Goal: Task Accomplishment & Management: Use online tool/utility

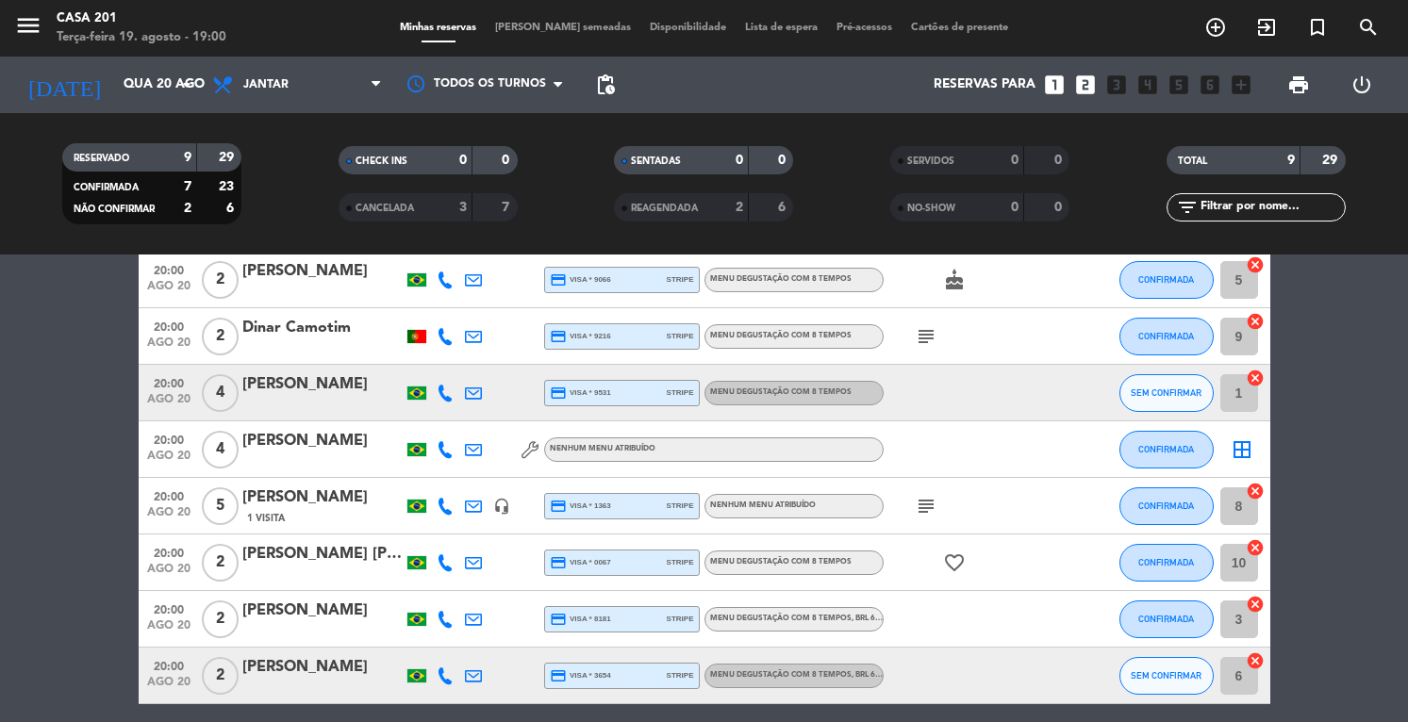
scroll to position [153, 0]
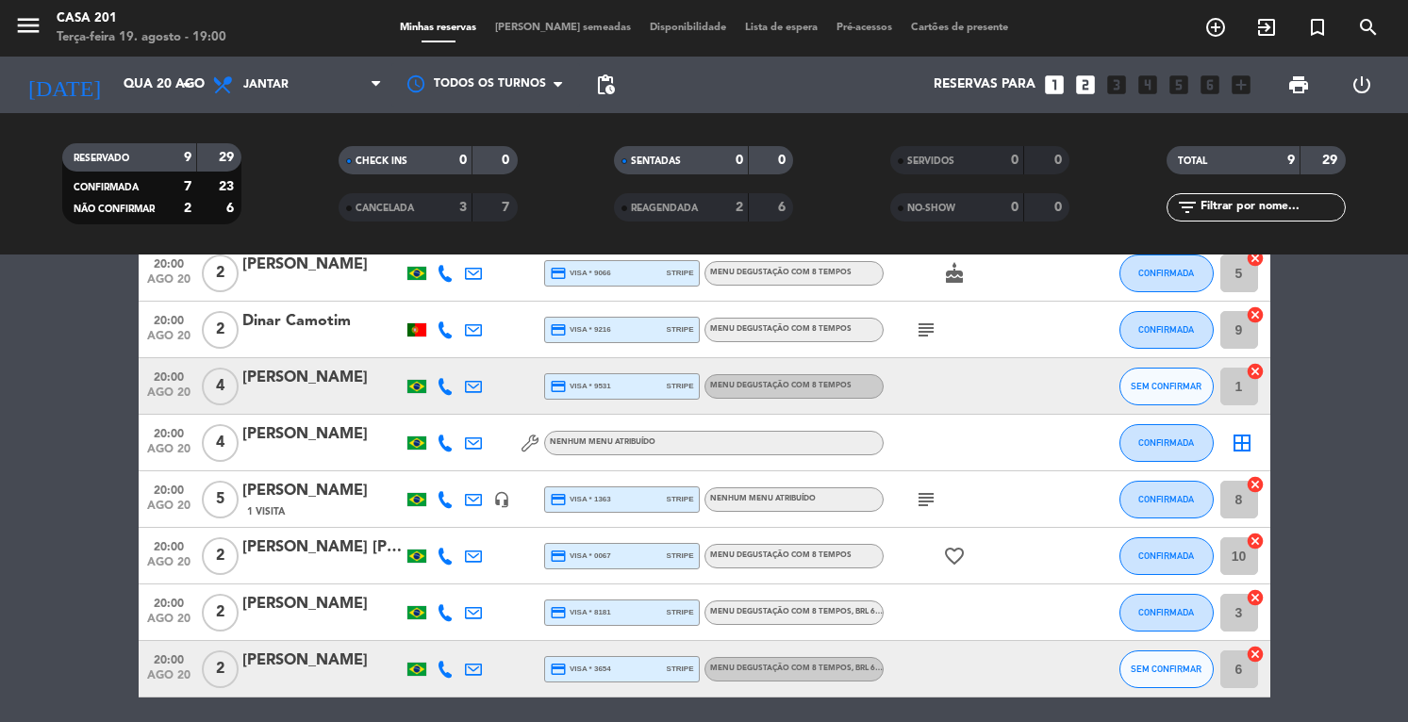
click at [272, 435] on div "[PERSON_NAME]" at bounding box center [322, 434] width 160 height 25
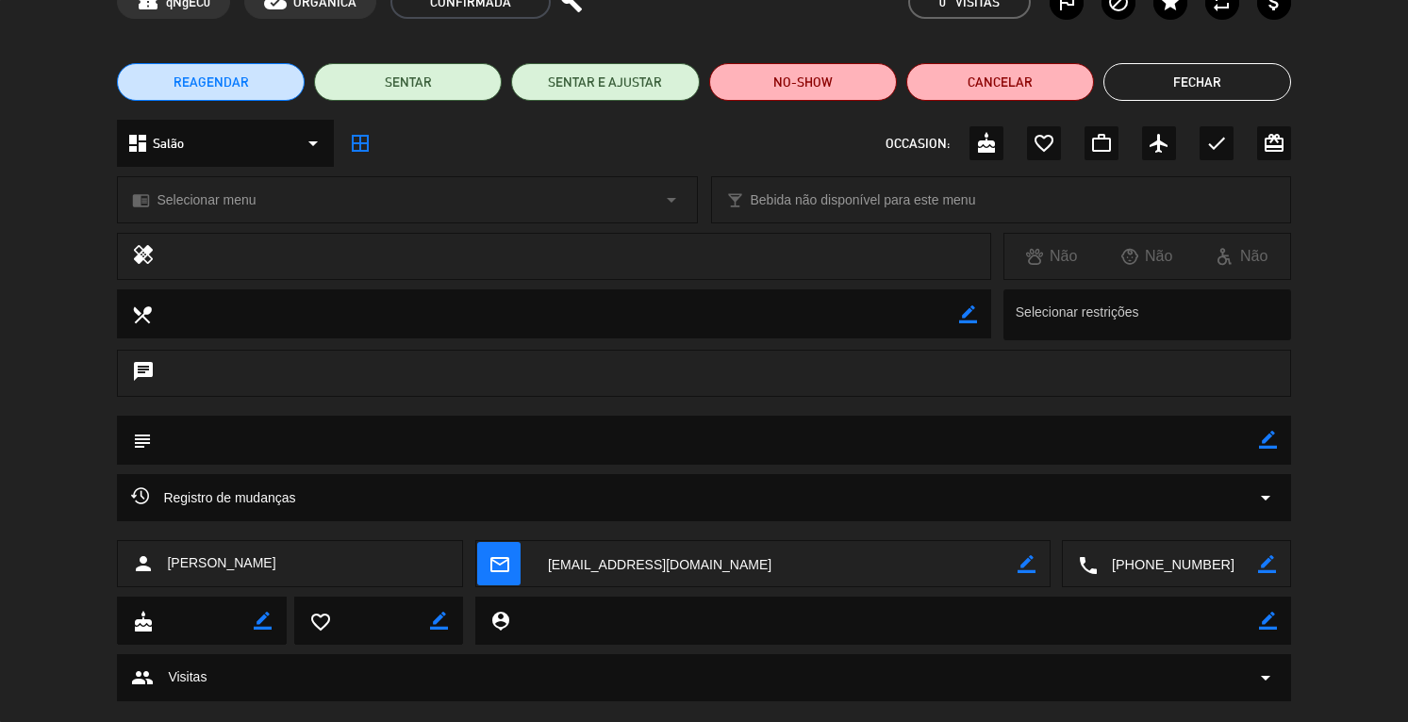
scroll to position [0, 0]
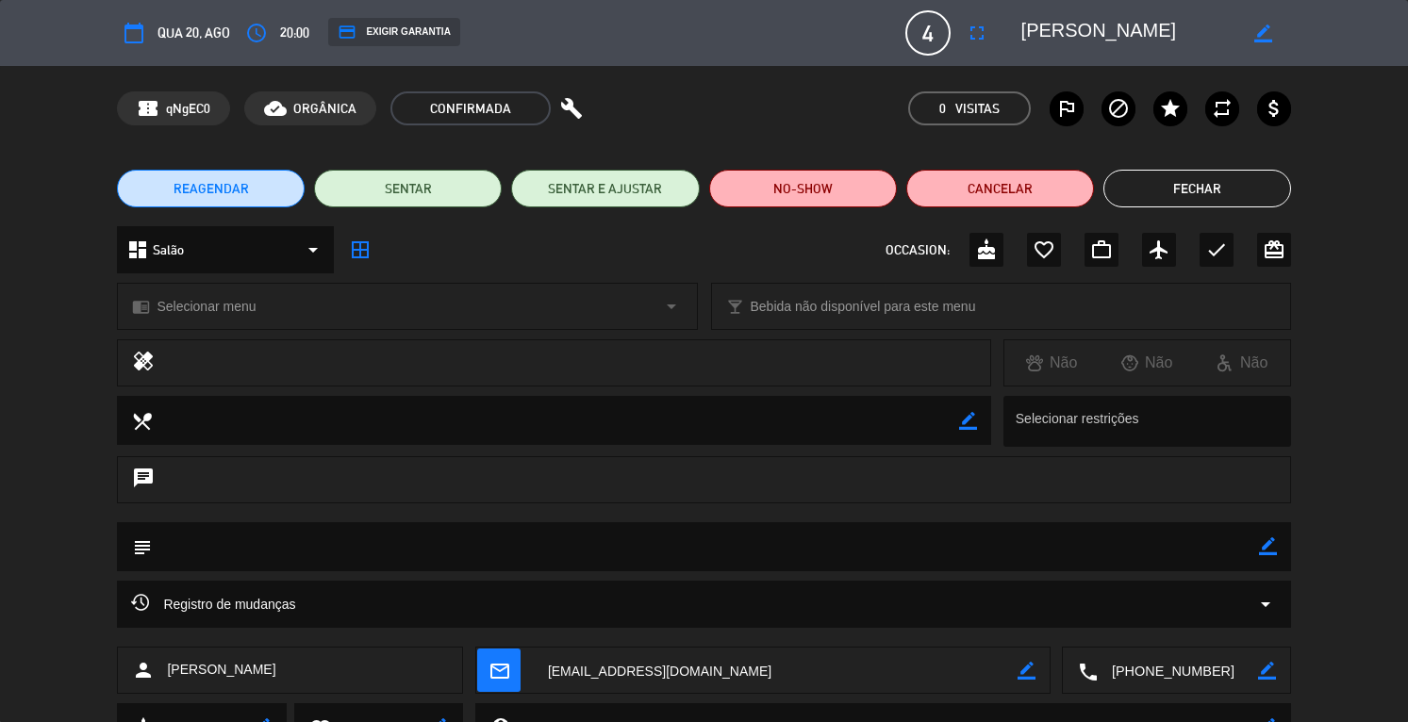
click at [1215, 191] on button "Fechar" at bounding box center [1197, 189] width 188 height 38
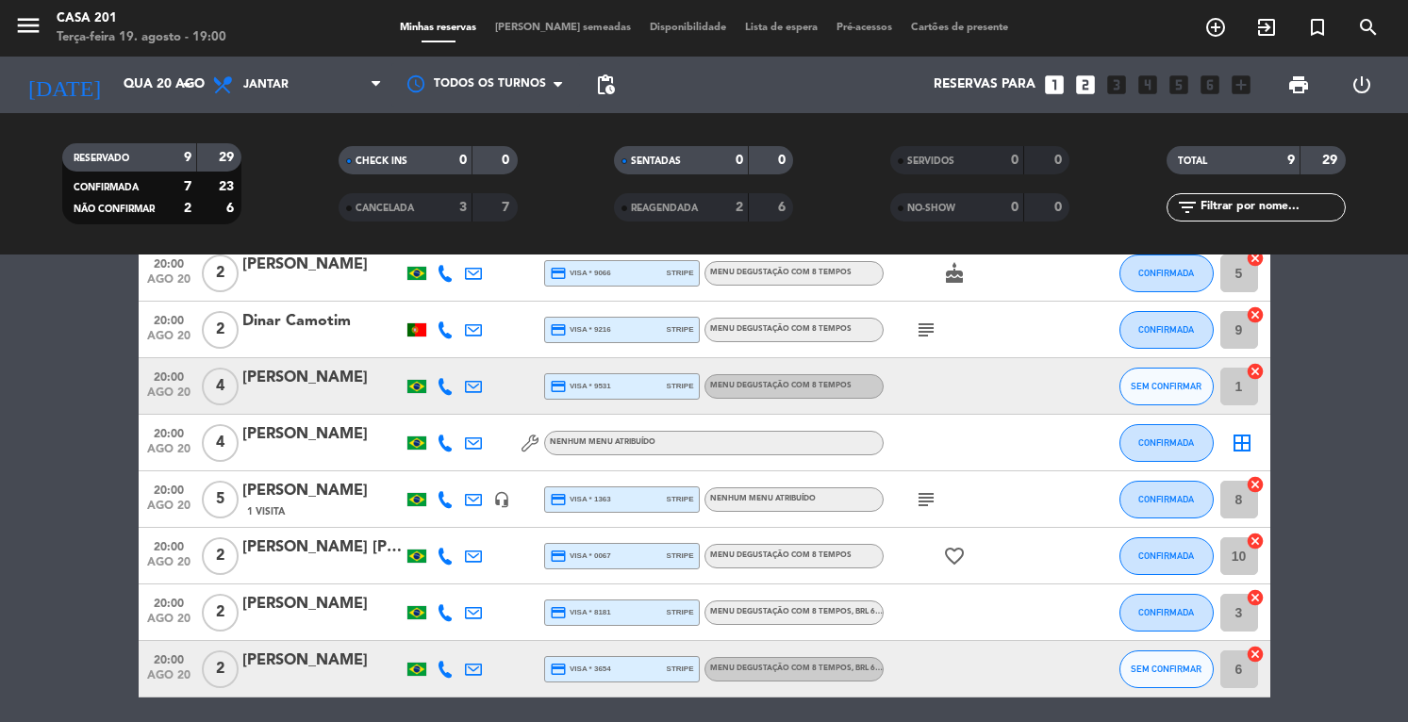
scroll to position [148, 0]
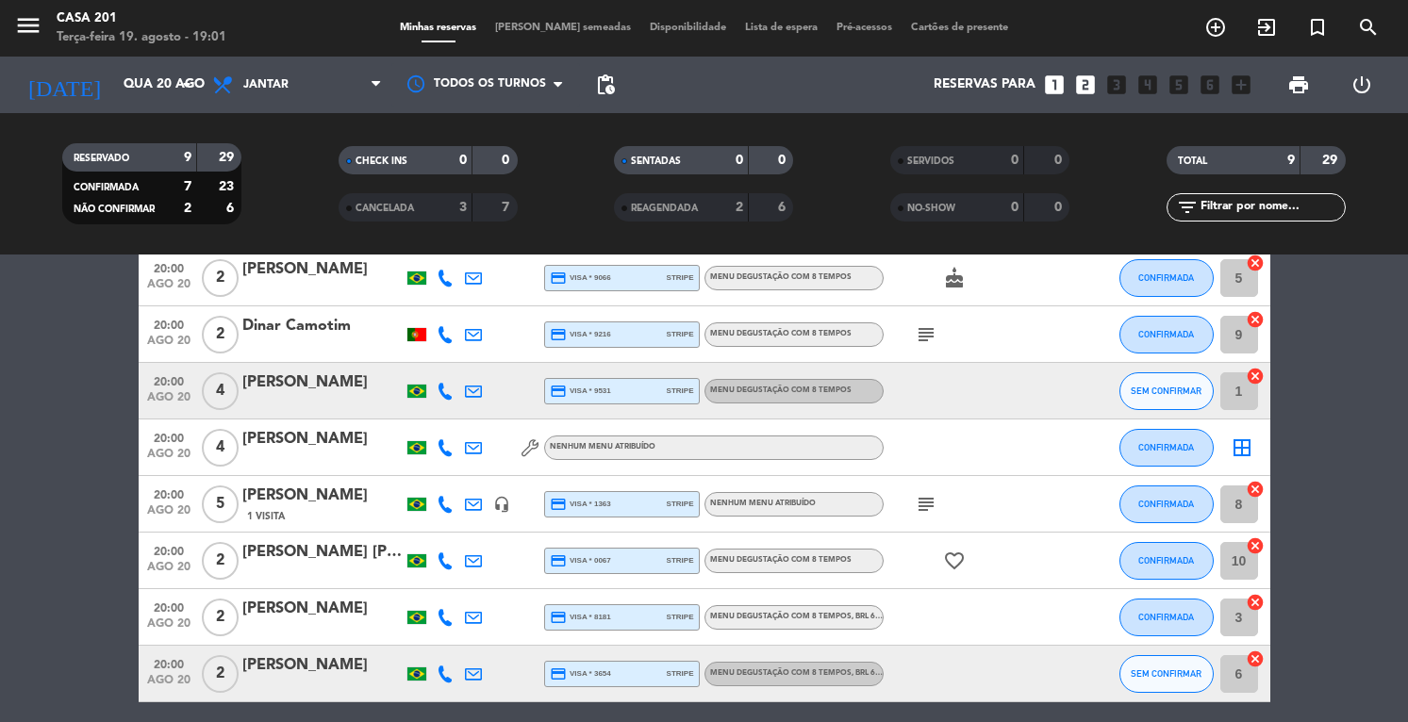
click at [1083, 88] on icon "looks_two" at bounding box center [1085, 85] width 25 height 25
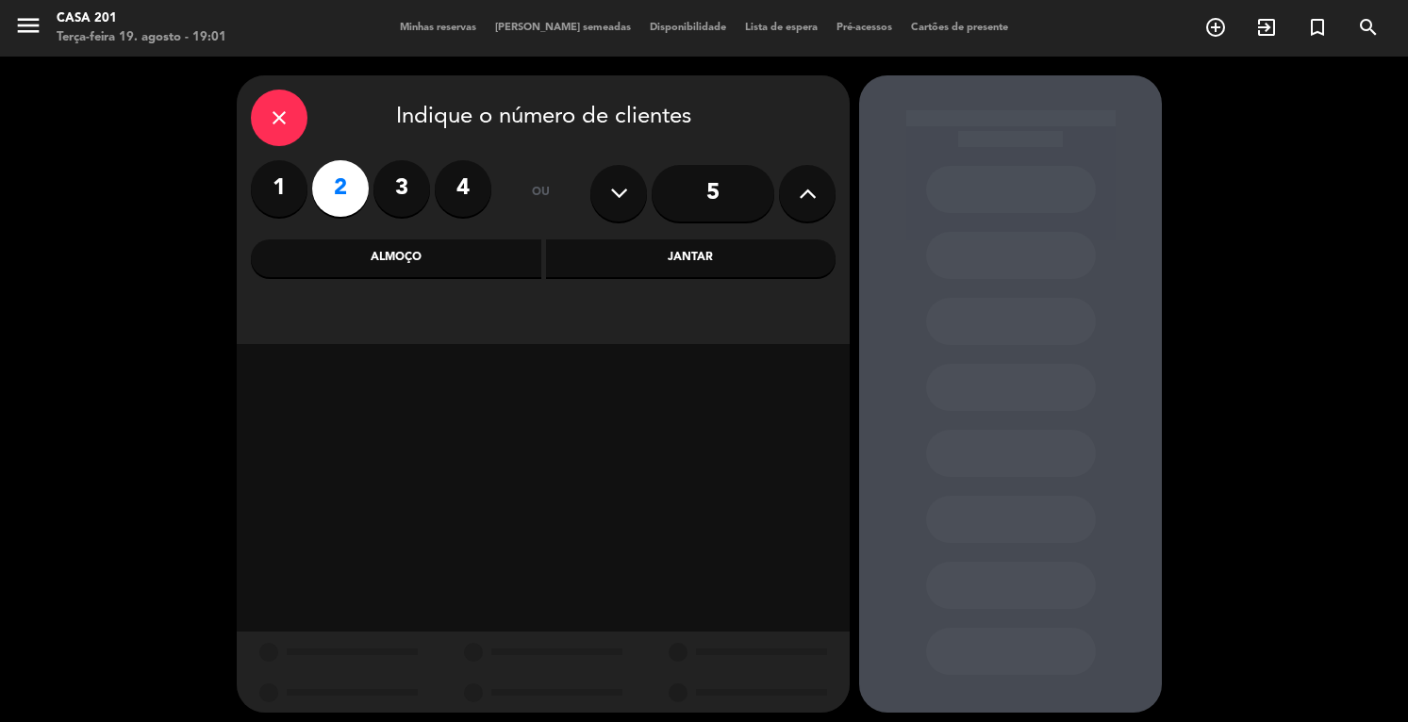
click at [458, 197] on label "4" at bounding box center [463, 188] width 57 height 57
click at [662, 252] on div "Jantar" at bounding box center [691, 258] width 290 height 38
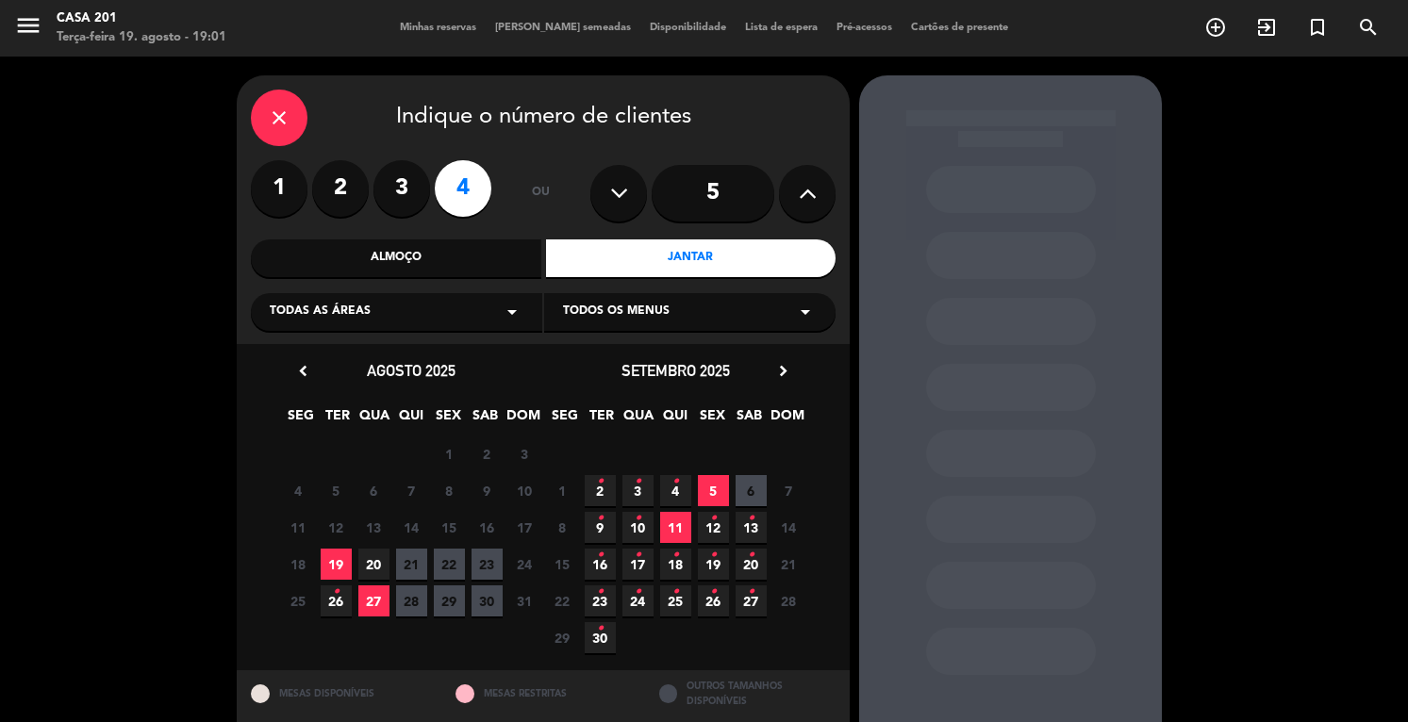
click at [369, 560] on span "20" at bounding box center [373, 564] width 31 height 31
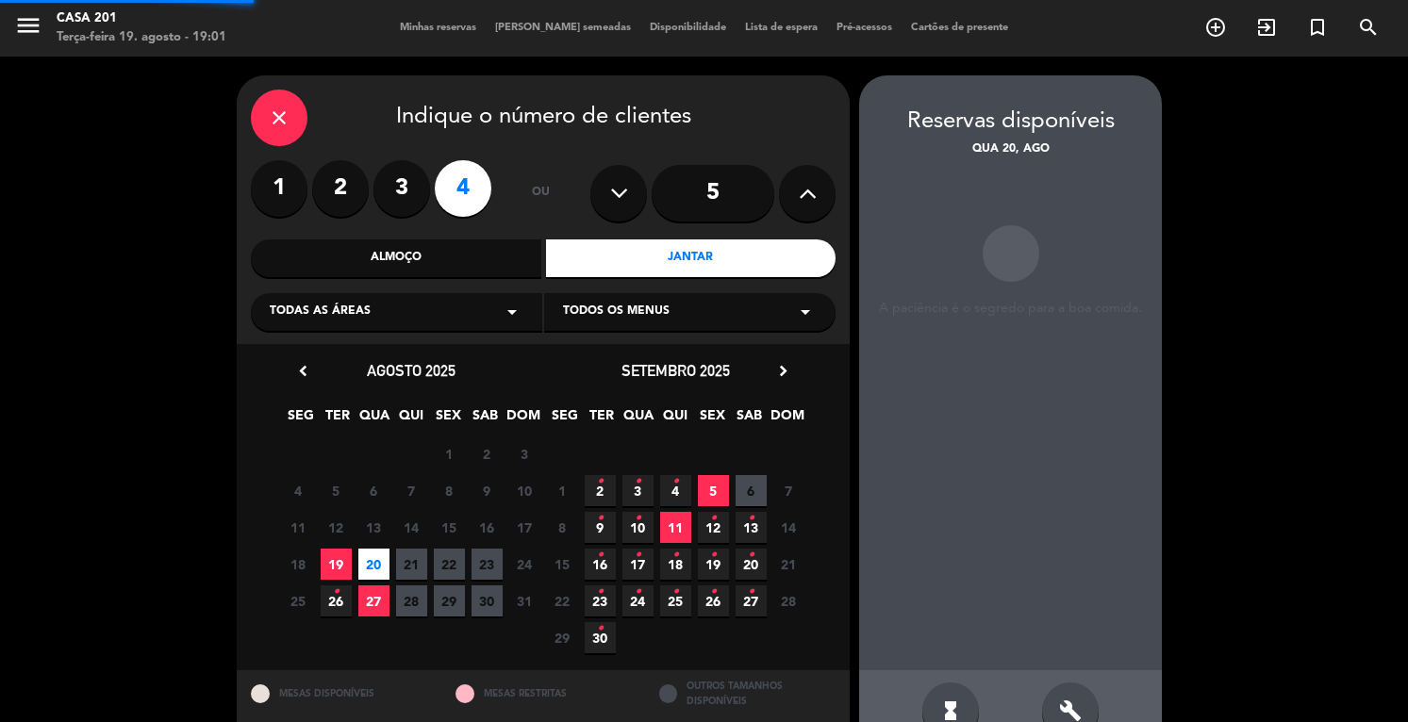
scroll to position [47, 0]
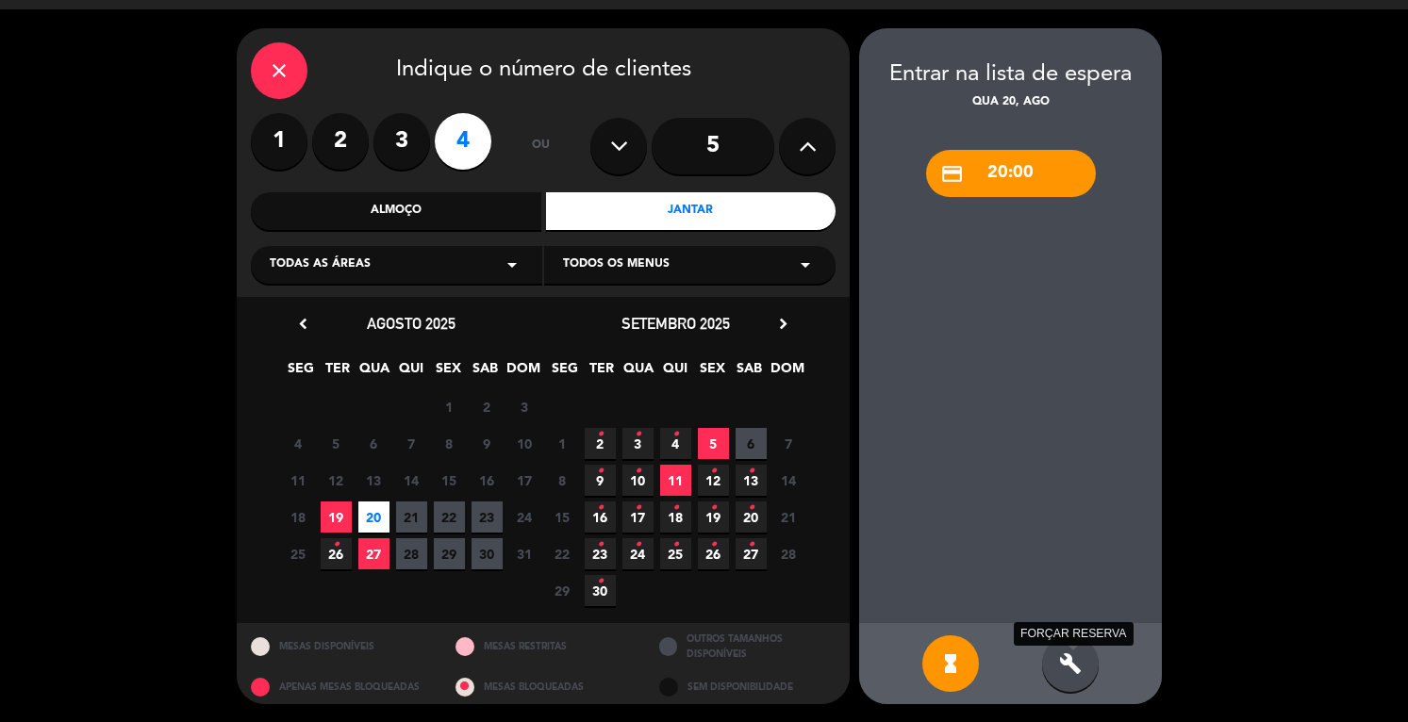
click at [1075, 665] on icon "build" at bounding box center [1070, 663] width 23 height 23
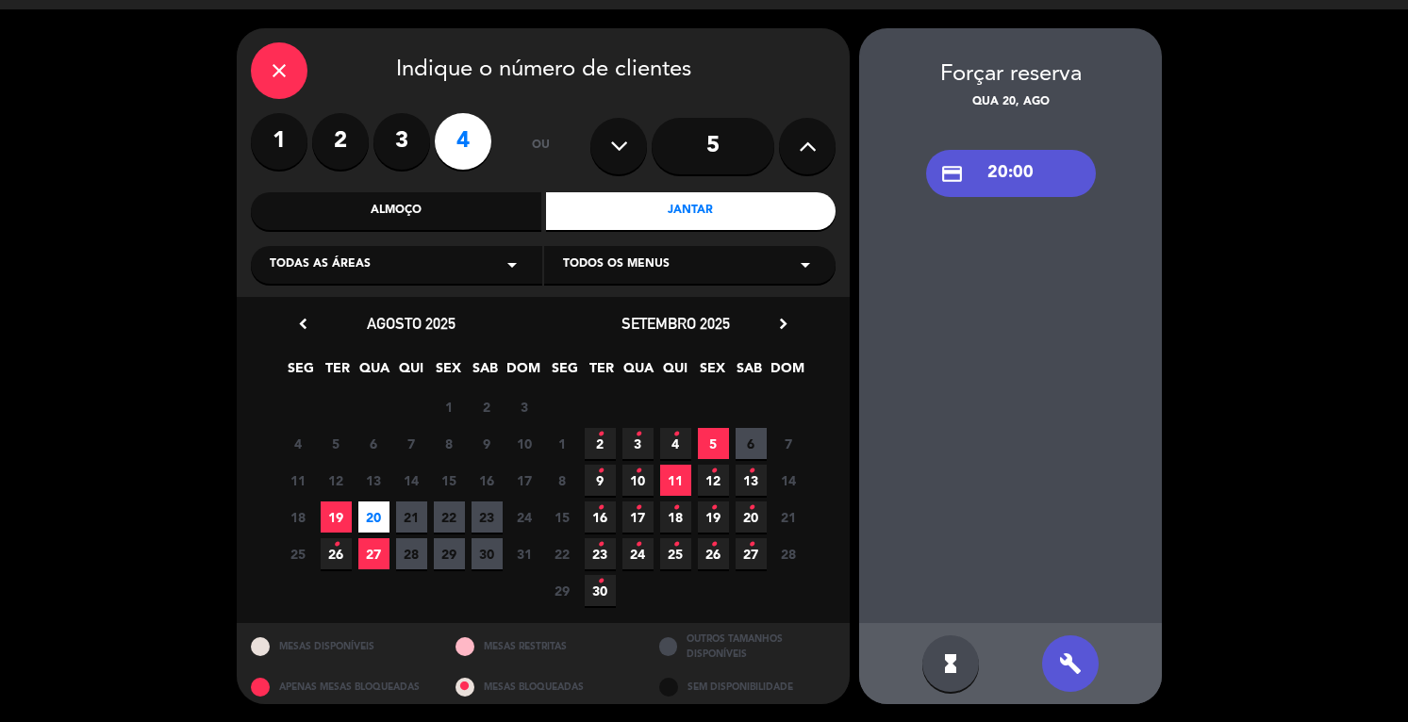
click at [1013, 184] on div "credit_card 20:00" at bounding box center [1011, 173] width 170 height 47
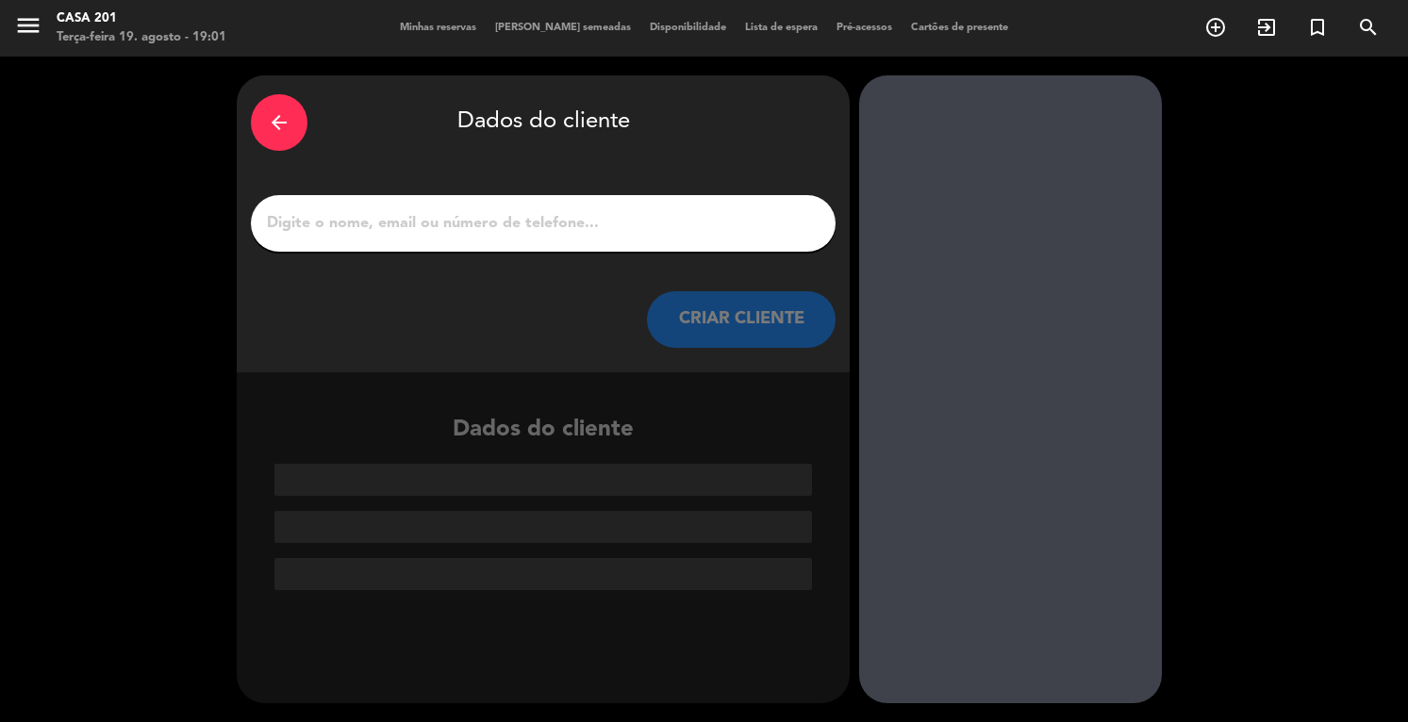
click at [319, 218] on input "1" at bounding box center [543, 223] width 556 height 26
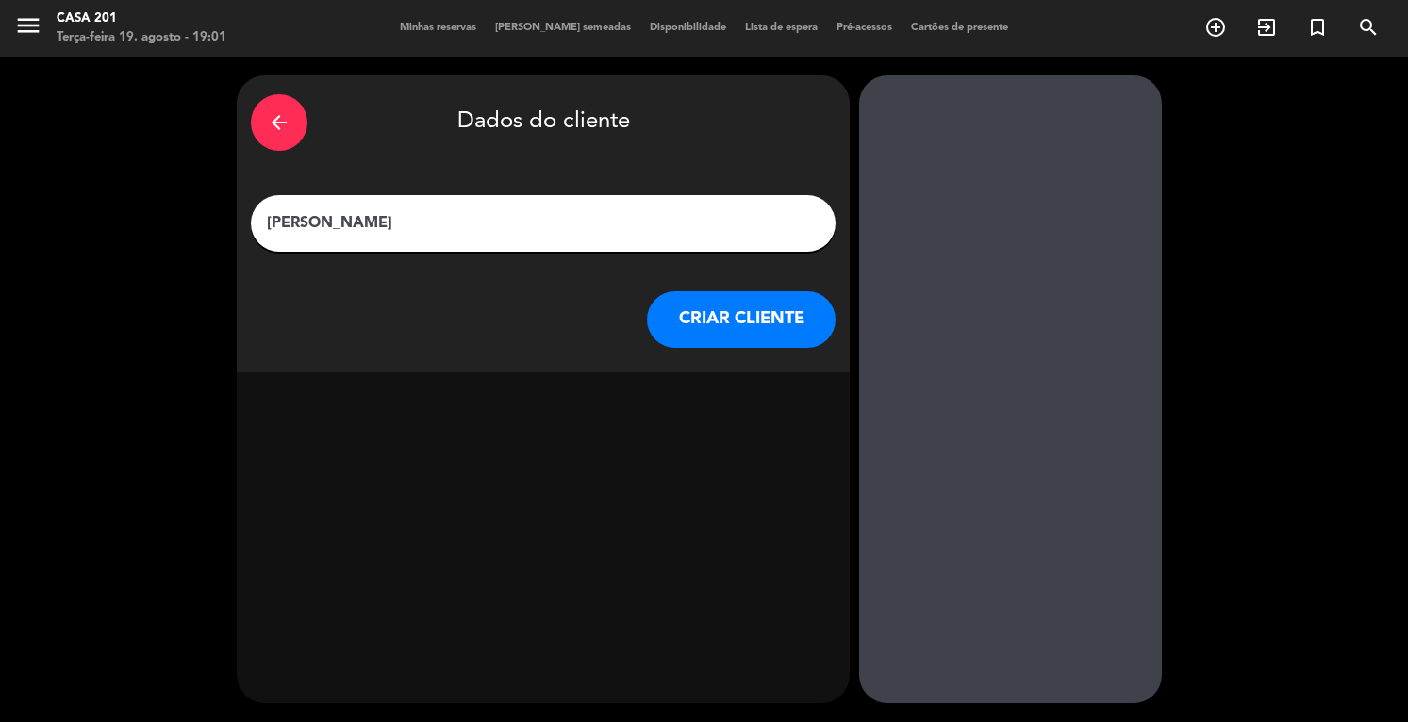
type input "[PERSON_NAME]"
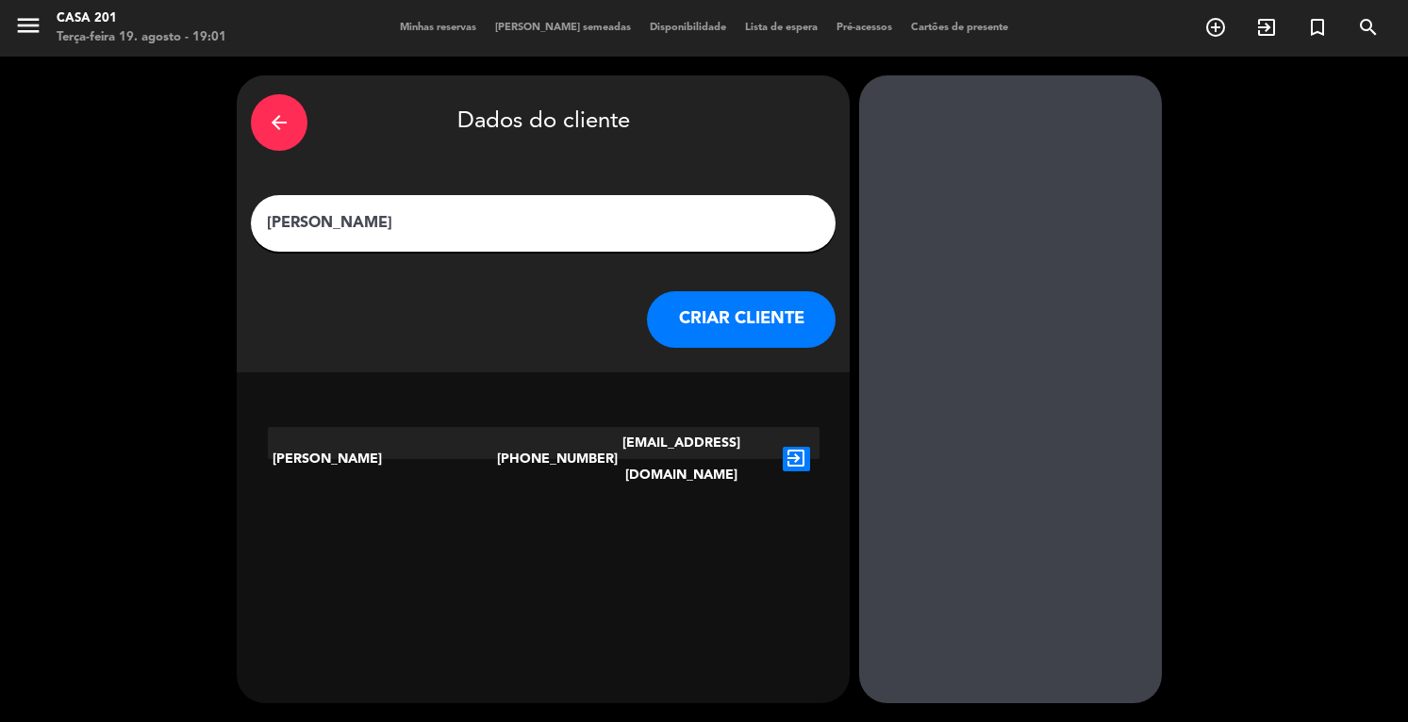
click at [802, 447] on icon "exit_to_app" at bounding box center [796, 459] width 27 height 25
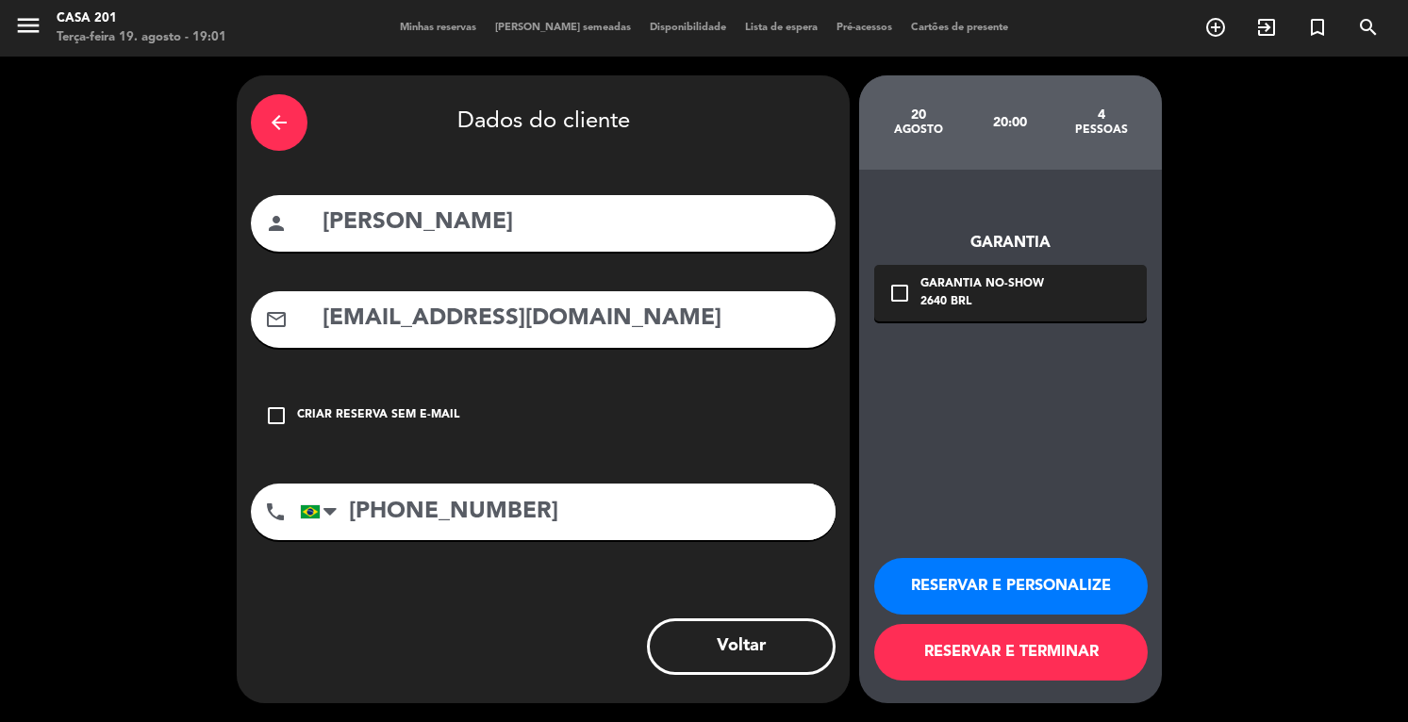
click at [901, 288] on icon "check_box_outline_blank" at bounding box center [899, 293] width 23 height 23
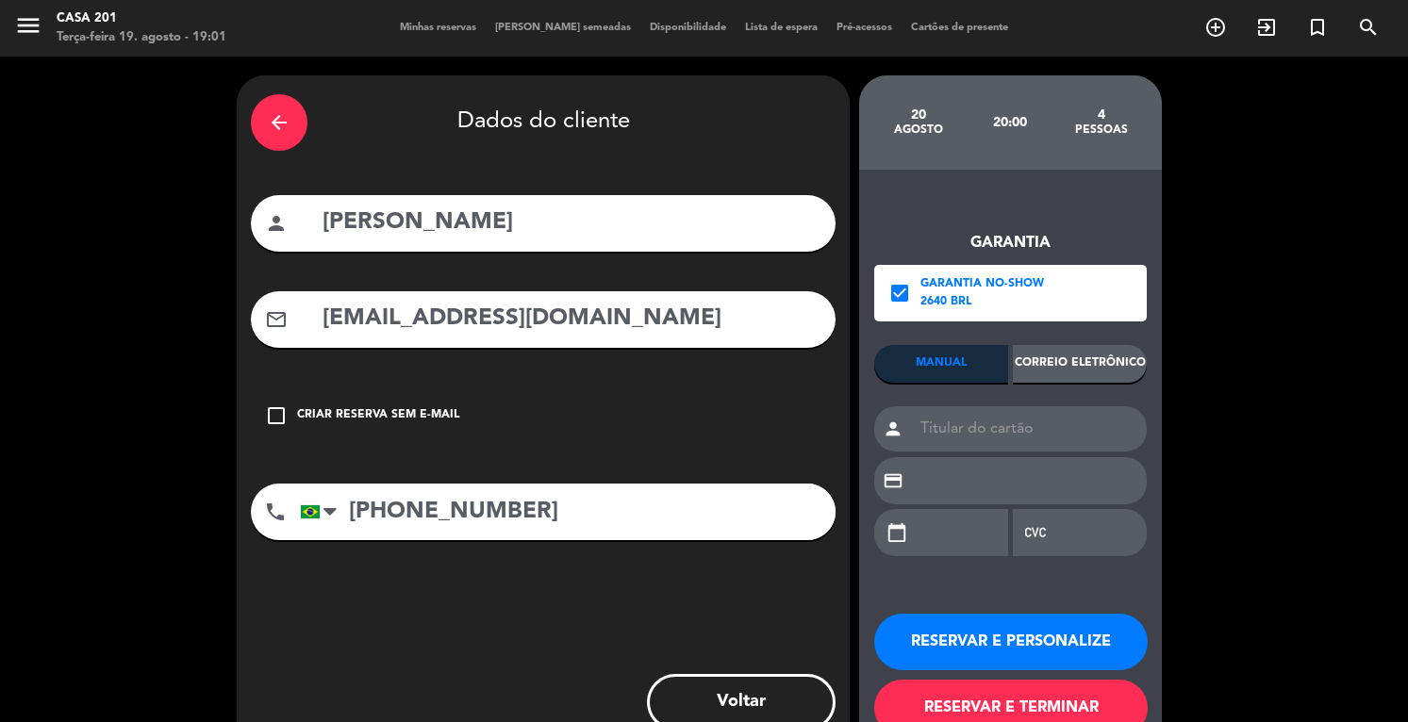
click at [1106, 358] on div "Correio eletrônico" at bounding box center [1080, 364] width 134 height 38
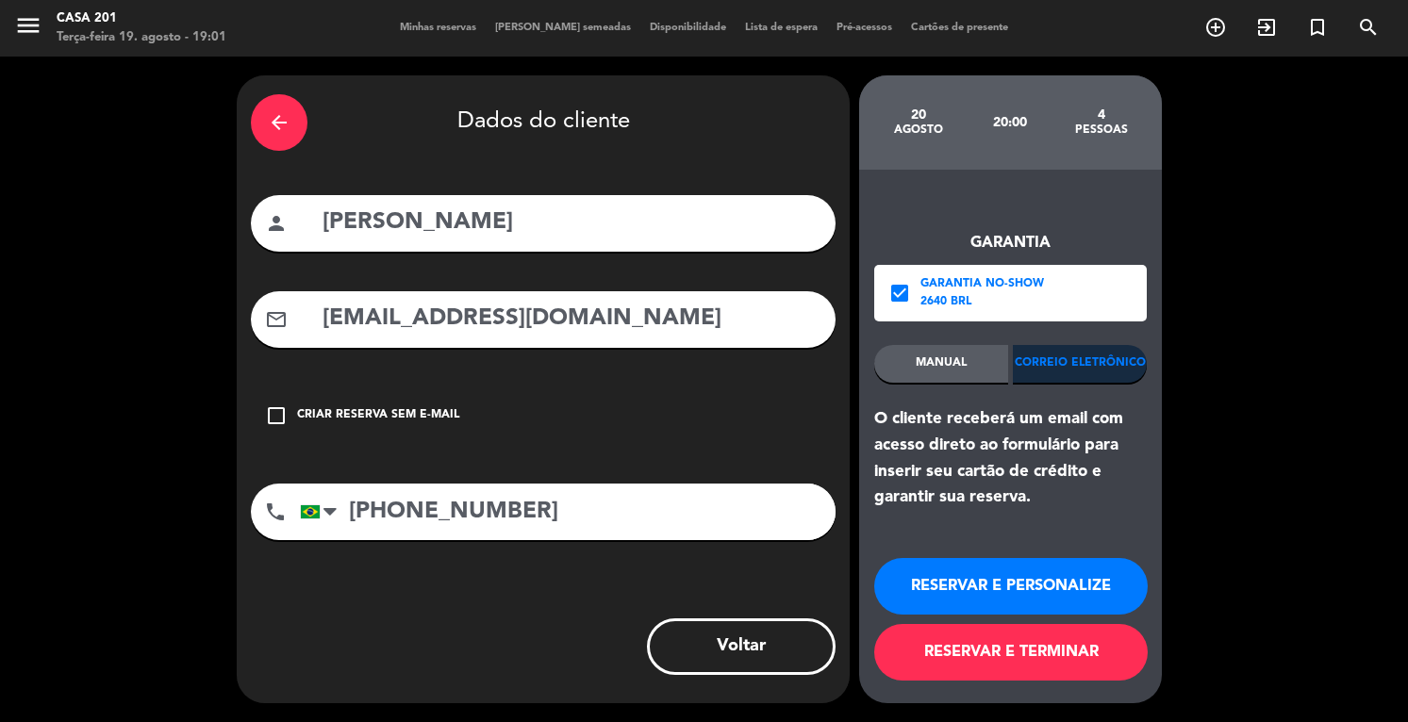
click at [1051, 651] on button "RESERVAR E TERMINAR" at bounding box center [1010, 652] width 273 height 57
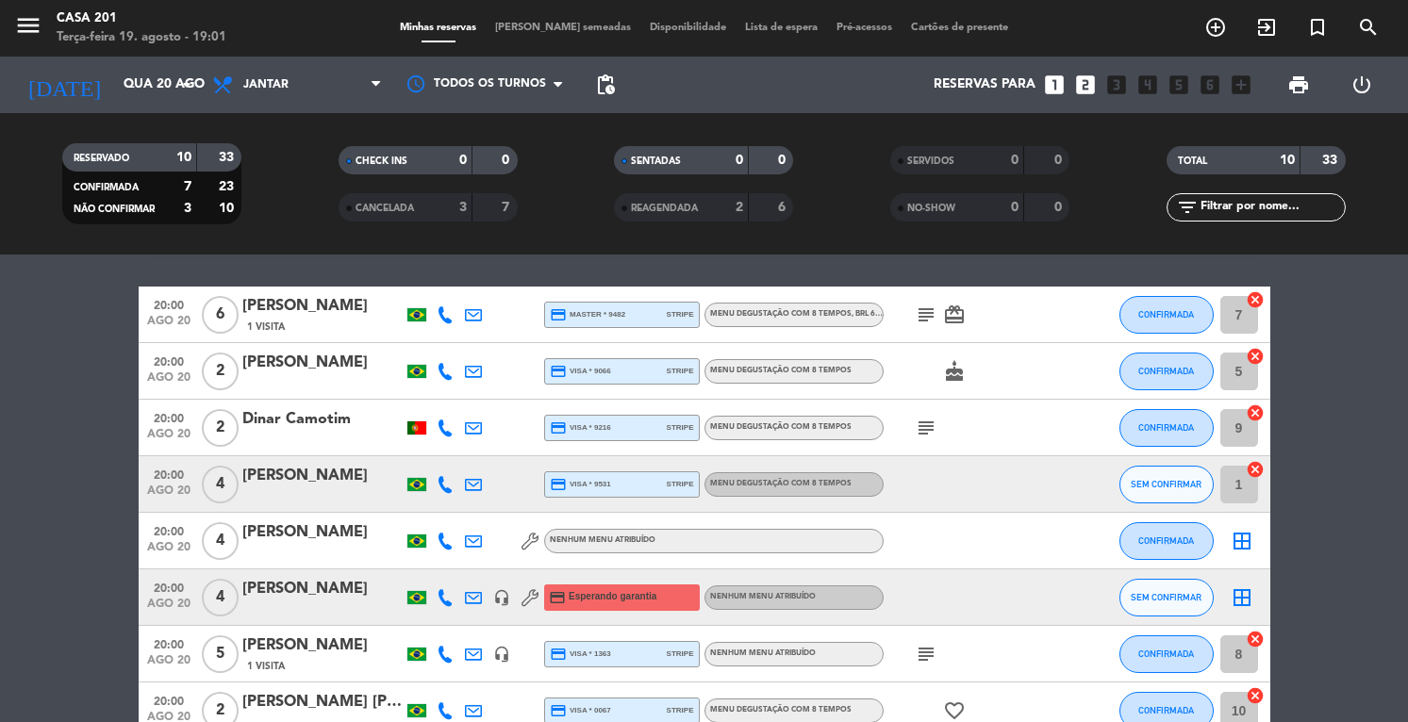
scroll to position [57, 0]
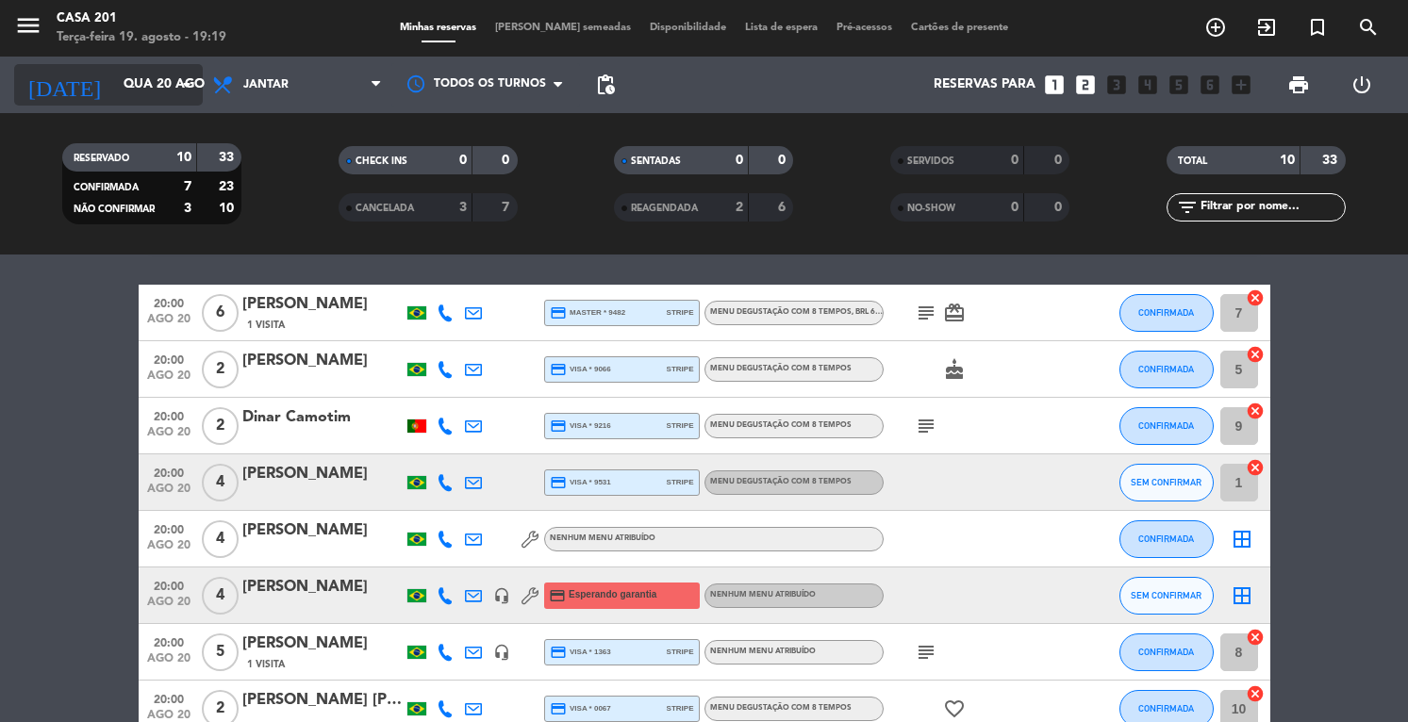
click at [114, 87] on input "Qua 20 ago" at bounding box center [203, 85] width 178 height 34
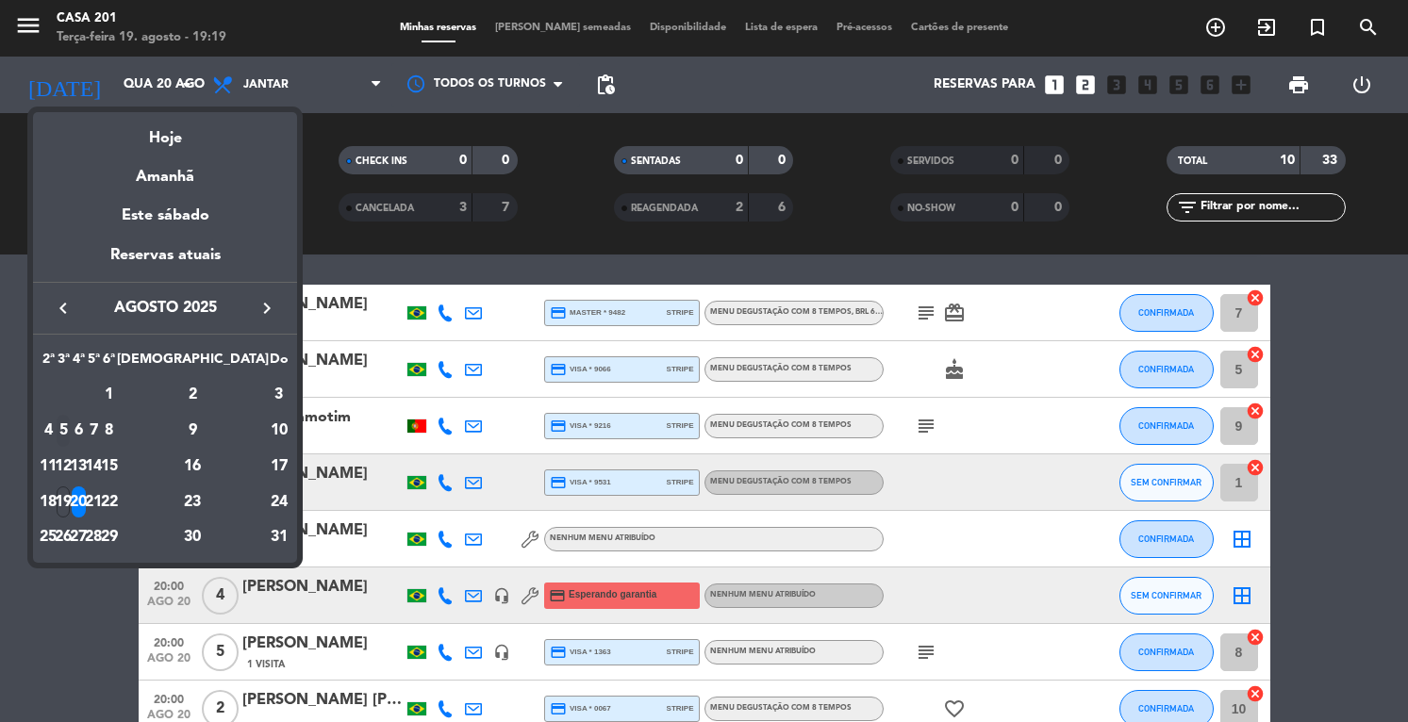
click at [71, 424] on div "5" at bounding box center [64, 431] width 14 height 32
type input "Ter 5 ago"
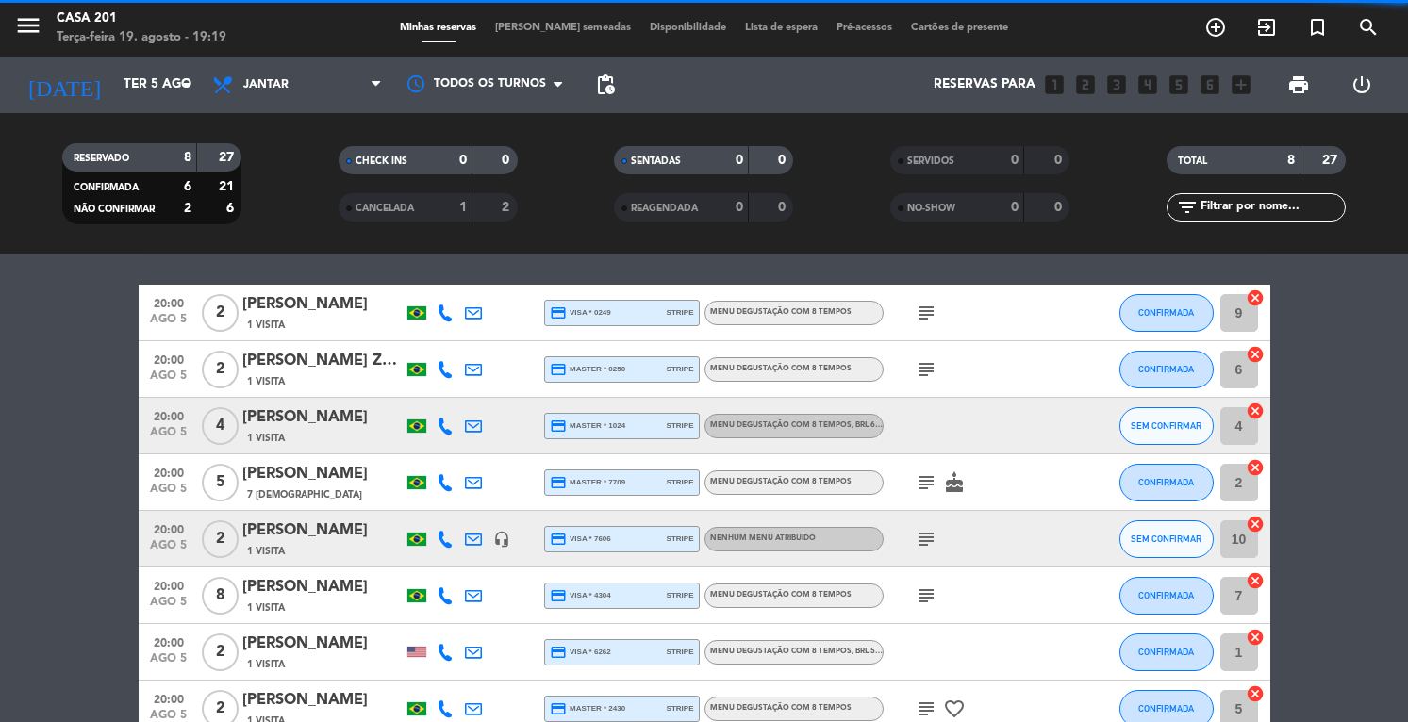
click at [555, 31] on span "[PERSON_NAME] semeadas" at bounding box center [563, 28] width 155 height 10
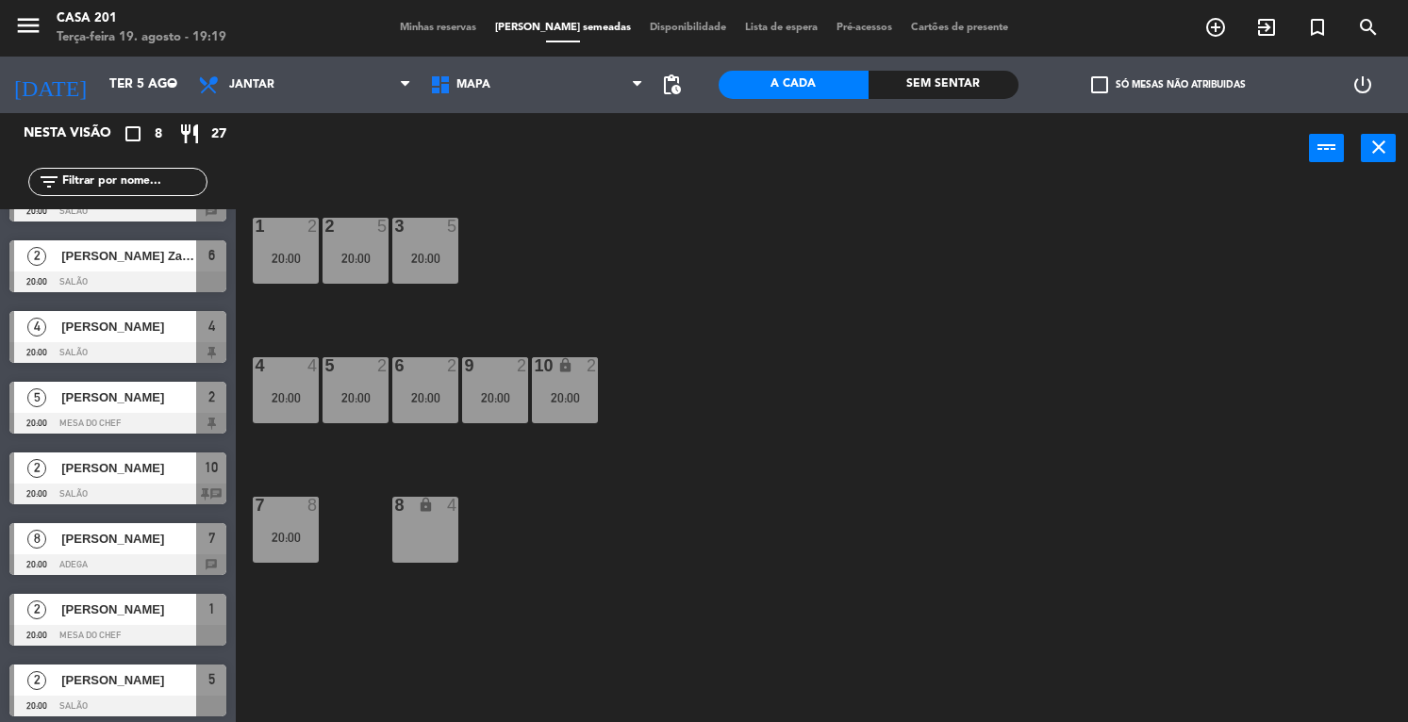
scroll to position [55, 0]
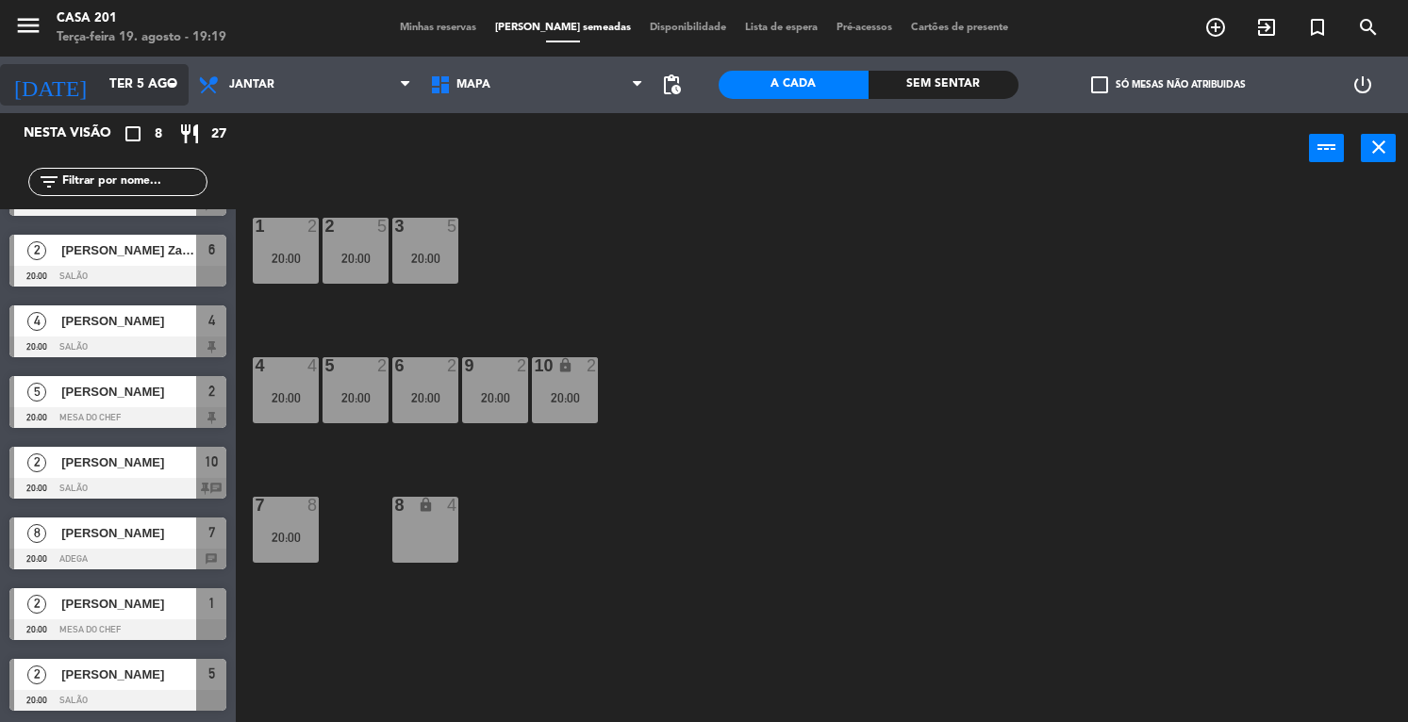
click at [100, 84] on input "Ter 5 ago" at bounding box center [189, 85] width 178 height 34
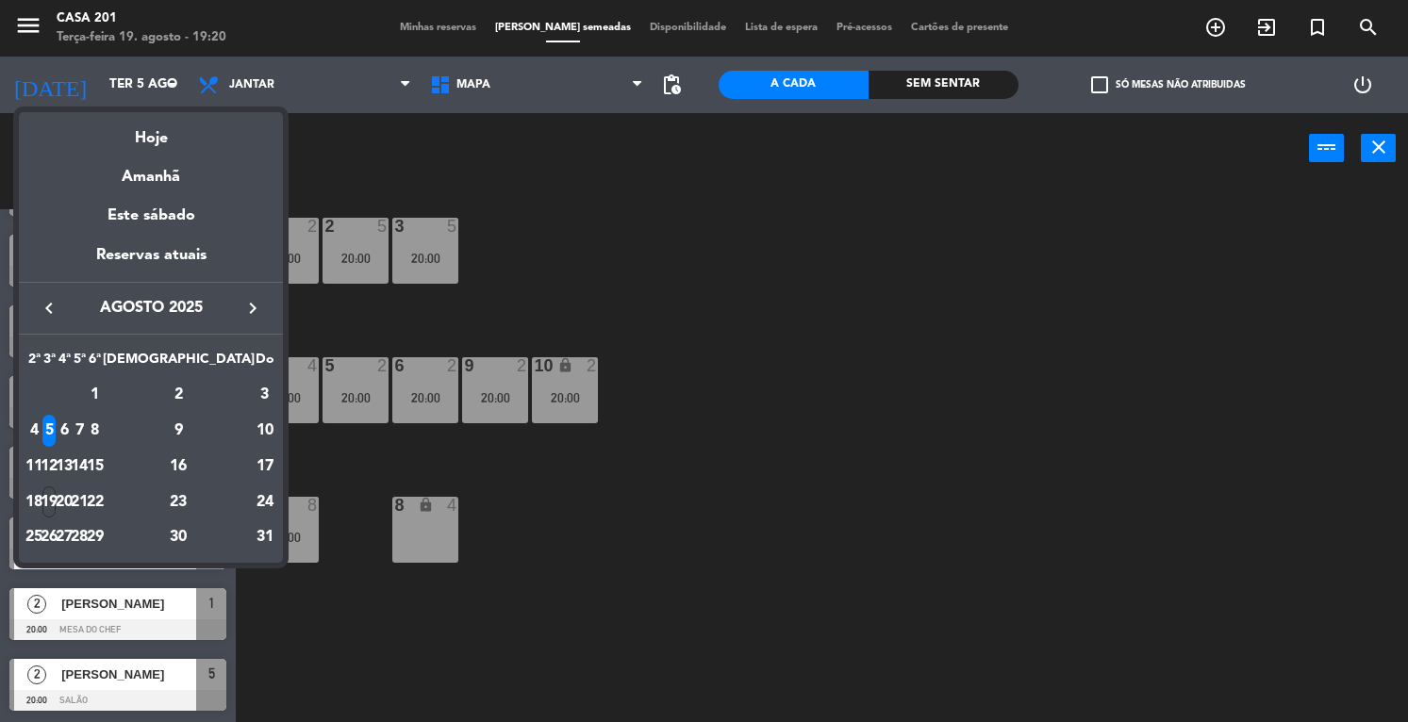
click at [252, 305] on icon "keyboard_arrow_right" at bounding box center [252, 308] width 23 height 23
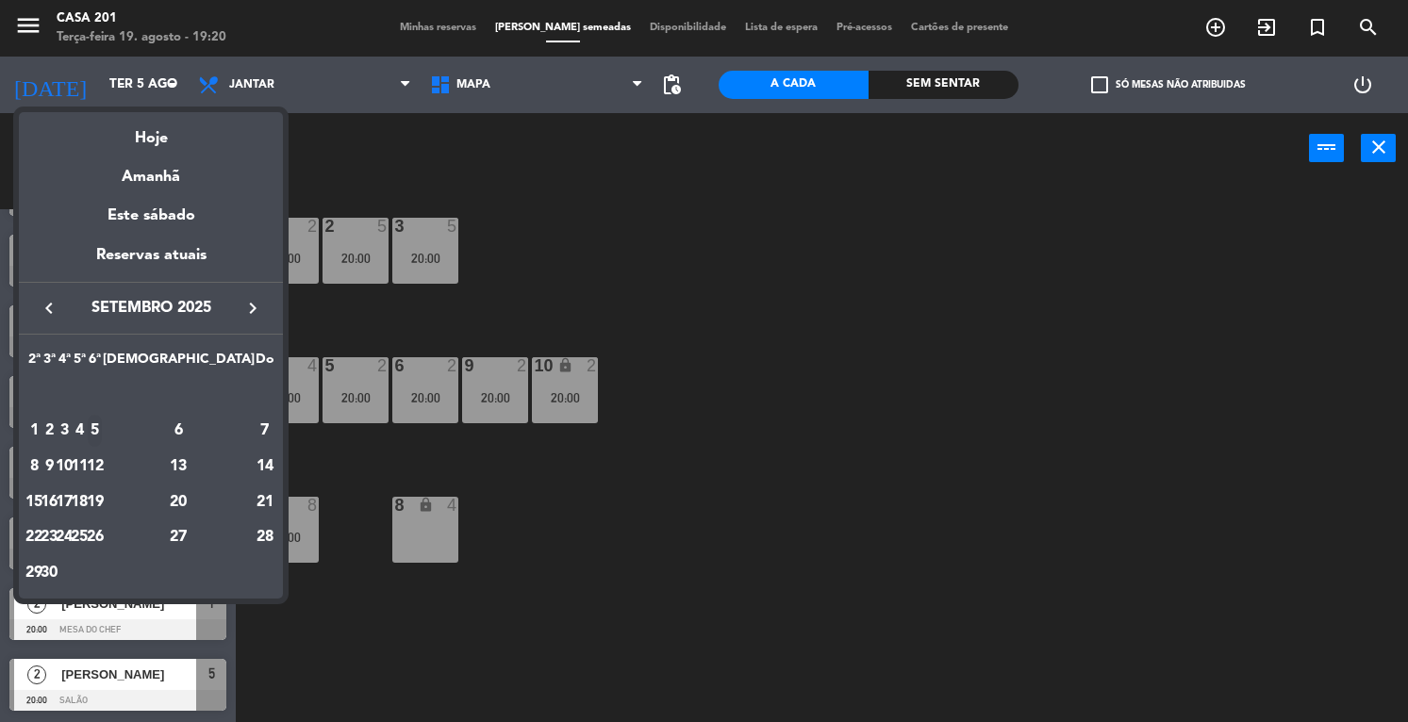
click at [102, 426] on div "5" at bounding box center [95, 431] width 14 height 32
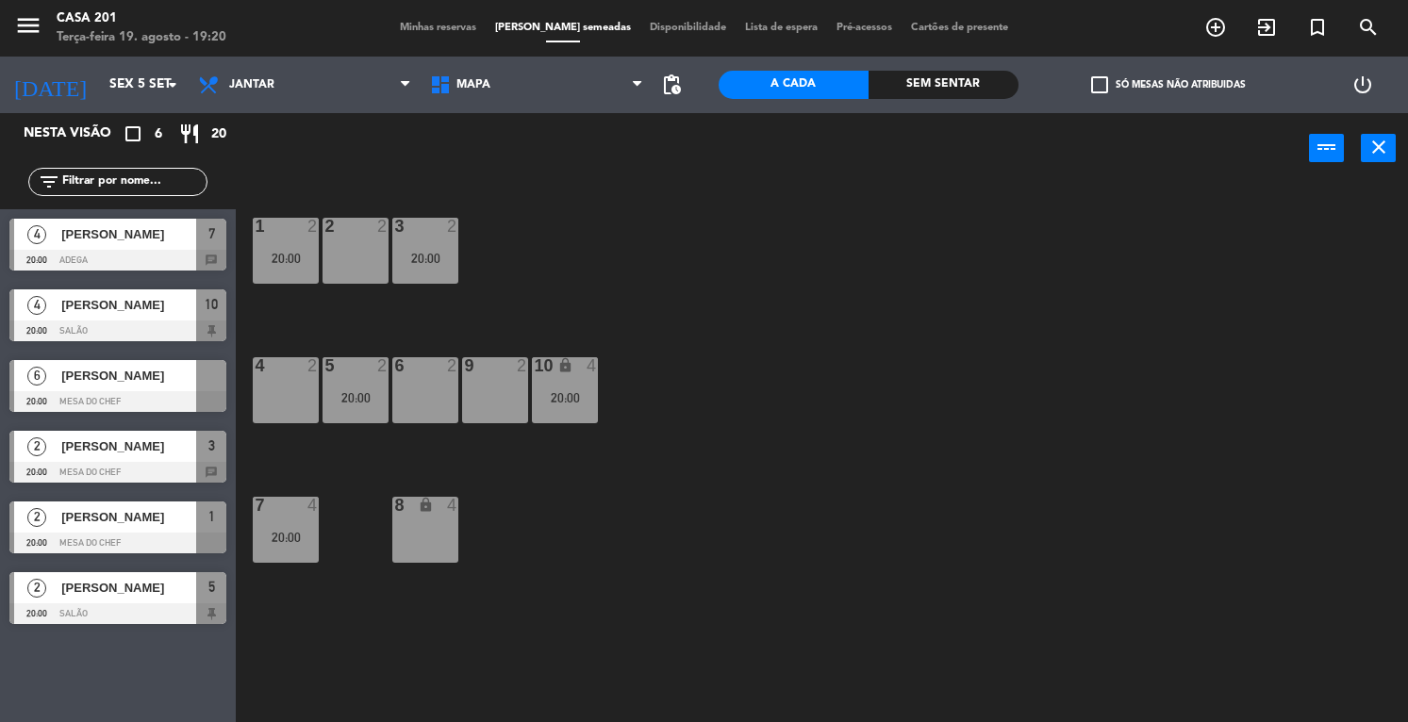
scroll to position [0, 0]
click at [121, 380] on span "[PERSON_NAME]" at bounding box center [128, 376] width 135 height 20
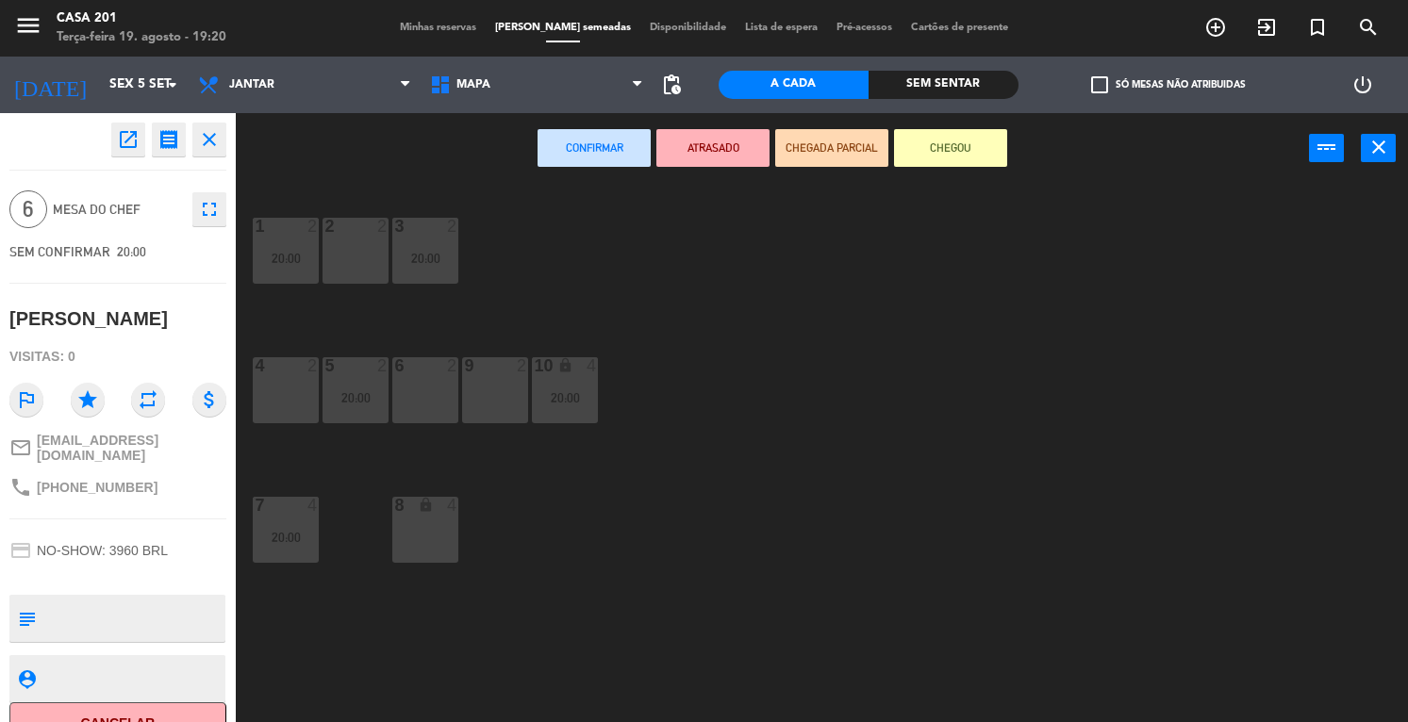
click at [450, 503] on div "4" at bounding box center [452, 505] width 11 height 17
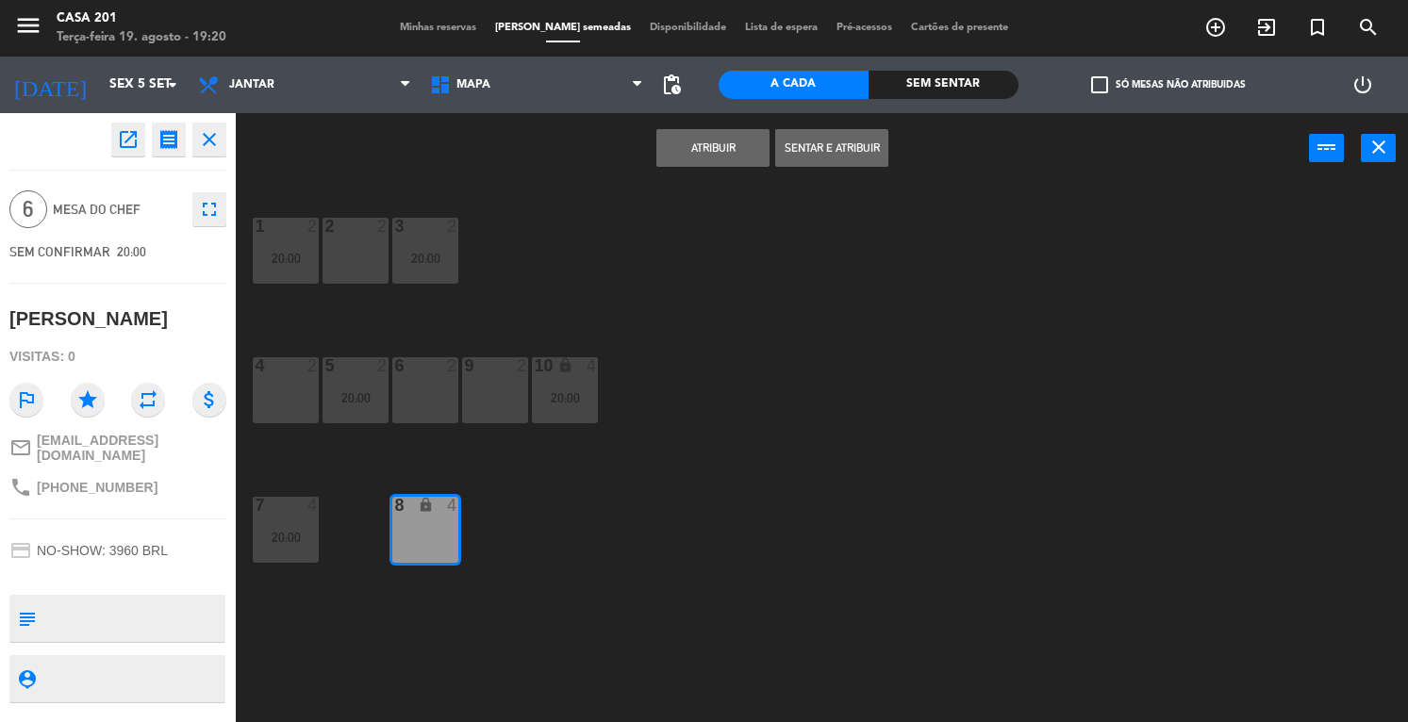
click at [418, 474] on div "1 2 20:00 2 2 3 2 20:00 4 2 5 2 20:00 6 2 9 2 10 lock 4 20:00 7 4 20:00 8 lock 4" at bounding box center [829, 454] width 1158 height 538
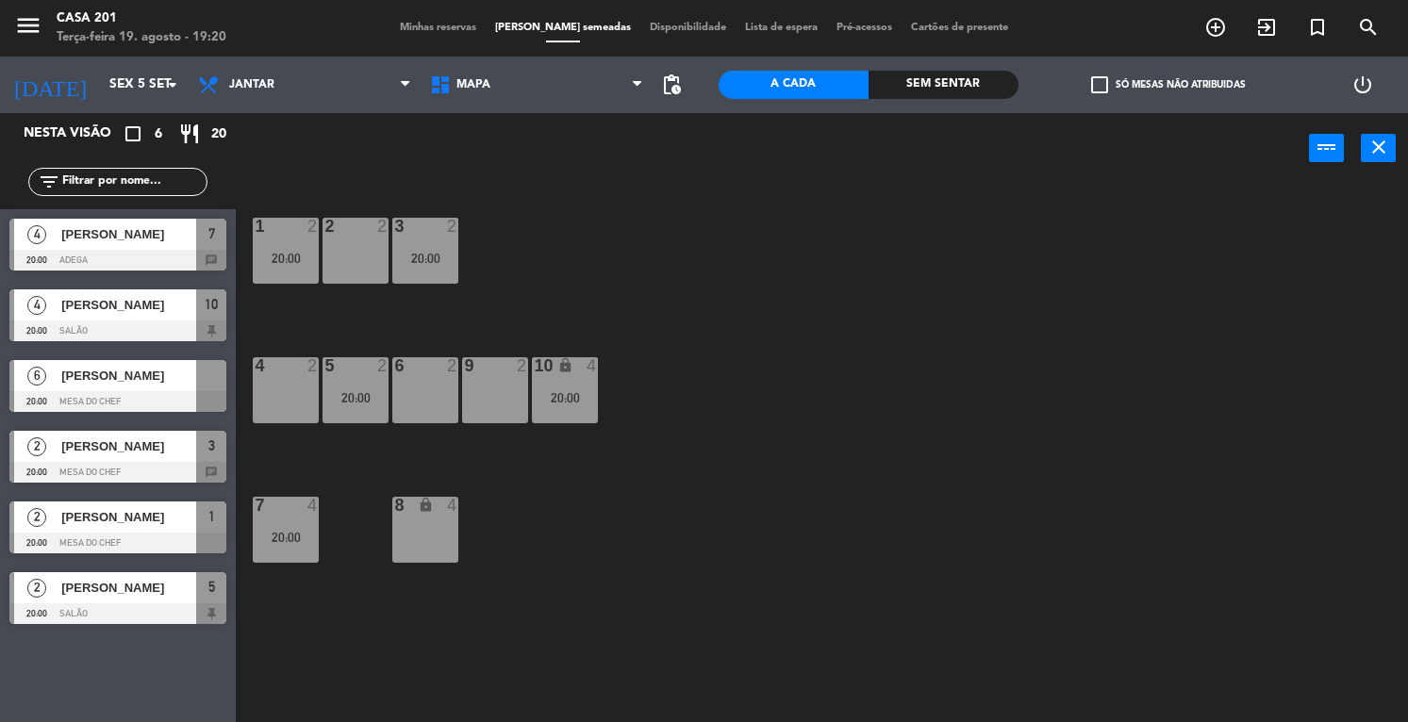
click at [94, 249] on div "[PERSON_NAME]" at bounding box center [127, 234] width 137 height 31
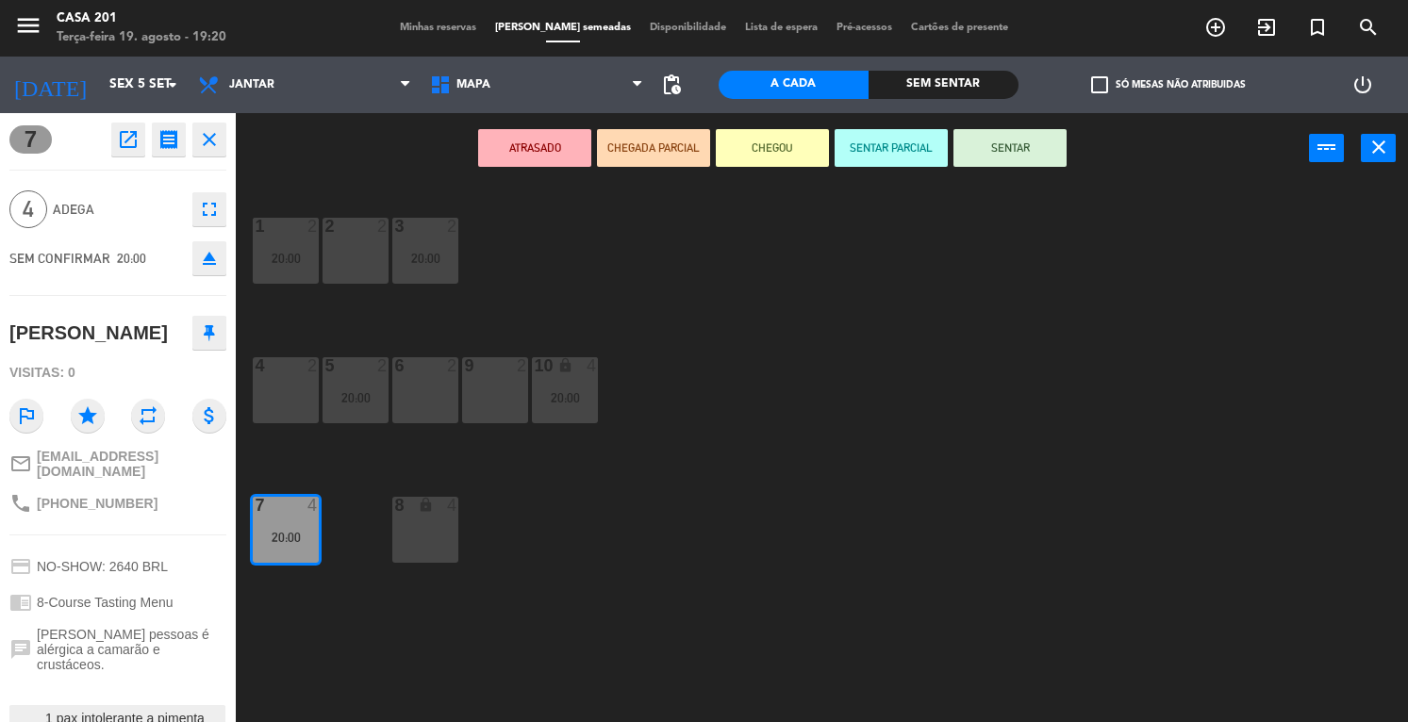
click at [432, 531] on div "8 lock 4" at bounding box center [425, 530] width 66 height 66
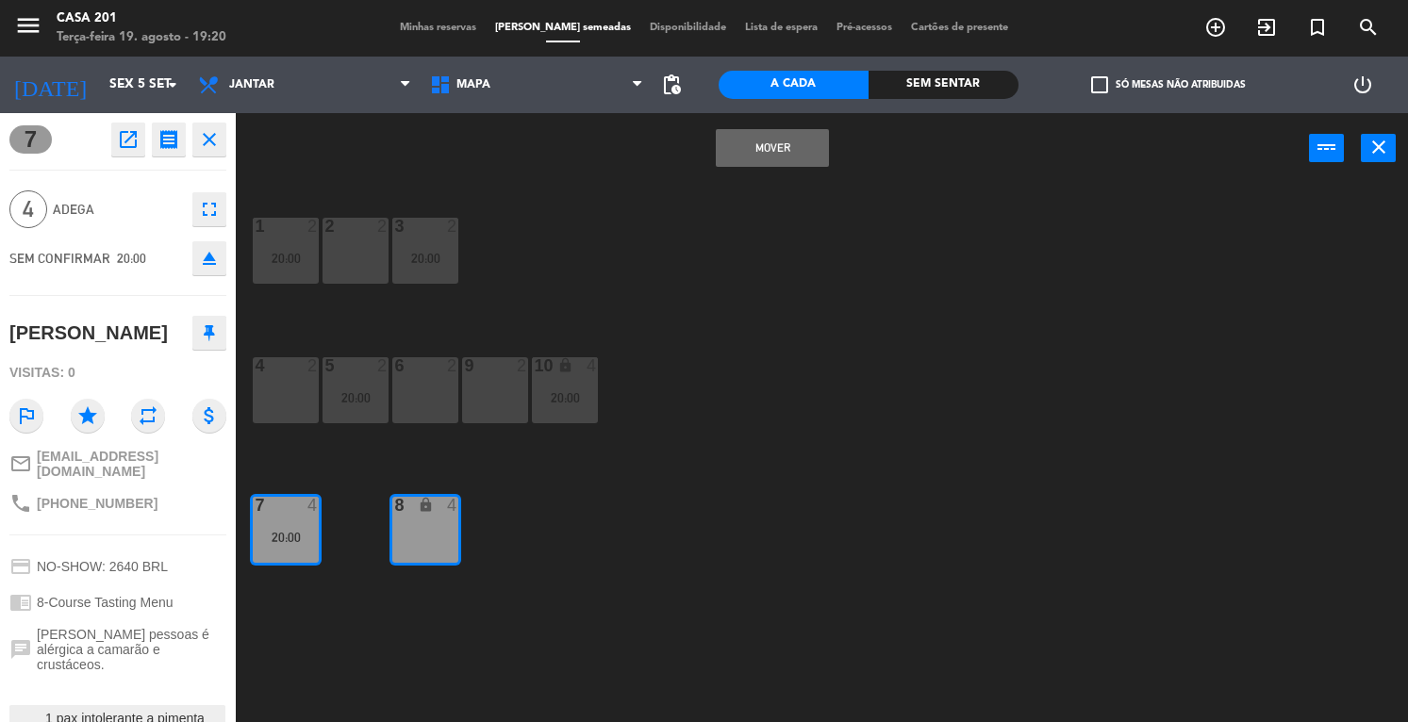
click at [754, 148] on button "MOVER" at bounding box center [772, 148] width 113 height 38
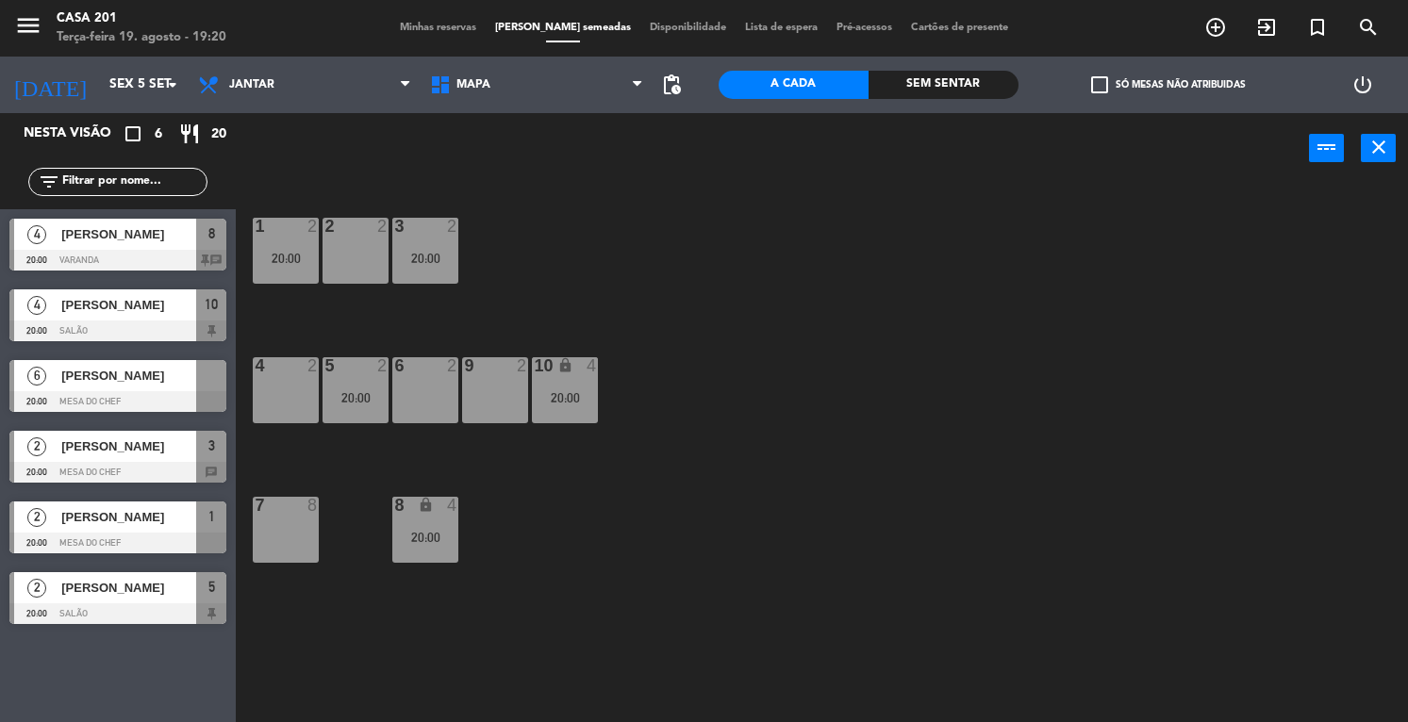
click at [91, 391] on div at bounding box center [117, 401] width 217 height 21
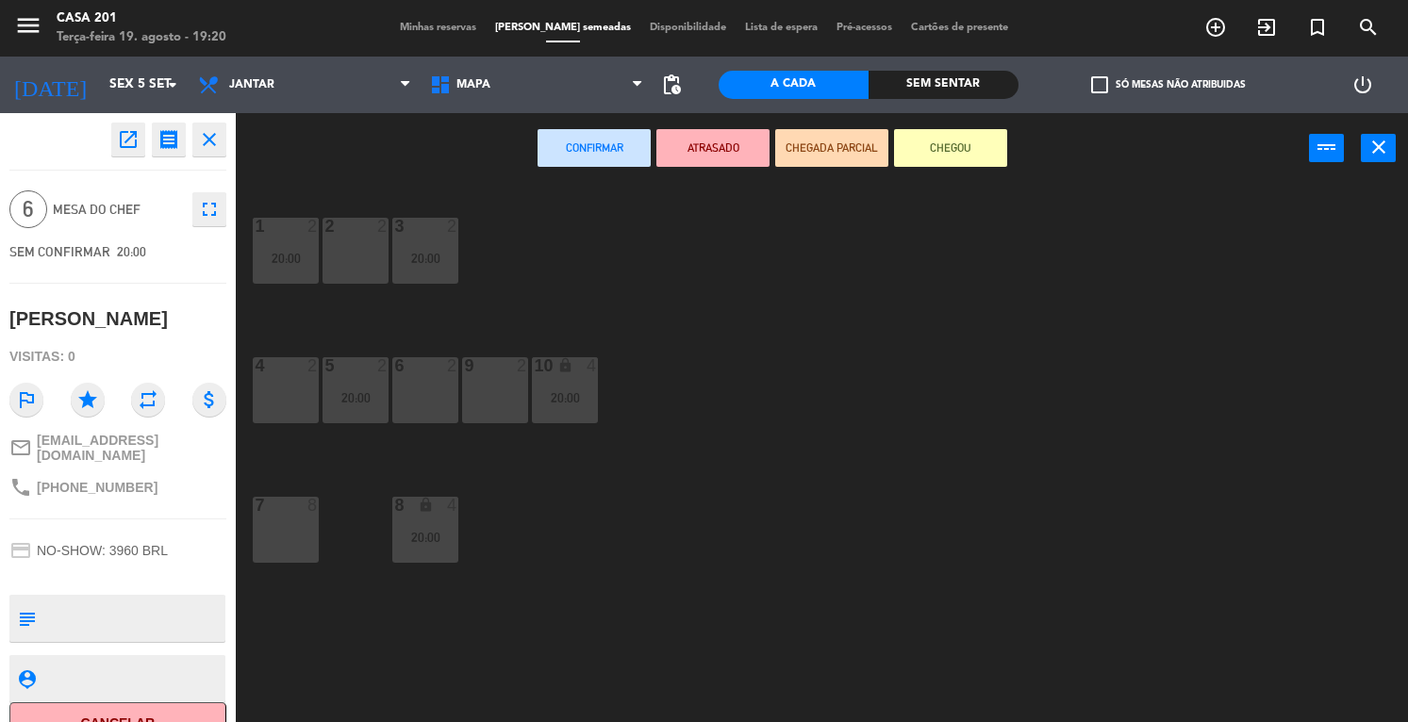
click at [296, 534] on div "7 8" at bounding box center [286, 530] width 66 height 66
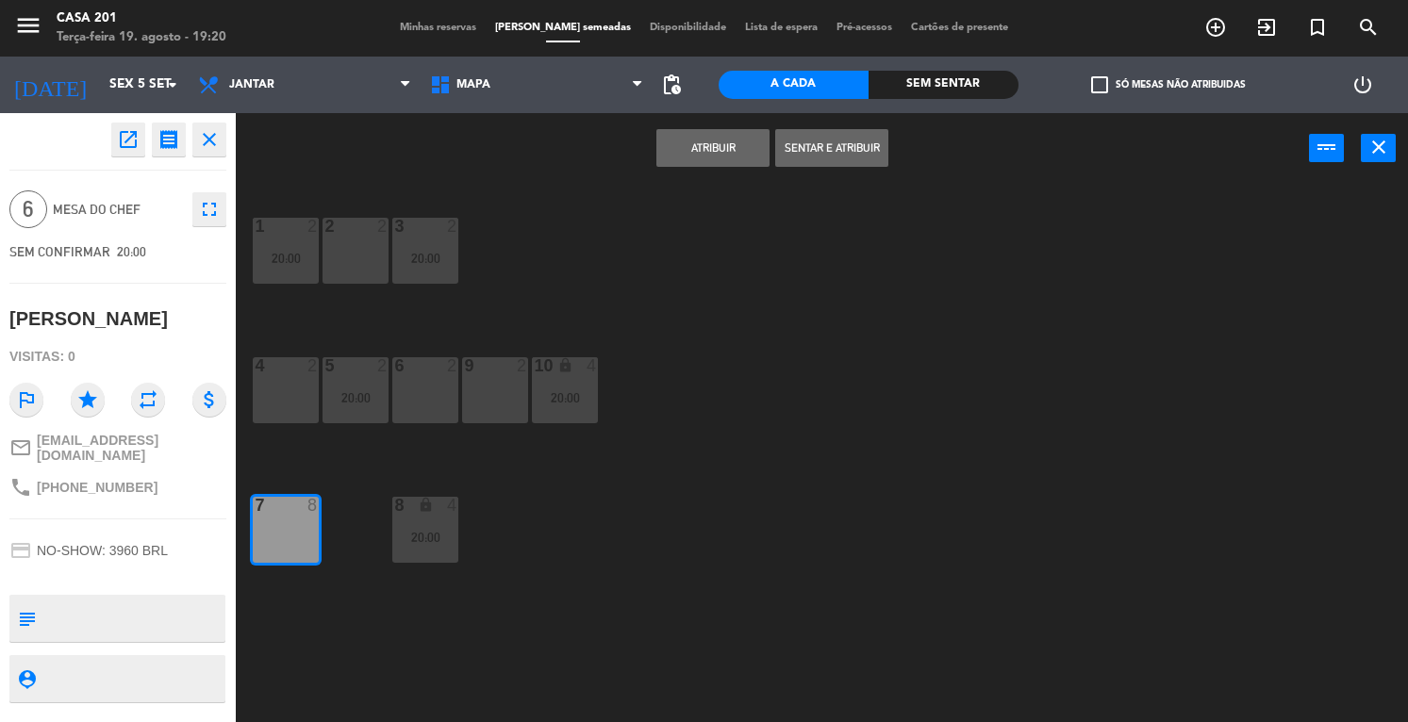
click at [701, 159] on button "Atribuir" at bounding box center [712, 148] width 113 height 38
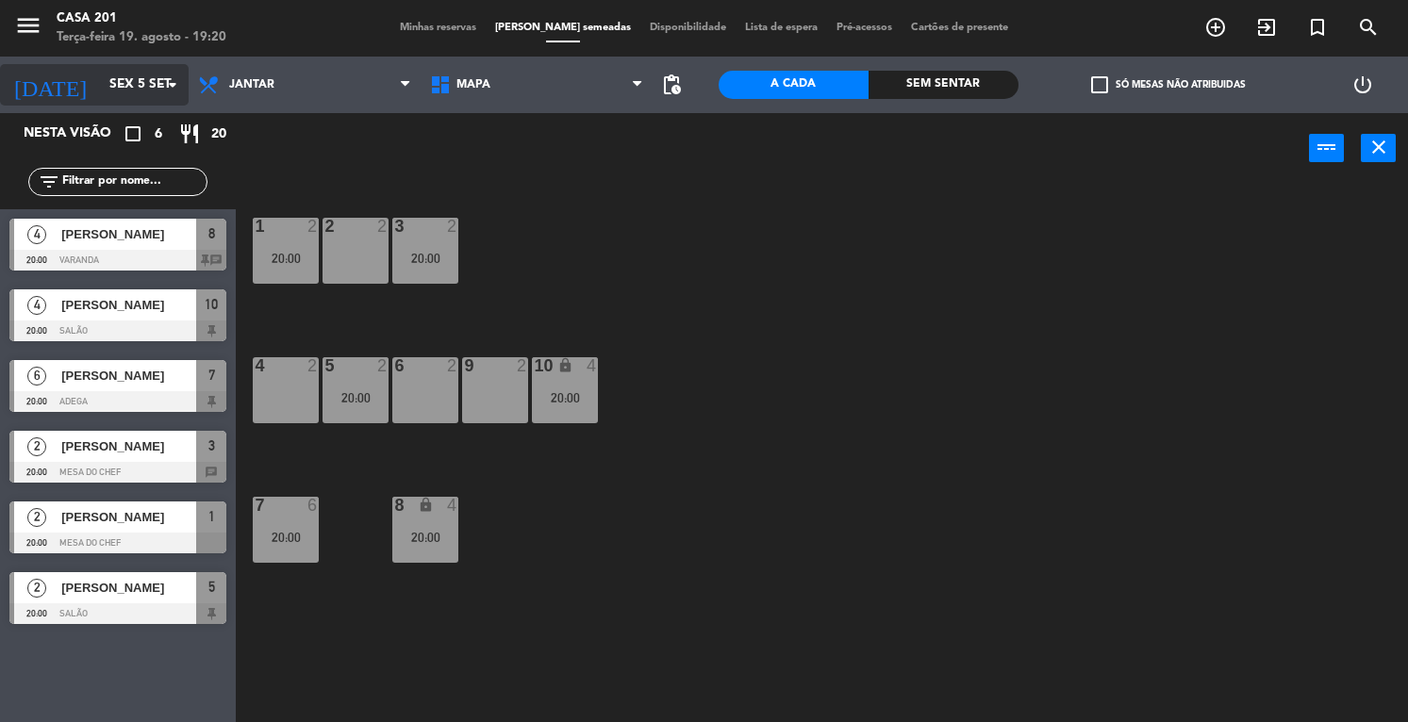
click at [100, 79] on input "Sex 5 set" at bounding box center [189, 85] width 178 height 34
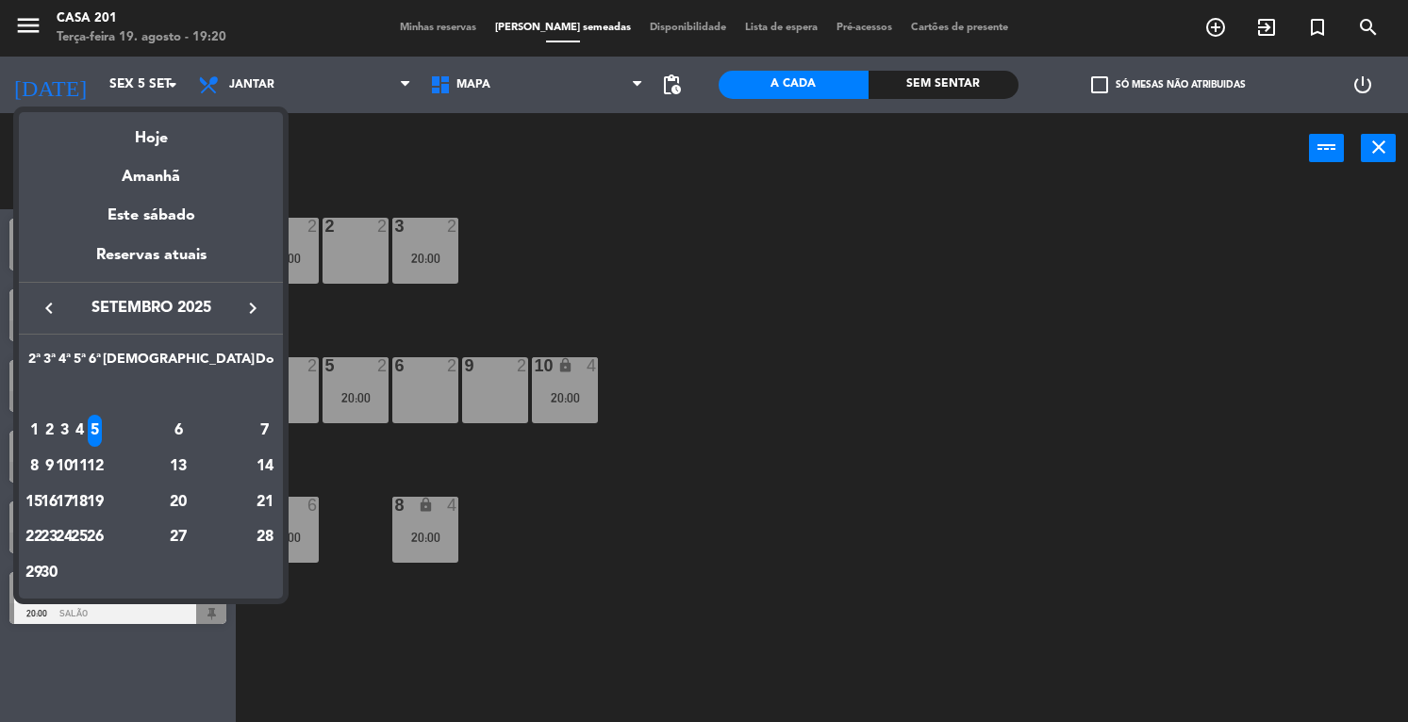
click at [53, 308] on icon "keyboard_arrow_left" at bounding box center [49, 308] width 23 height 23
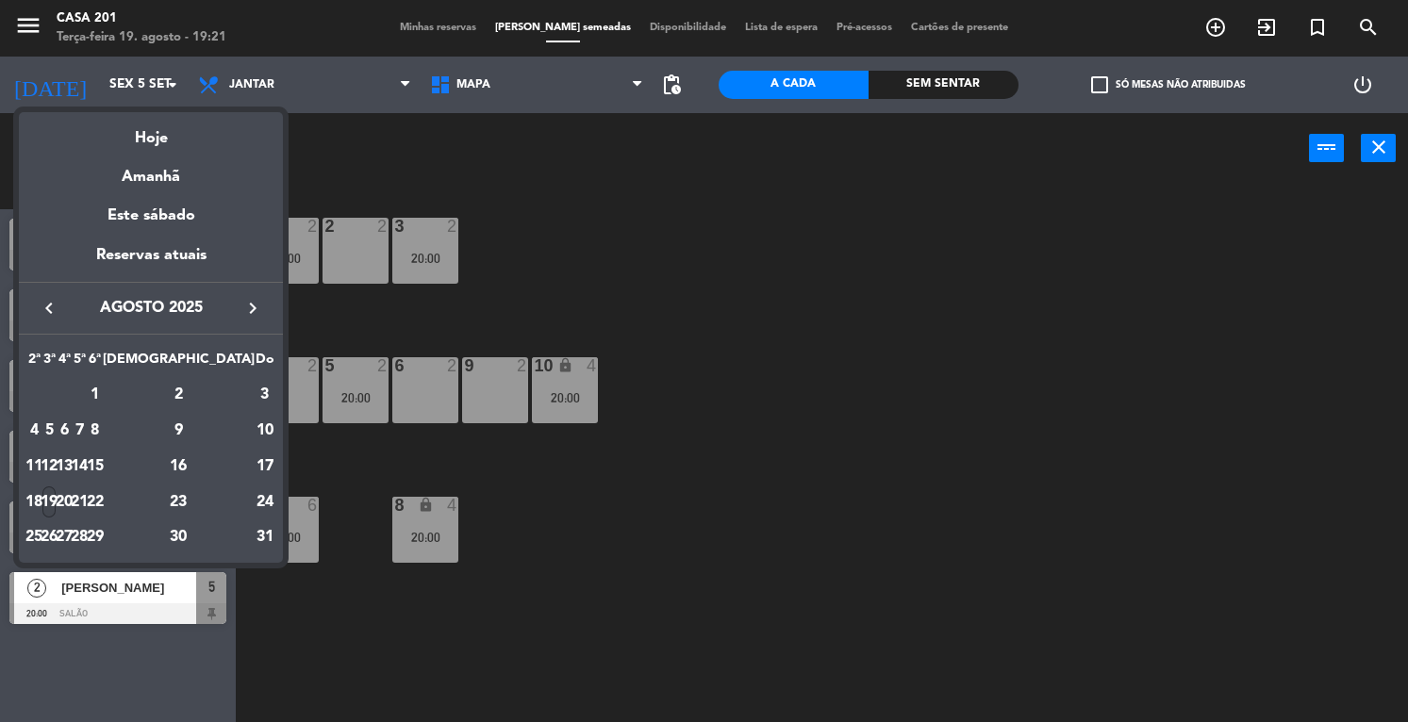
click at [57, 497] on div "19" at bounding box center [49, 502] width 14 height 32
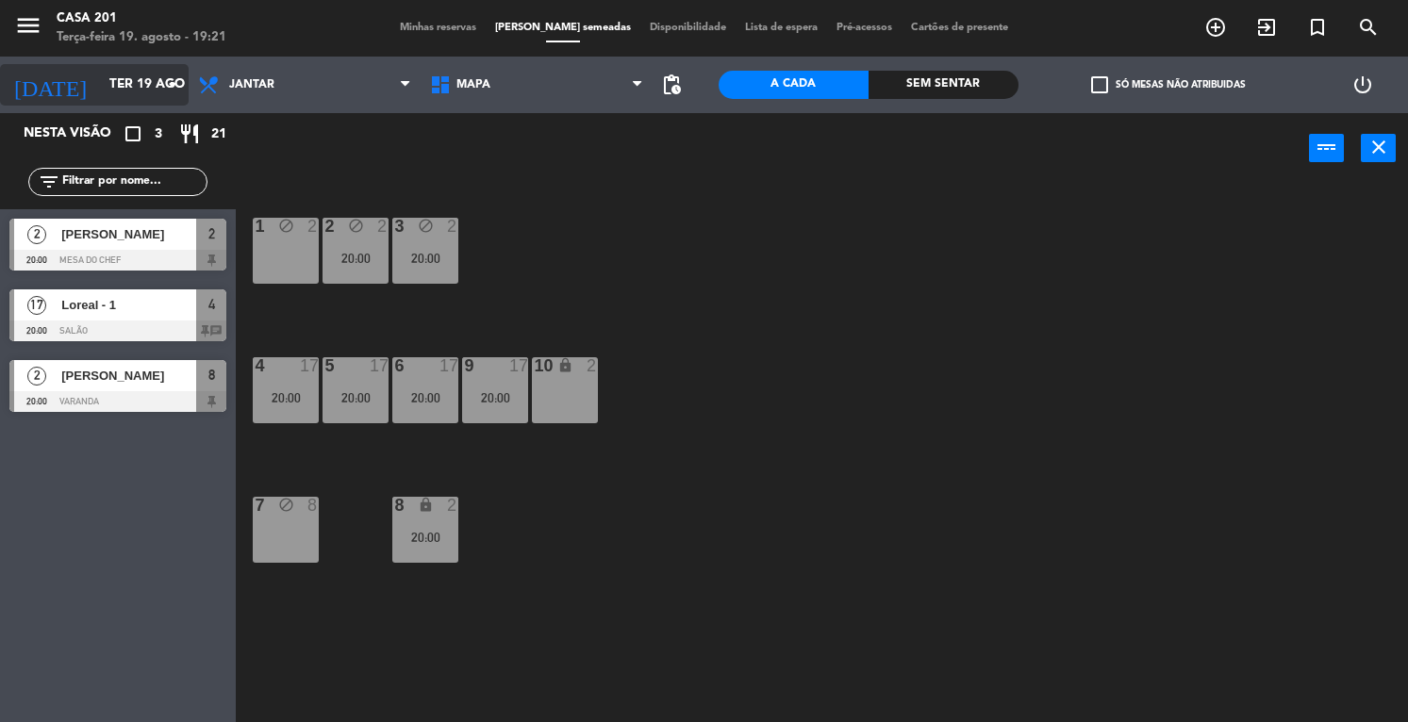
click at [100, 88] on input "Ter 19 ago" at bounding box center [189, 85] width 178 height 34
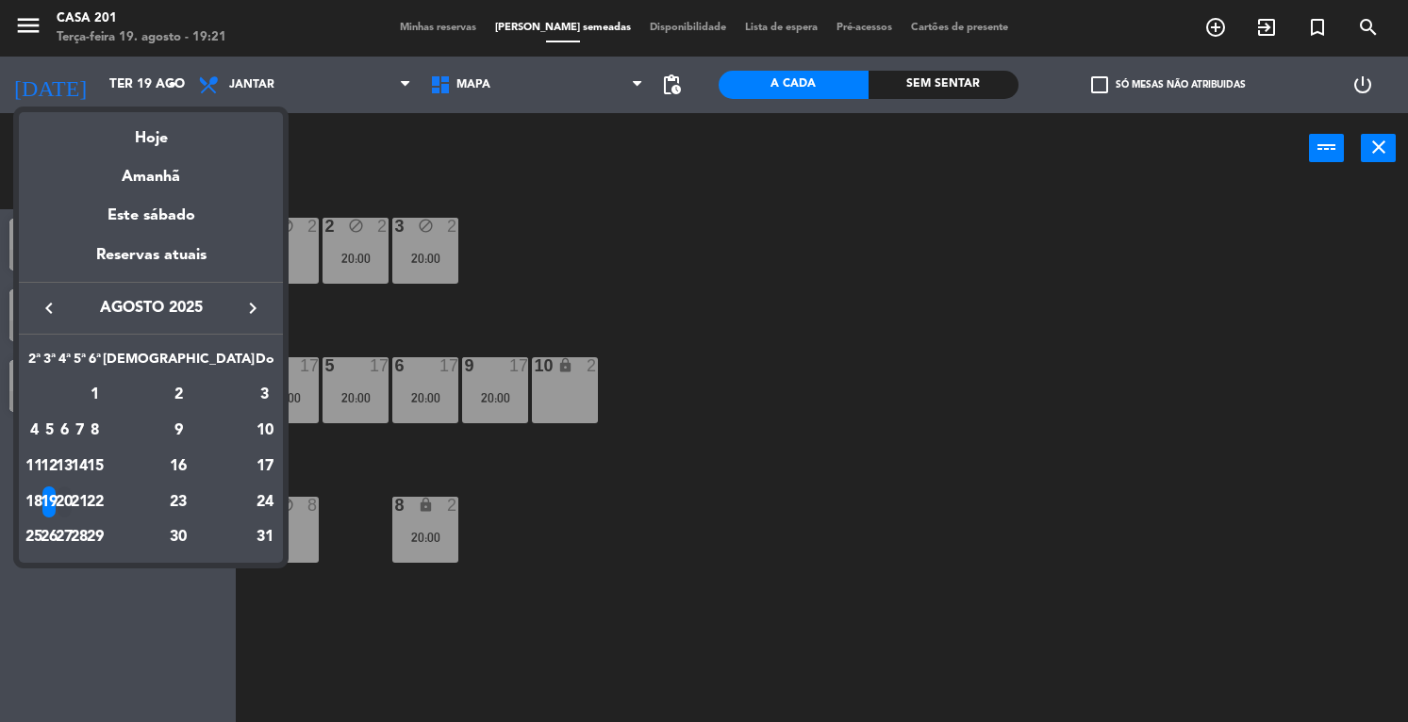
click at [72, 502] on div "20" at bounding box center [65, 502] width 14 height 32
type input "Qua 20 ago"
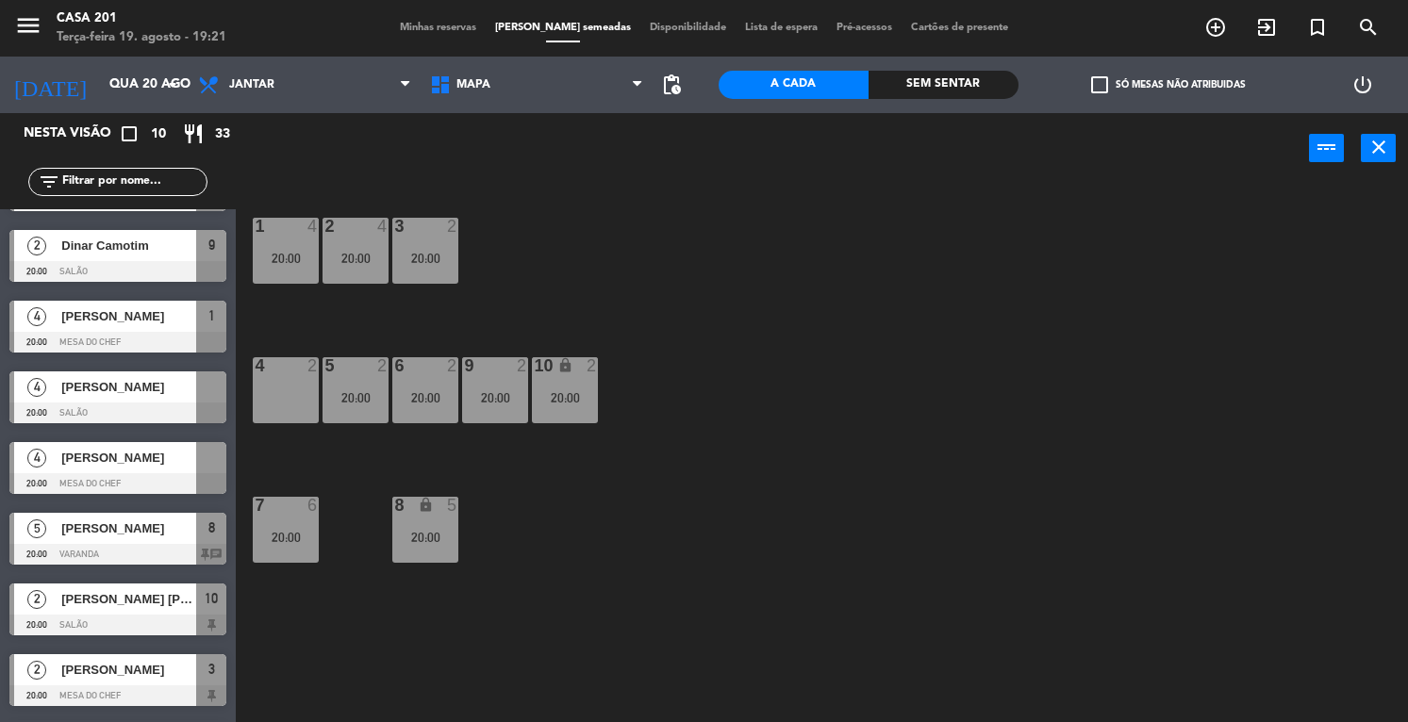
scroll to position [196, 0]
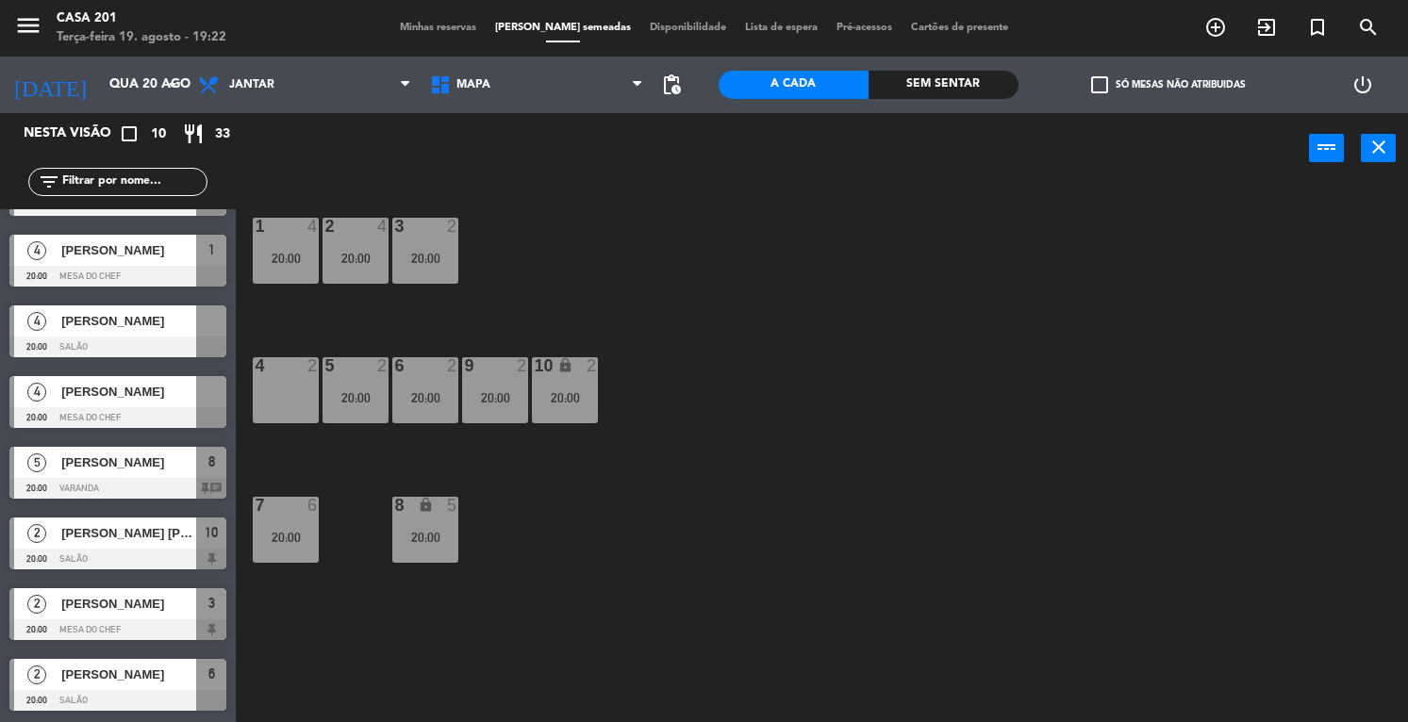
click at [441, 28] on span "Minhas reservas" at bounding box center [437, 28] width 95 height 10
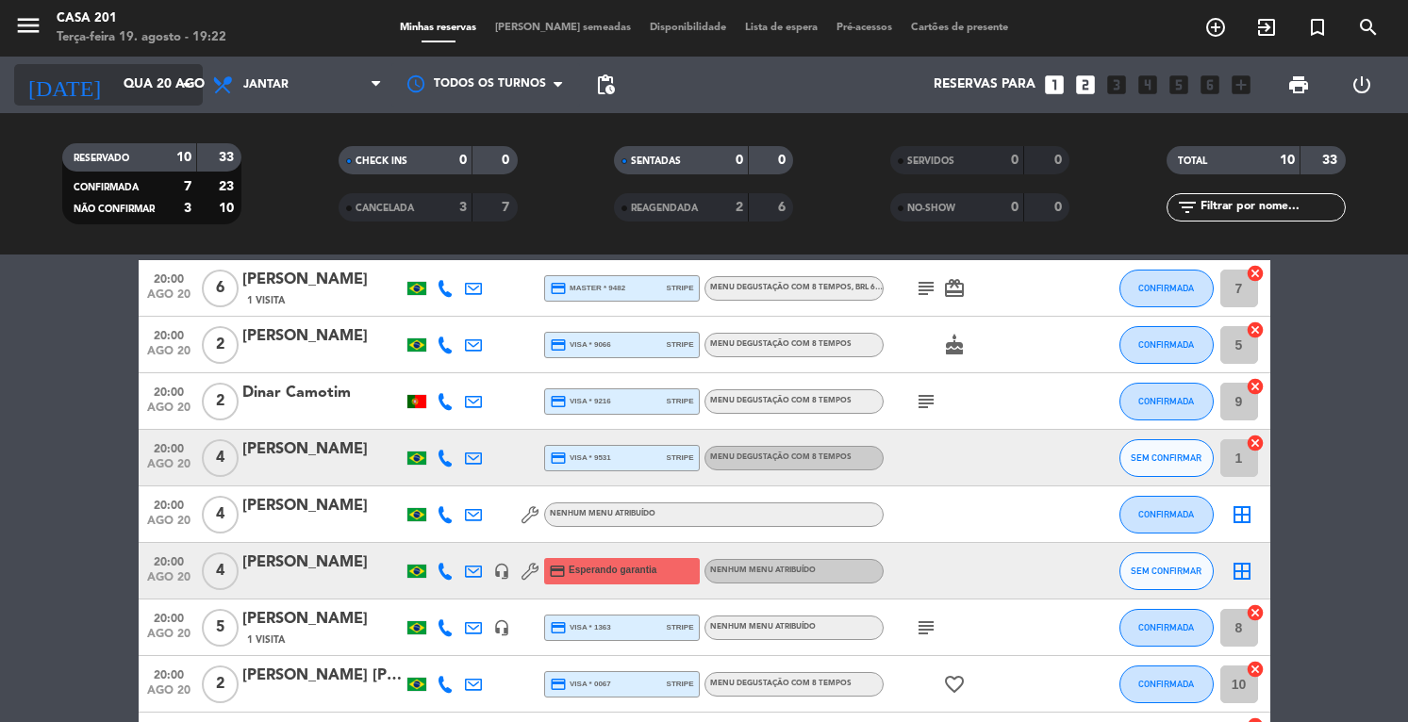
scroll to position [68, 0]
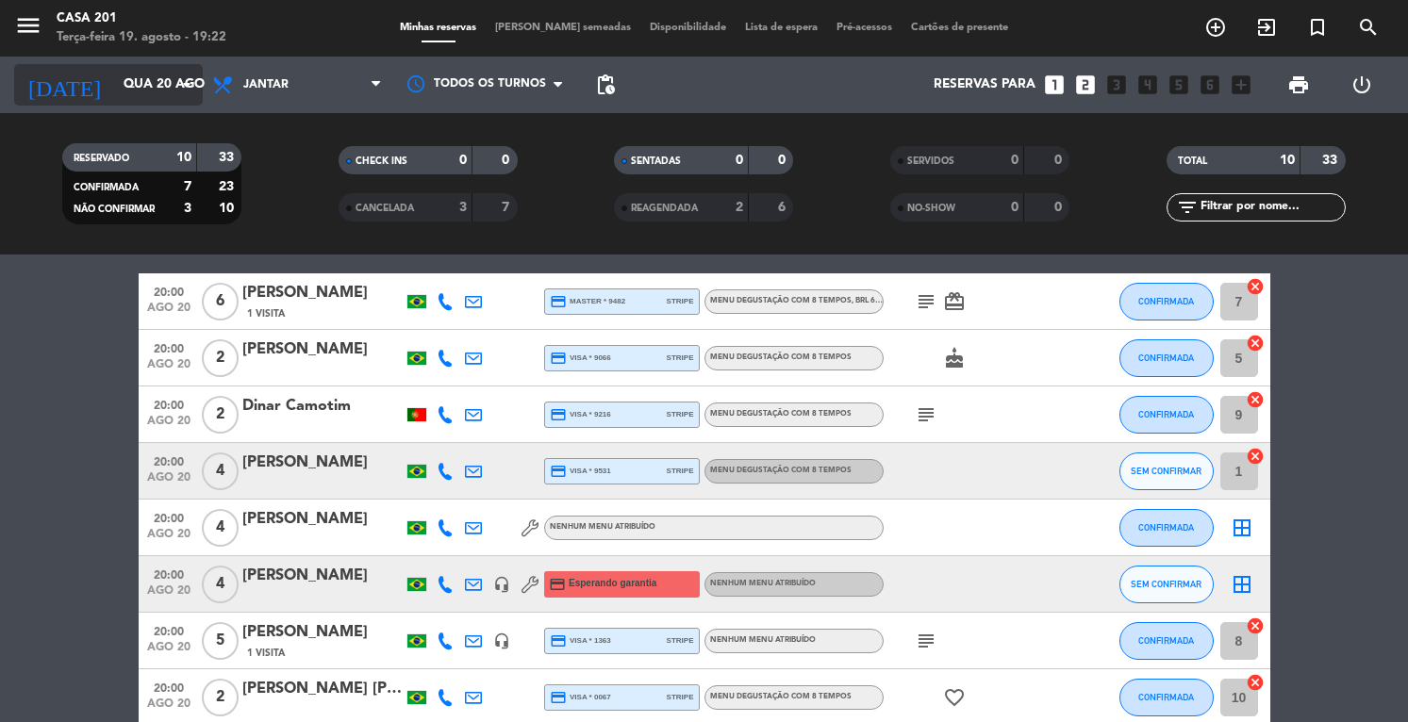
click at [114, 86] on input "Qua 20 ago" at bounding box center [203, 85] width 178 height 34
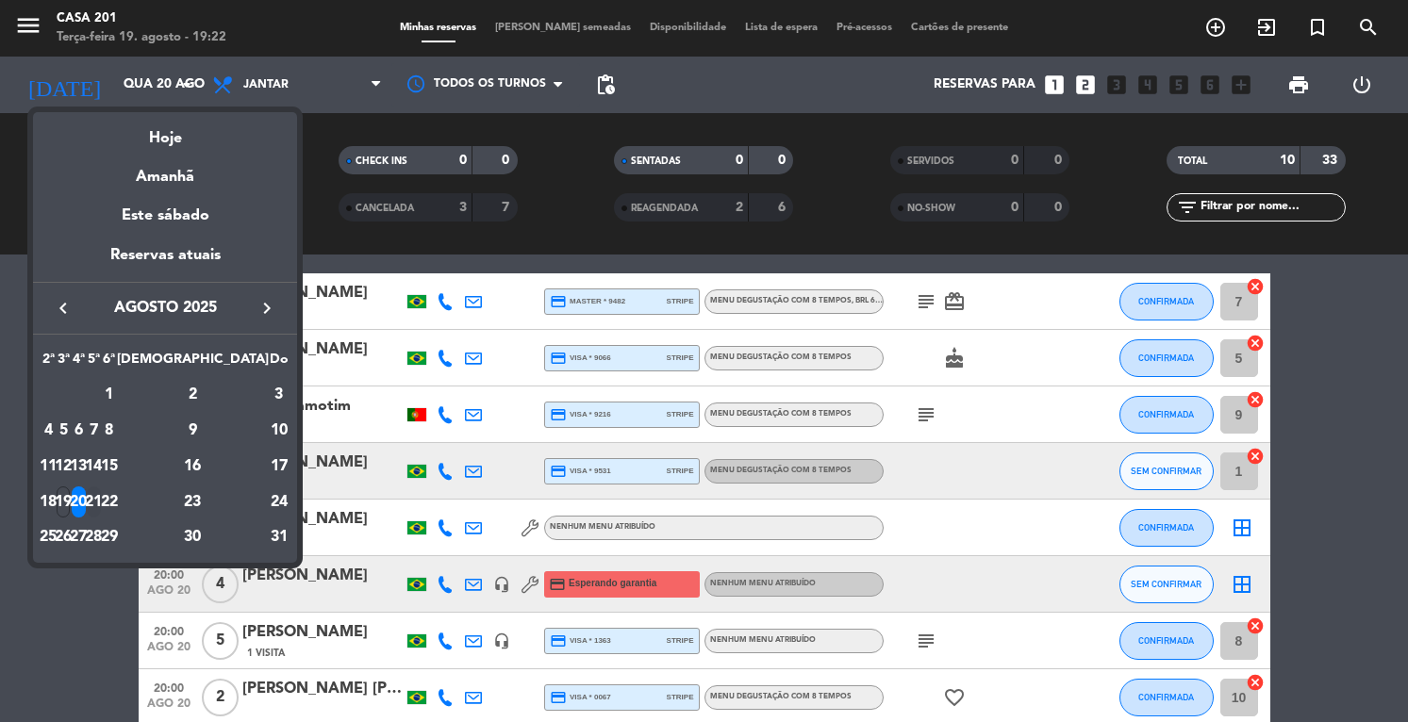
click at [101, 503] on div "21" at bounding box center [94, 502] width 14 height 32
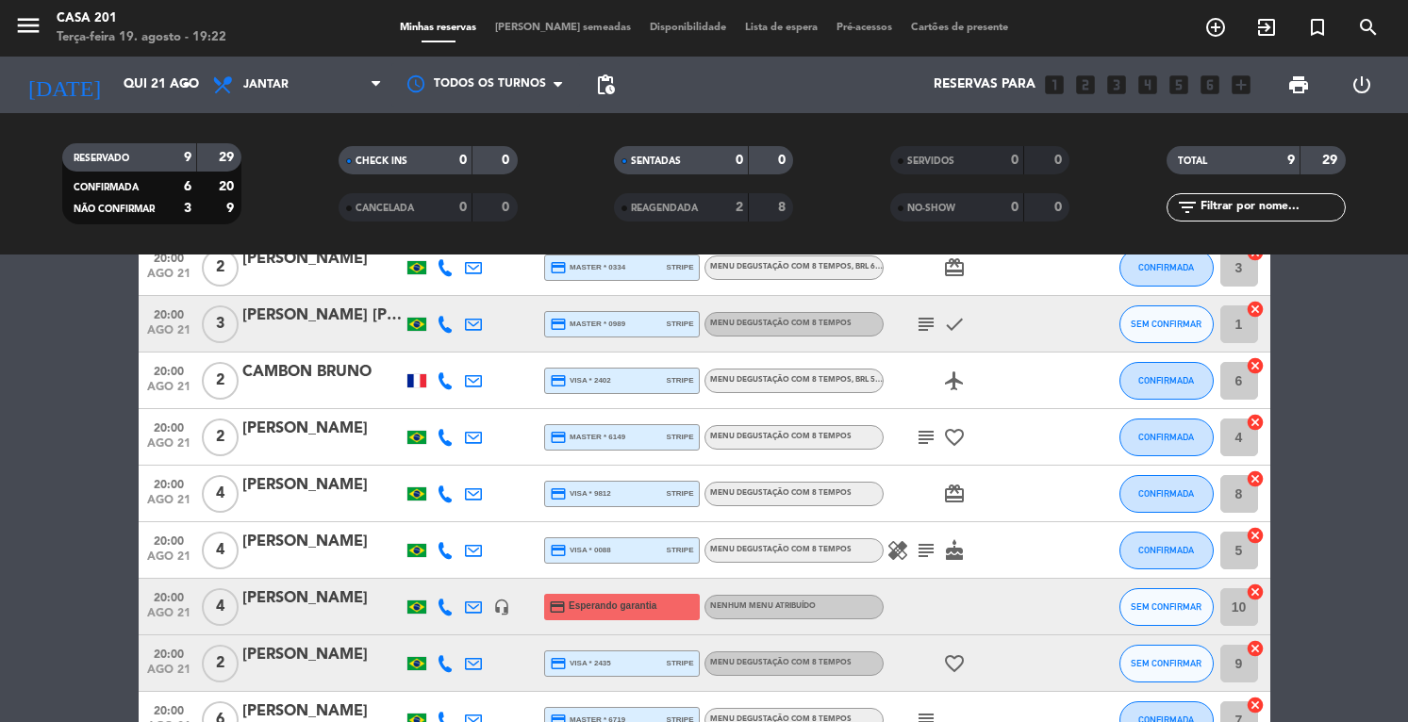
scroll to position [142, 0]
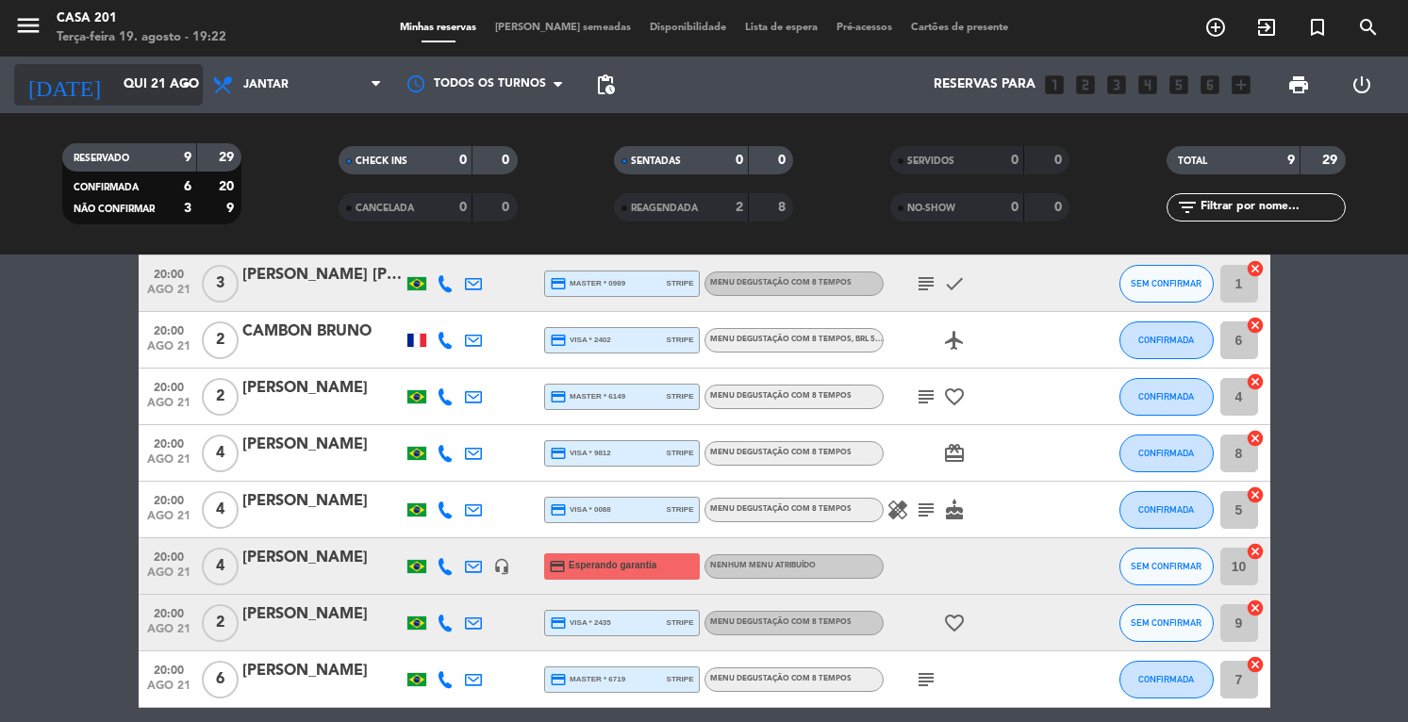
click at [114, 80] on input "Qui 21 ago" at bounding box center [203, 85] width 178 height 34
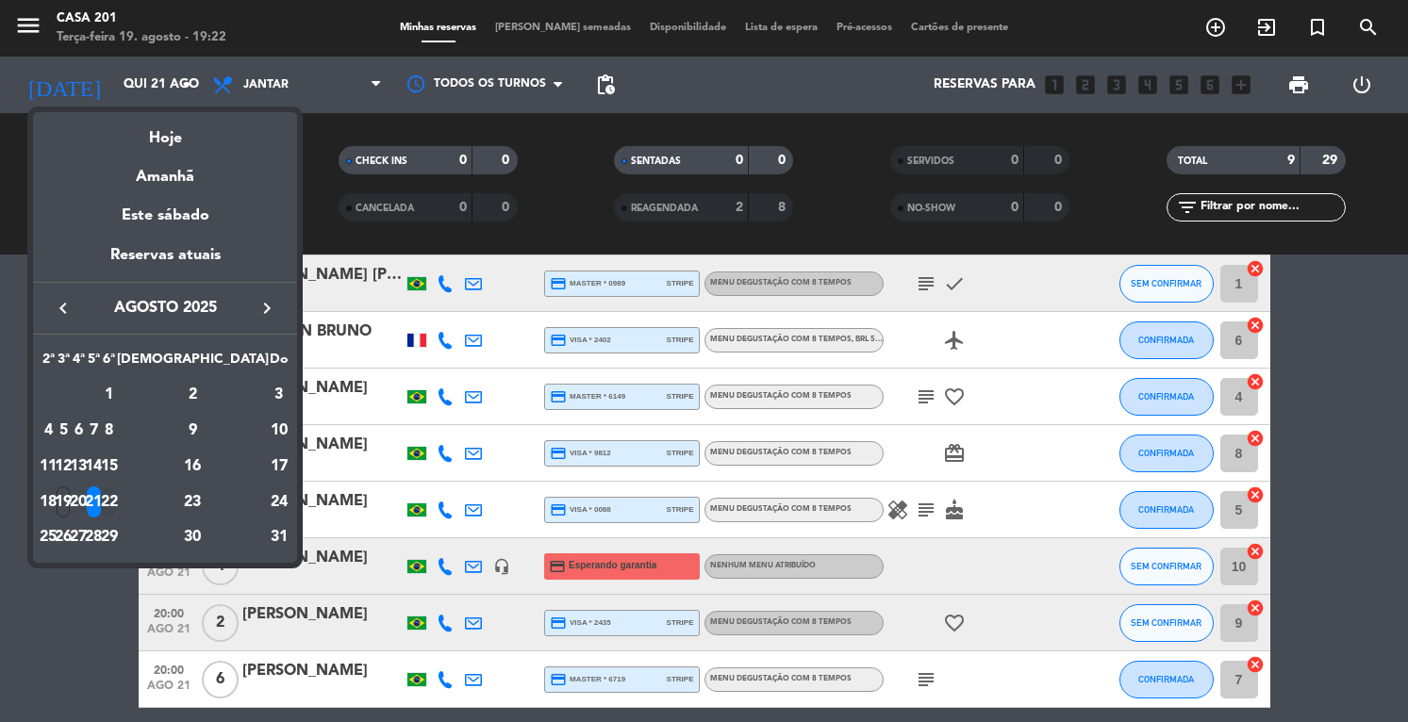
click at [116, 499] on div "22" at bounding box center [109, 502] width 14 height 32
type input "Sex 22 ago"
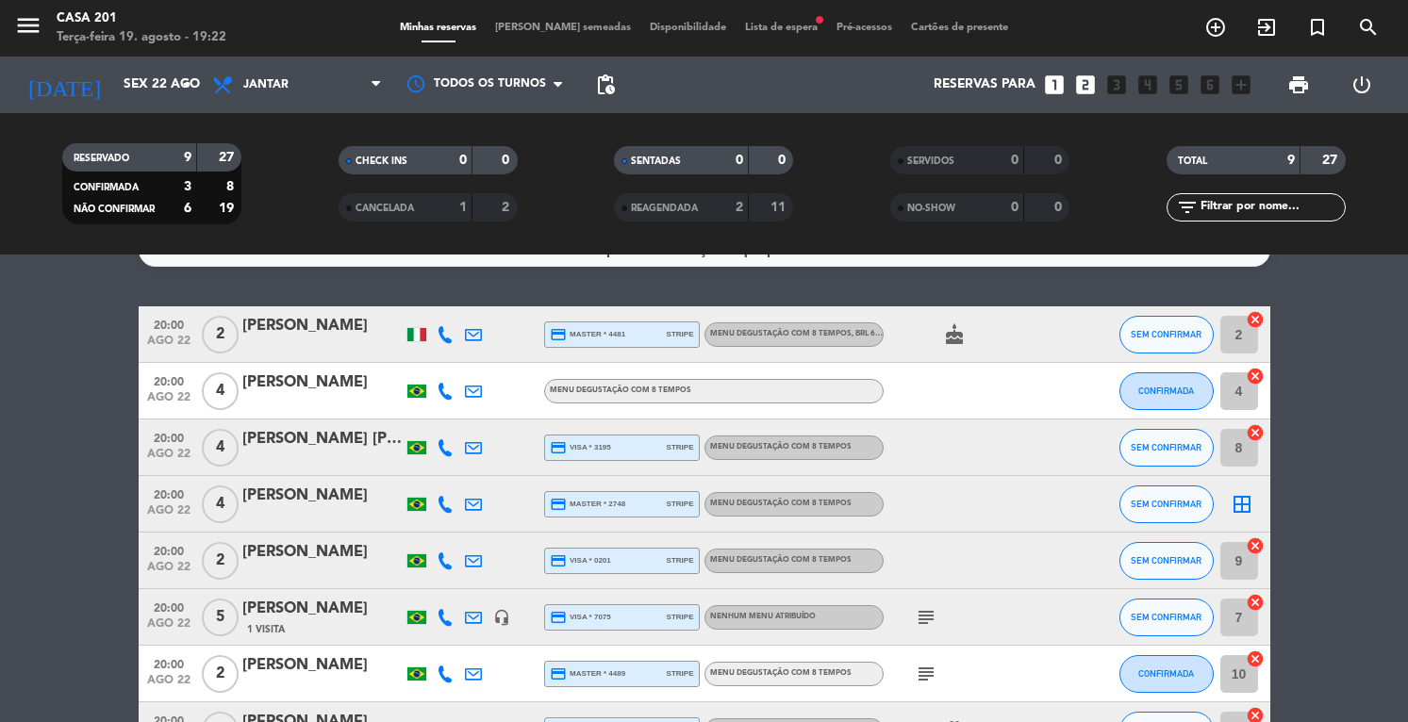
scroll to position [31, 0]
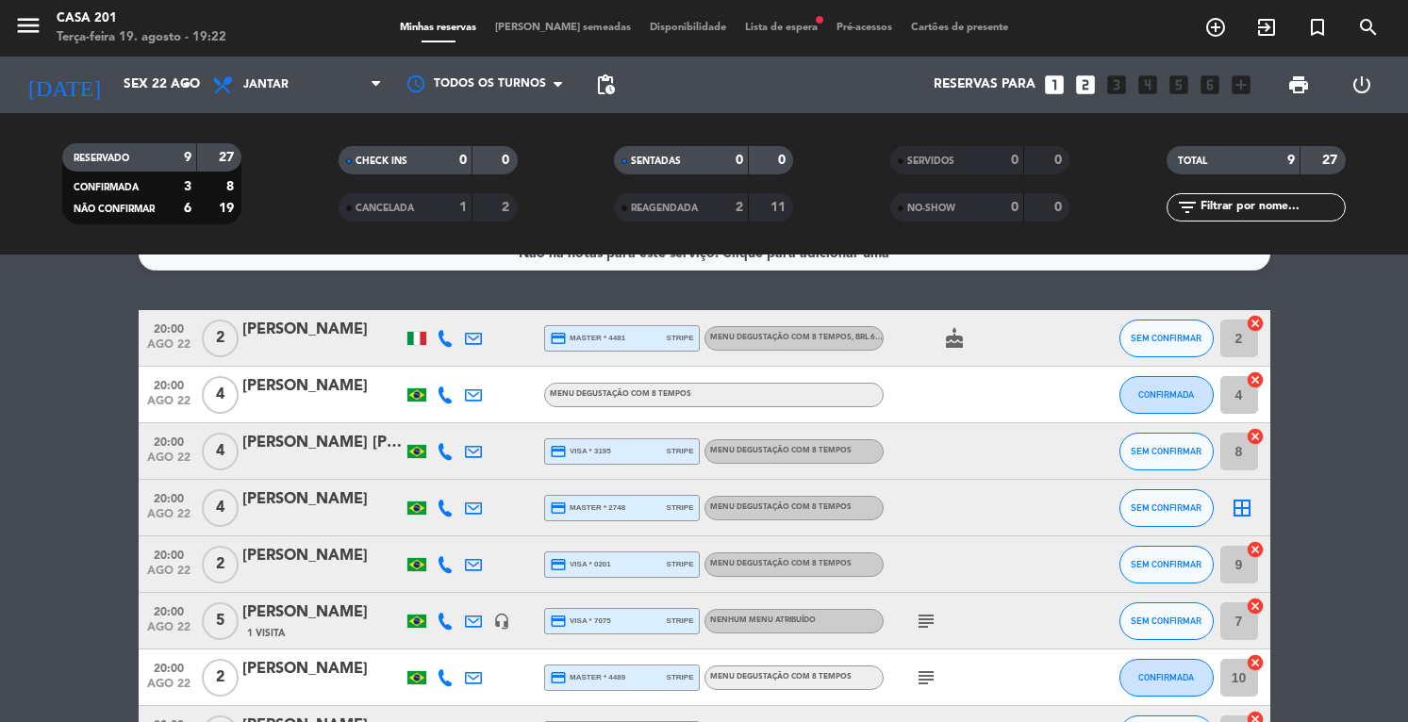
click at [771, 32] on span "Lista de espera fiber_manual_record" at bounding box center [780, 28] width 91 height 10
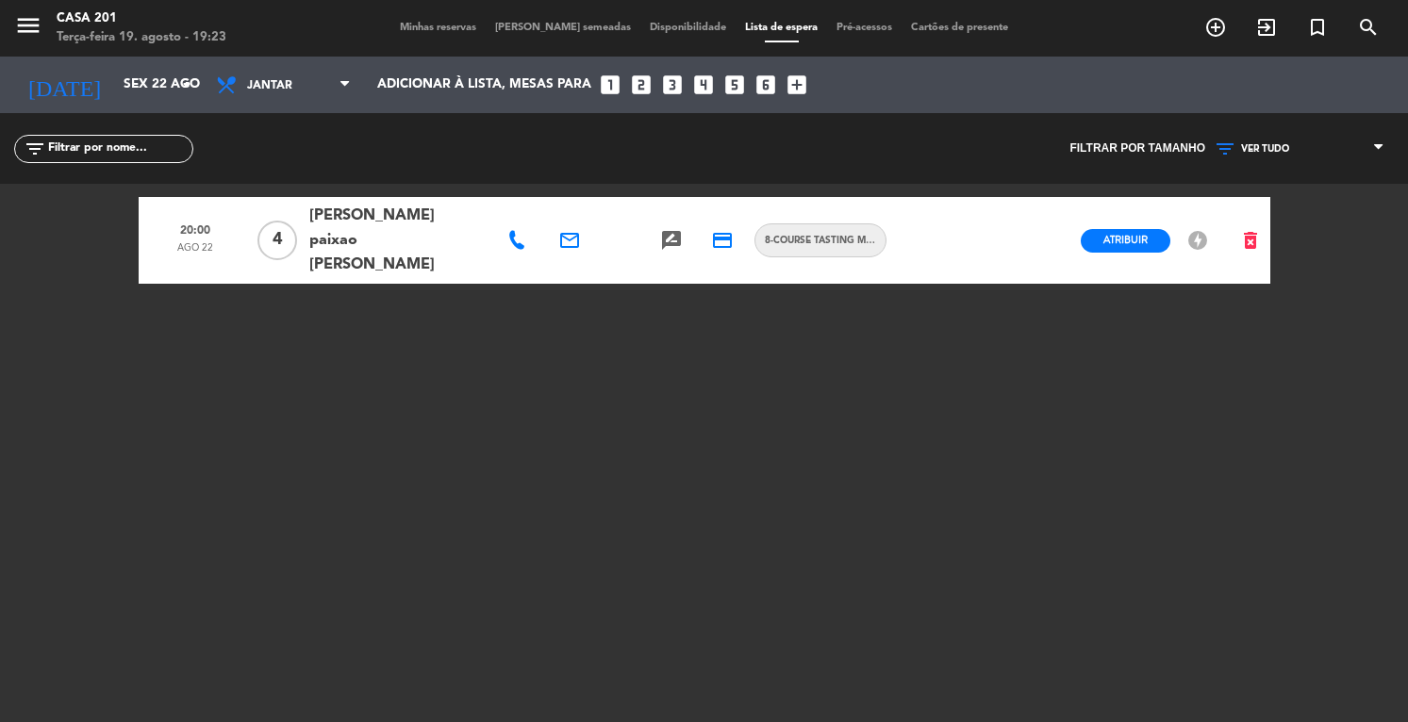
click at [471, 25] on span "Minhas reservas" at bounding box center [437, 28] width 95 height 10
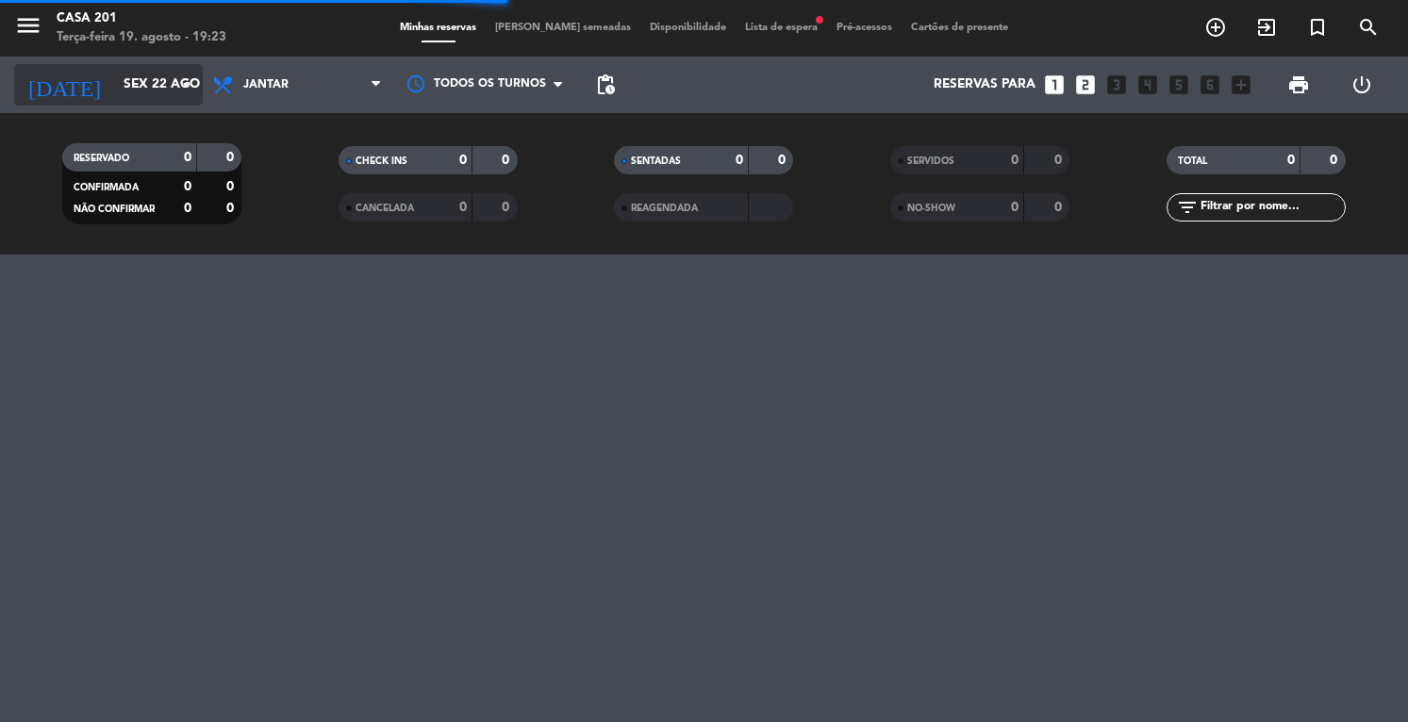
click at [114, 77] on input "Sex 22 ago" at bounding box center [203, 85] width 178 height 34
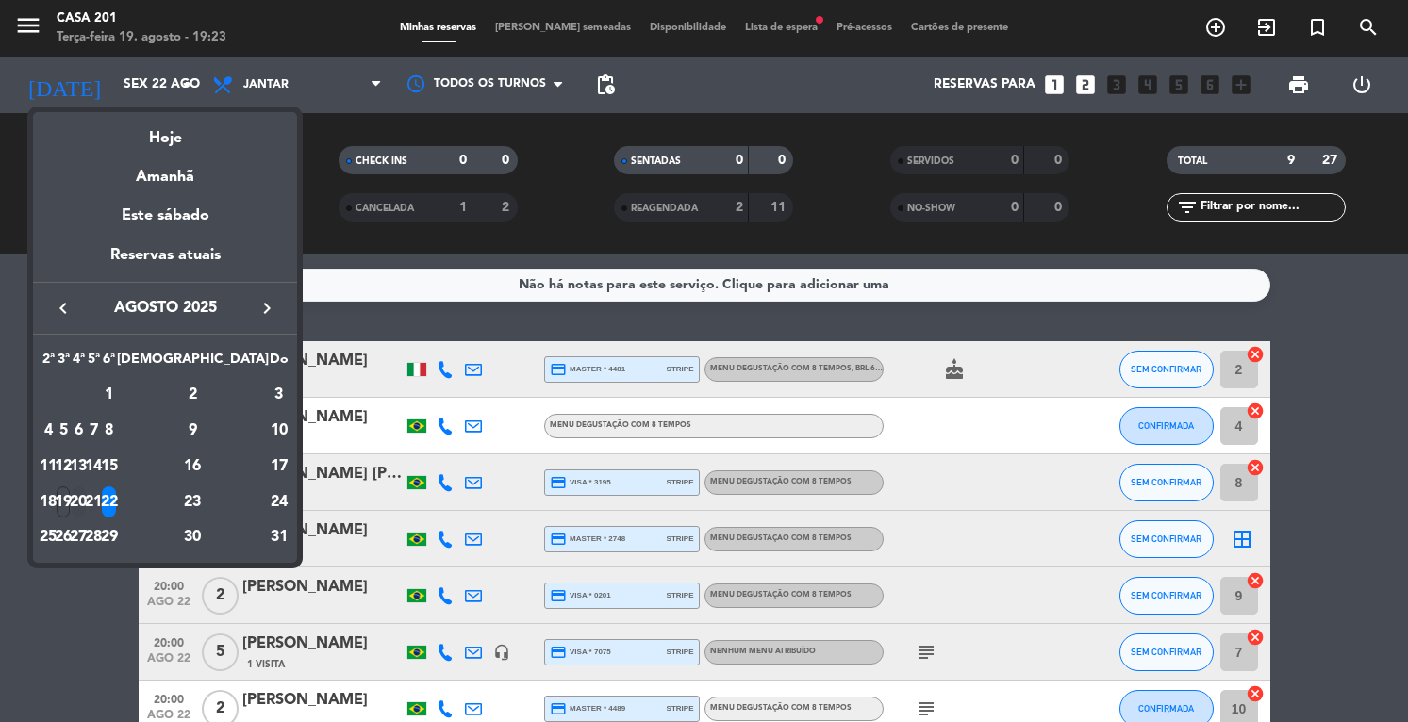
click at [86, 499] on div "20" at bounding box center [79, 502] width 14 height 32
type input "Qua 20 ago"
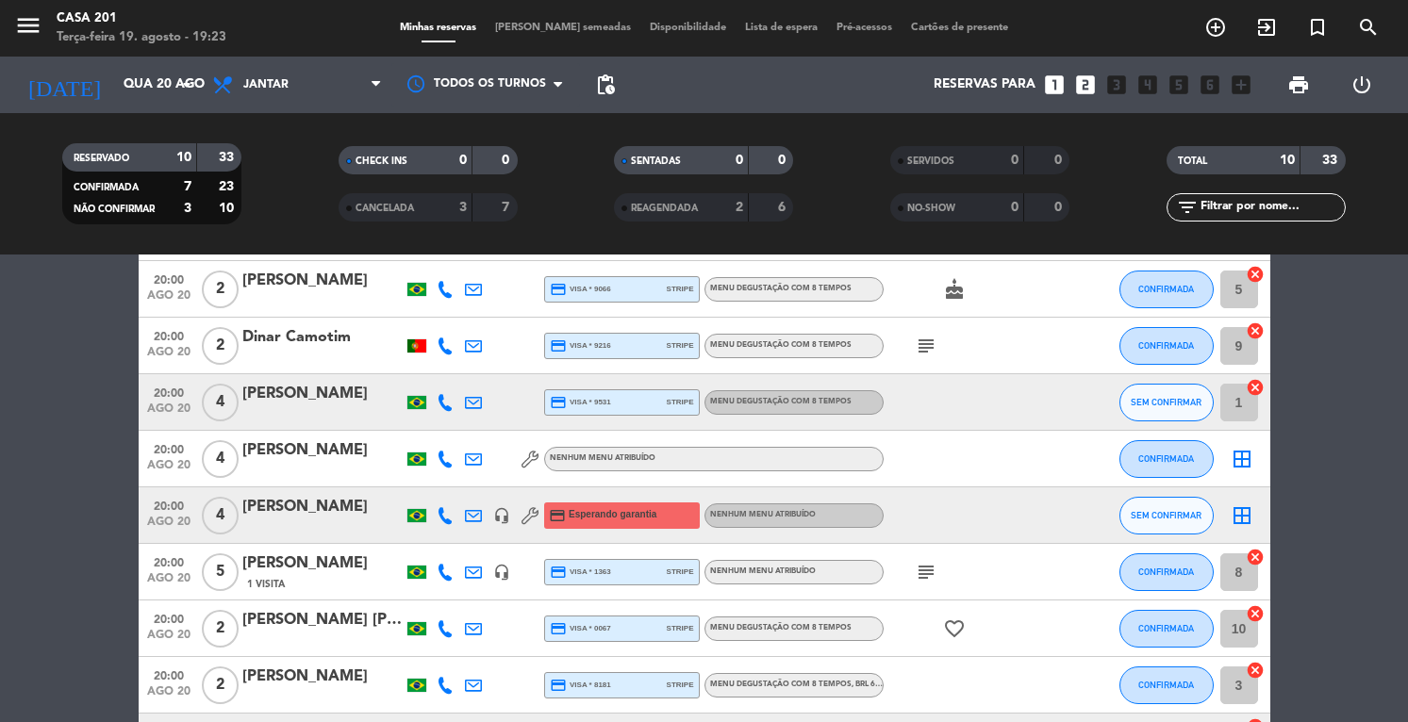
scroll to position [135, 0]
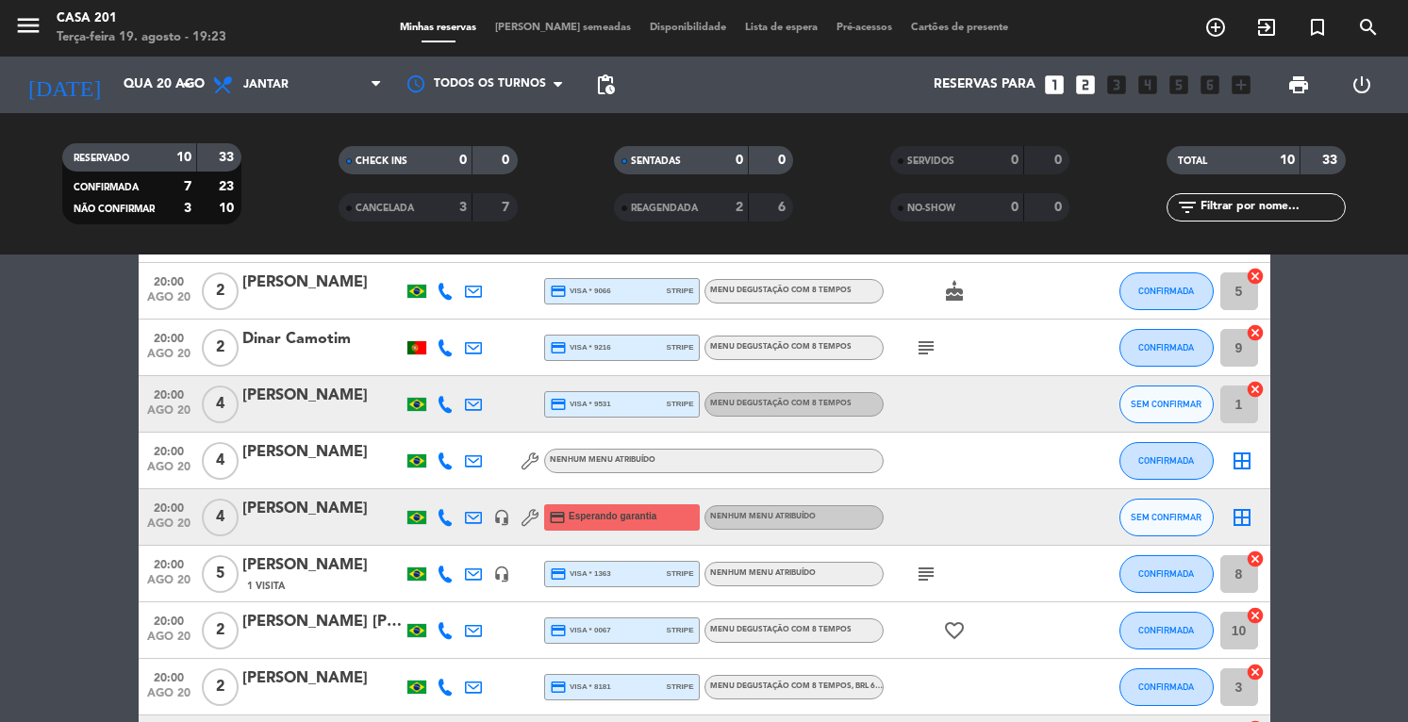
click at [274, 449] on div "[PERSON_NAME]" at bounding box center [322, 452] width 160 height 25
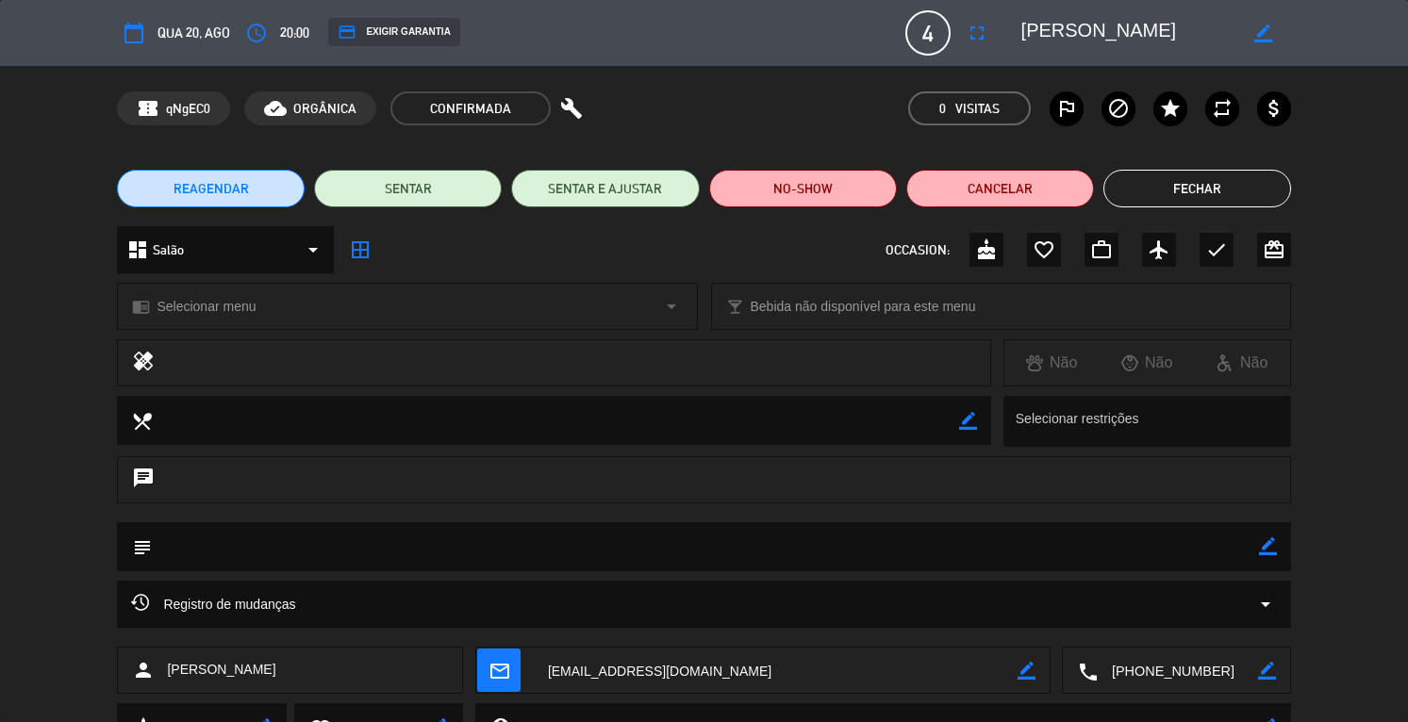
click at [1158, 189] on button "Fechar" at bounding box center [1197, 189] width 188 height 38
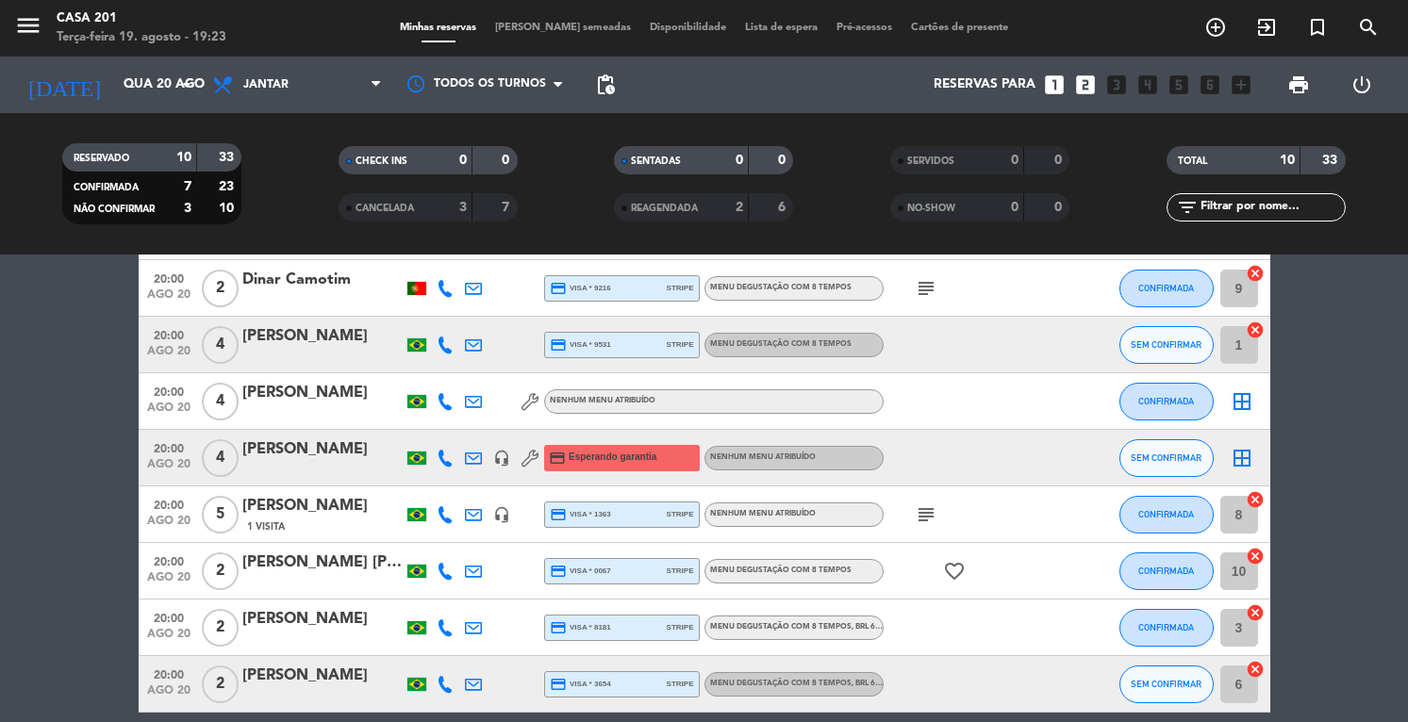
scroll to position [198, 0]
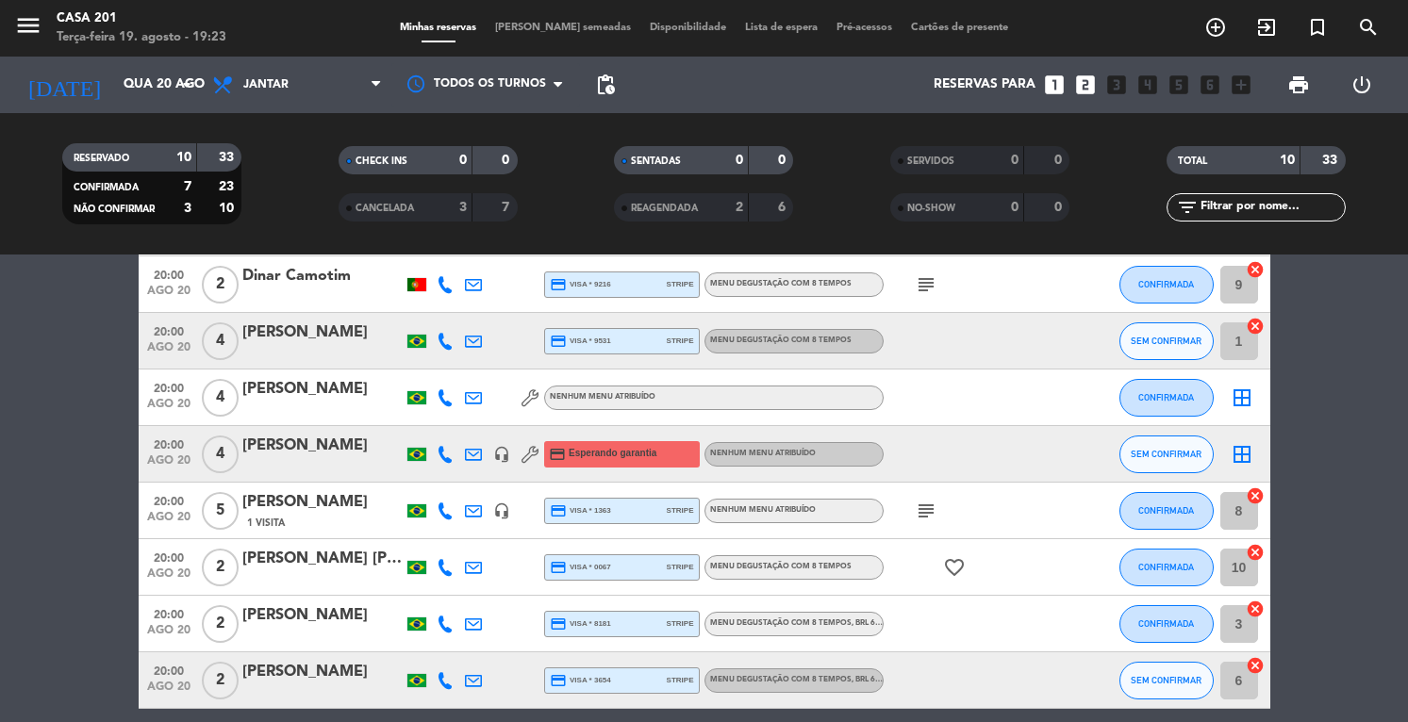
click at [535, 25] on span "[PERSON_NAME] semeadas" at bounding box center [563, 28] width 155 height 10
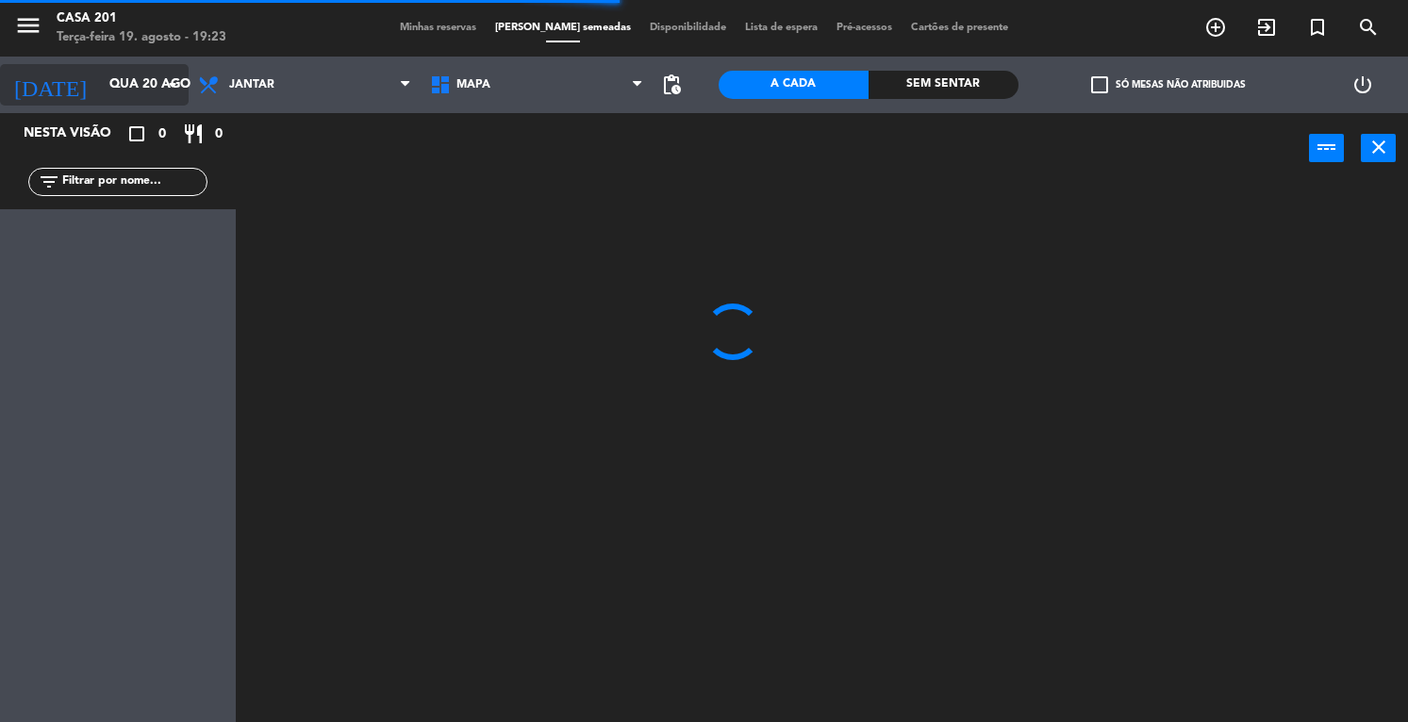
click at [107, 92] on input "Qua 20 ago" at bounding box center [189, 85] width 178 height 34
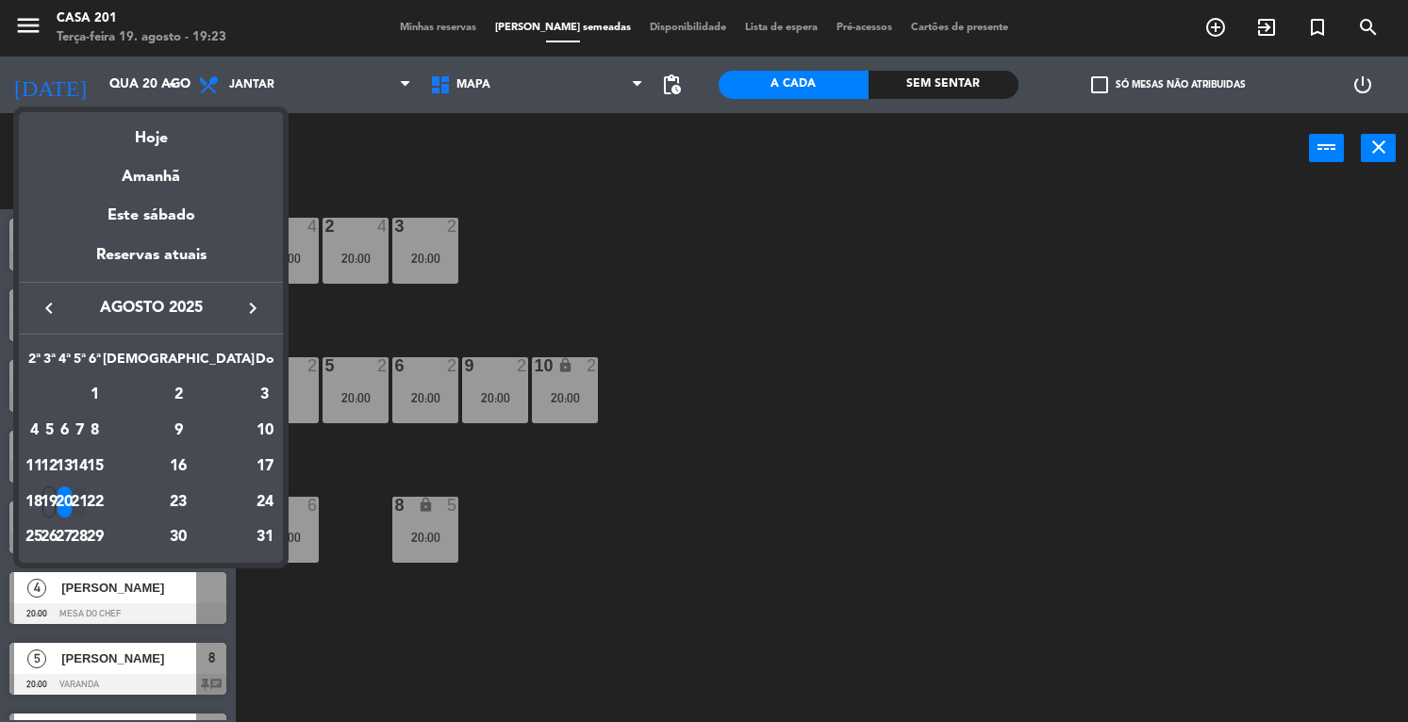
click at [87, 501] on div "21" at bounding box center [80, 502] width 14 height 32
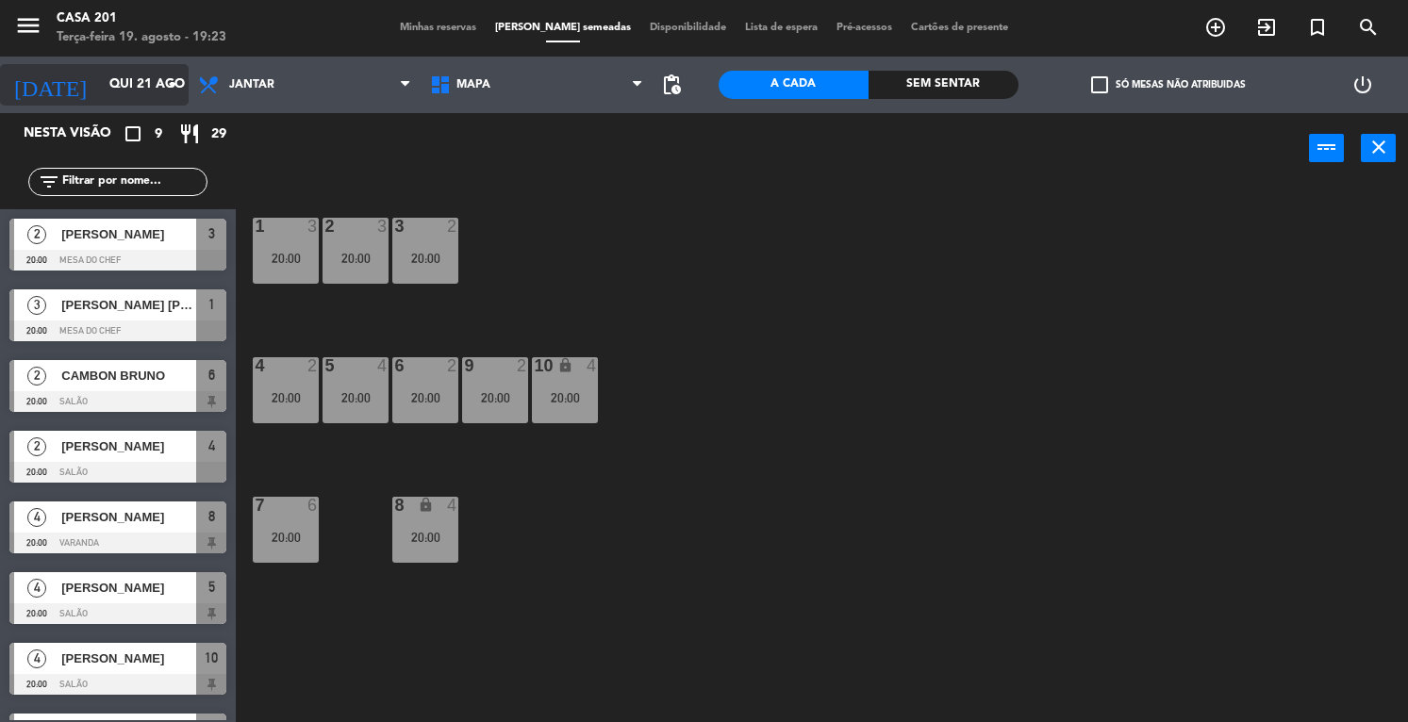
click at [114, 79] on input "Qui 21 ago" at bounding box center [189, 85] width 178 height 34
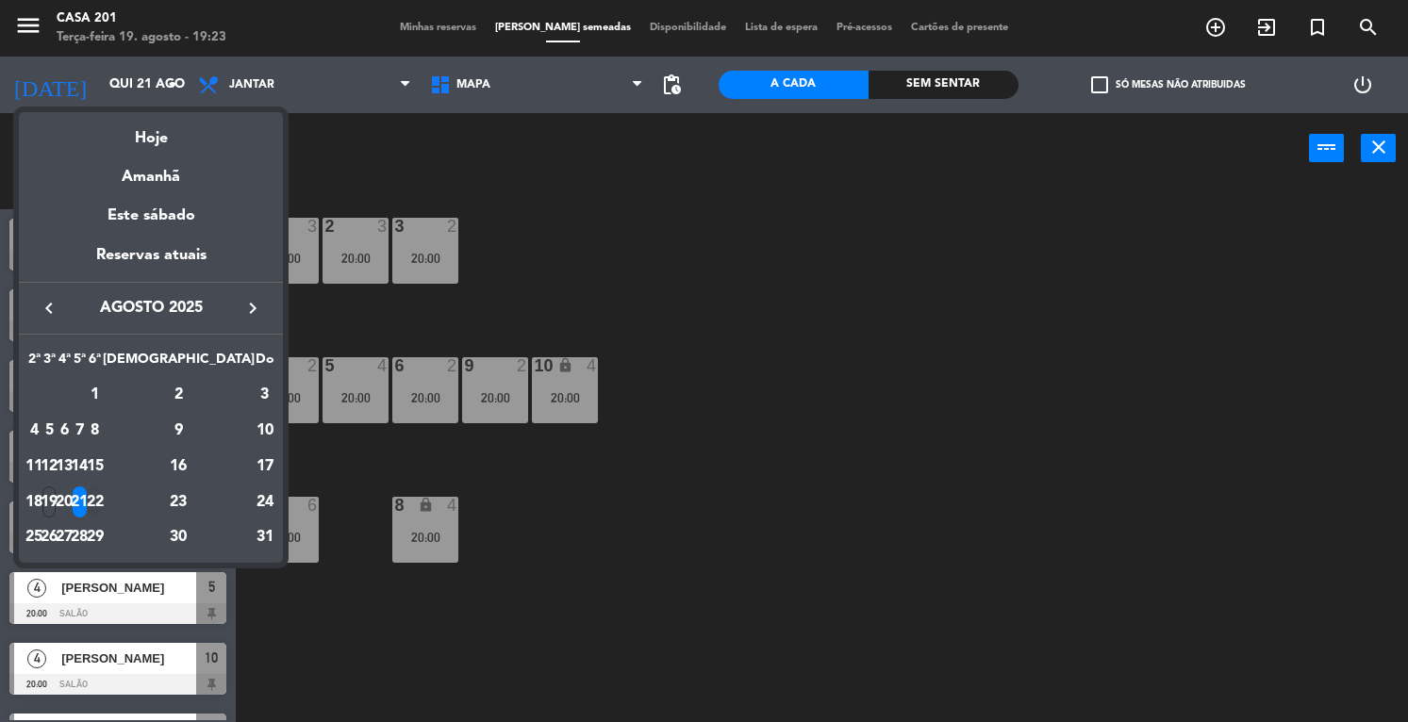
click at [102, 497] on div "22" at bounding box center [95, 502] width 14 height 32
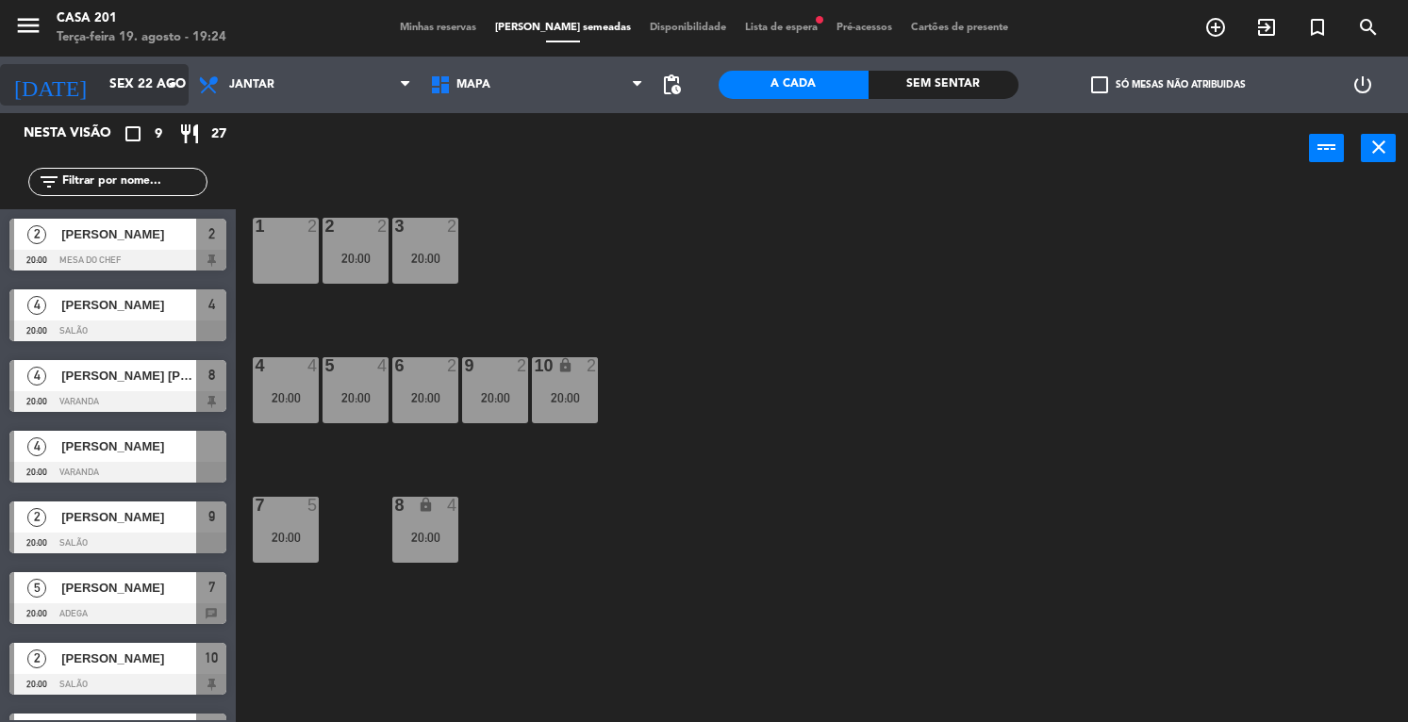
click at [100, 89] on input "Sex 22 ago" at bounding box center [189, 85] width 178 height 34
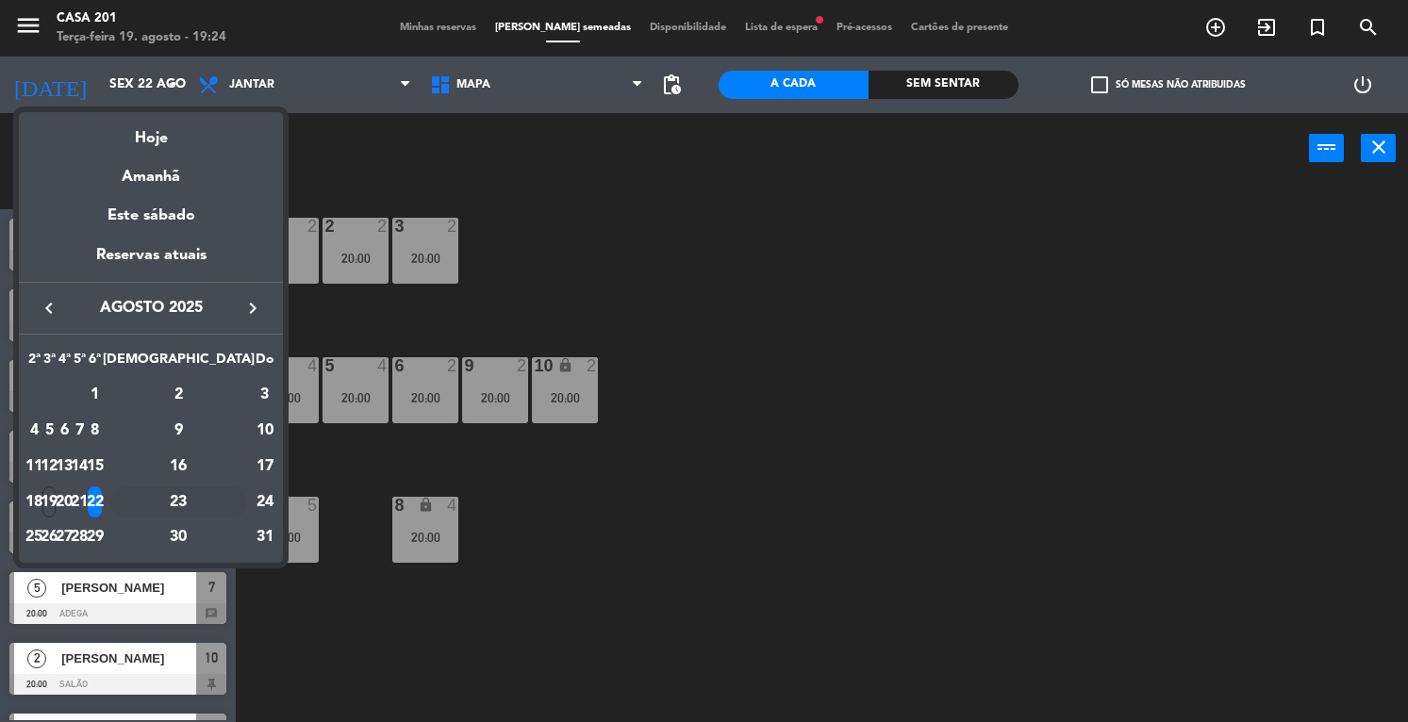
click at [216, 504] on div "23" at bounding box center [178, 502] width 137 height 32
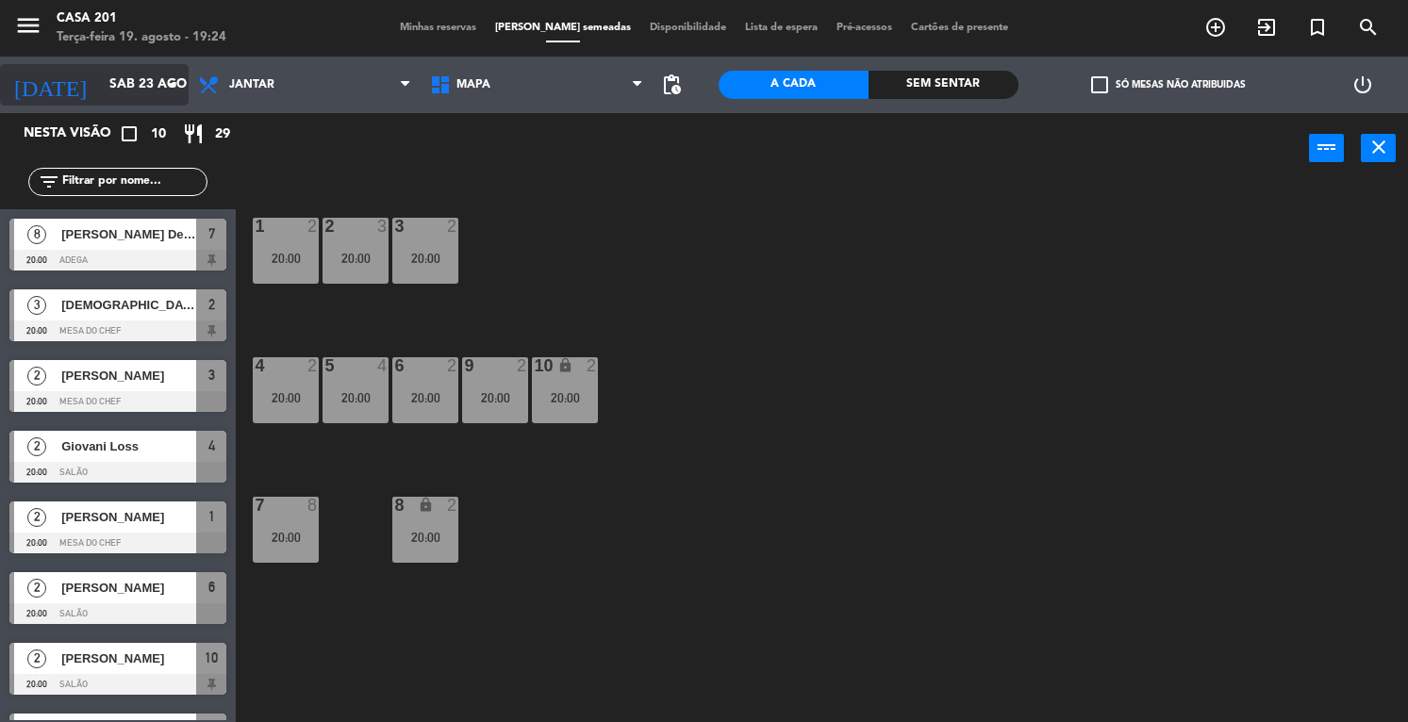
click at [100, 82] on input "Sáb 23 ago" at bounding box center [189, 85] width 178 height 34
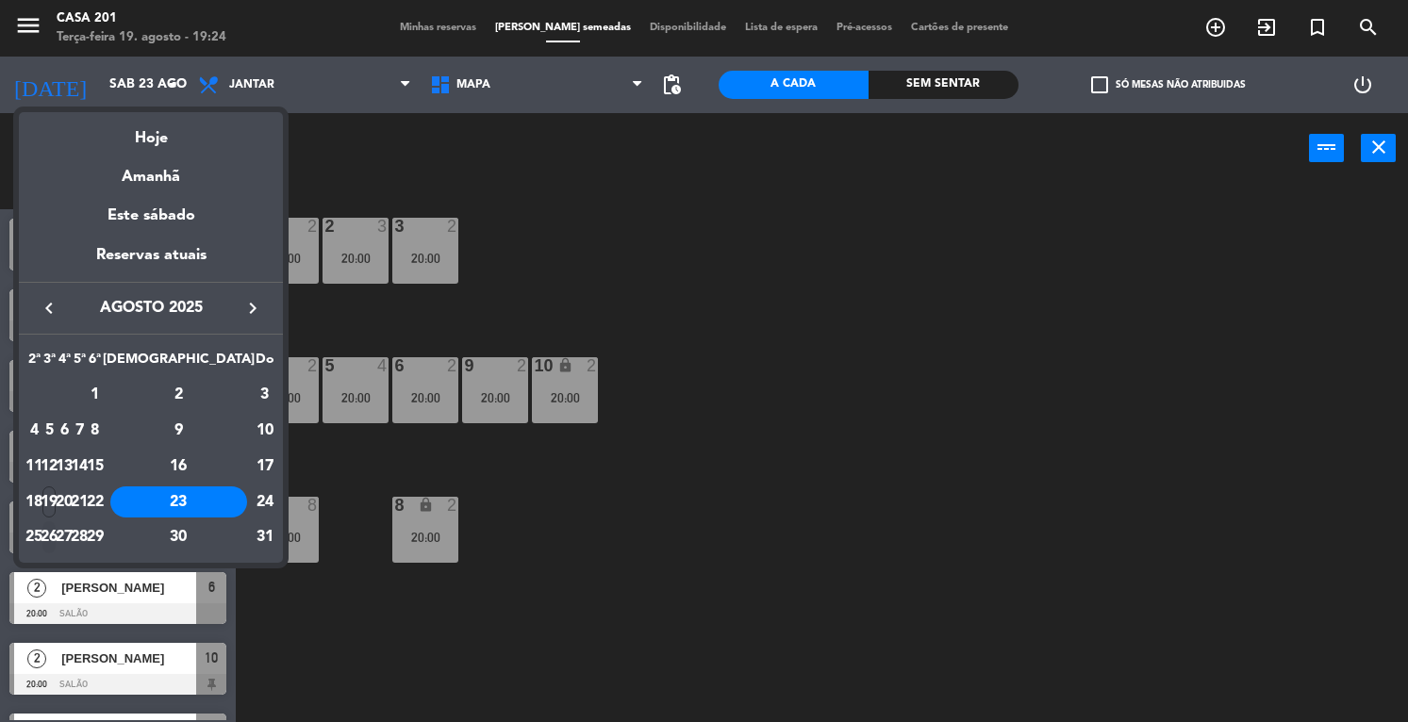
click at [57, 536] on div "26" at bounding box center [49, 537] width 14 height 32
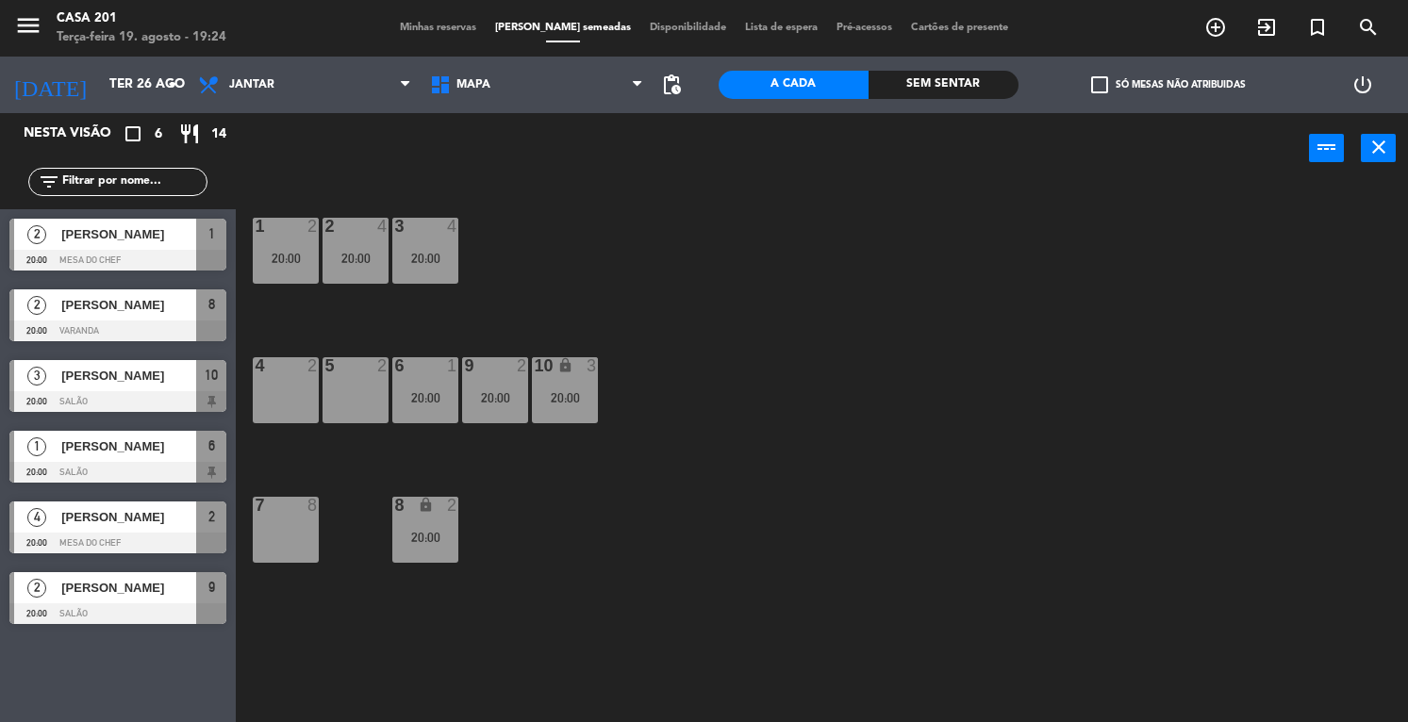
click at [91, 459] on div "[PERSON_NAME]" at bounding box center [127, 446] width 137 height 31
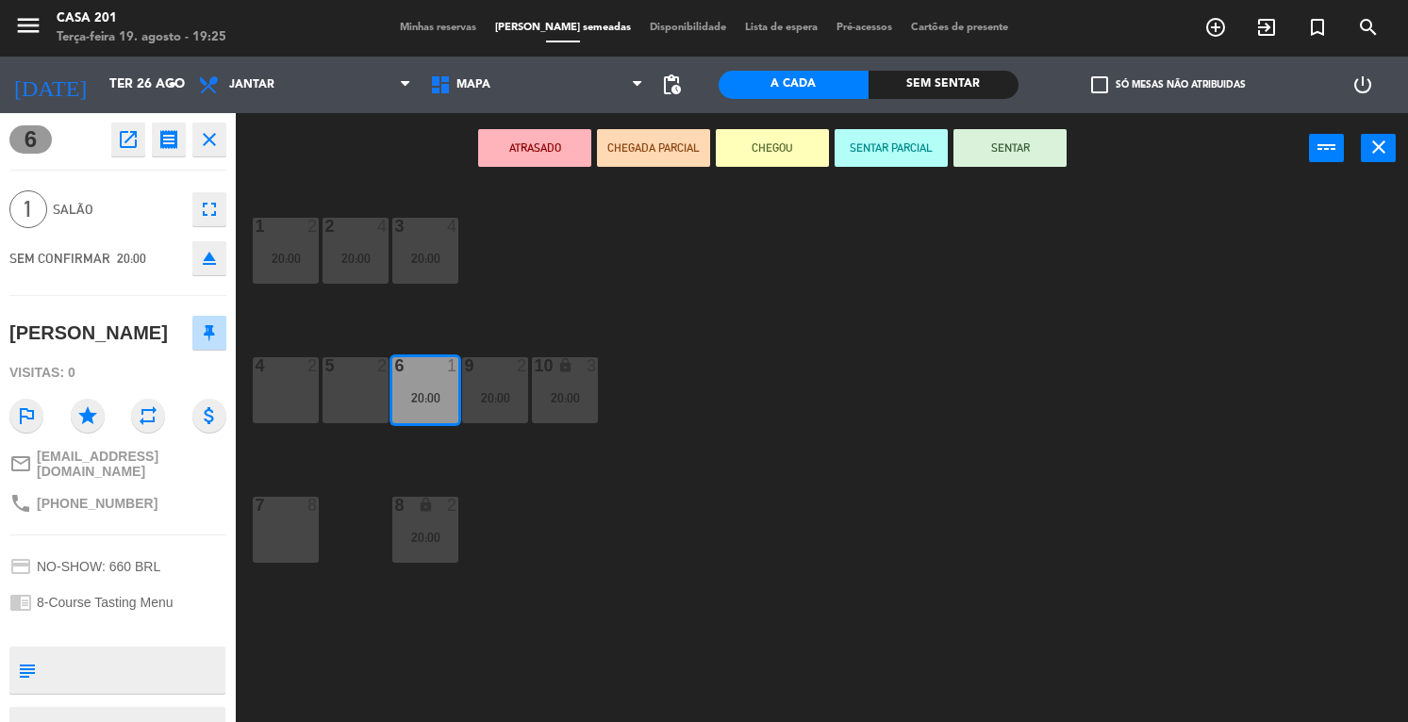
click at [212, 141] on icon "close" at bounding box center [209, 139] width 23 height 23
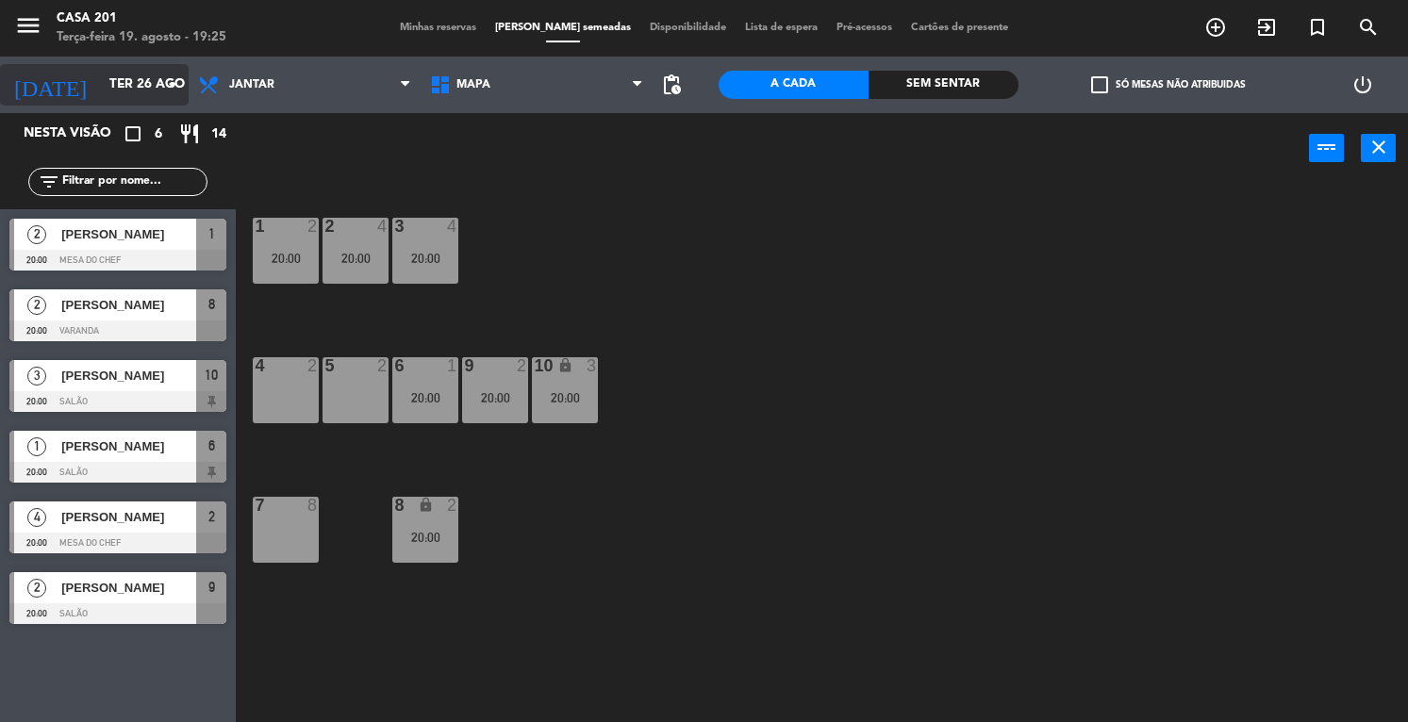
click at [100, 85] on input "Ter 26 ago" at bounding box center [189, 85] width 178 height 34
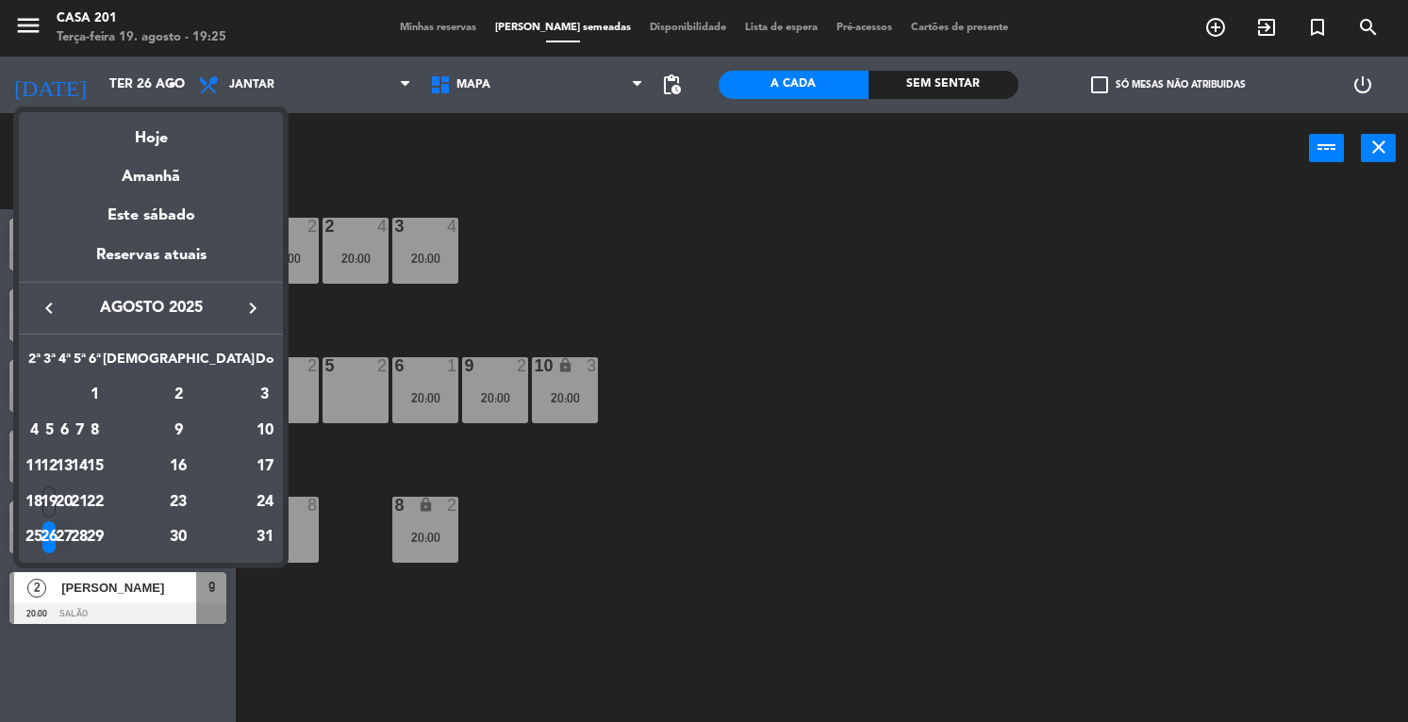
click at [72, 535] on div "27" at bounding box center [65, 537] width 14 height 32
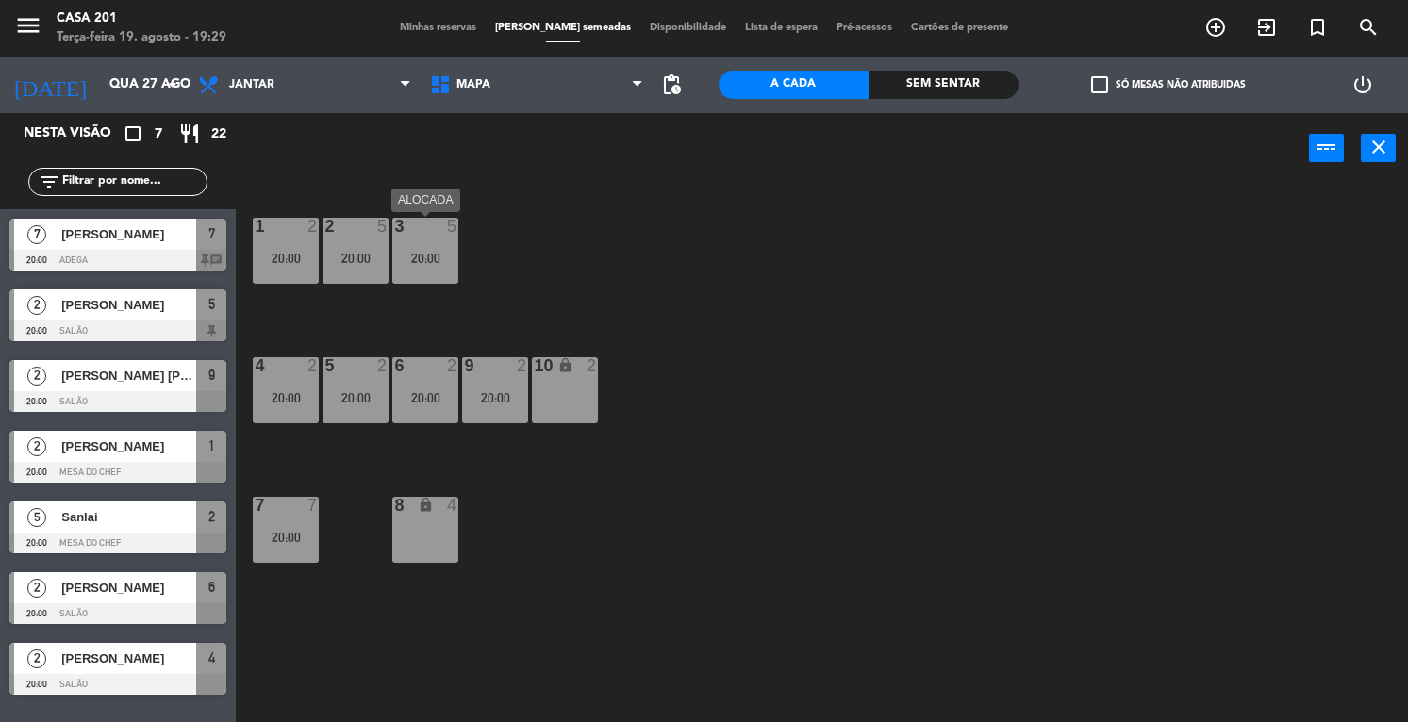
click at [426, 264] on div "20:00" at bounding box center [425, 258] width 66 height 13
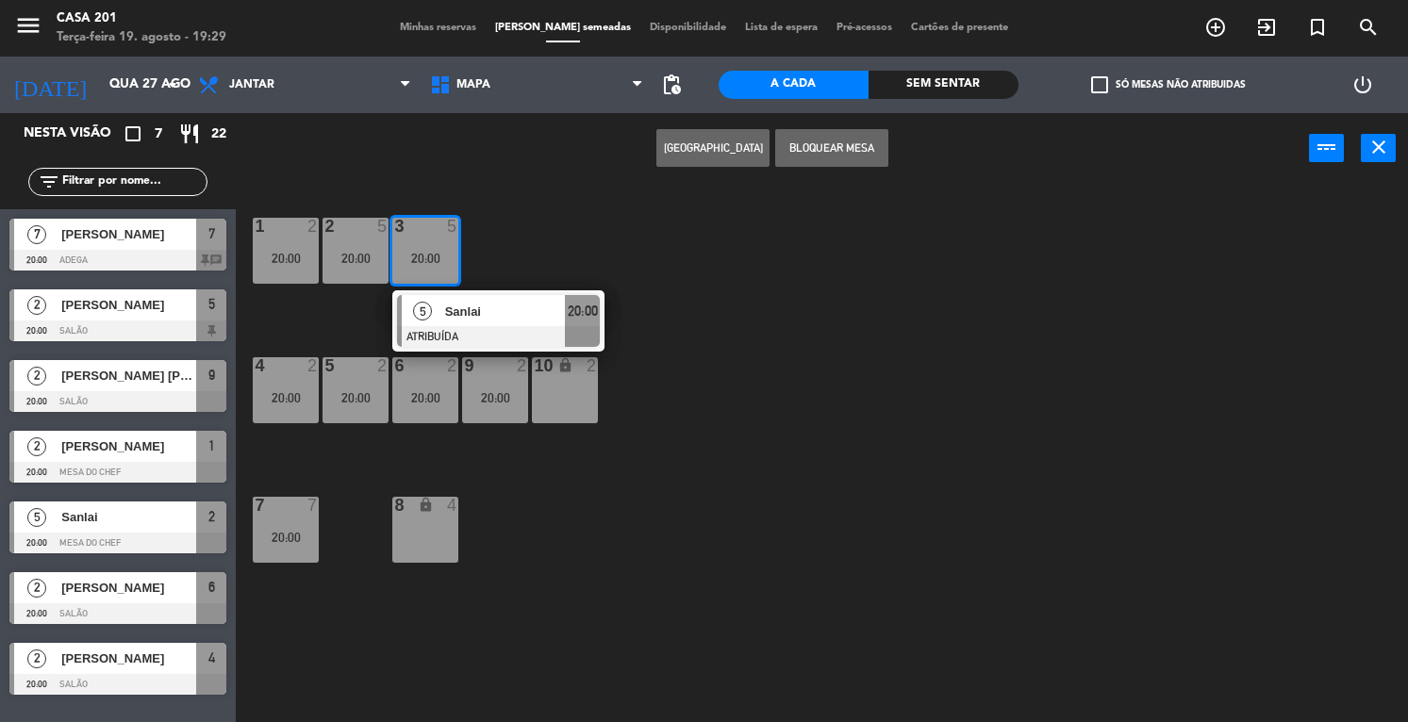
click at [433, 554] on div "8 lock 4" at bounding box center [425, 530] width 66 height 66
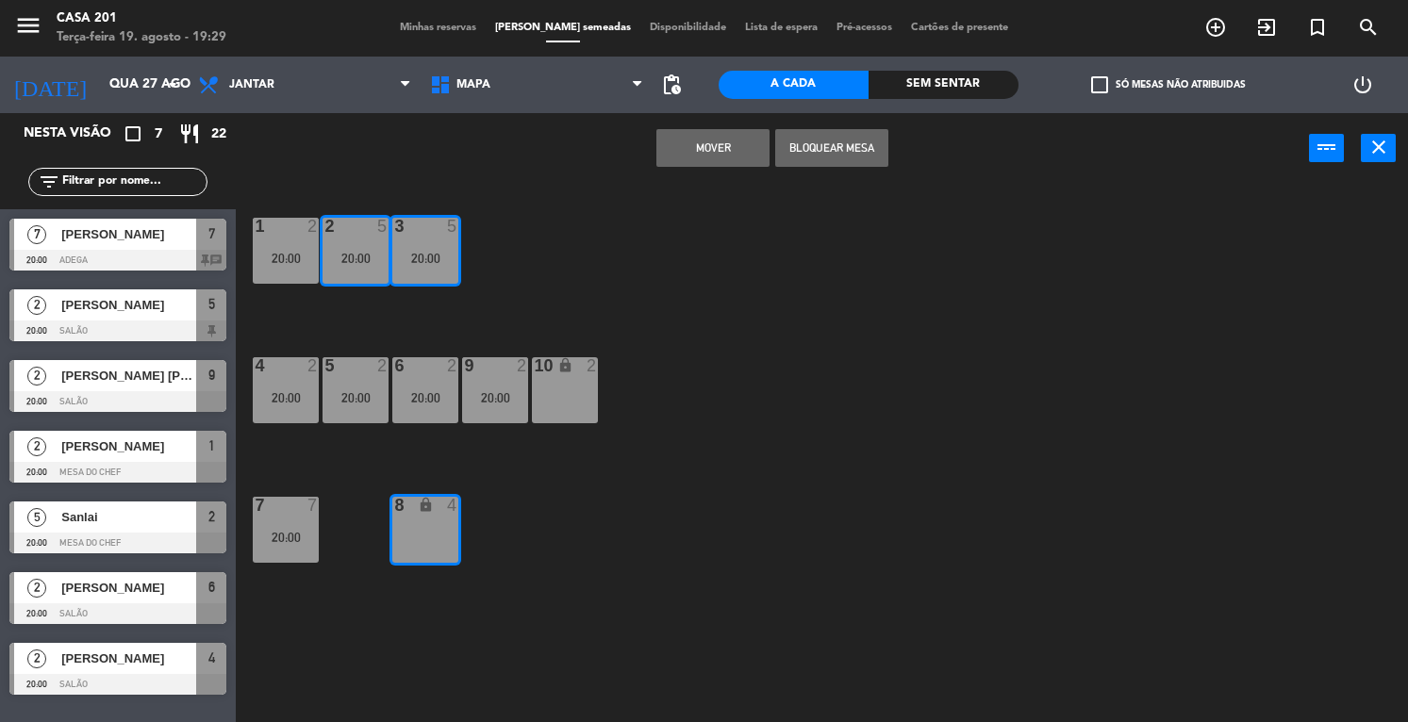
click at [721, 159] on button "MOVER" at bounding box center [712, 148] width 113 height 38
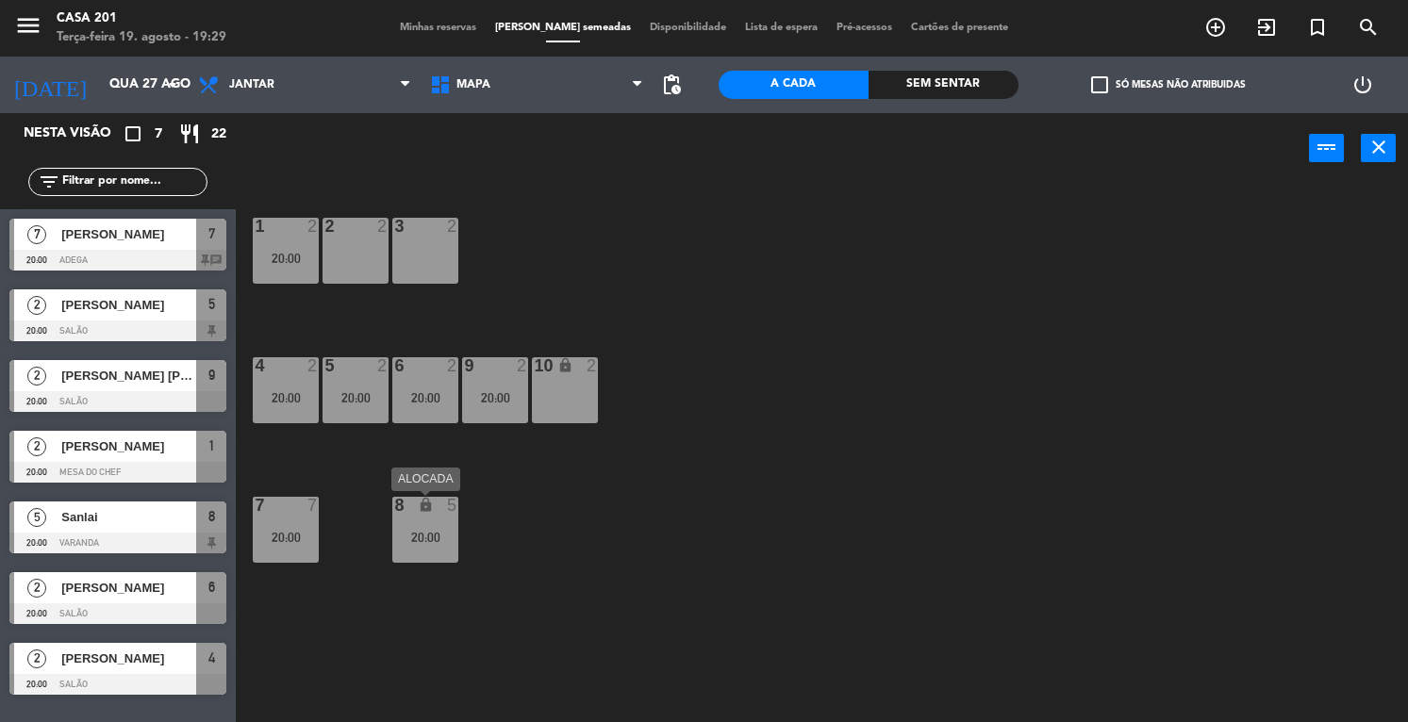
click at [427, 520] on div "8 lock 5 20:00" at bounding box center [425, 530] width 66 height 66
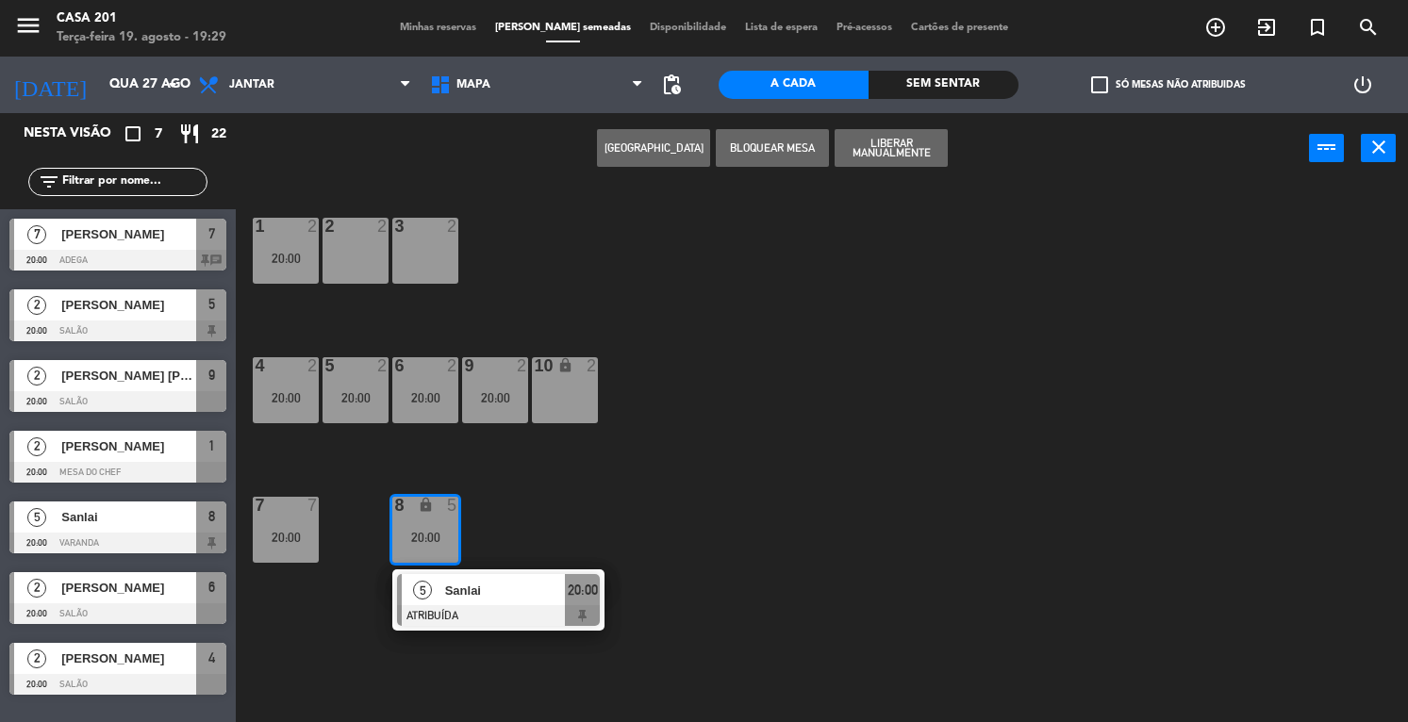
click at [355, 234] on div at bounding box center [355, 226] width 31 height 17
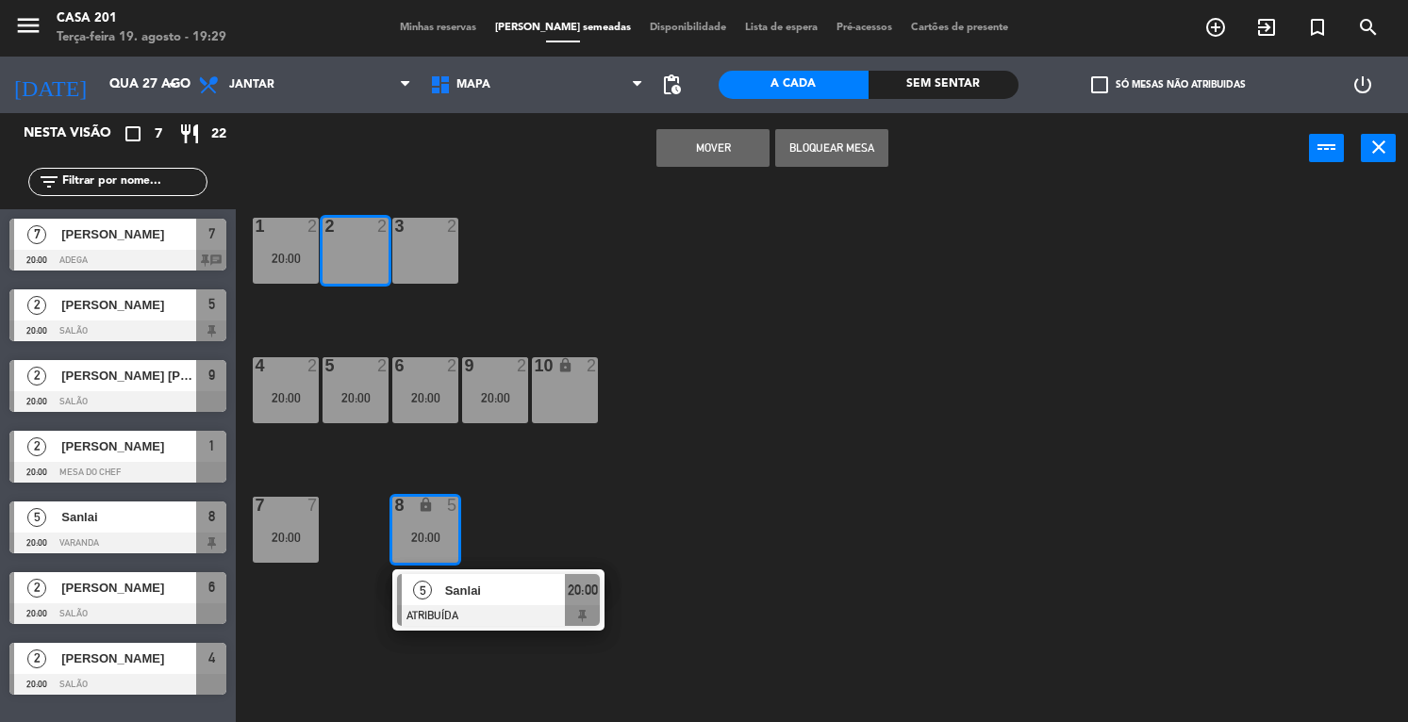
click at [718, 144] on button "MOVER" at bounding box center [712, 148] width 113 height 38
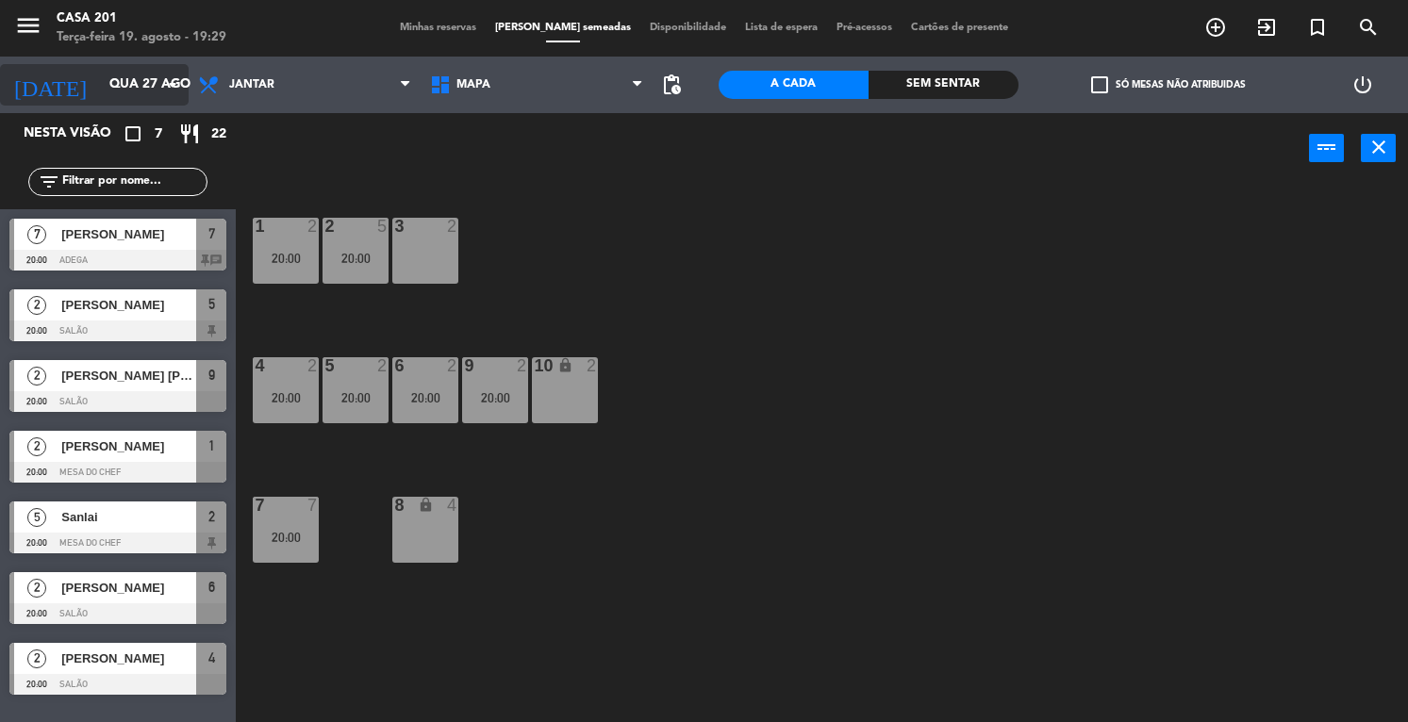
click at [133, 85] on input "Qua 27 ago" at bounding box center [189, 85] width 178 height 34
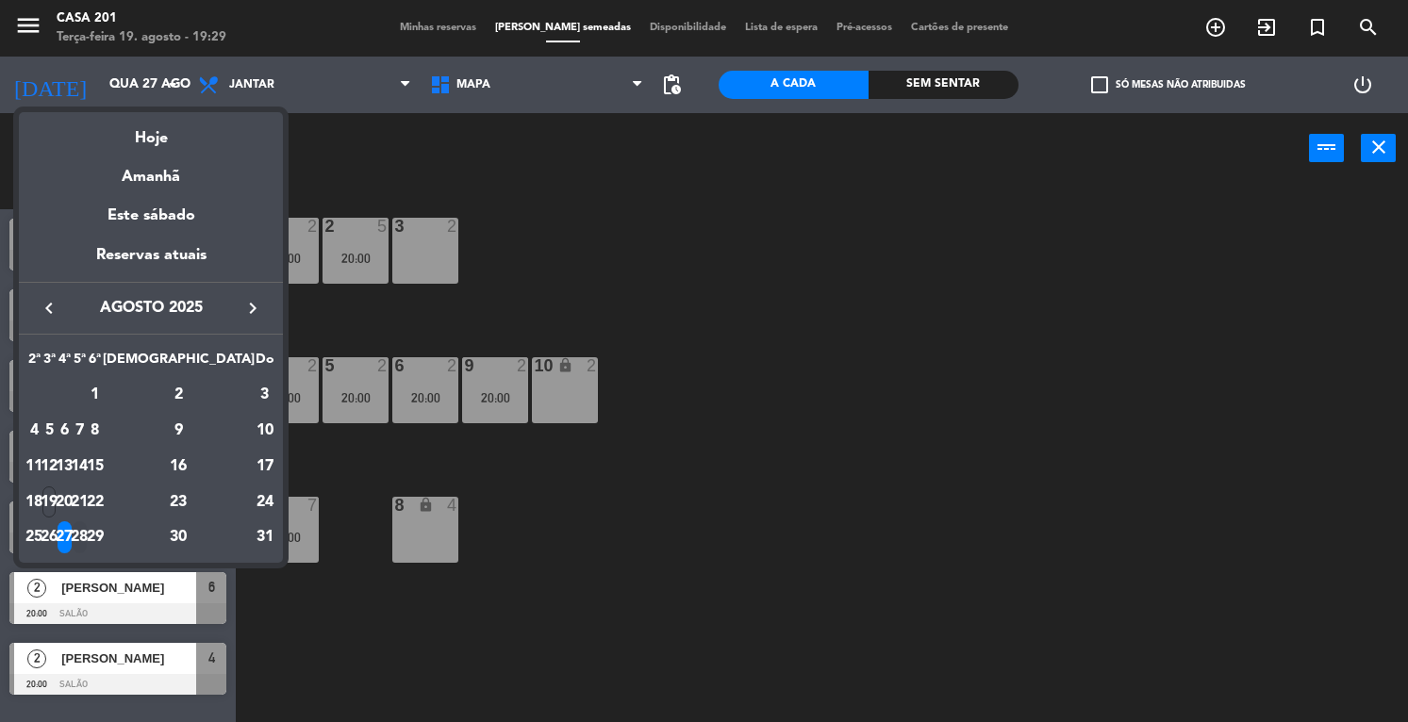
click at [87, 532] on div "28" at bounding box center [80, 537] width 14 height 32
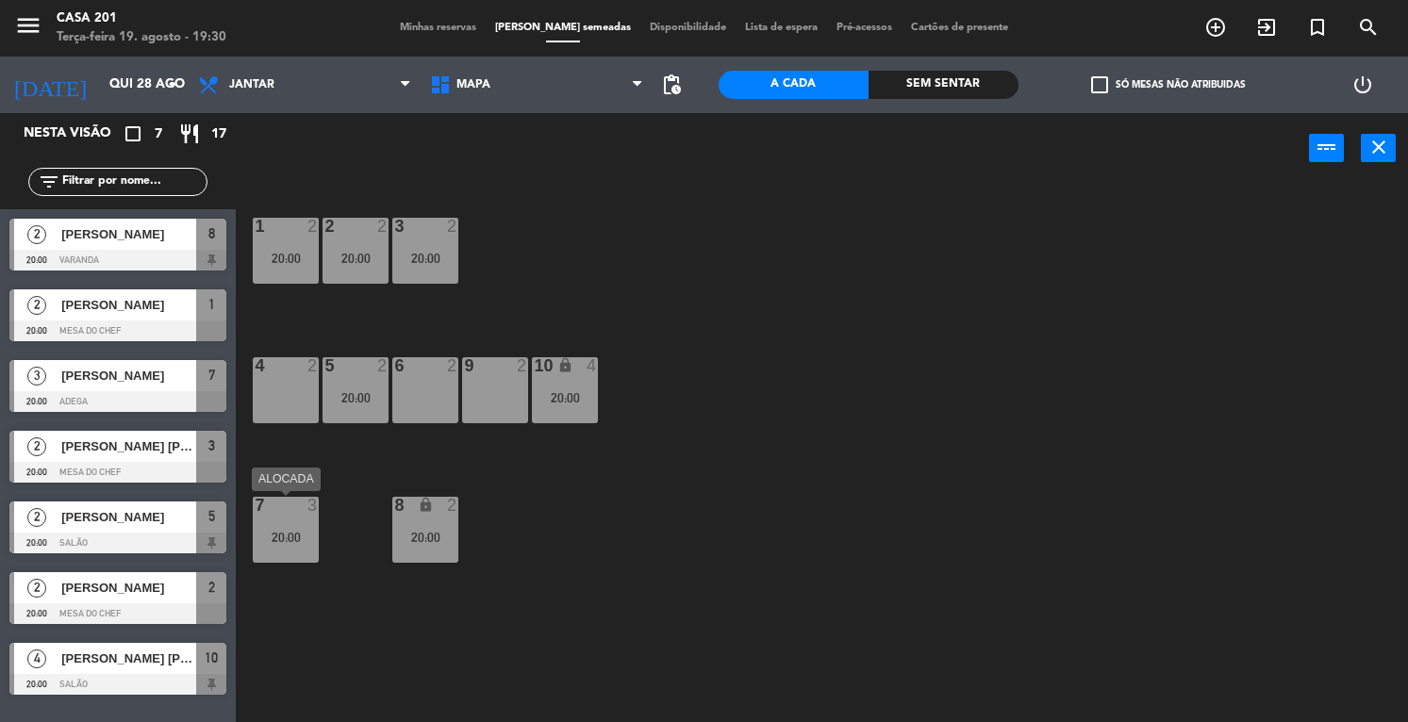
click at [283, 531] on div "20:00" at bounding box center [286, 537] width 66 height 13
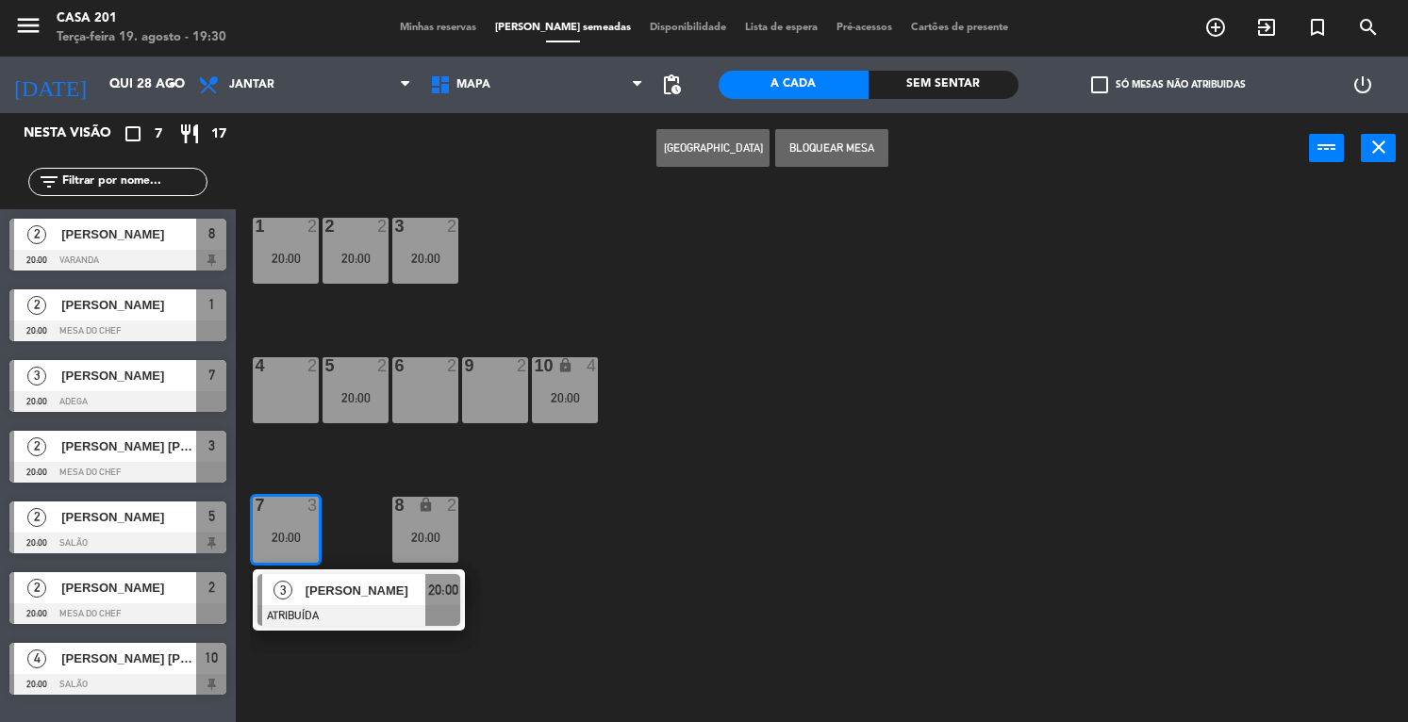
click at [294, 402] on div "4 2" at bounding box center [286, 390] width 66 height 66
click at [703, 140] on button "MOVER" at bounding box center [712, 148] width 113 height 38
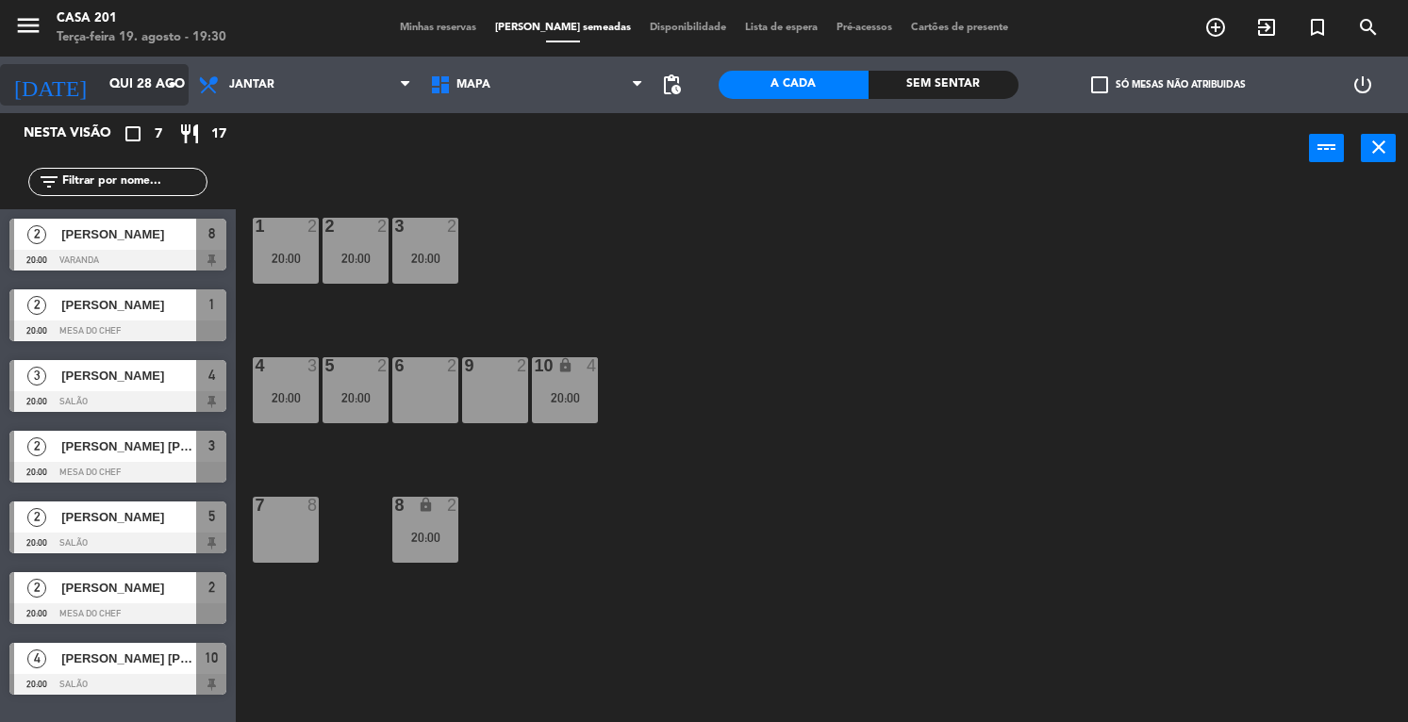
click at [100, 85] on input "Qui 28 ago" at bounding box center [189, 85] width 178 height 34
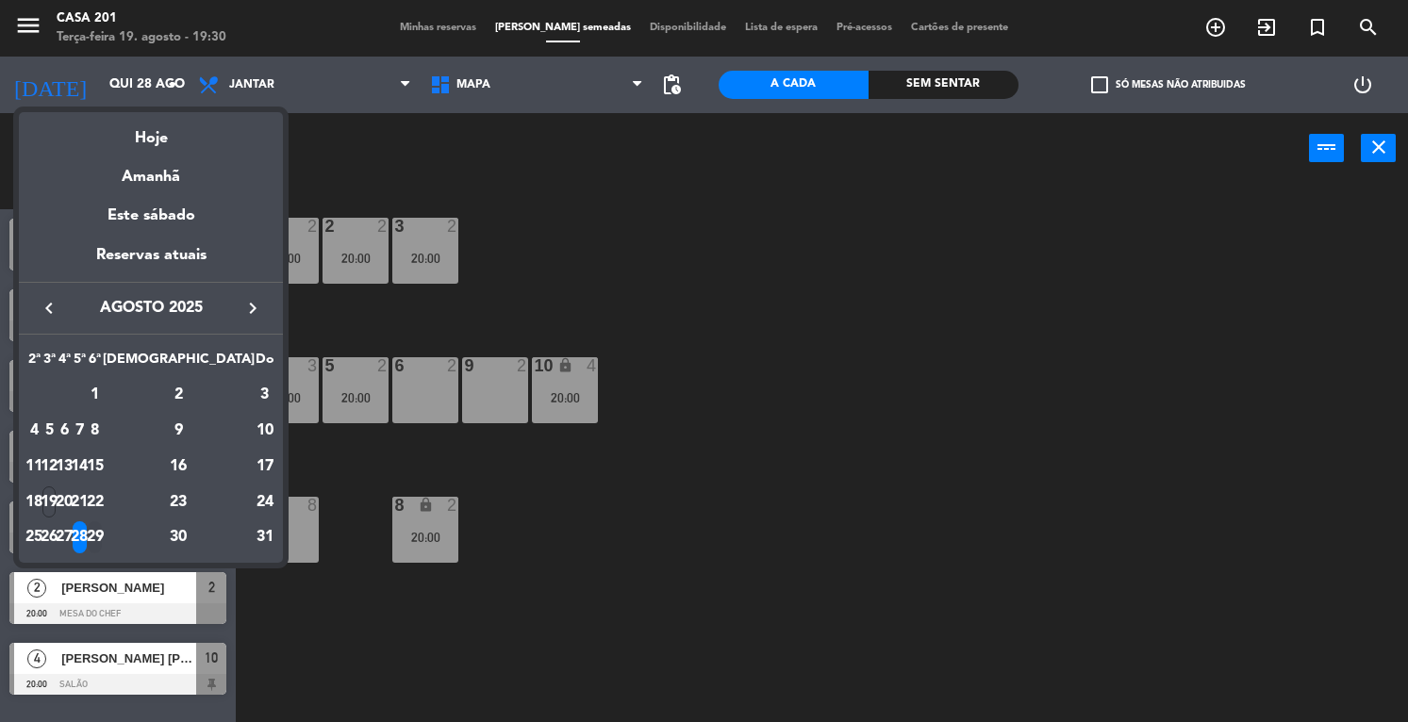
click at [102, 539] on div "29" at bounding box center [95, 537] width 14 height 32
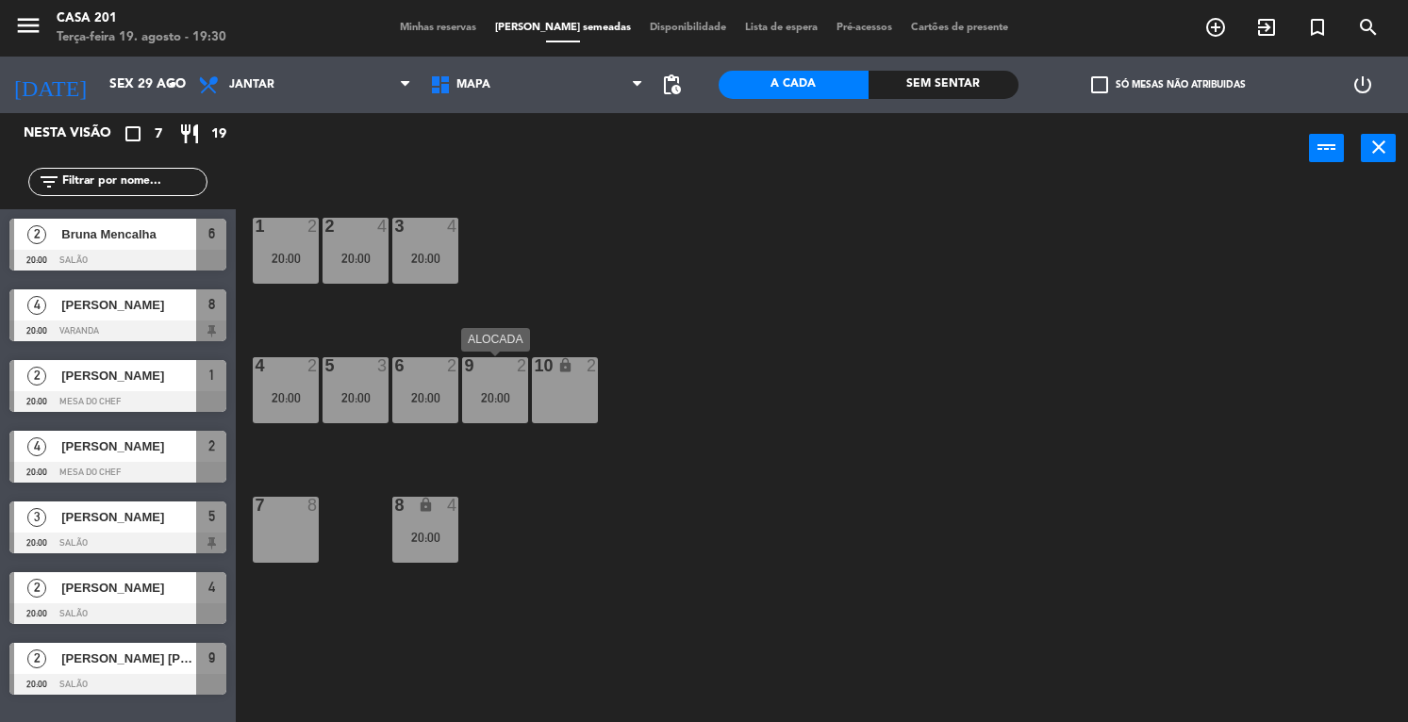
click at [493, 385] on div "9 2 20:00" at bounding box center [495, 390] width 66 height 66
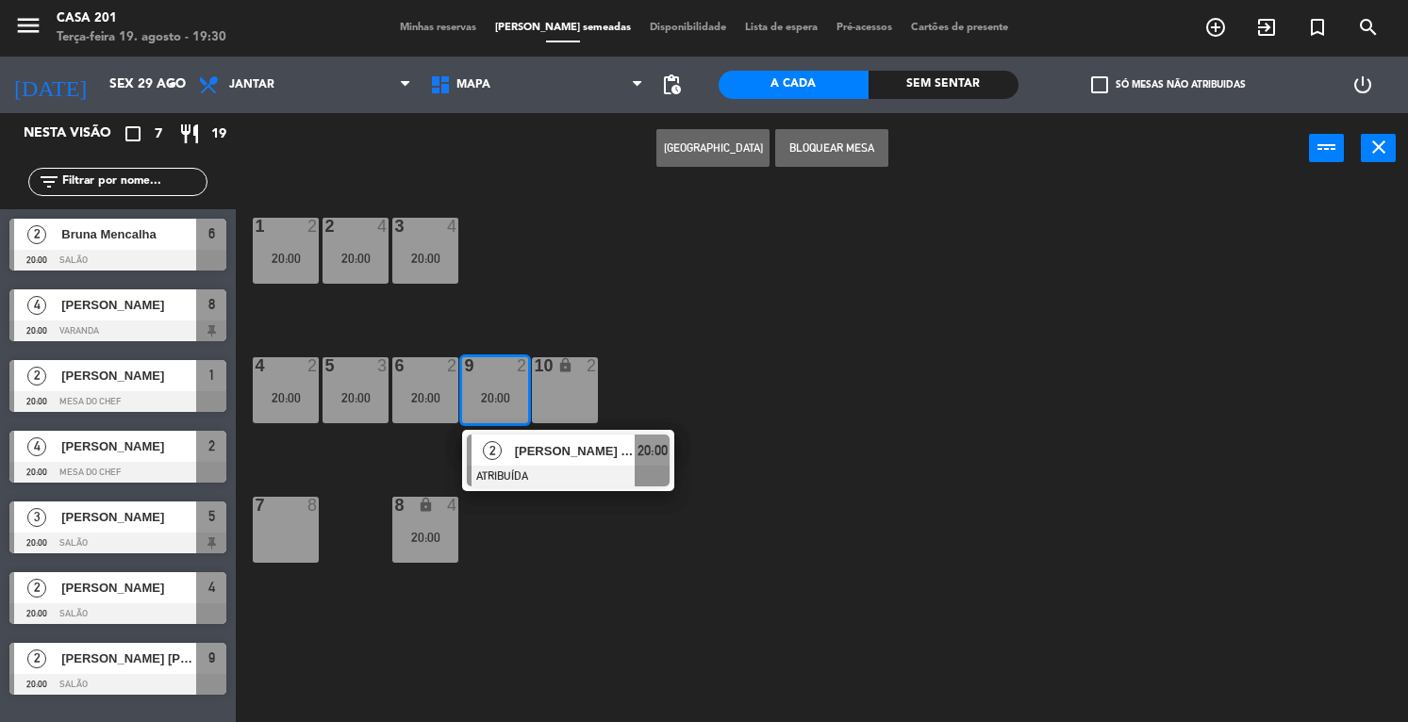
click at [57, 307] on div "4" at bounding box center [36, 304] width 45 height 31
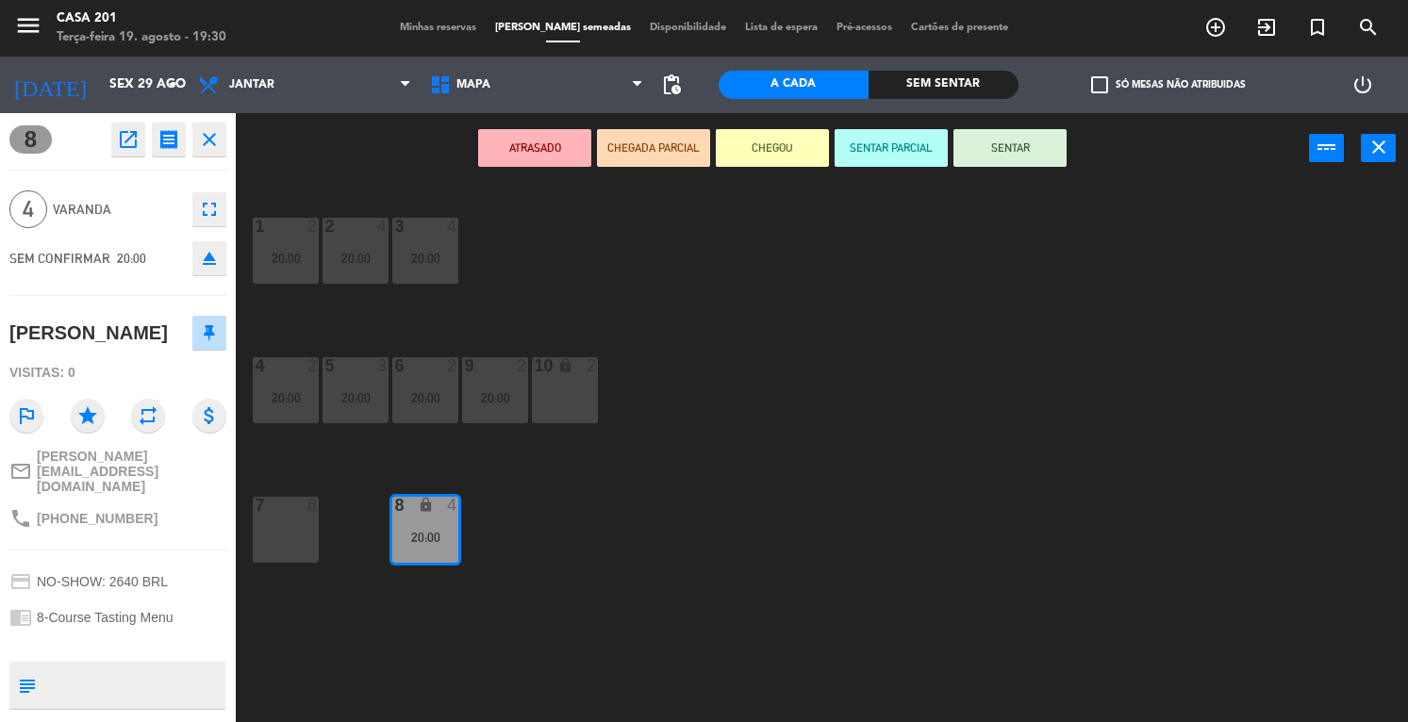
click at [553, 467] on div "1 2 20:00 2 4 20:00 3 4 20:00 4 2 20:00 5 3 20:00 6 2 20:00 9 2 20:00 10 lock 2…" at bounding box center [829, 454] width 1158 height 538
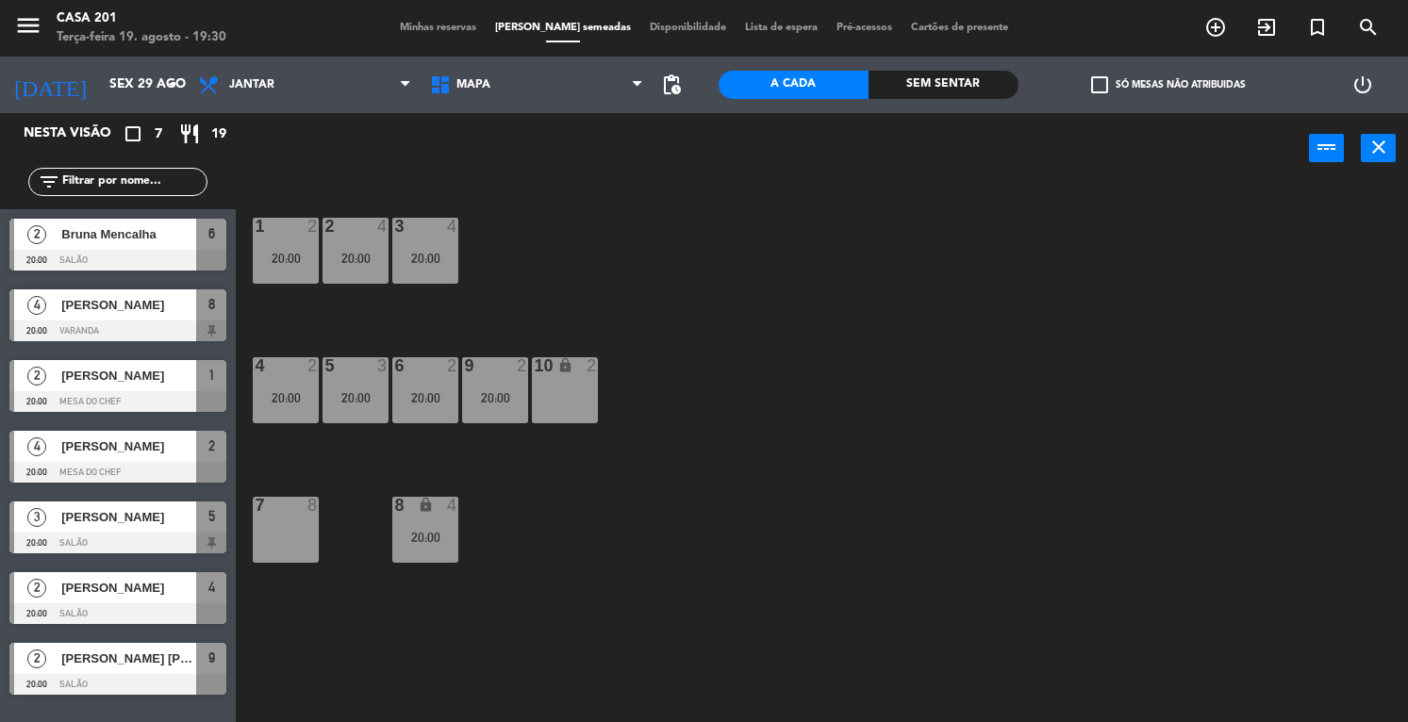
click at [54, 447] on div "4" at bounding box center [36, 446] width 45 height 31
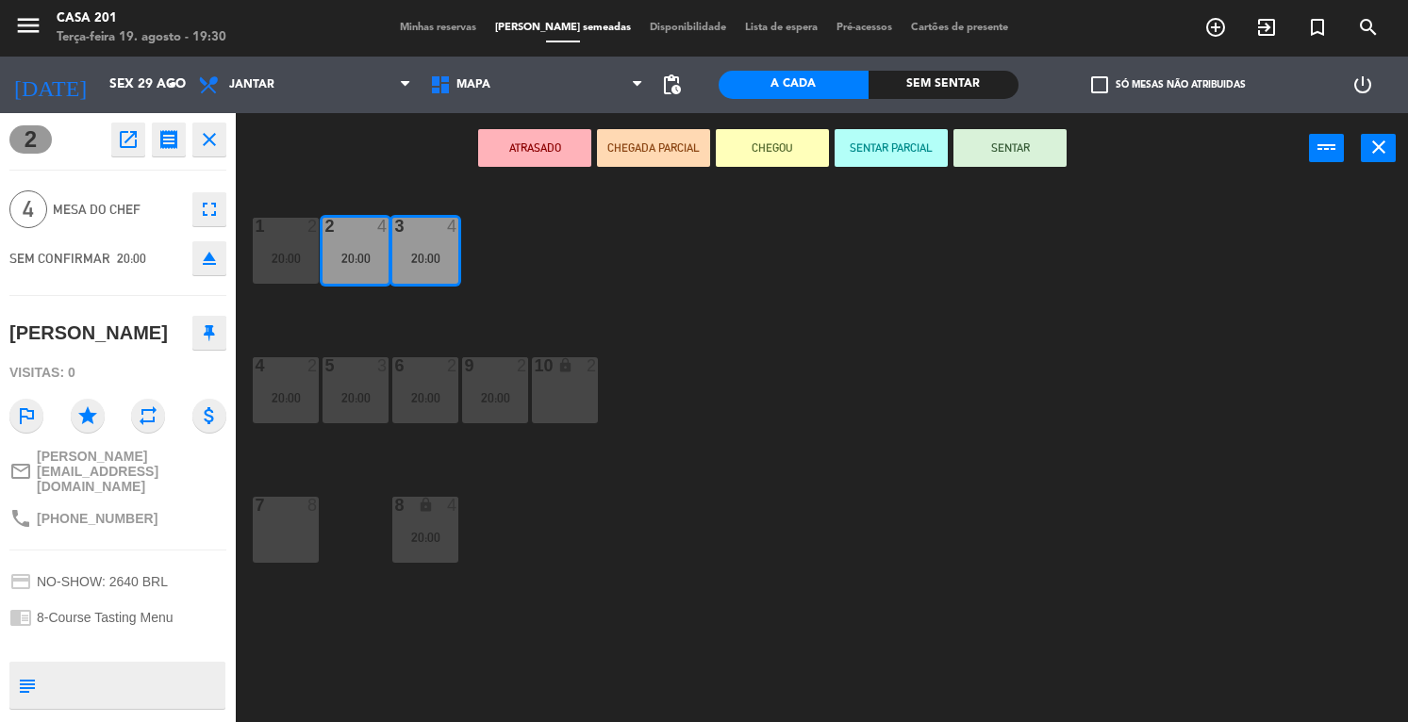
click at [577, 380] on div "10 lock 2" at bounding box center [565, 390] width 66 height 66
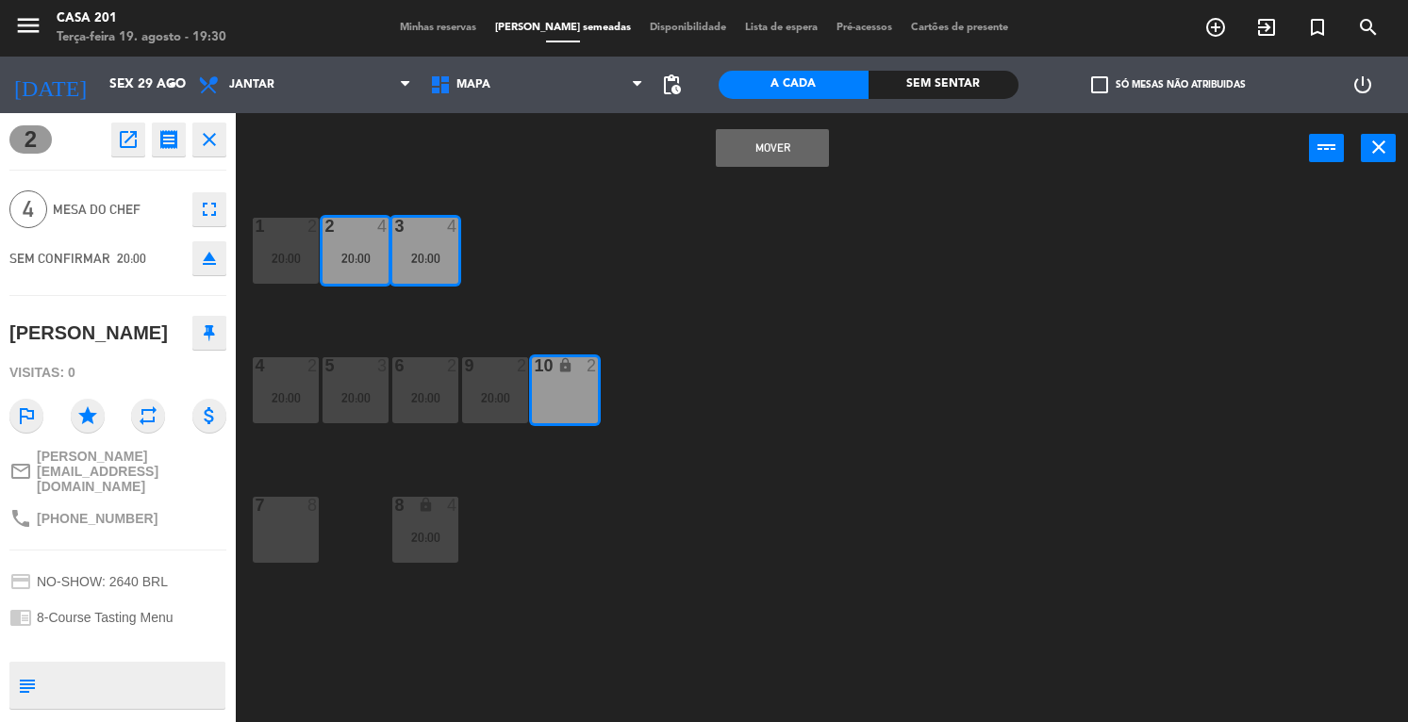
click at [789, 159] on button "MOVER" at bounding box center [772, 148] width 113 height 38
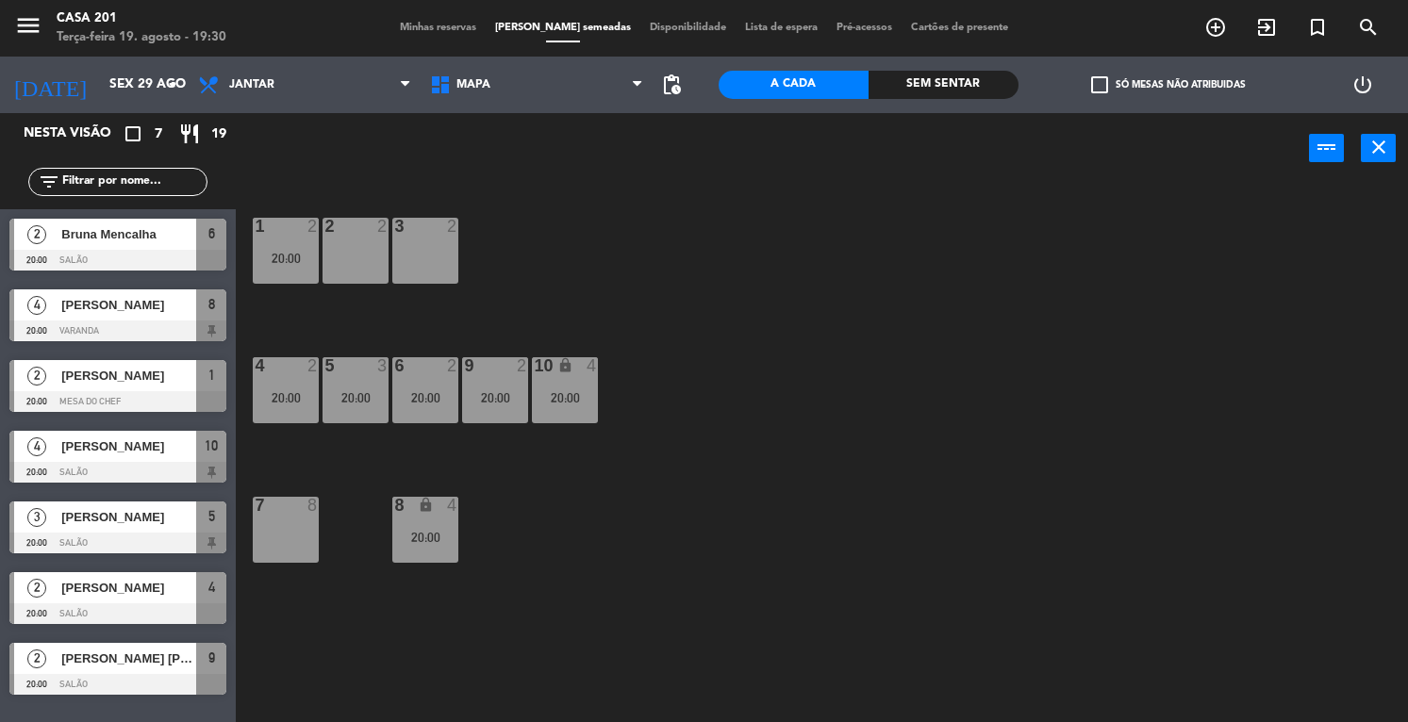
click at [128, 436] on div "[PERSON_NAME]" at bounding box center [127, 446] width 137 height 31
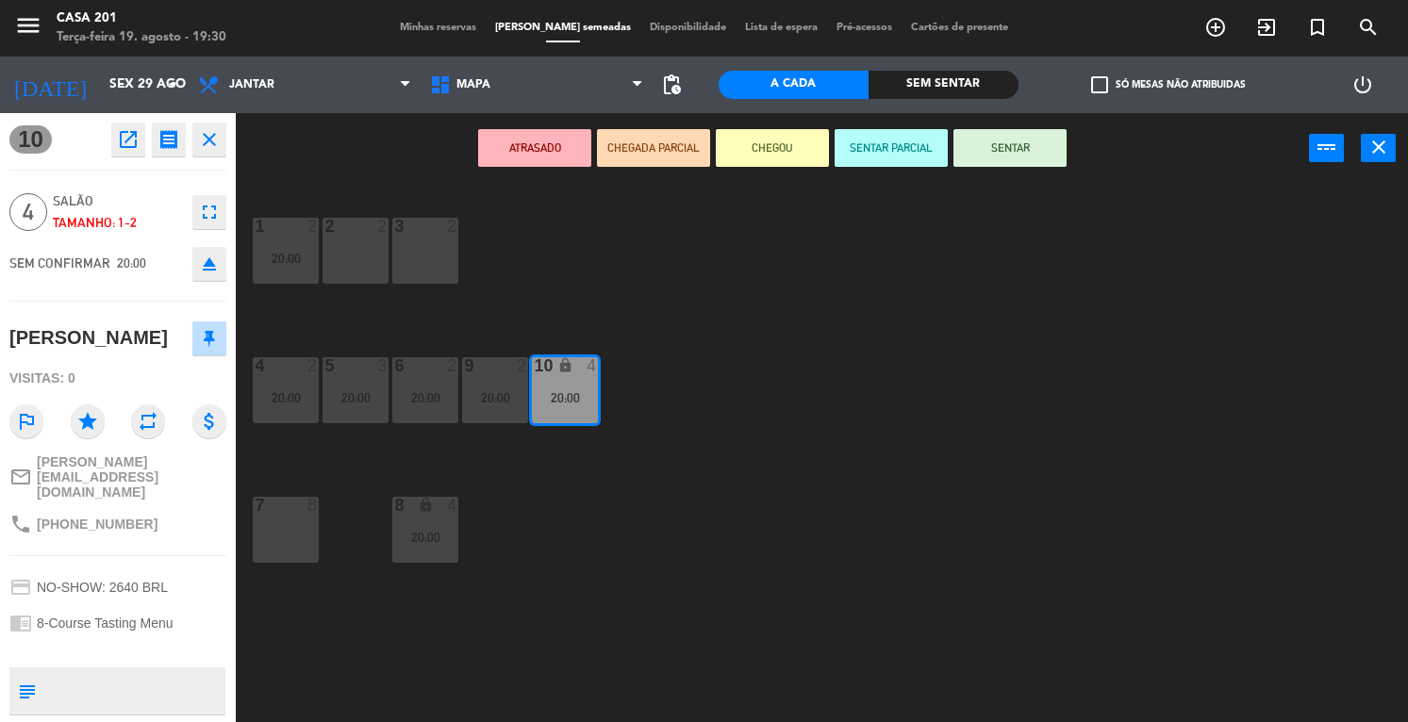
click at [207, 137] on icon "close" at bounding box center [209, 139] width 23 height 23
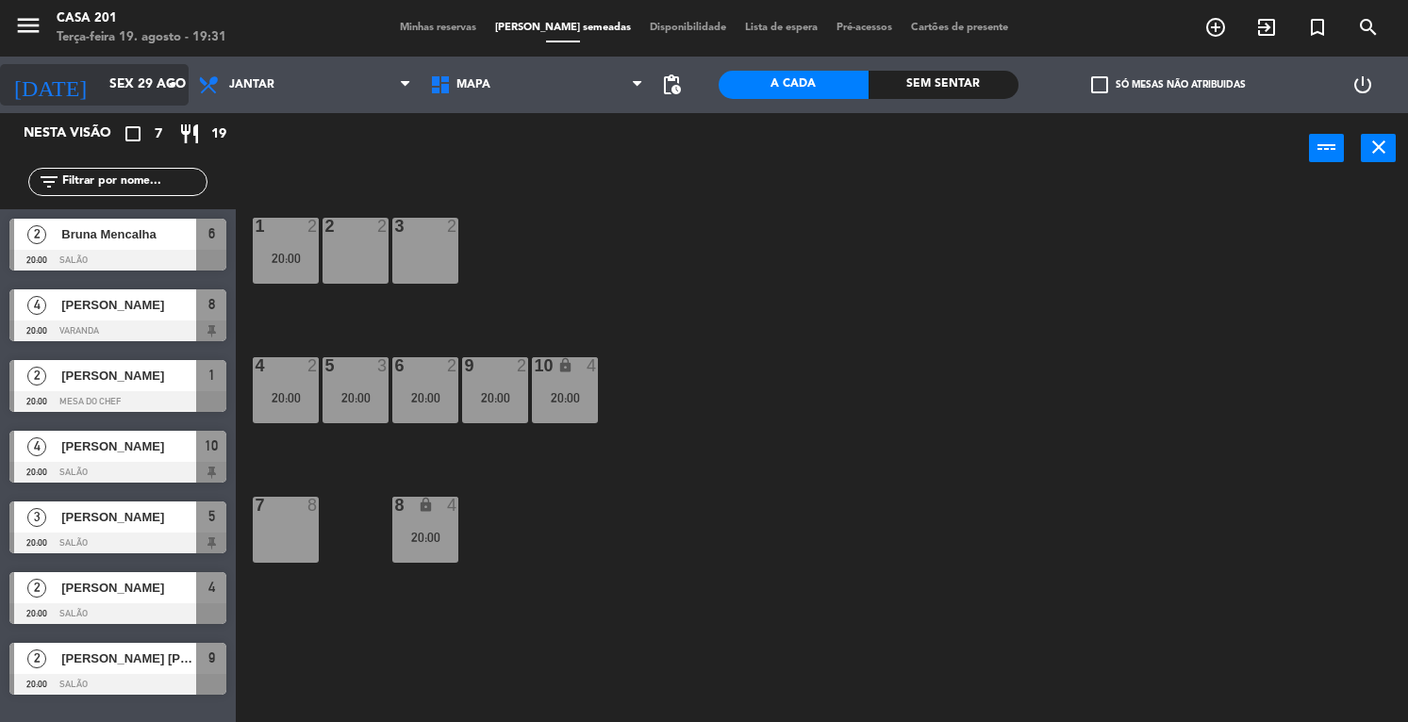
click at [110, 77] on input "Sex 29 ago" at bounding box center [189, 85] width 178 height 34
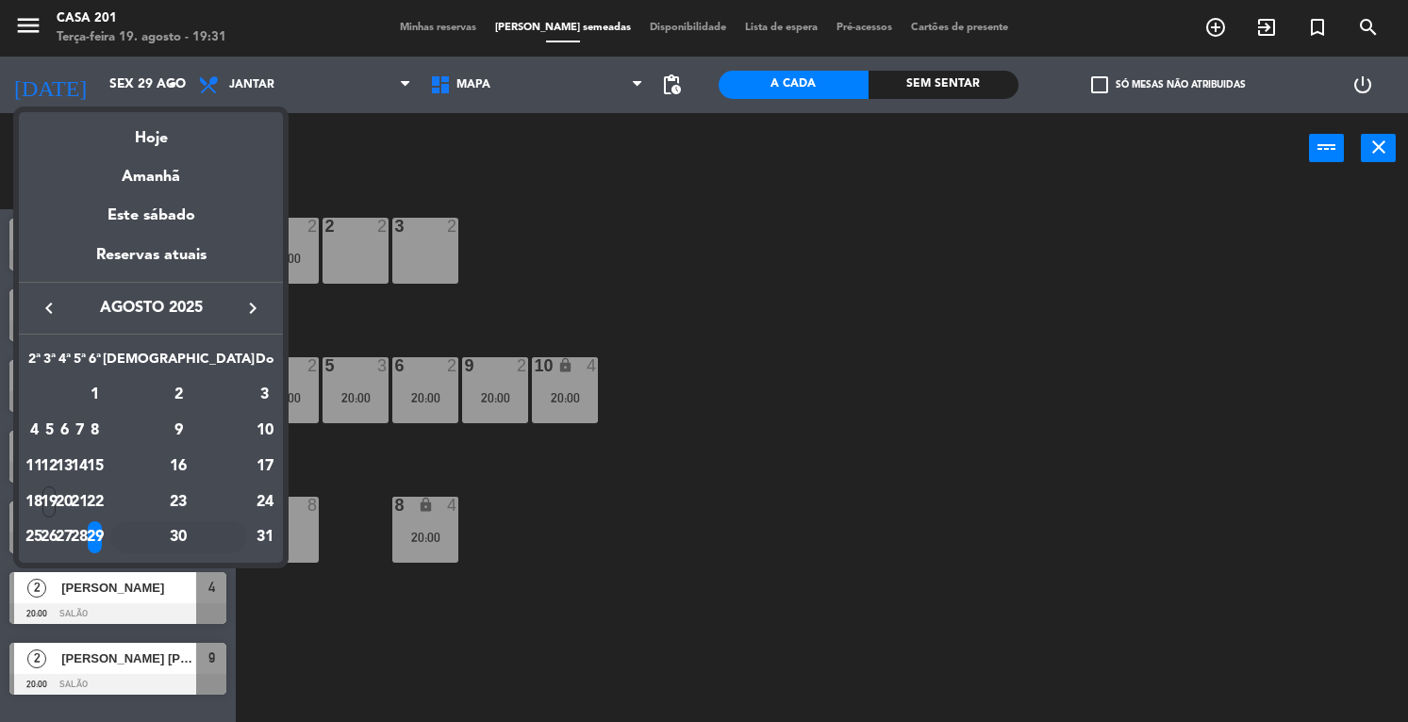
click at [223, 533] on div "30" at bounding box center [178, 537] width 137 height 32
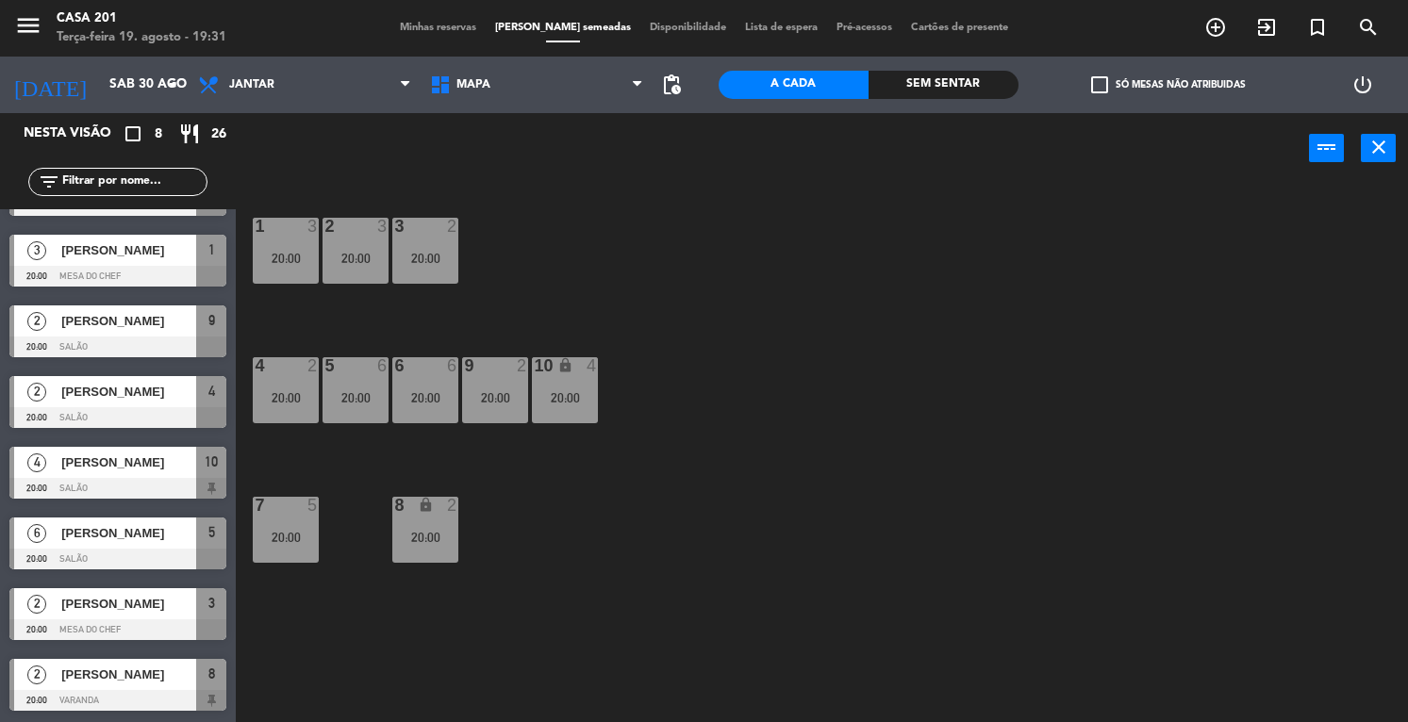
scroll to position [51, 0]
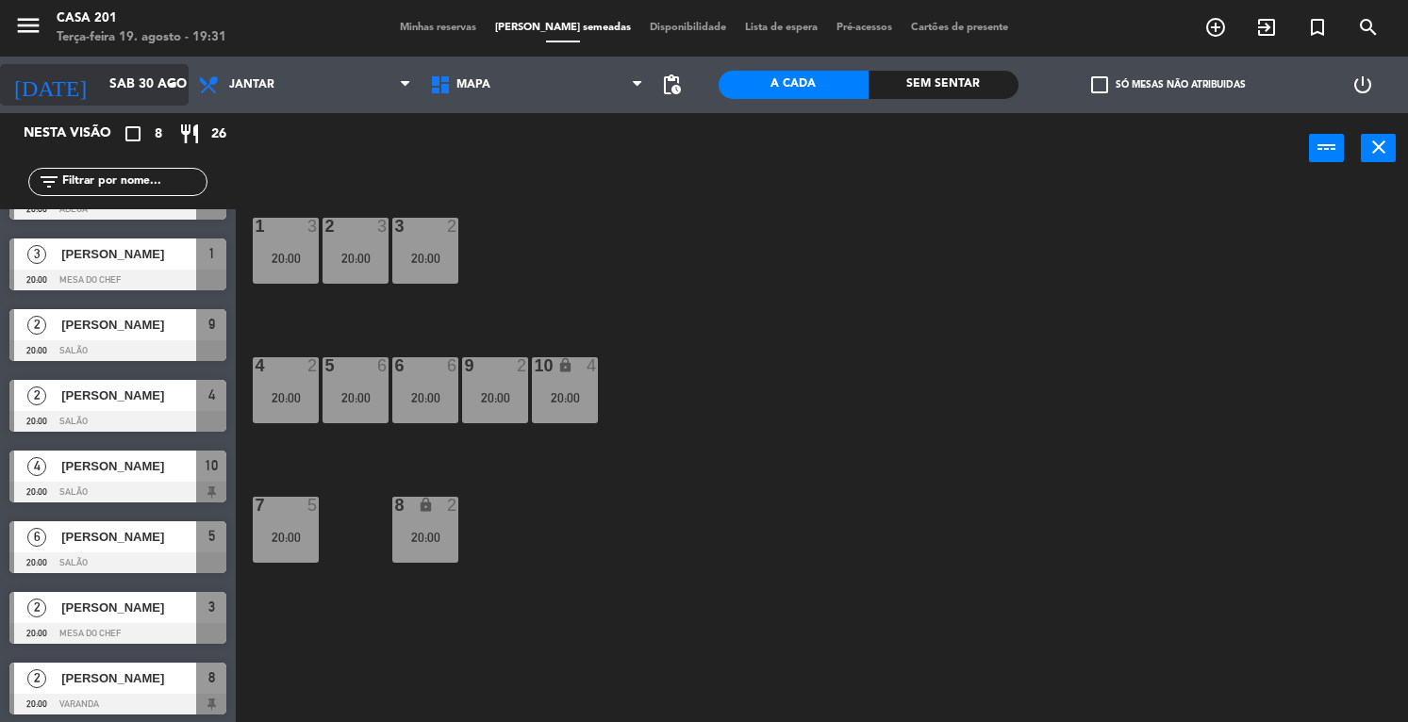
click at [105, 88] on input "Sáb 30 ago" at bounding box center [189, 85] width 178 height 34
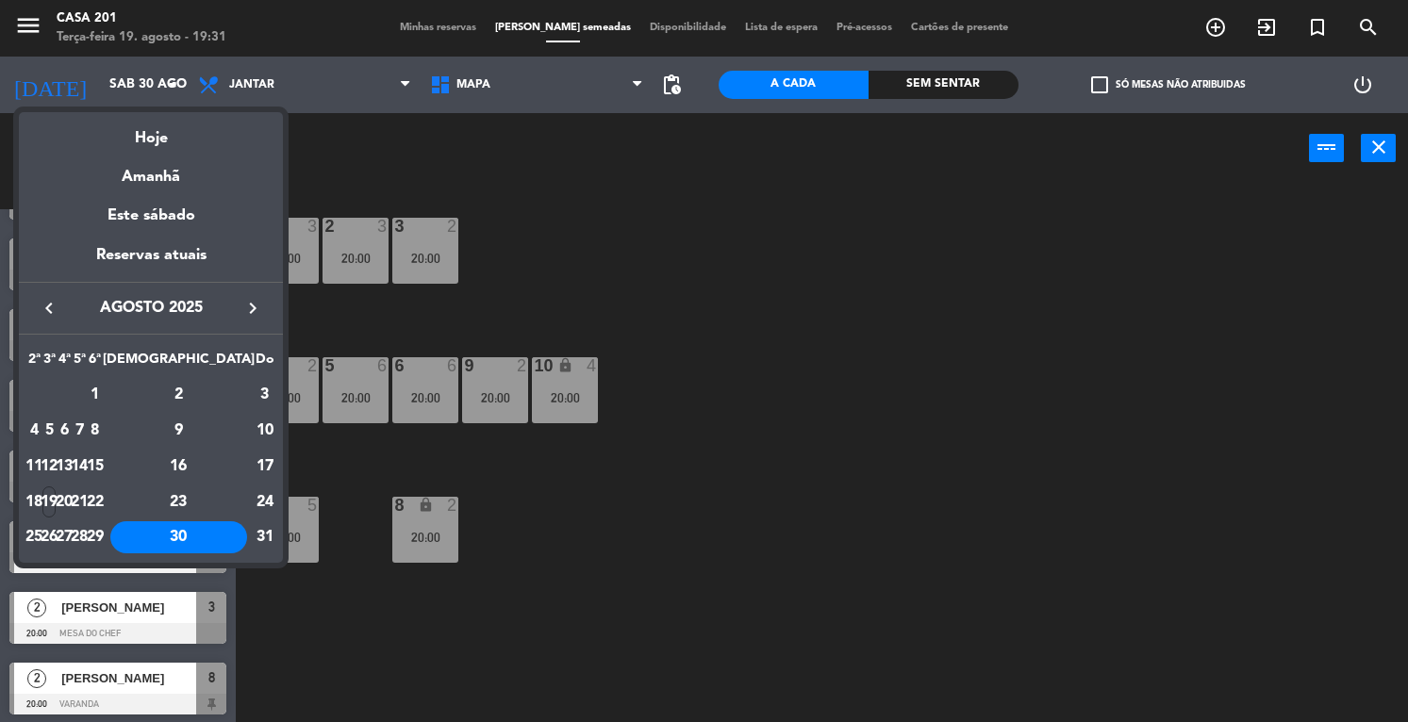
click at [249, 310] on icon "keyboard_arrow_right" at bounding box center [252, 308] width 23 height 23
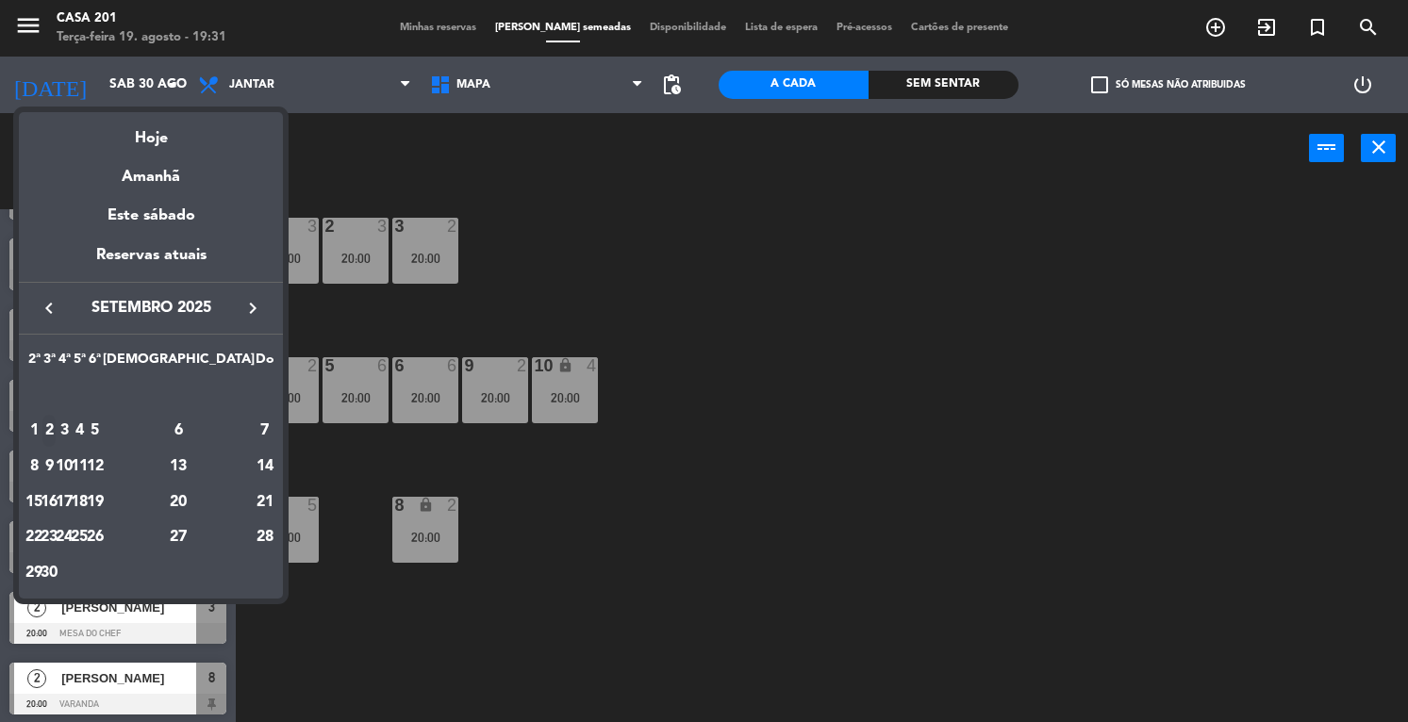
click at [57, 426] on div "2" at bounding box center [49, 431] width 14 height 32
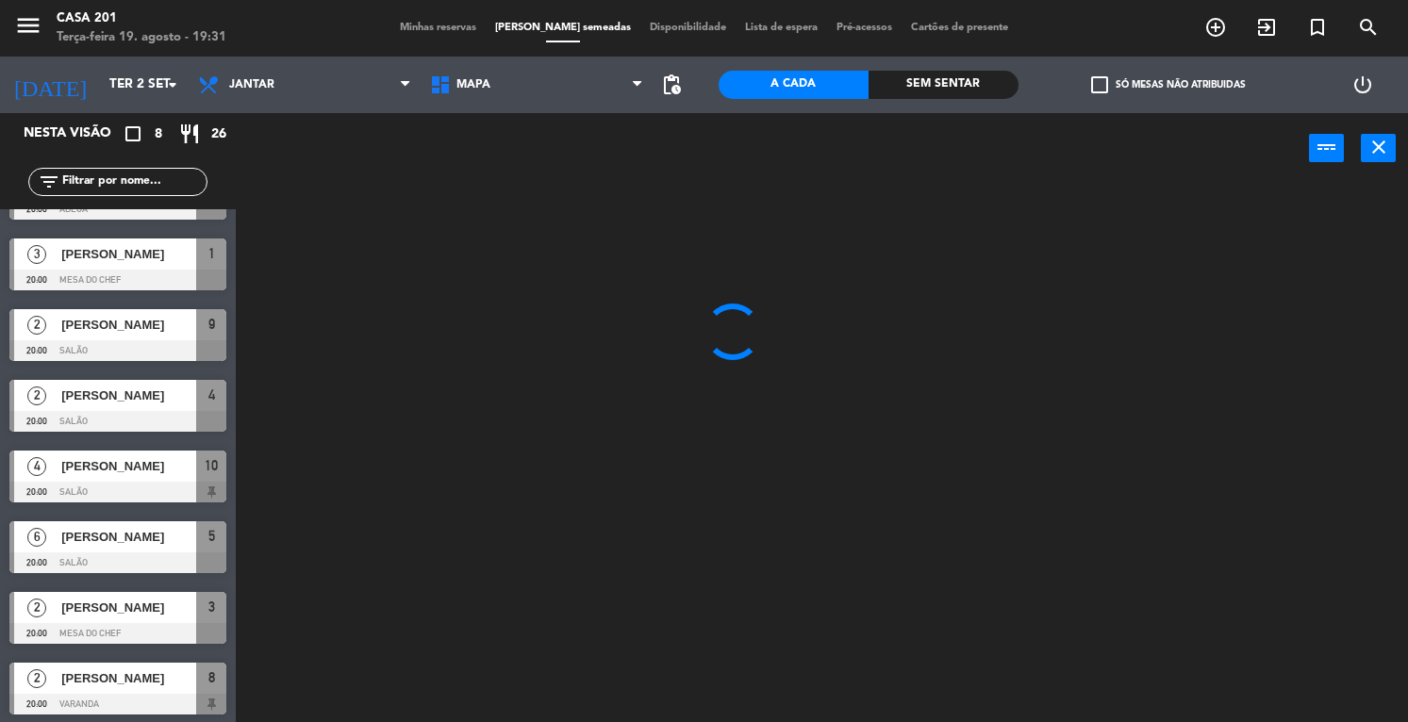
scroll to position [0, 0]
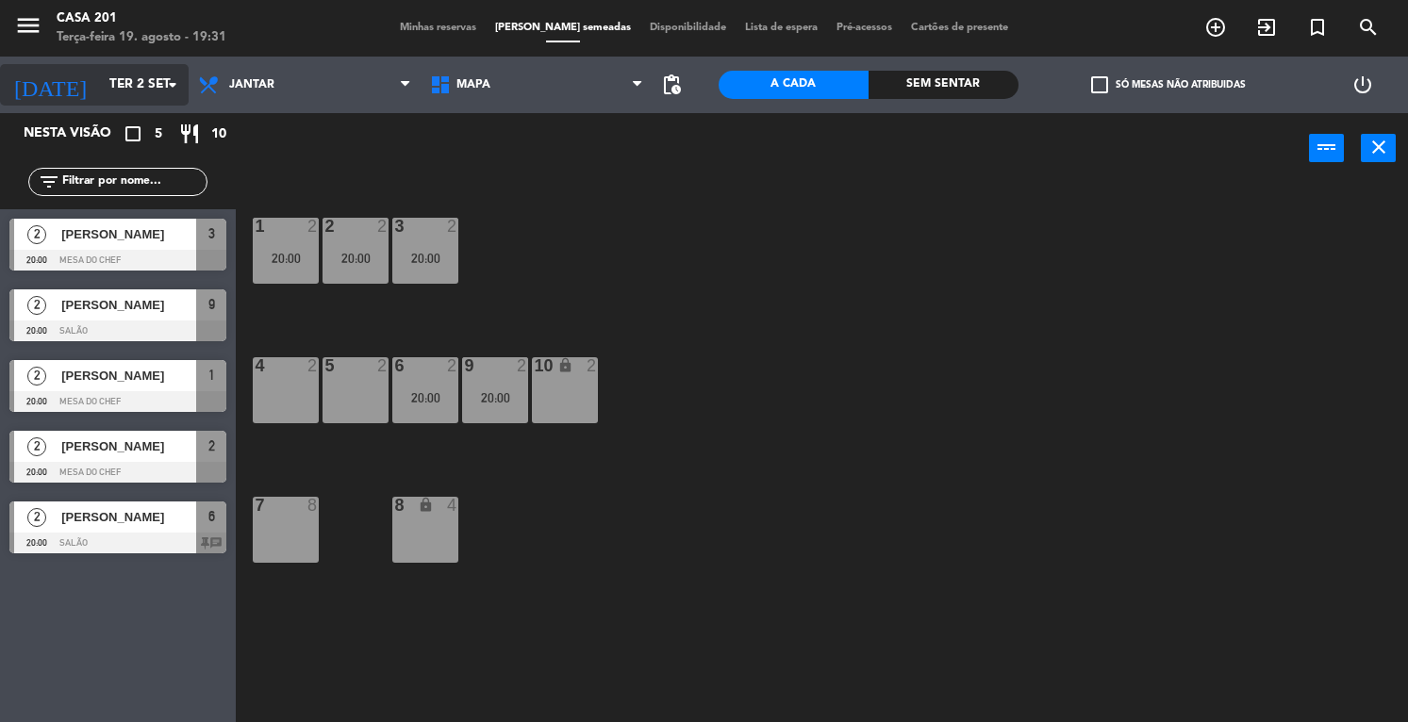
click at [124, 85] on input "Ter 2 set" at bounding box center [189, 85] width 178 height 34
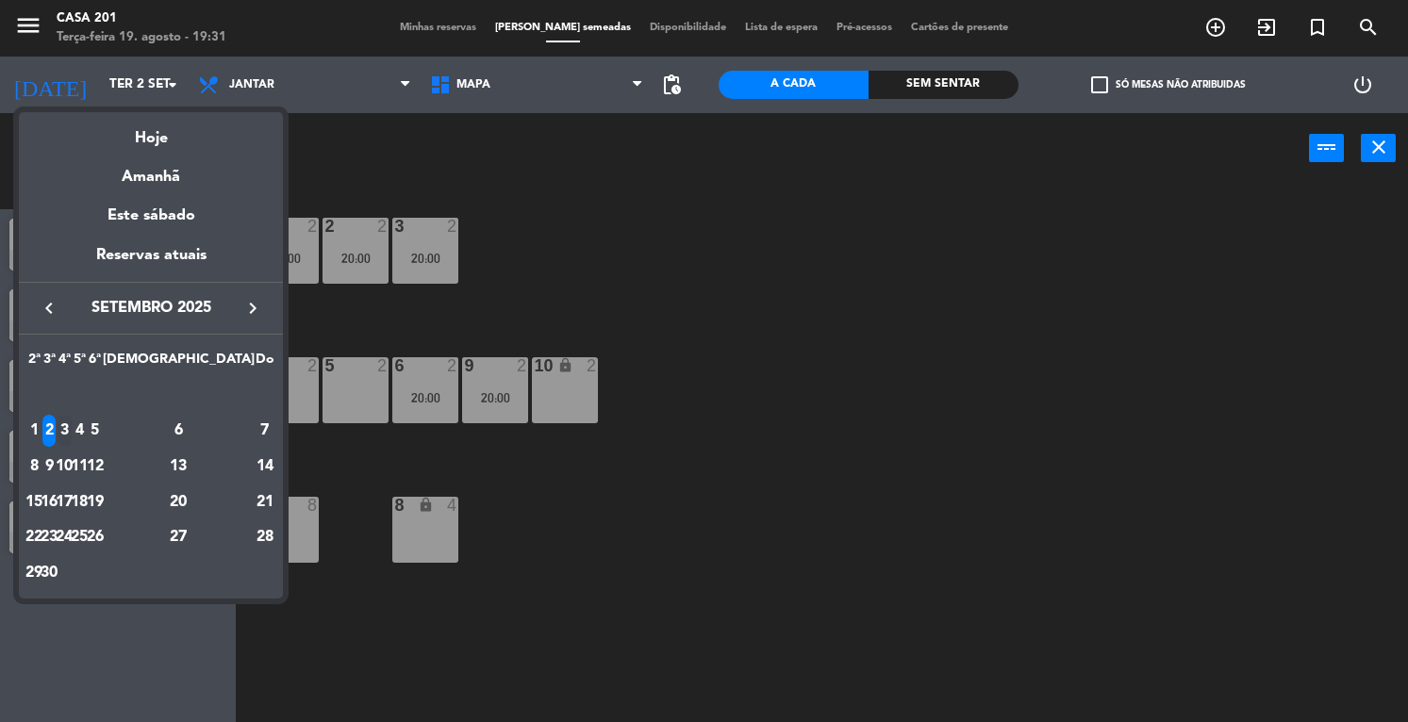
click at [72, 431] on div "3" at bounding box center [65, 431] width 14 height 32
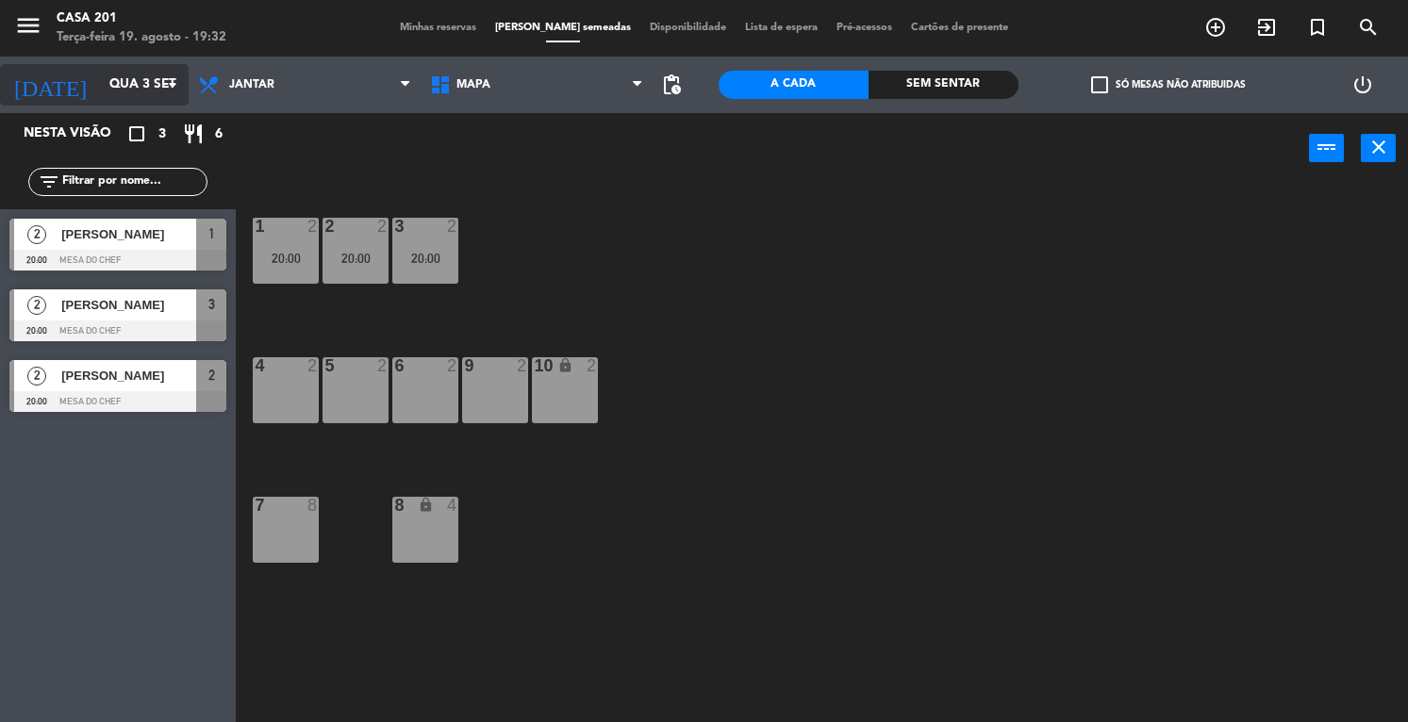
click at [100, 82] on input "Qua 3 set" at bounding box center [189, 85] width 178 height 34
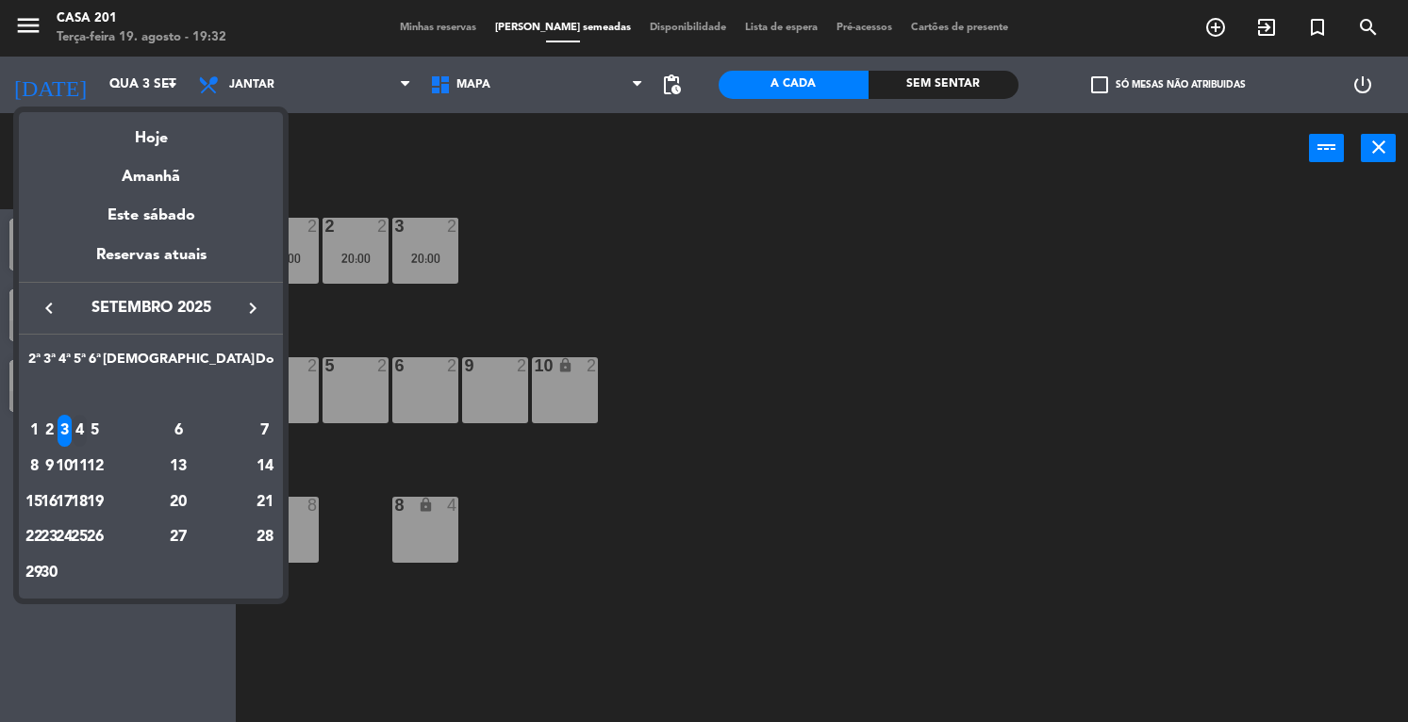
click at [87, 427] on div "4" at bounding box center [80, 431] width 14 height 32
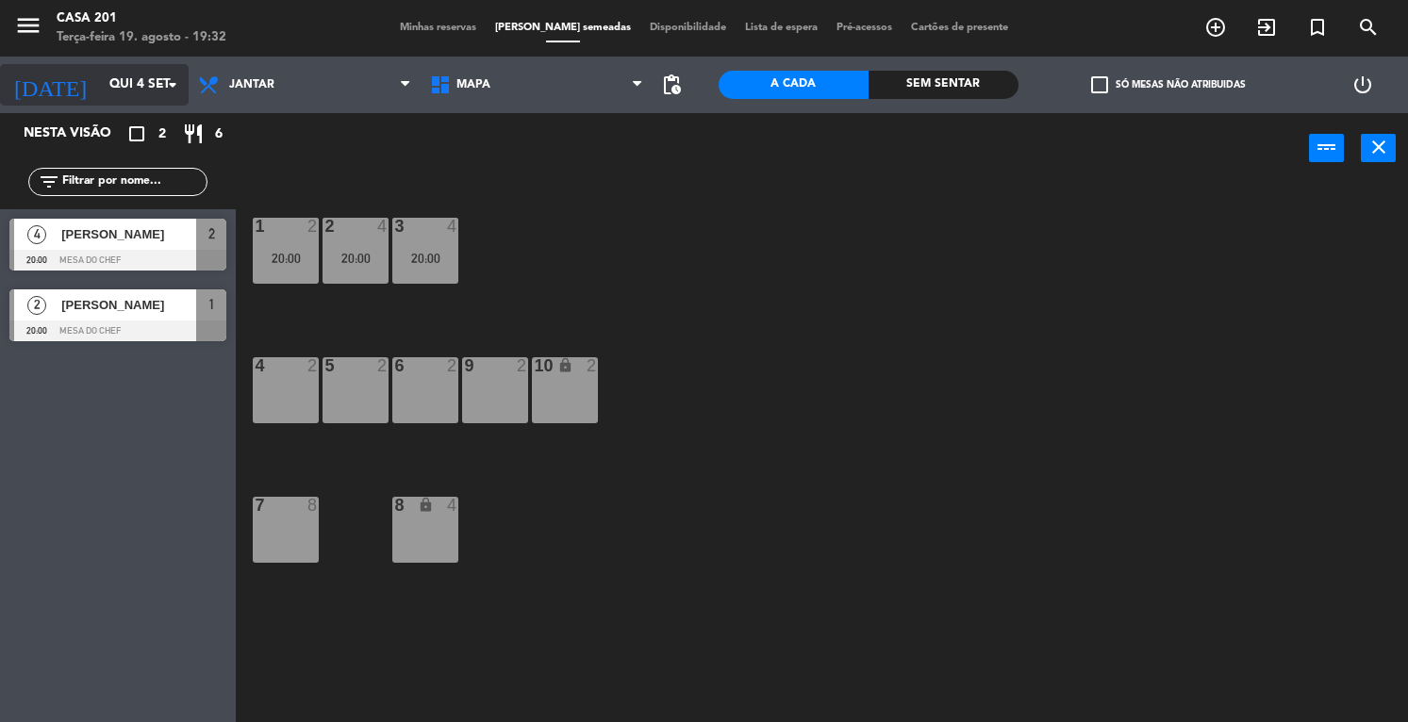
click at [100, 86] on input "Qui 4 set" at bounding box center [189, 85] width 178 height 34
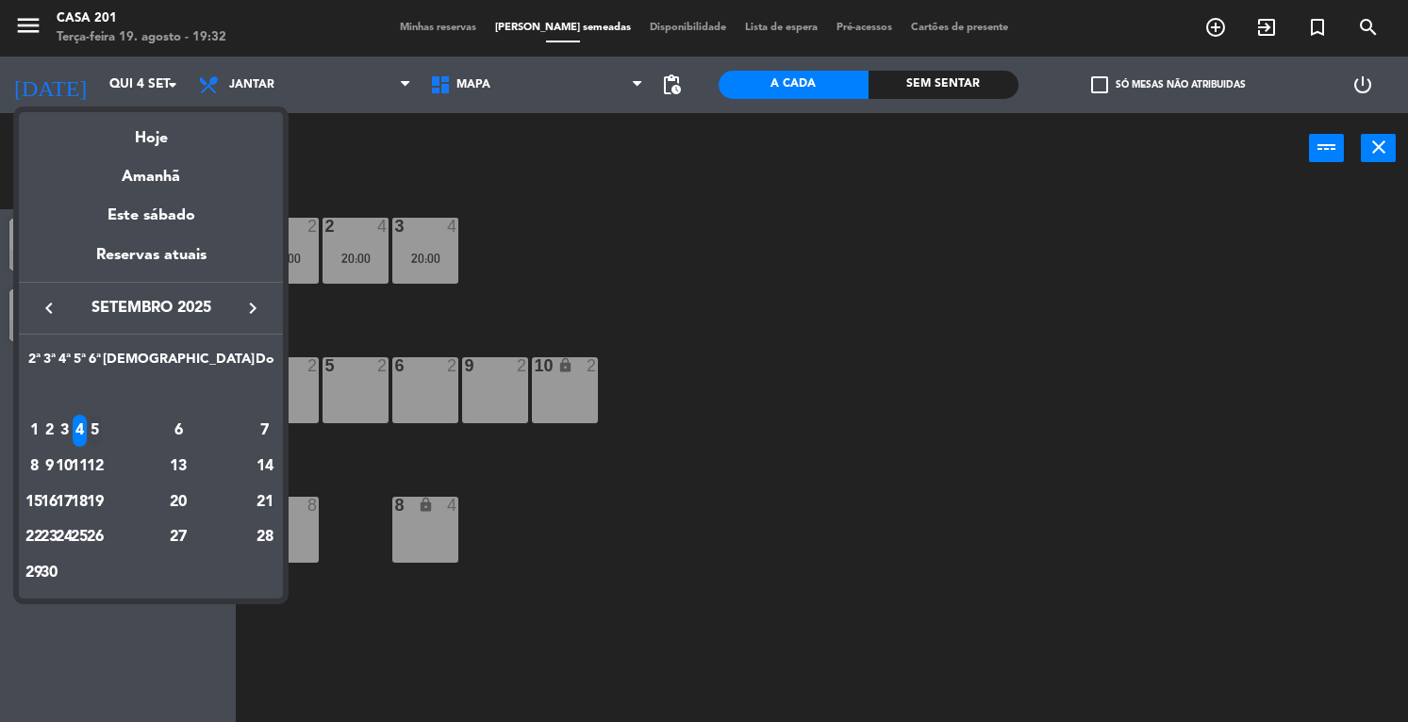
click at [102, 425] on div "5" at bounding box center [95, 431] width 14 height 32
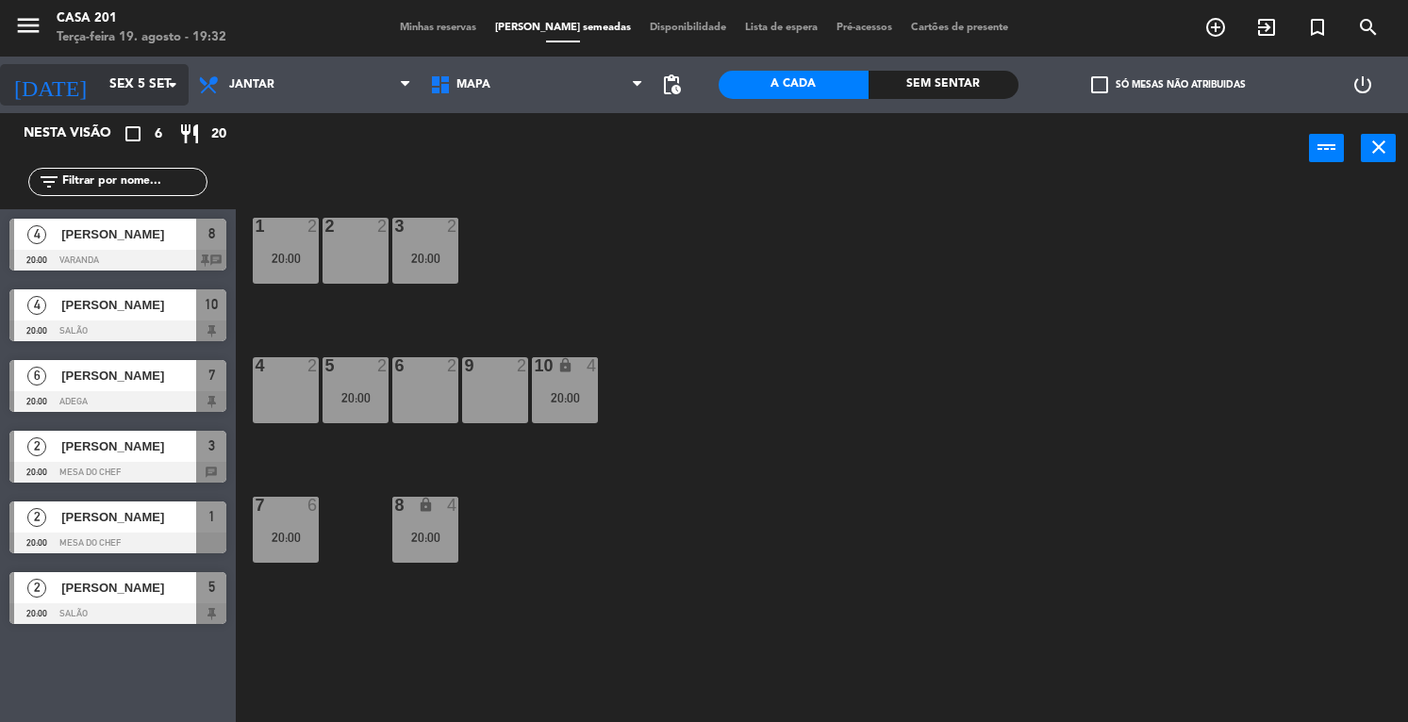
click at [100, 85] on input "Sex 5 set" at bounding box center [189, 85] width 178 height 34
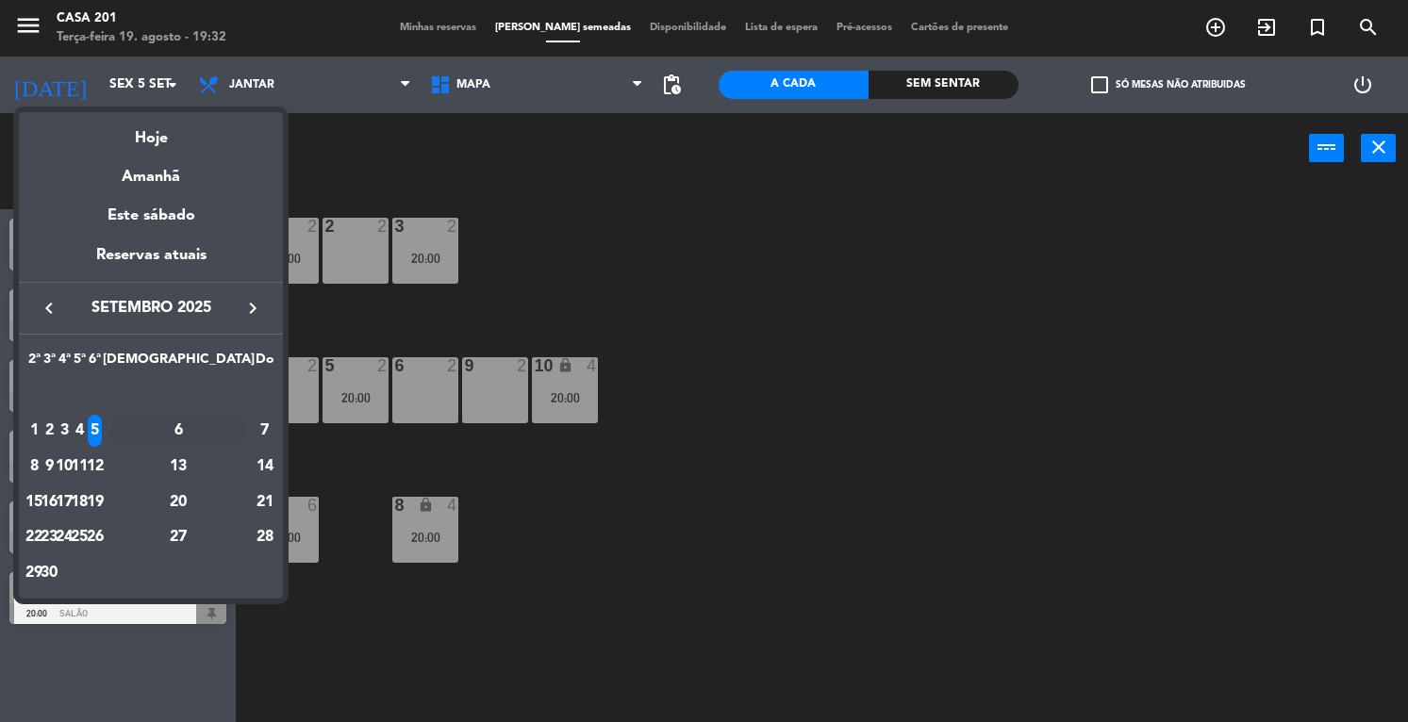
click at [217, 422] on div "6" at bounding box center [178, 431] width 137 height 32
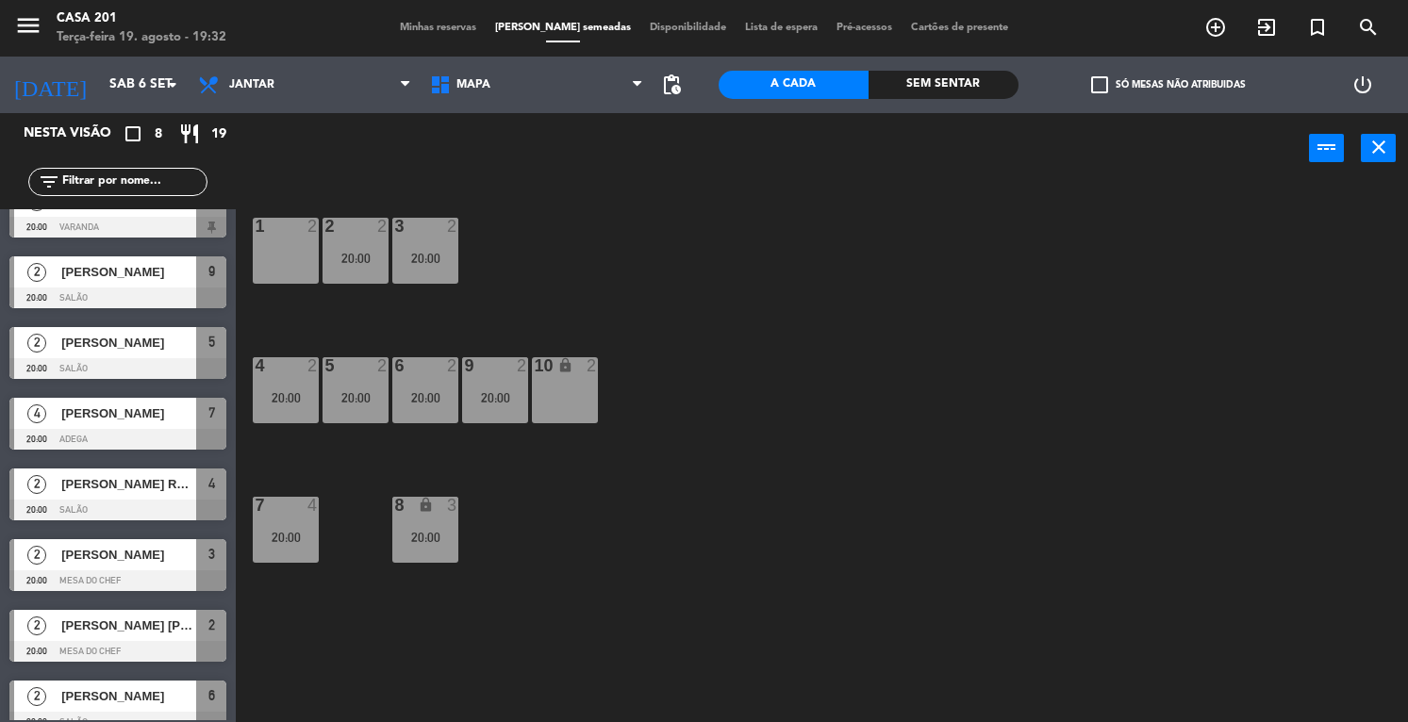
scroll to position [55, 0]
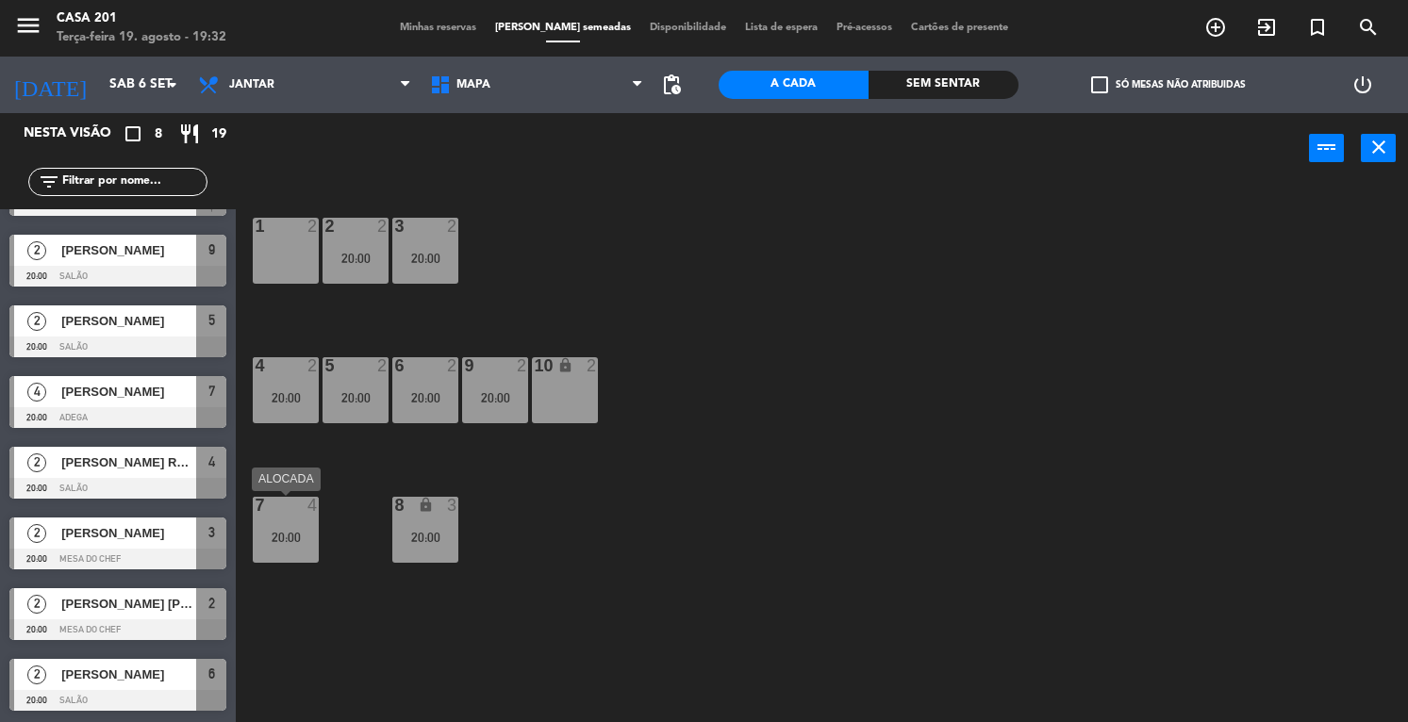
click at [307, 524] on div "7 4 20:00" at bounding box center [286, 530] width 66 height 66
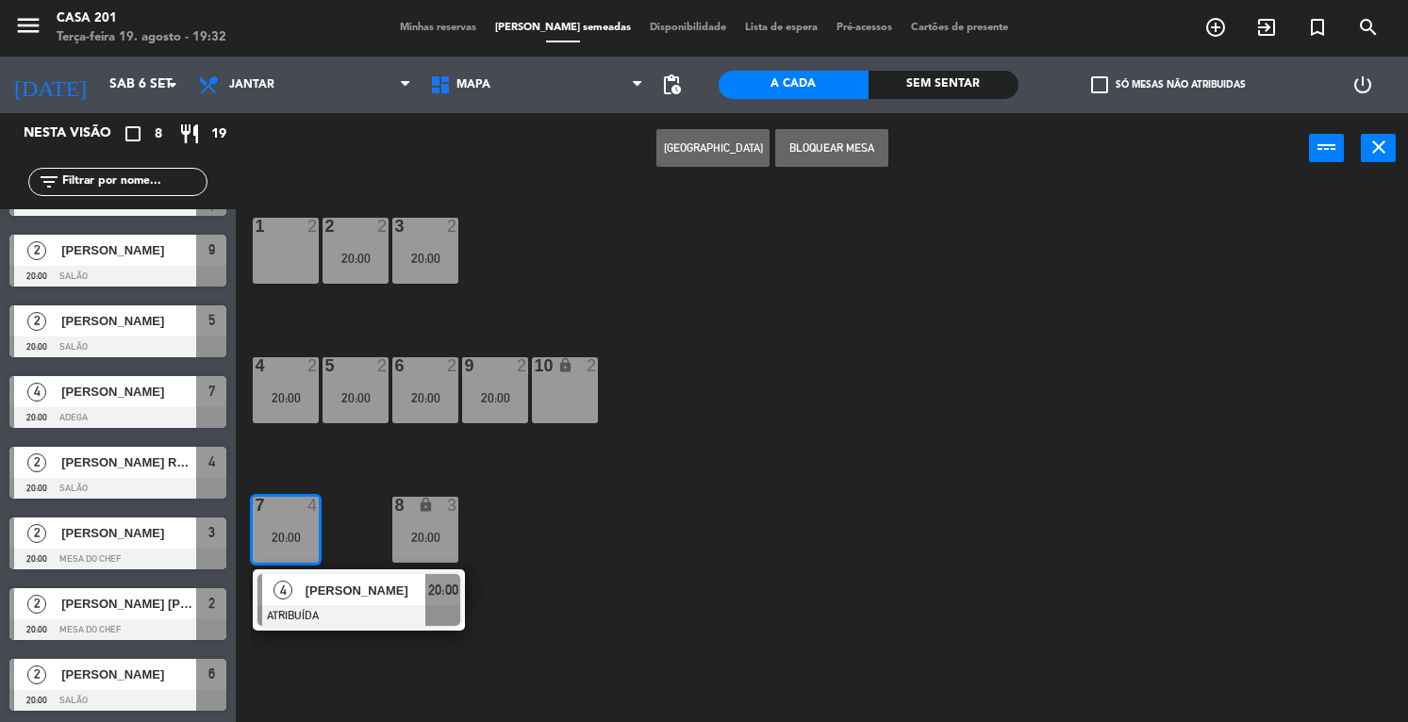
click at [564, 403] on div "10 lock 2" at bounding box center [565, 390] width 66 height 66
click at [731, 157] on button "MOVER" at bounding box center [712, 148] width 113 height 38
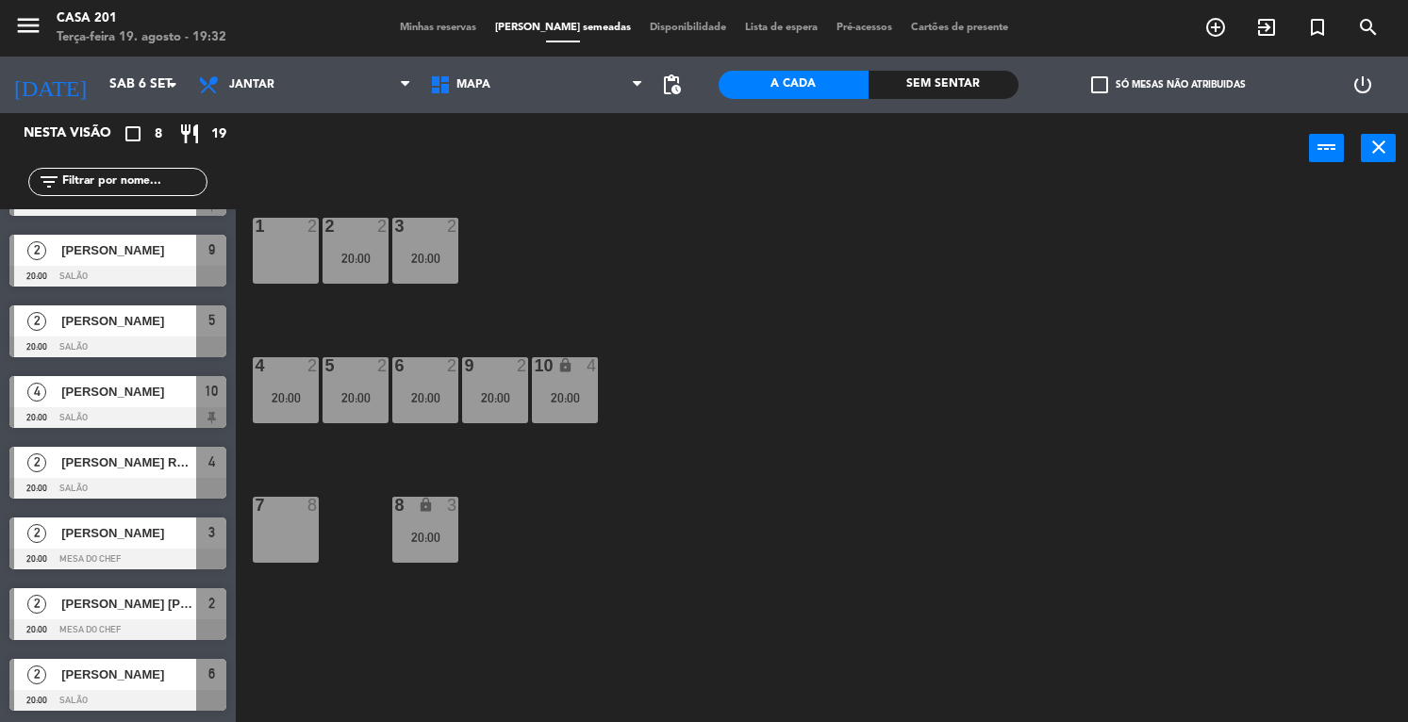
scroll to position [0, 0]
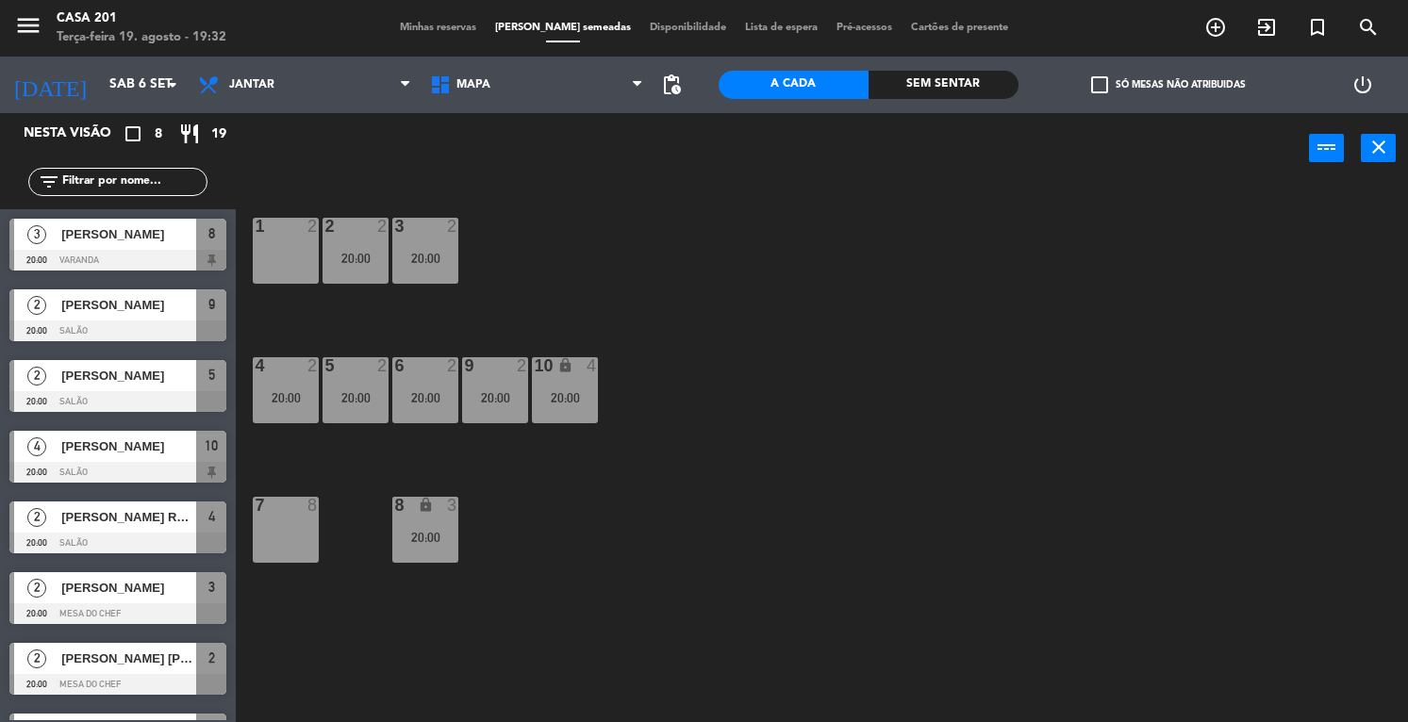
click at [120, 235] on span "[PERSON_NAME]" at bounding box center [128, 234] width 135 height 20
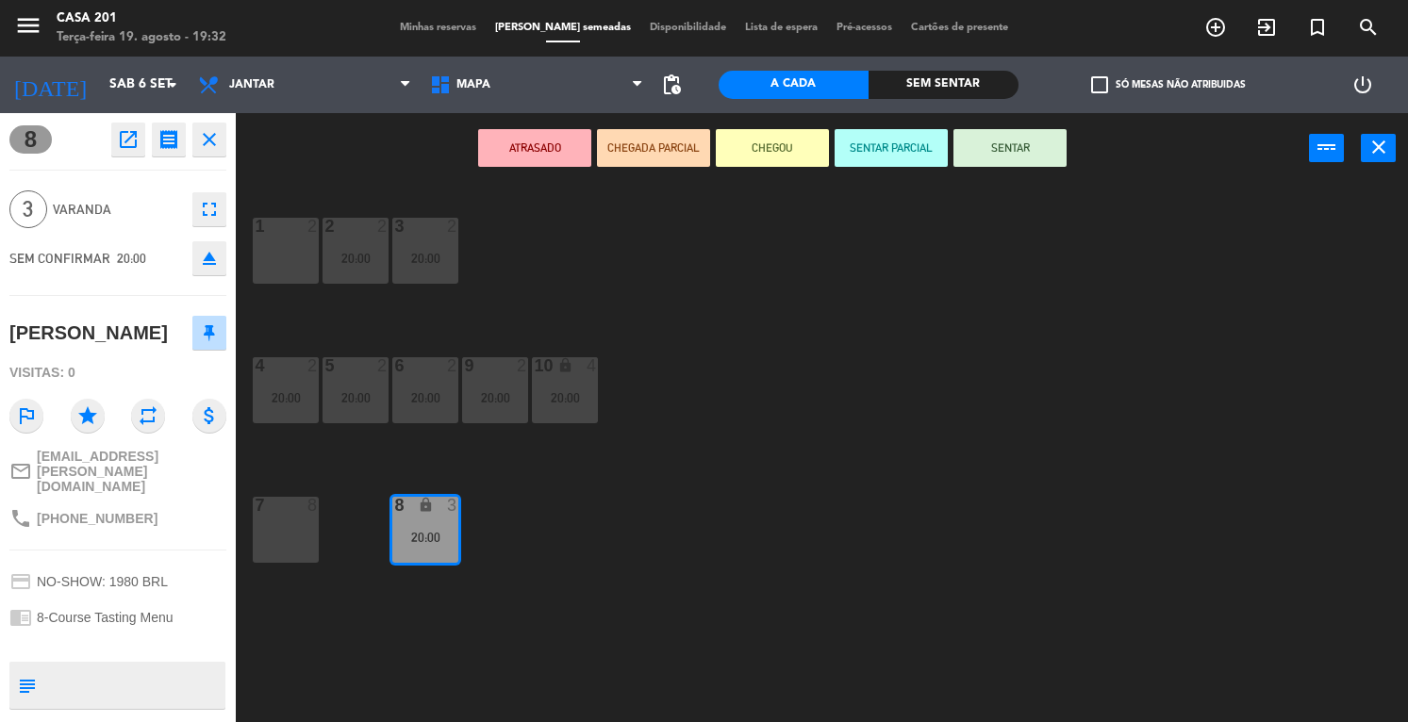
click at [732, 503] on div "1 2 2 2 20:00 3 2 20:00 4 2 20:00 5 2 20:00 6 2 20:00 9 2 20:00 10 lock 4 20:00…" at bounding box center [829, 454] width 1158 height 538
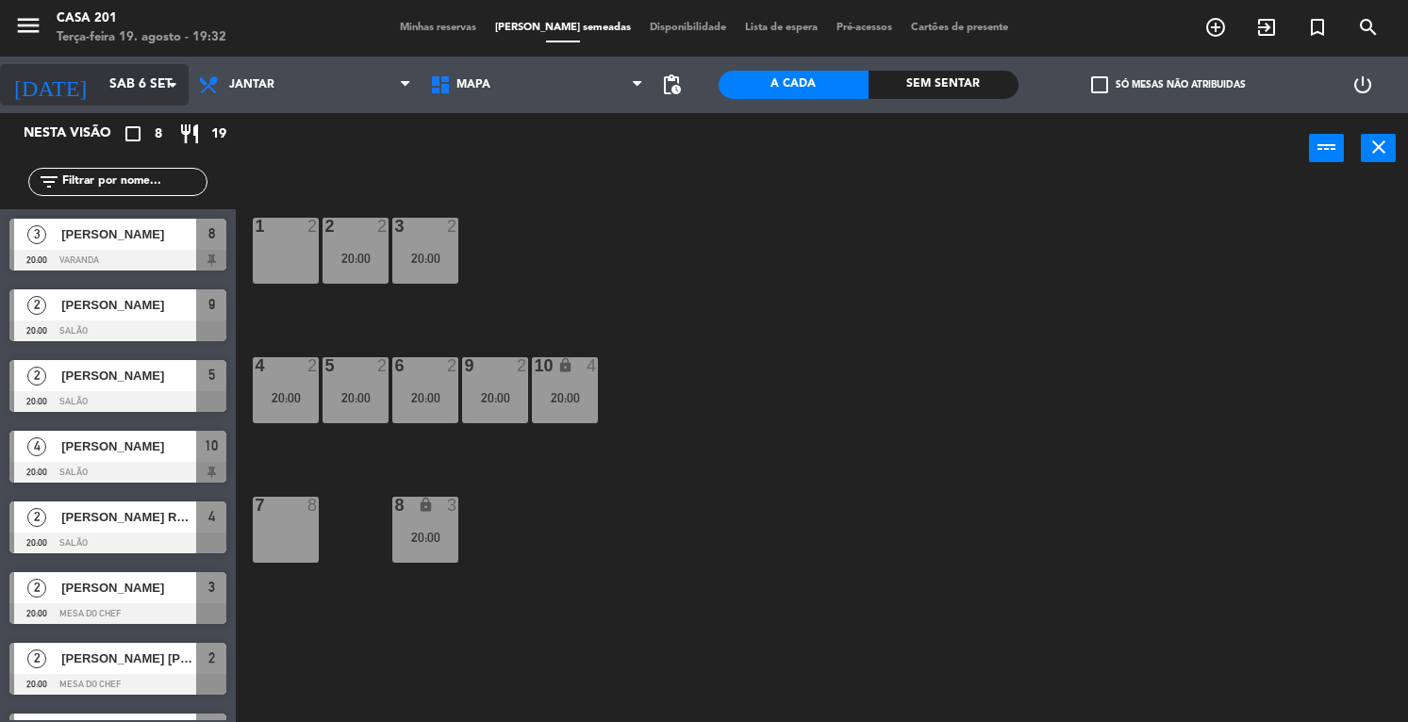
click at [100, 84] on input "Sáb 6 set" at bounding box center [189, 85] width 178 height 34
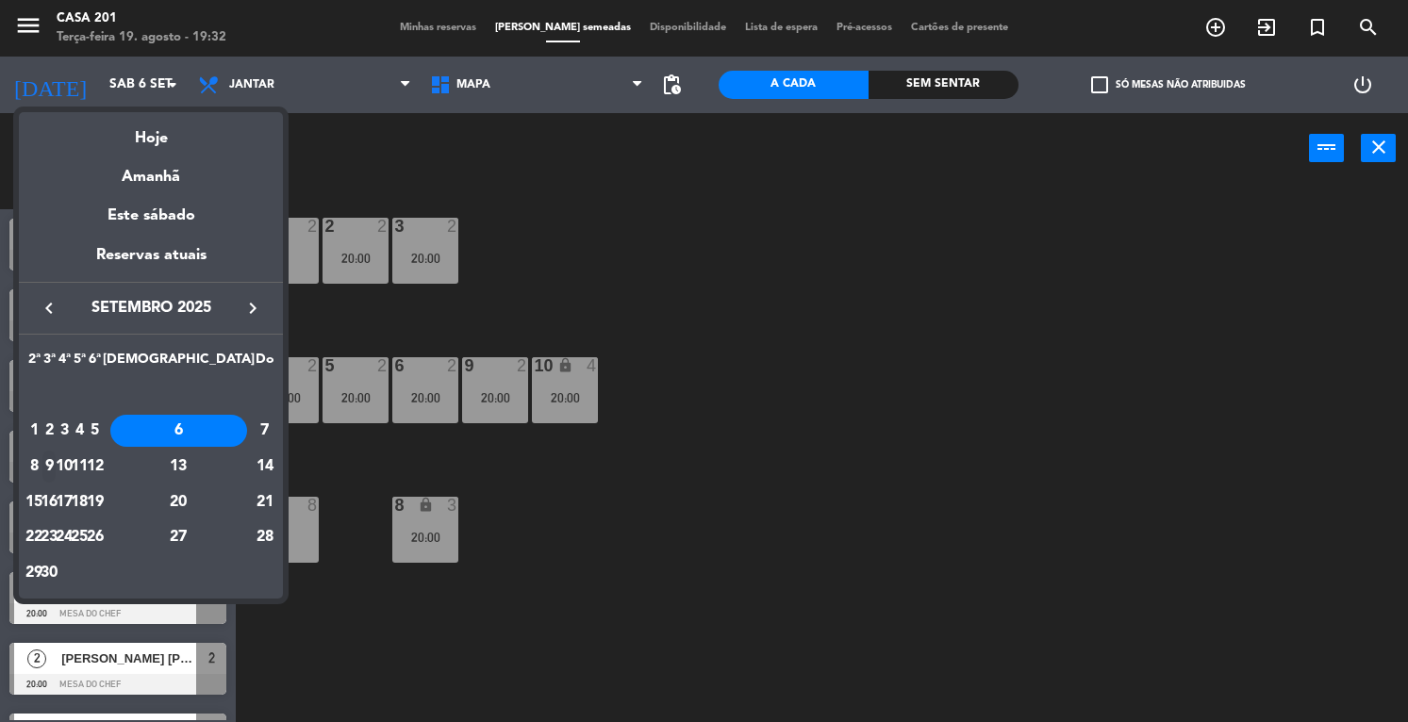
click at [57, 469] on div "9" at bounding box center [49, 467] width 14 height 32
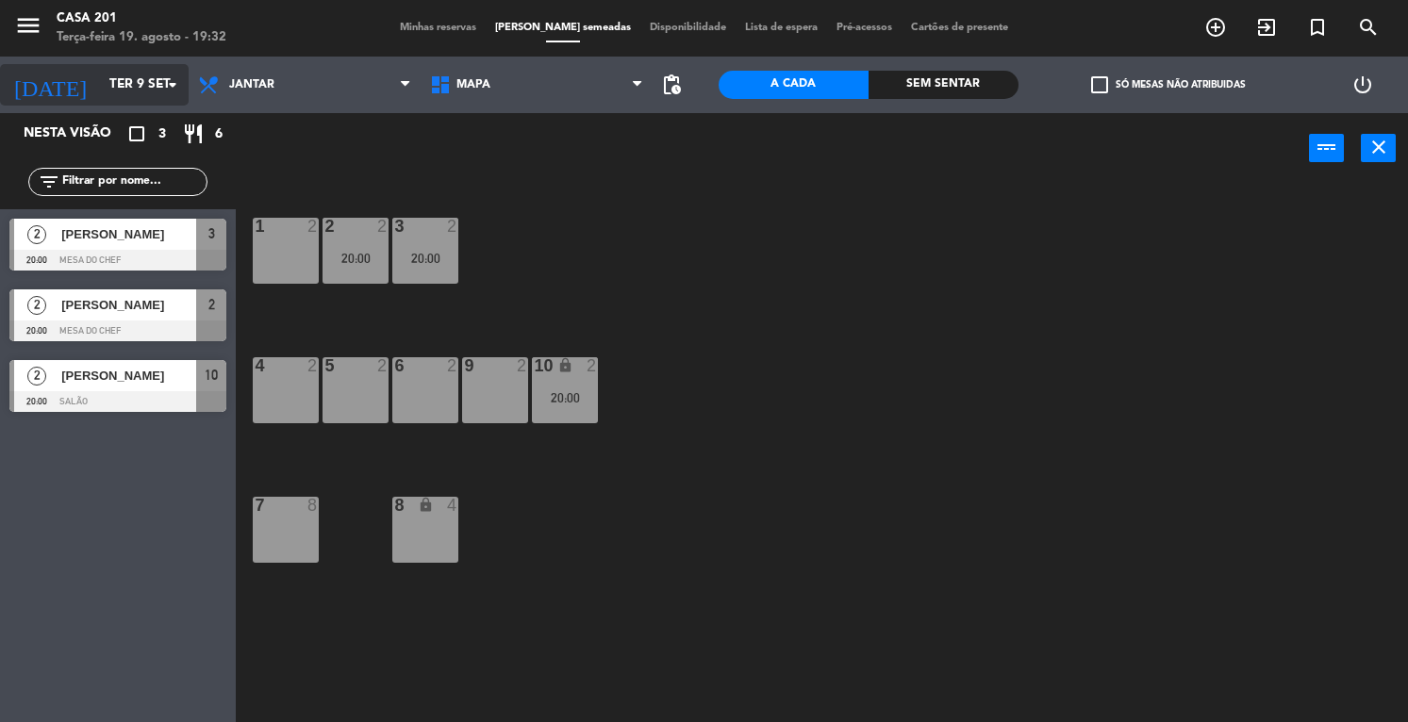
click at [100, 89] on input "Ter 9 set" at bounding box center [189, 85] width 178 height 34
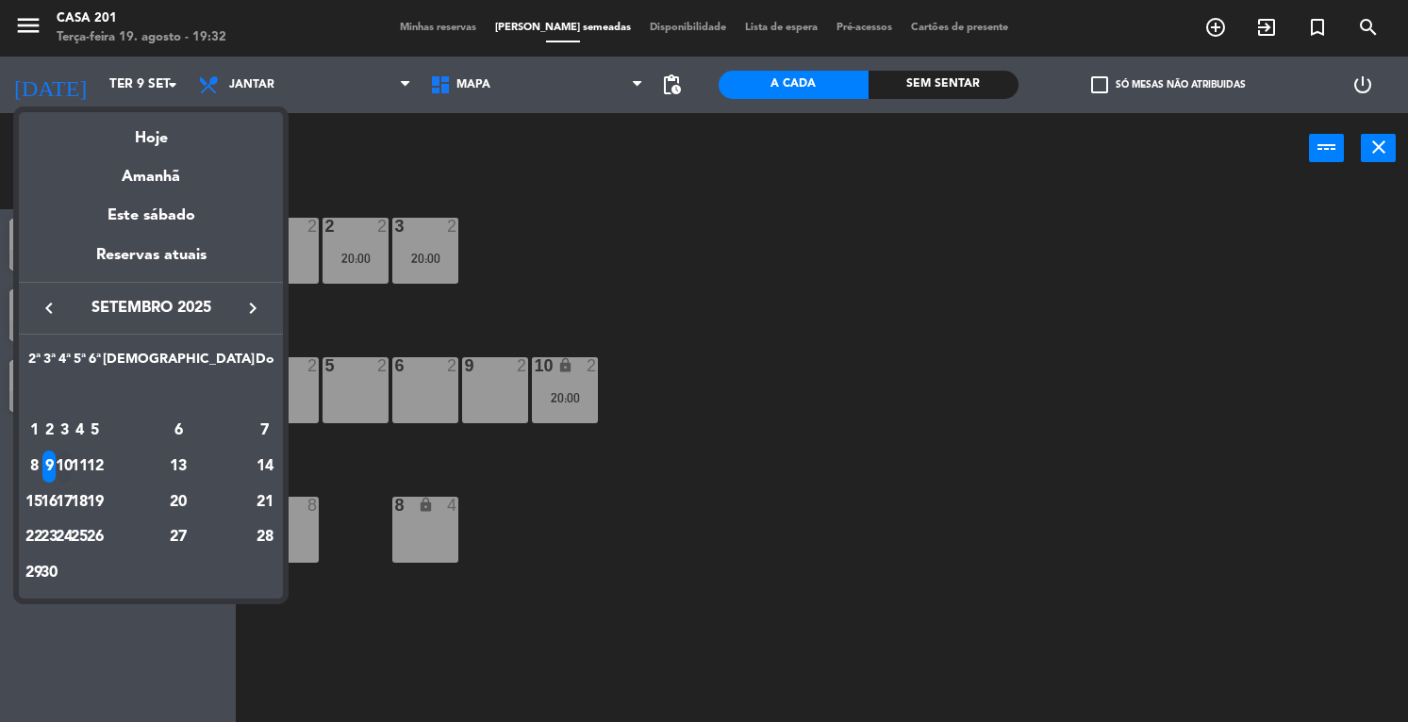
click at [72, 466] on div "10" at bounding box center [65, 467] width 14 height 32
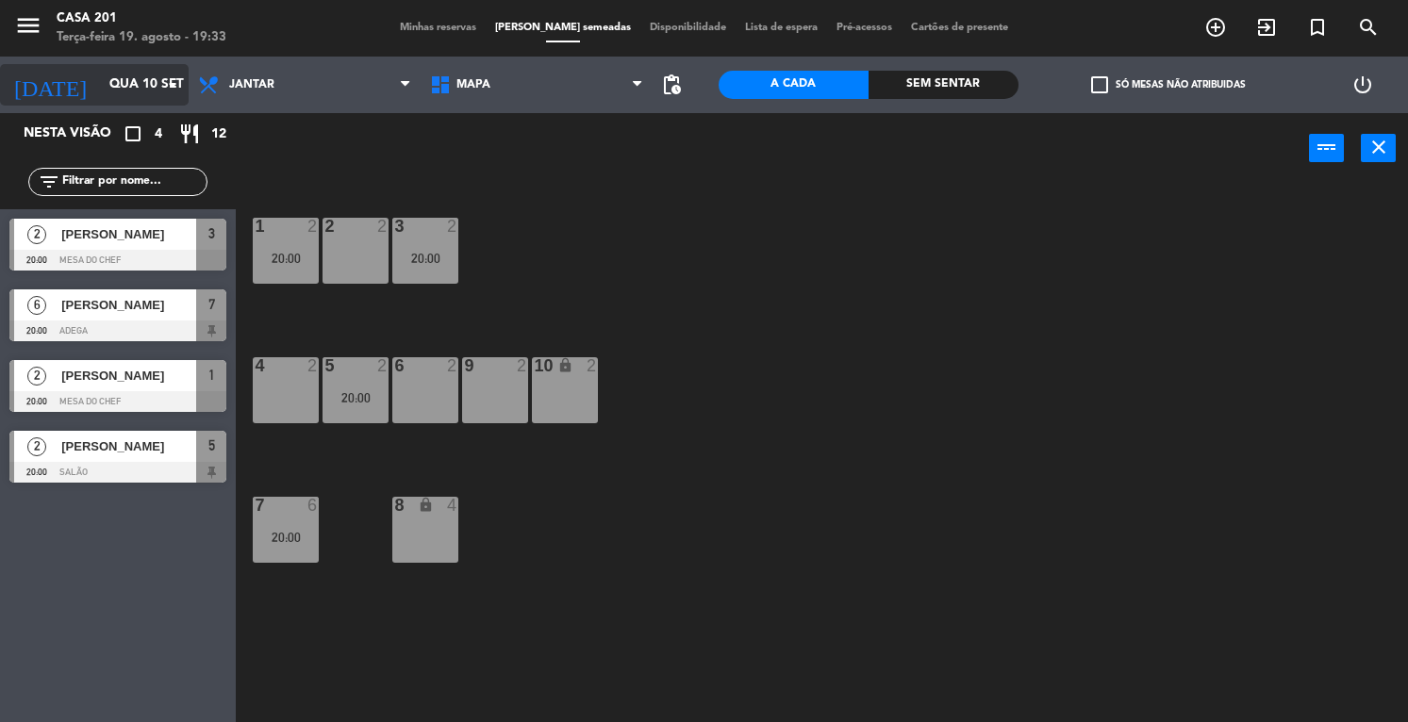
click at [100, 84] on input "Qua 10 set" at bounding box center [189, 85] width 178 height 34
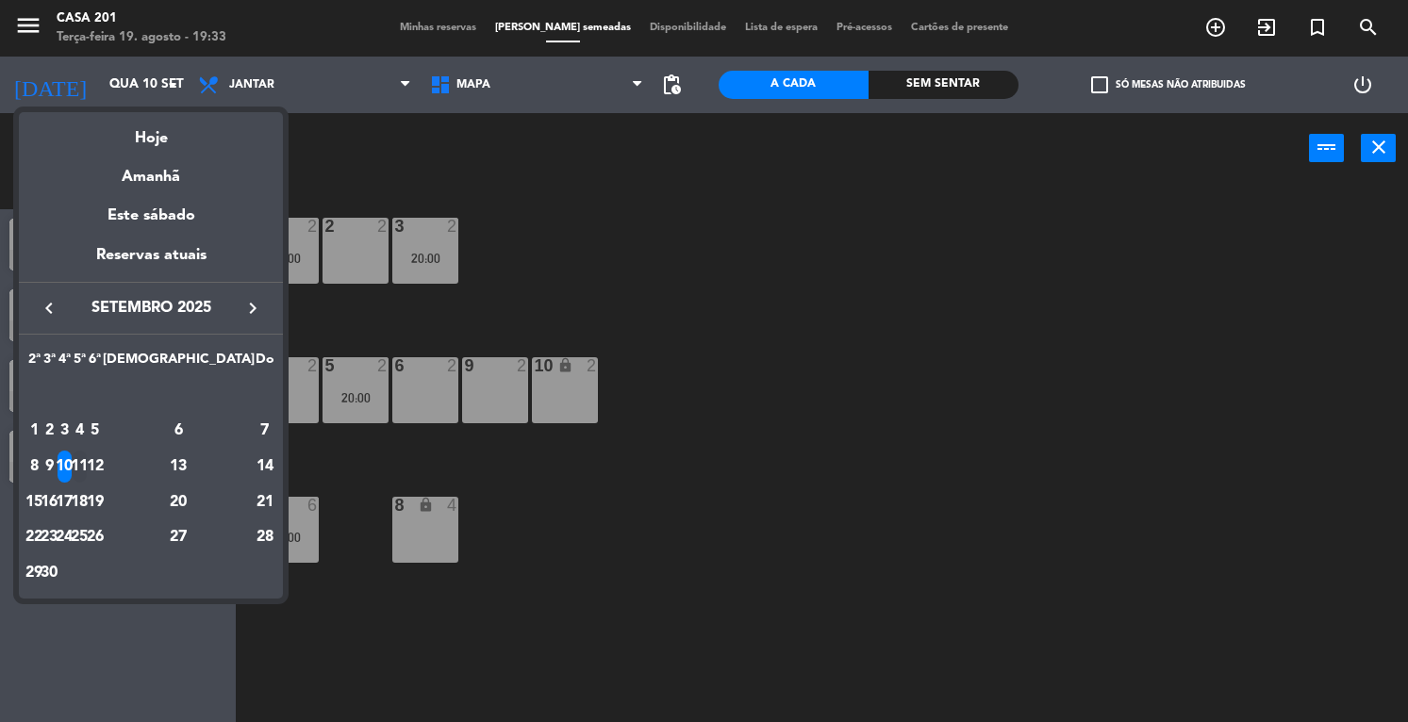
click at [87, 464] on div "11" at bounding box center [80, 467] width 14 height 32
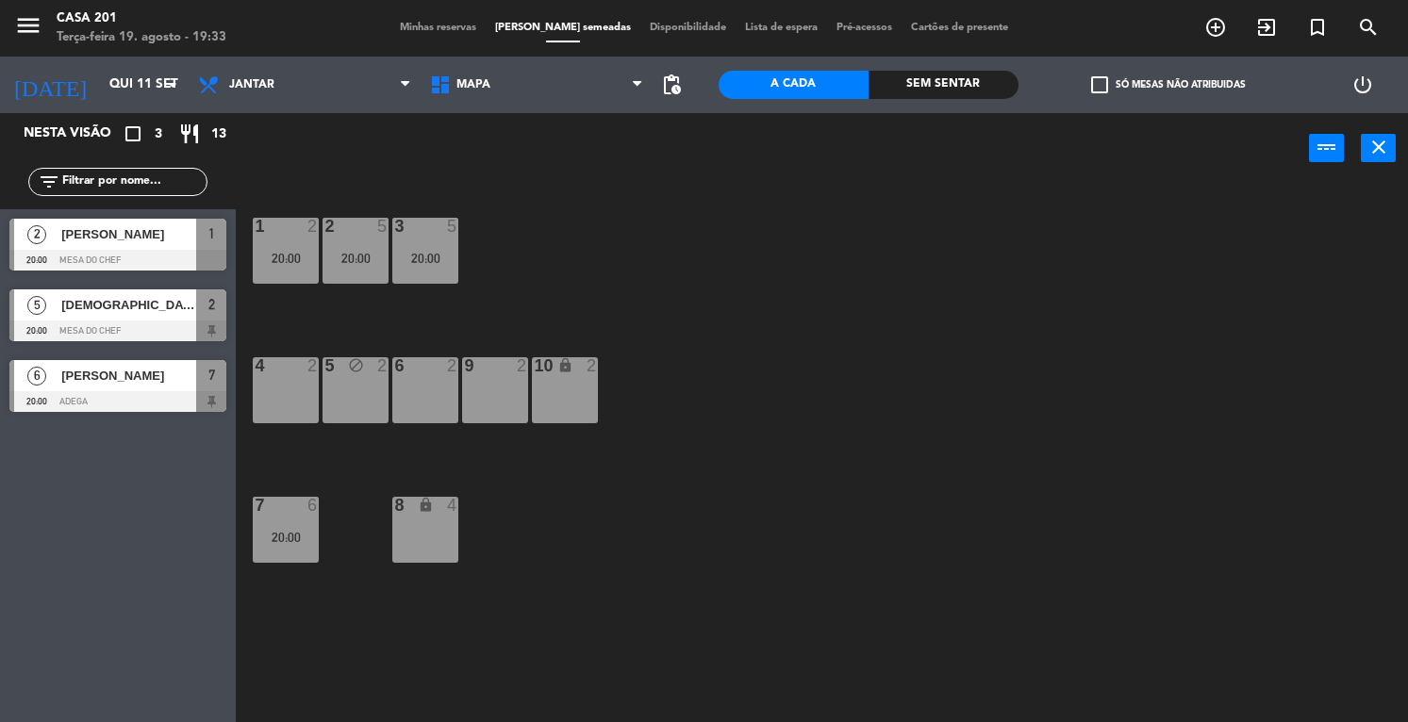
click at [358, 374] on div "block" at bounding box center [355, 366] width 31 height 18
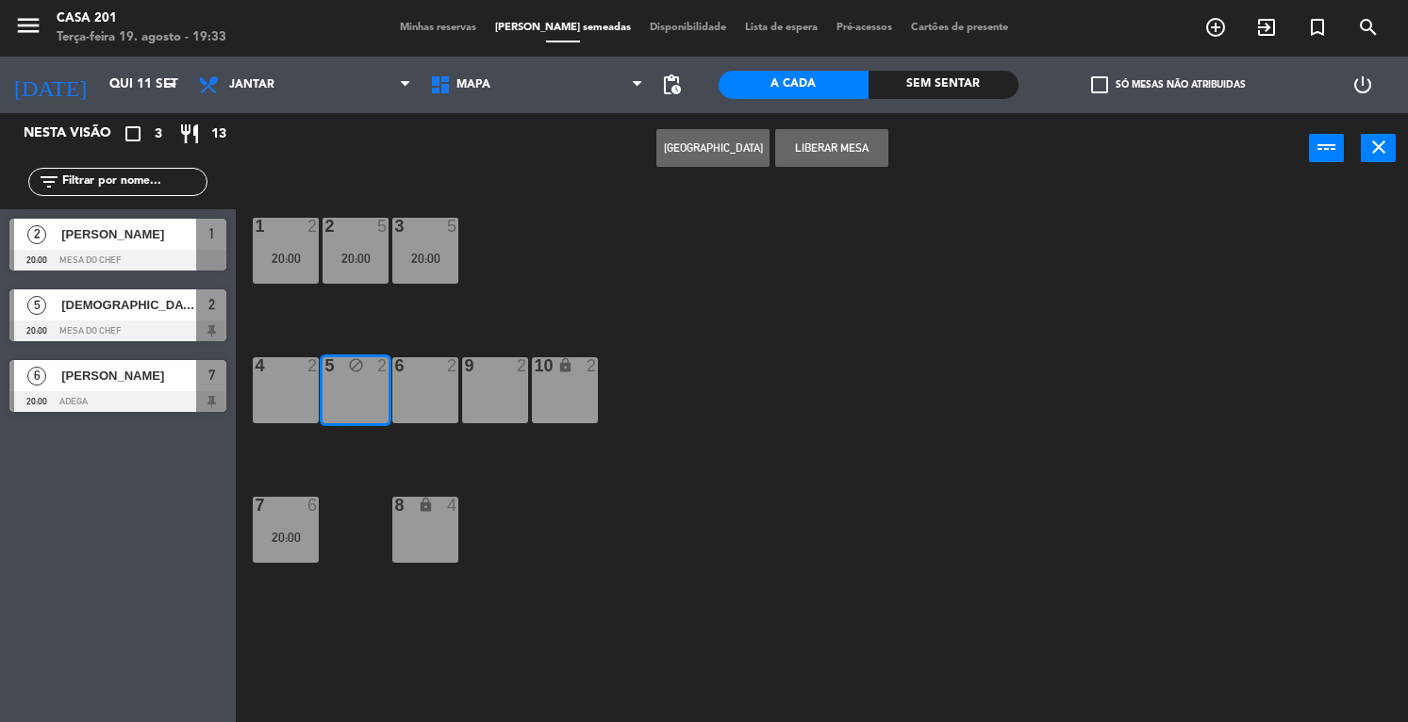
click at [850, 145] on button "Liberar Mesa" at bounding box center [831, 148] width 113 height 38
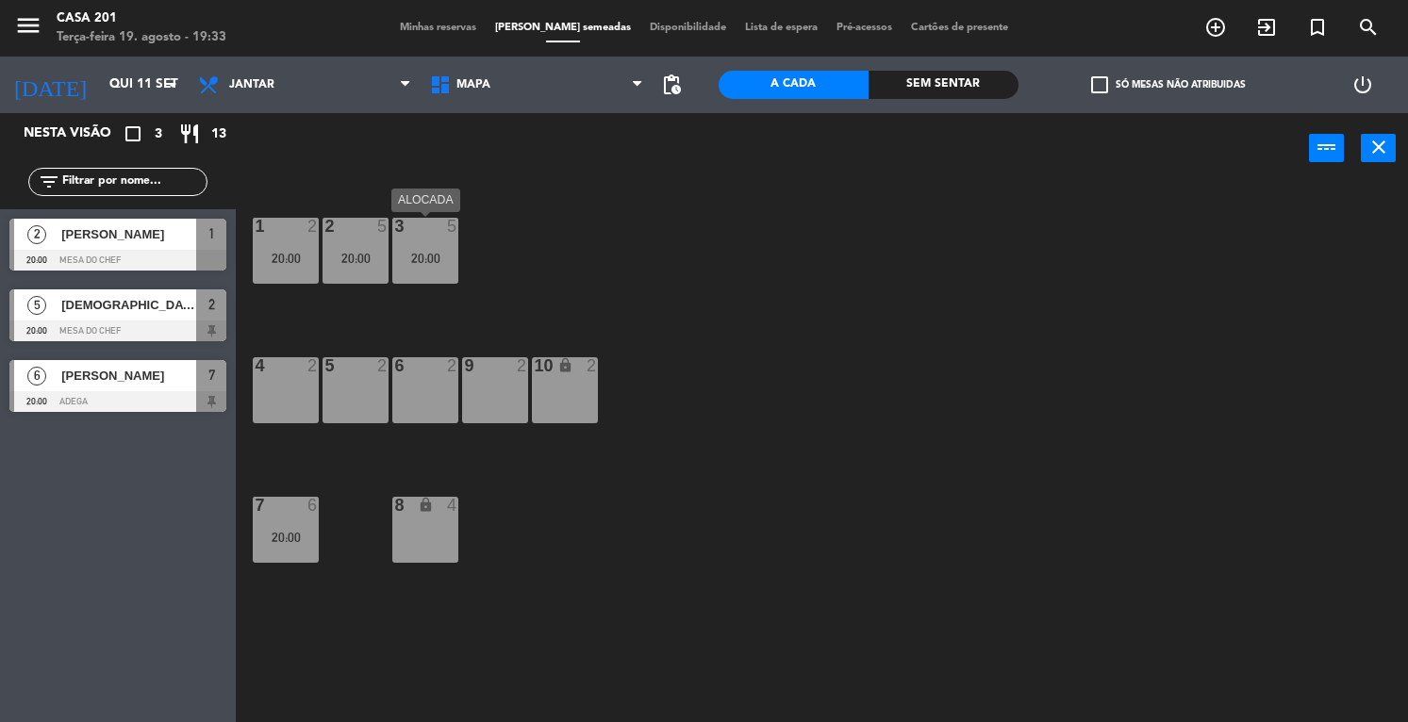
click at [420, 246] on div "3 5 20:00" at bounding box center [425, 251] width 66 height 66
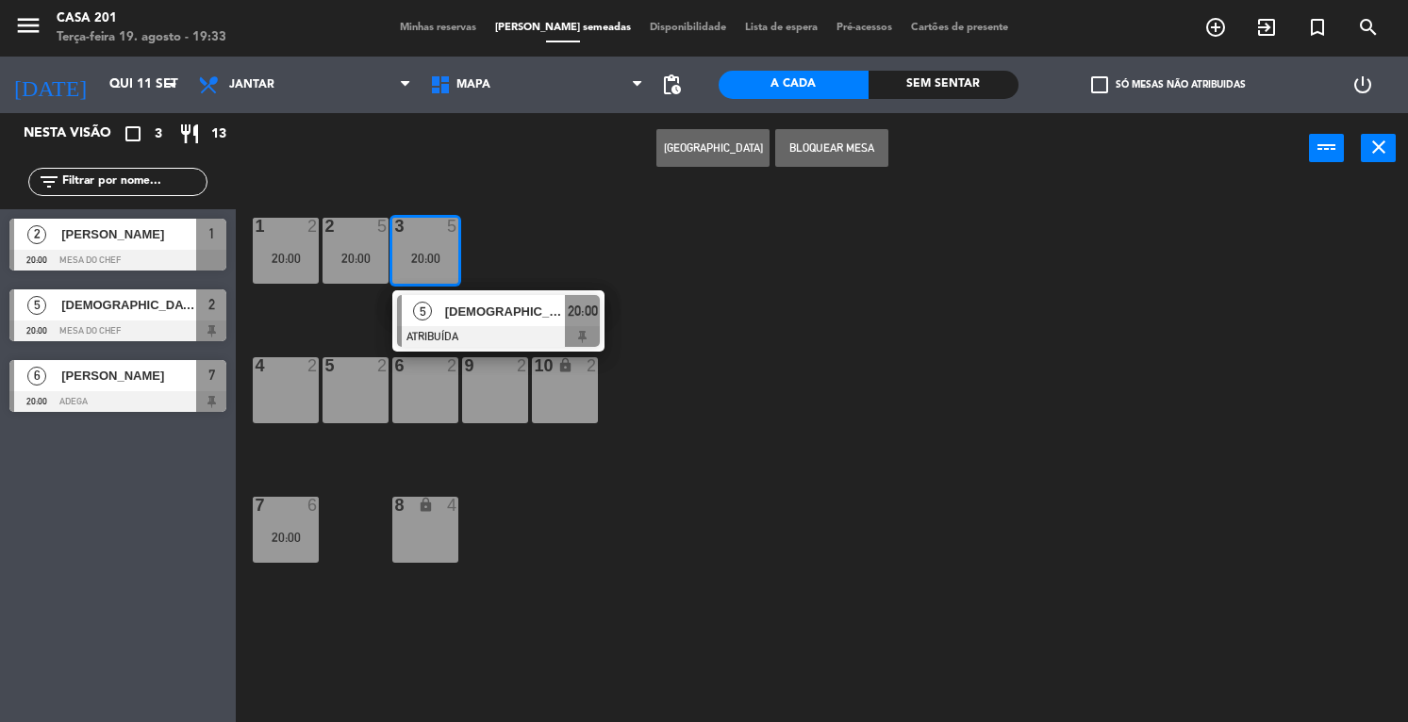
click at [464, 459] on div "1 2 20:00 2 5 20:00 3 5 20:00 5 [DEMOGRAPHIC_DATA][PERSON_NAME] ATRIBUÍDA 20:00…" at bounding box center [829, 454] width 1158 height 538
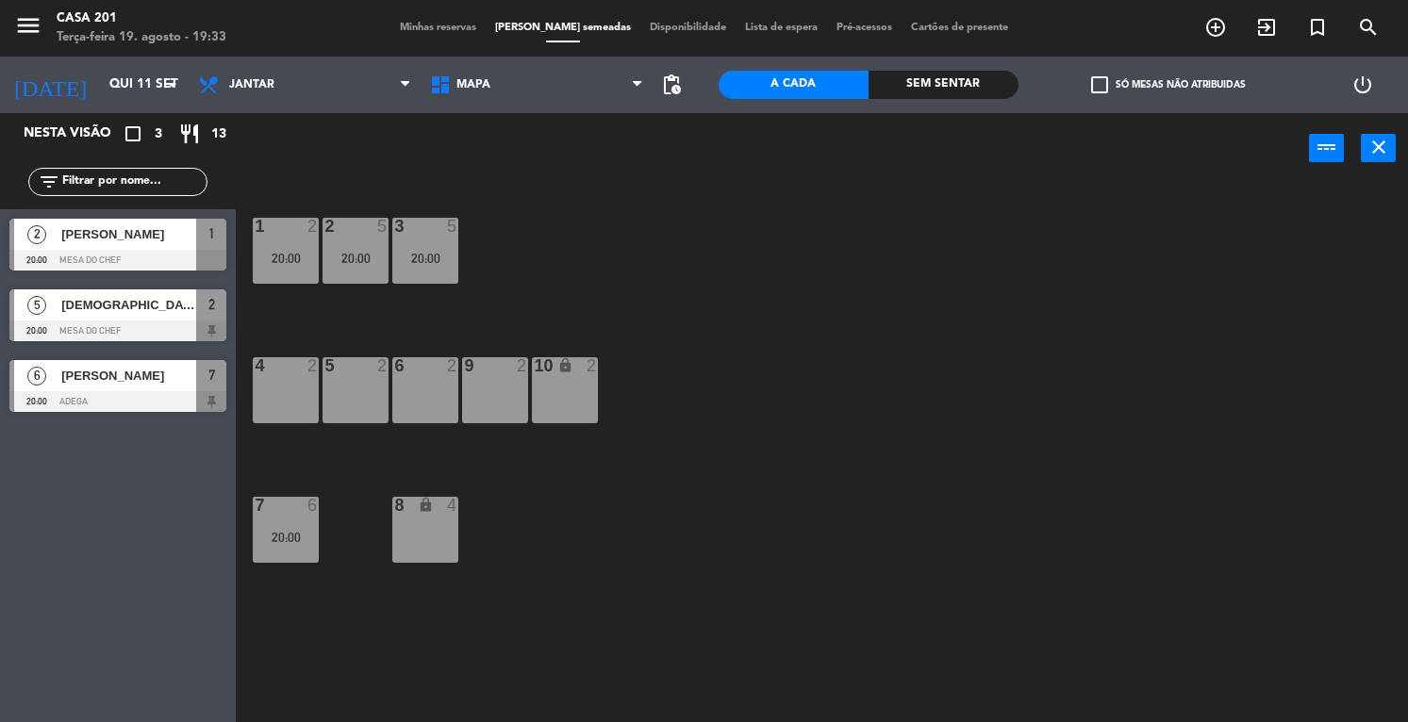
click at [86, 254] on div at bounding box center [117, 260] width 217 height 21
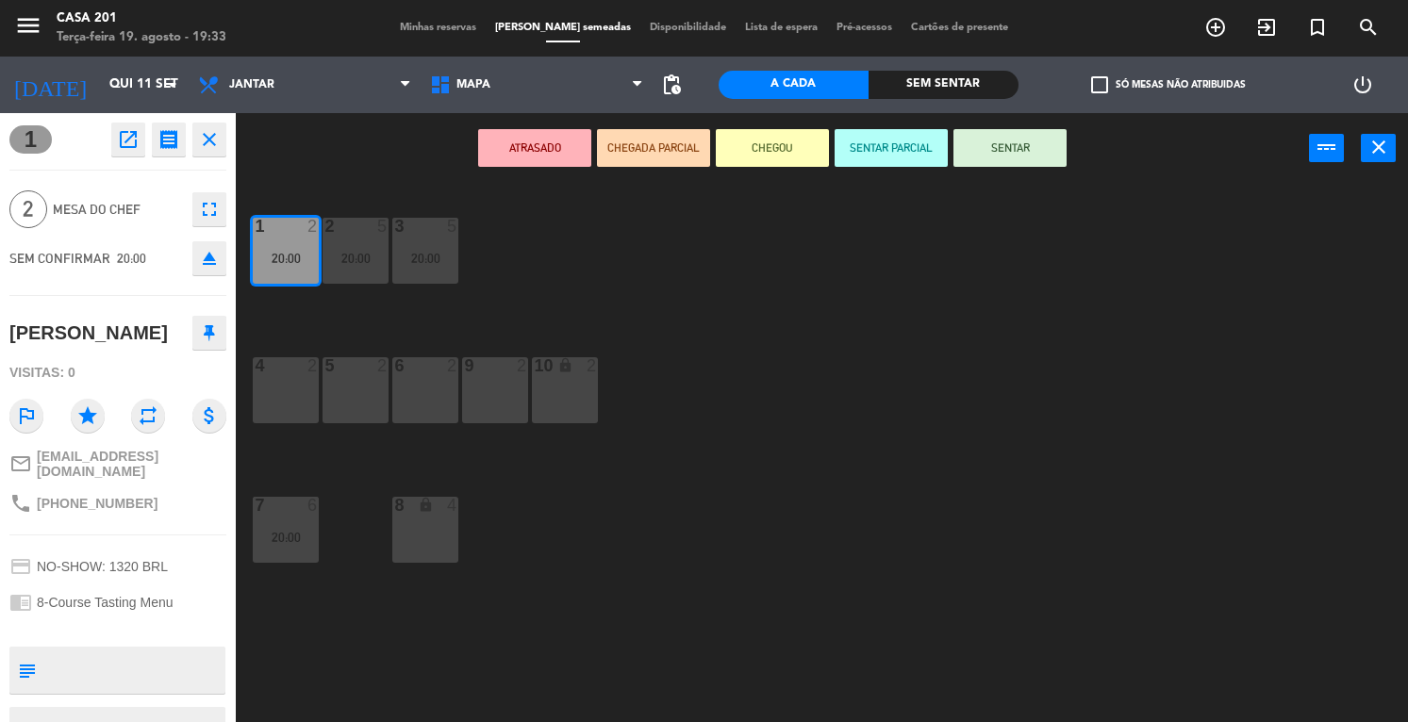
click at [334, 399] on div "5 2" at bounding box center [355, 390] width 66 height 66
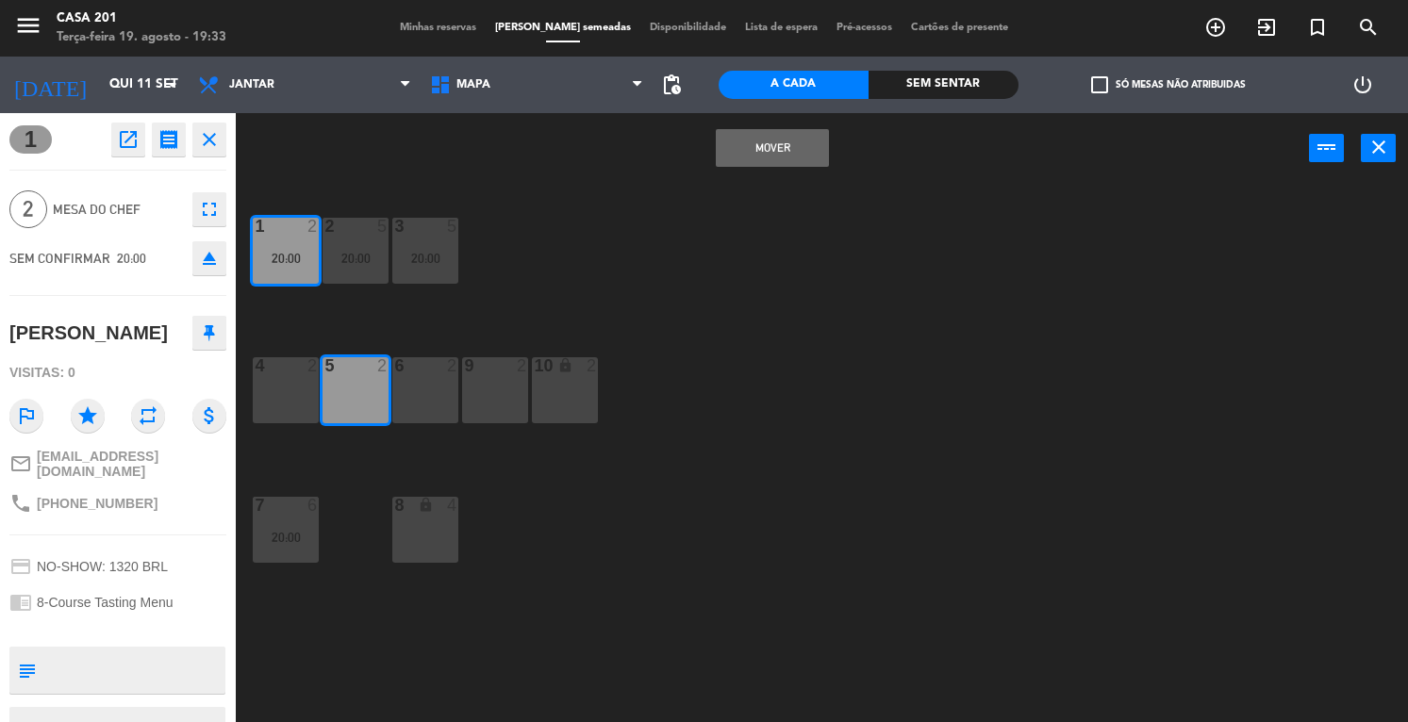
click at [766, 148] on button "MOVER" at bounding box center [772, 148] width 113 height 38
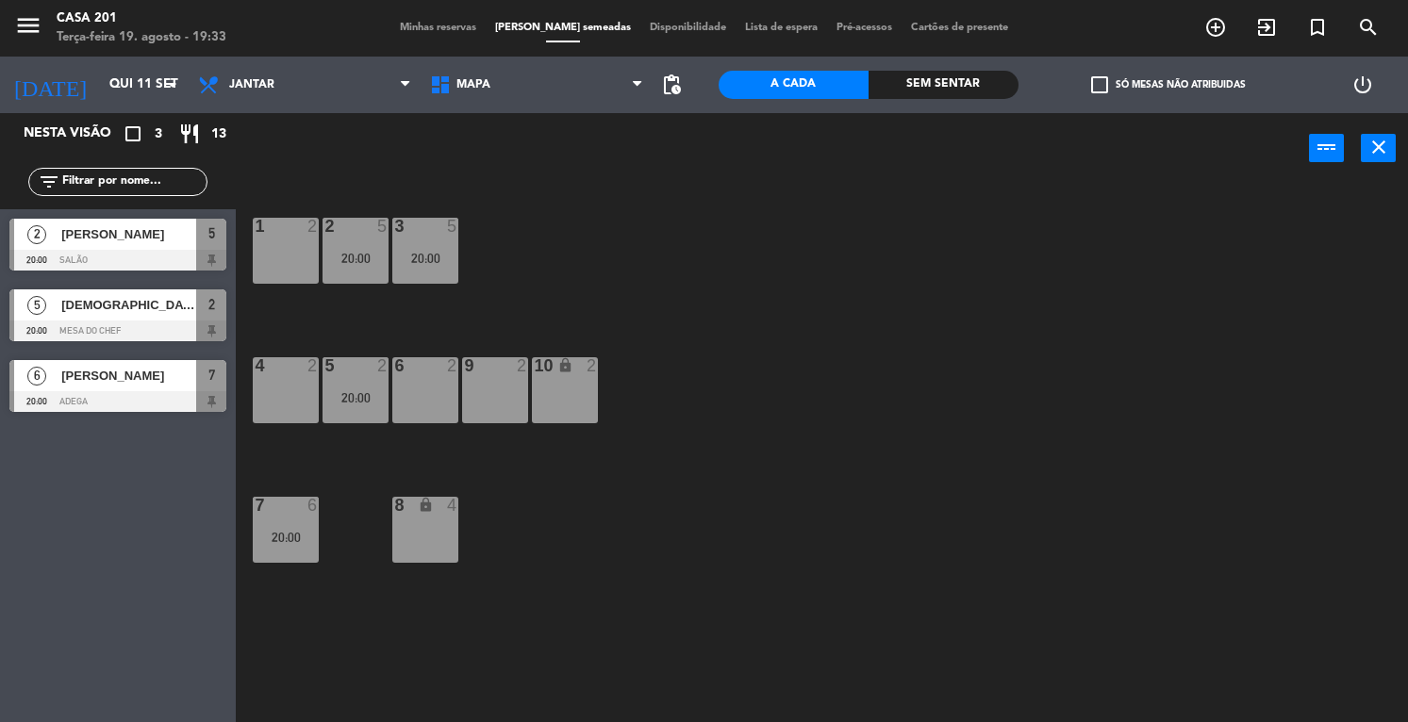
click at [111, 309] on span "[DEMOGRAPHIC_DATA][PERSON_NAME]" at bounding box center [128, 305] width 135 height 20
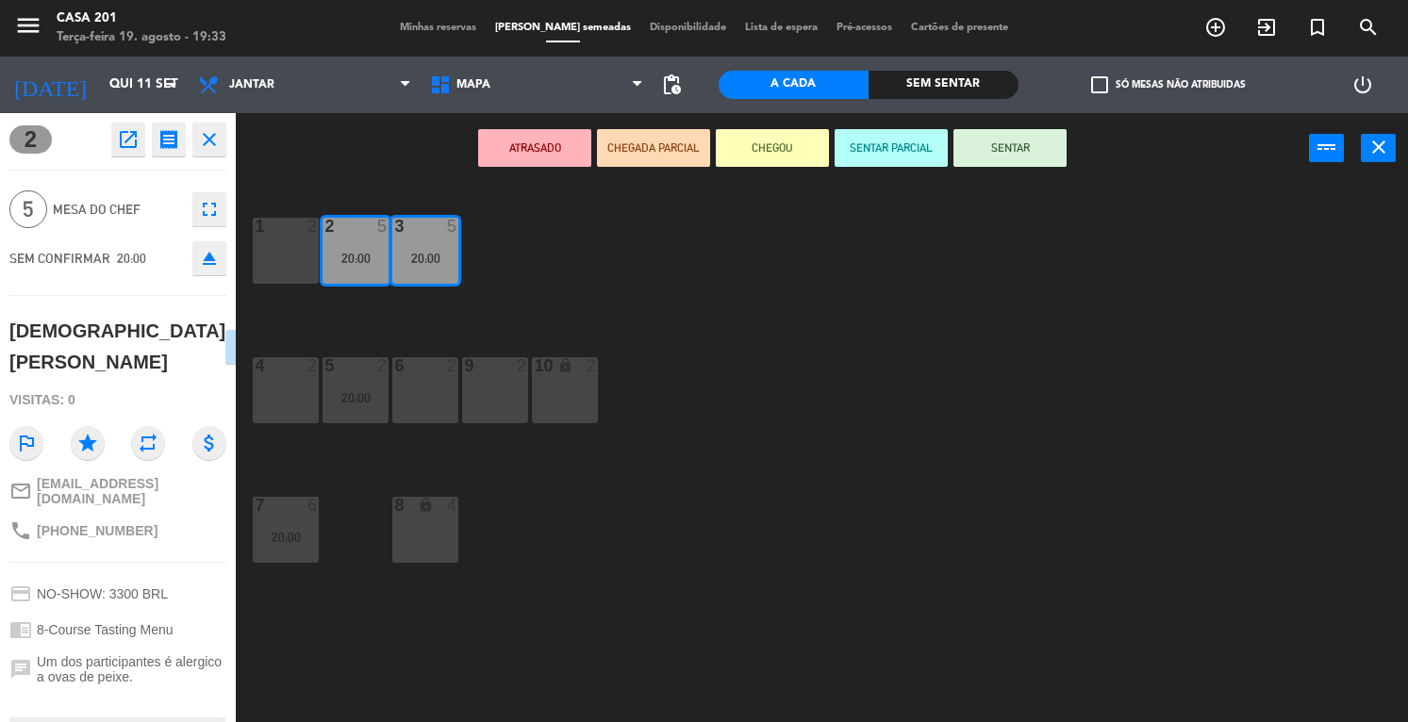
click at [289, 237] on div "1 2" at bounding box center [286, 251] width 66 height 66
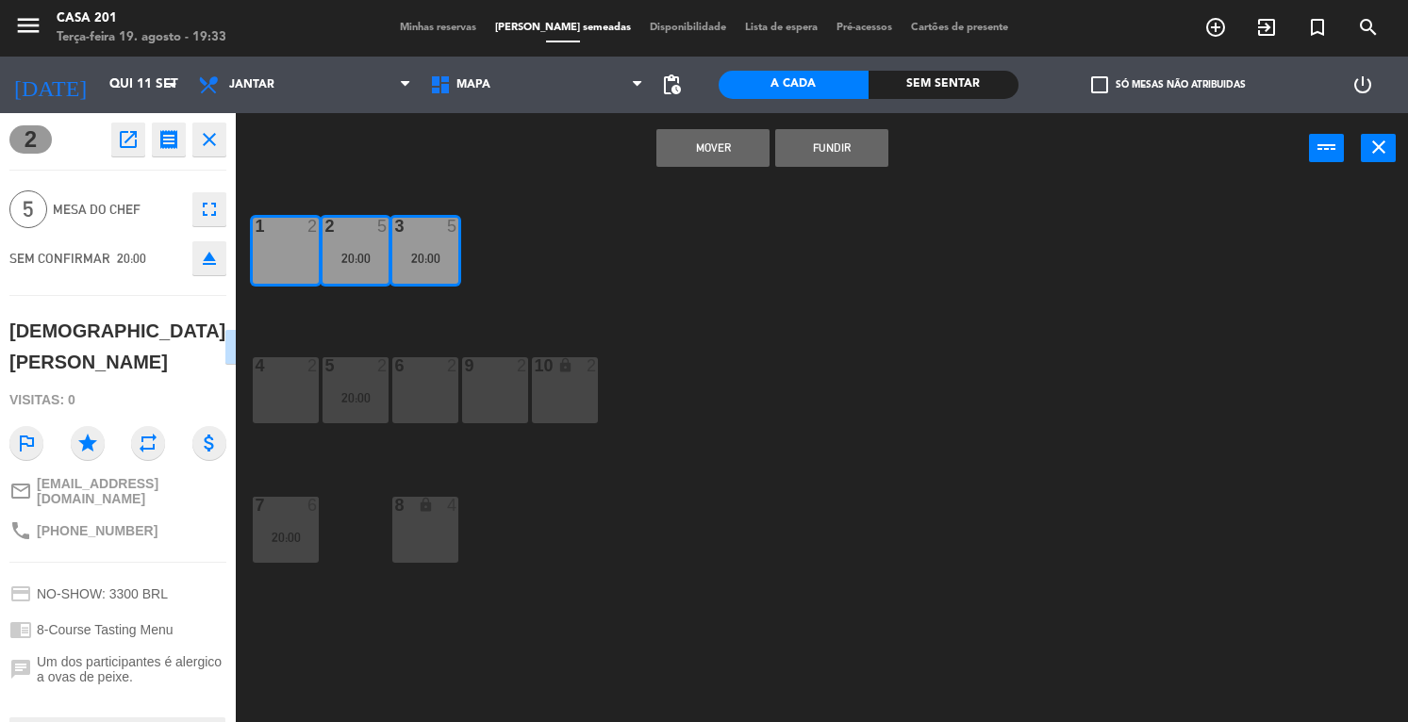
click at [810, 142] on button "FUNDIR" at bounding box center [831, 148] width 113 height 38
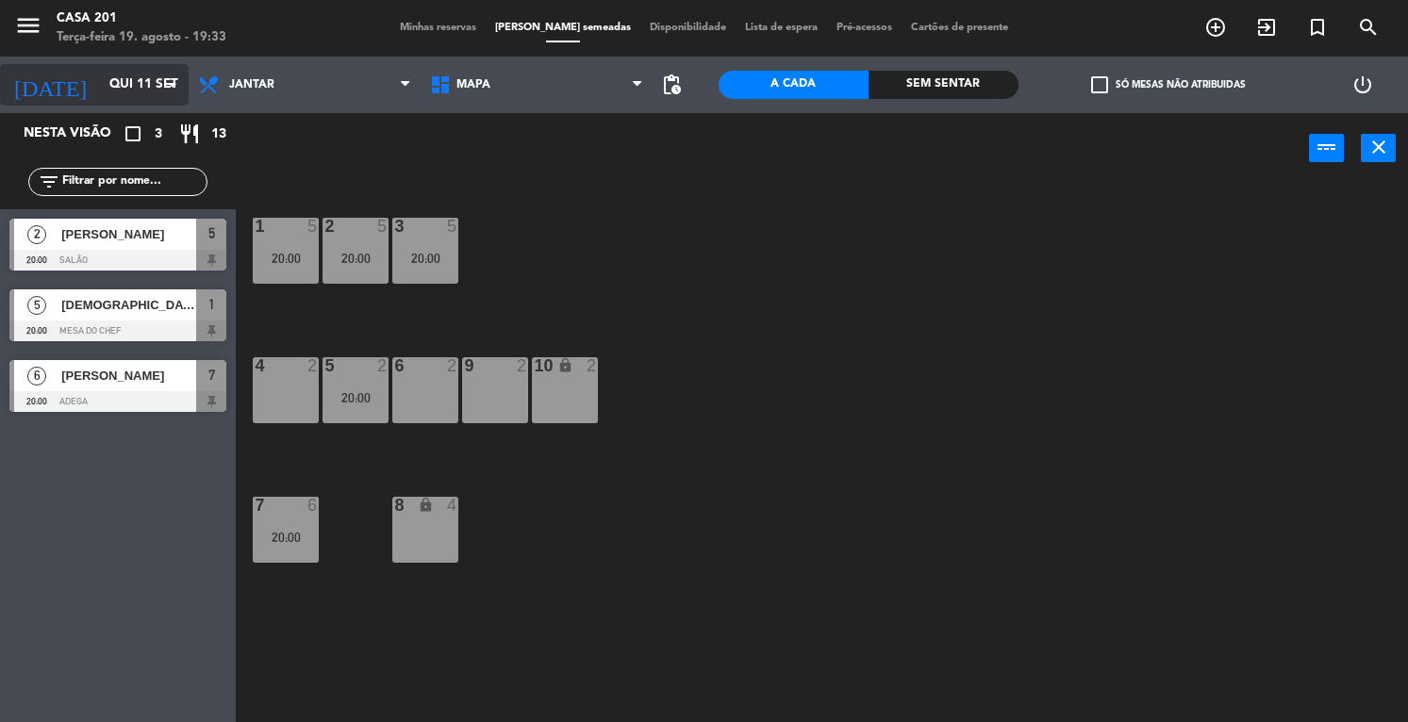
click at [100, 81] on input "Qui 11 set" at bounding box center [189, 85] width 178 height 34
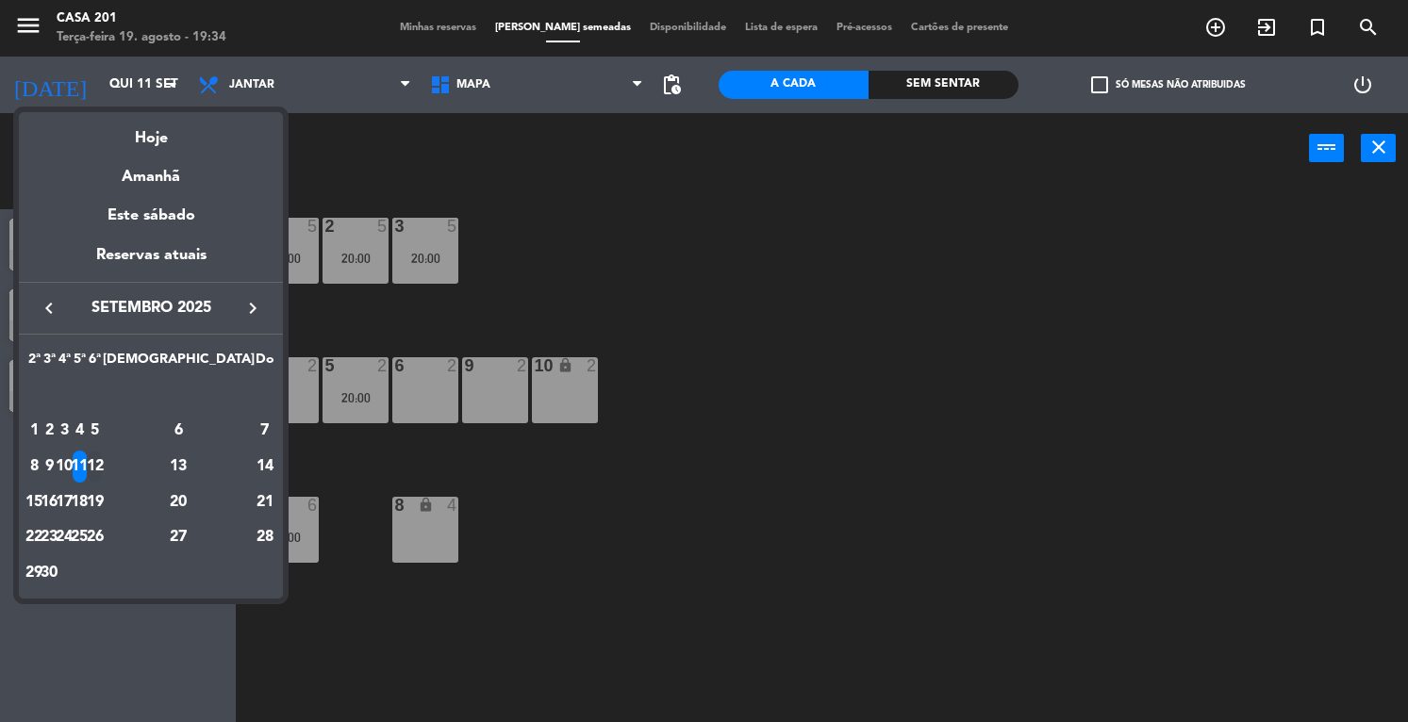
click at [102, 465] on div "12" at bounding box center [95, 467] width 14 height 32
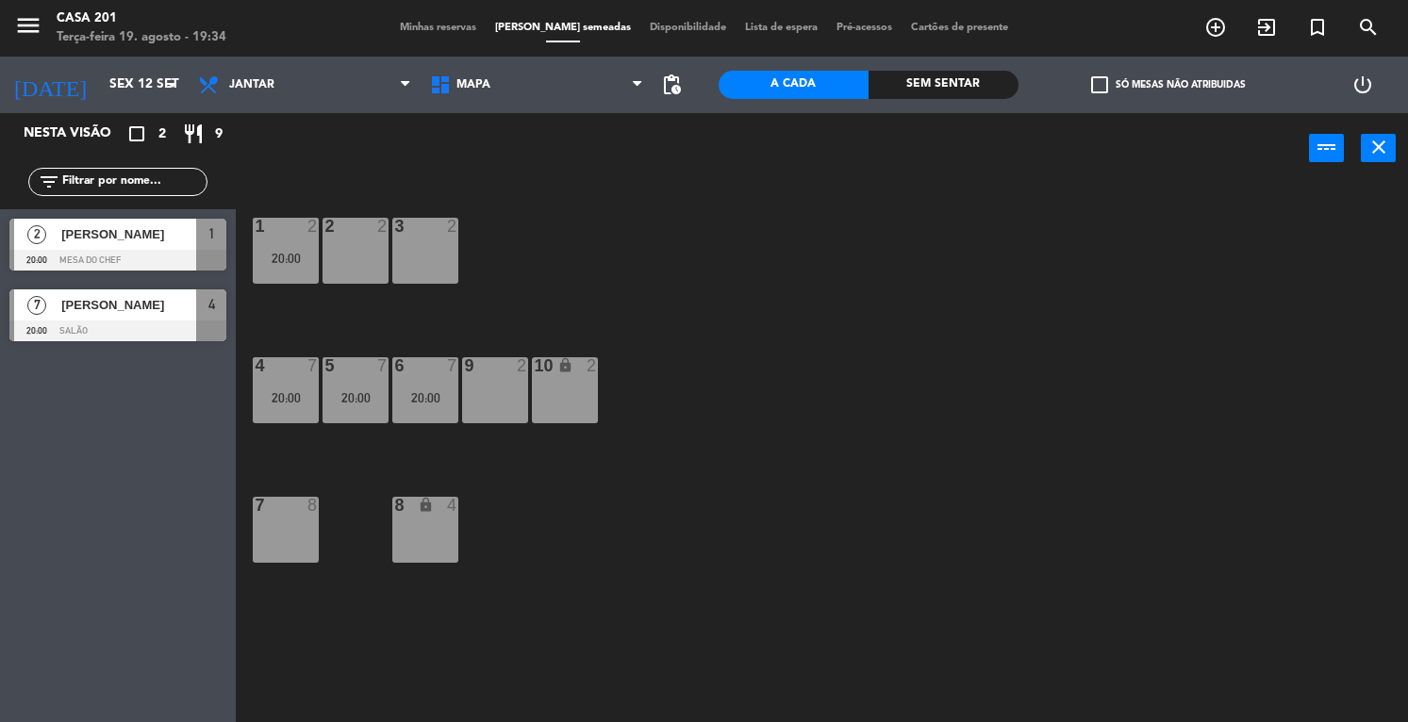
click at [119, 311] on span "[PERSON_NAME]" at bounding box center [128, 305] width 135 height 20
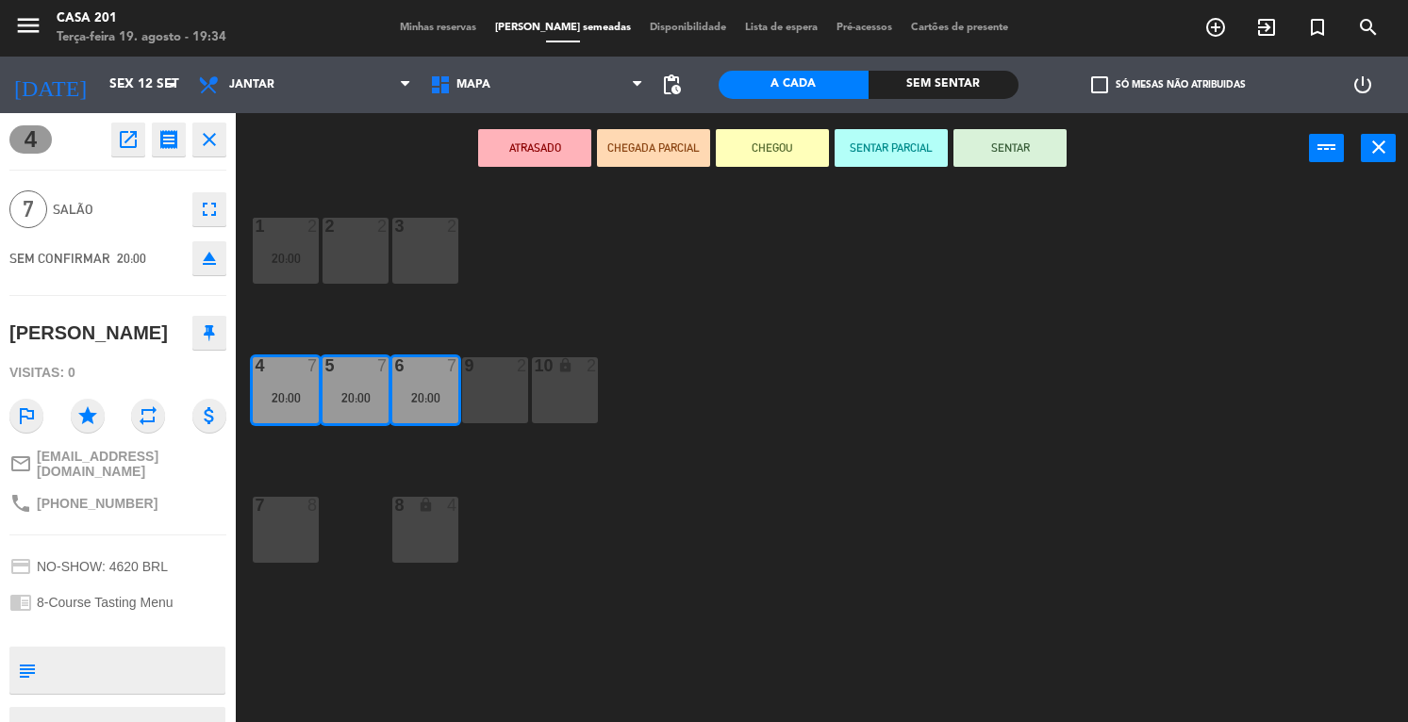
click at [288, 521] on div "7 8" at bounding box center [286, 530] width 66 height 66
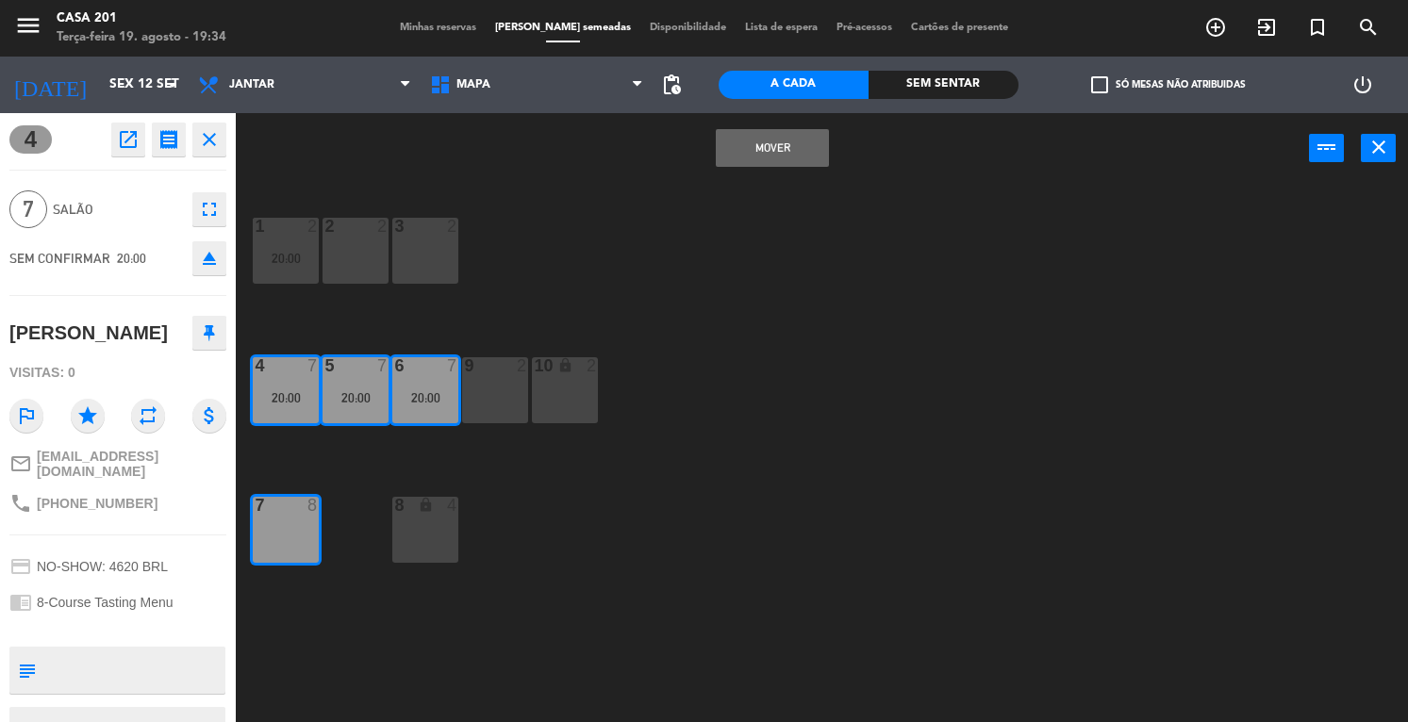
click at [815, 150] on button "MOVER" at bounding box center [772, 148] width 113 height 38
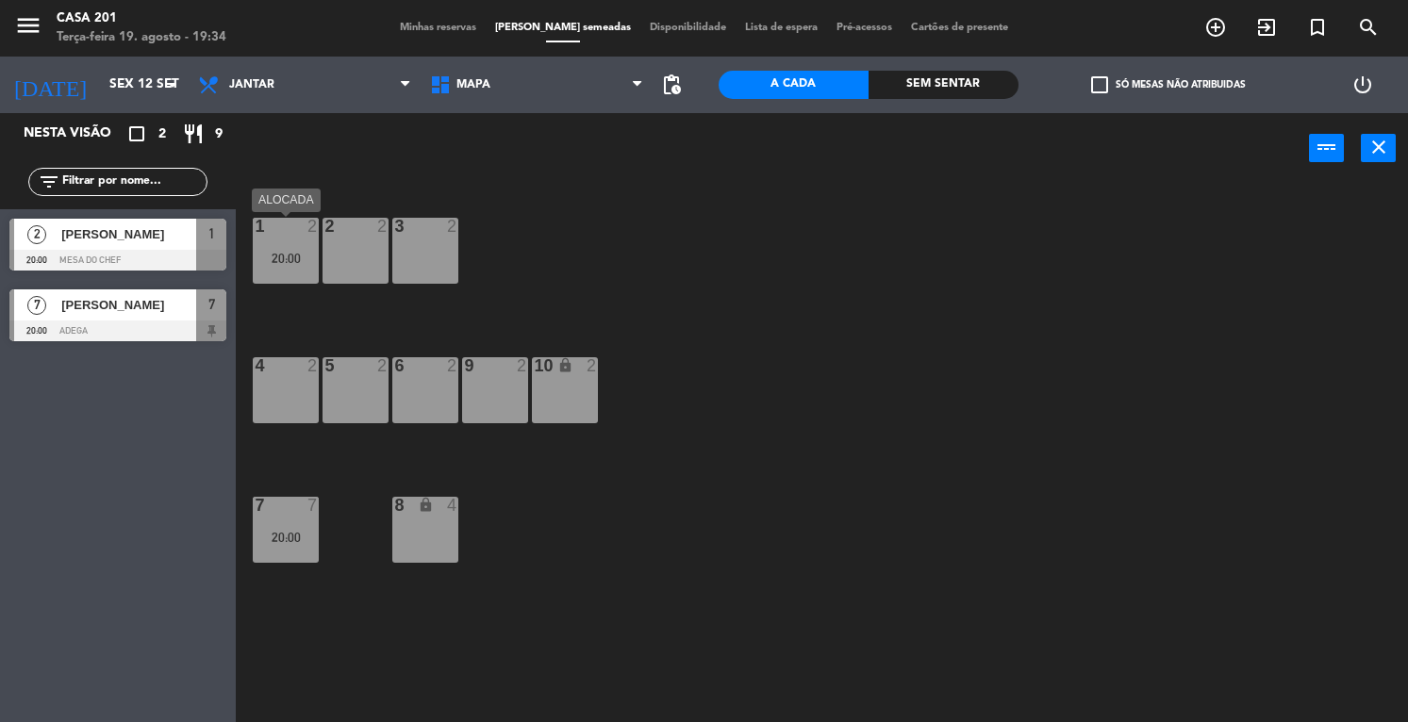
click at [300, 233] on div at bounding box center [286, 226] width 31 height 17
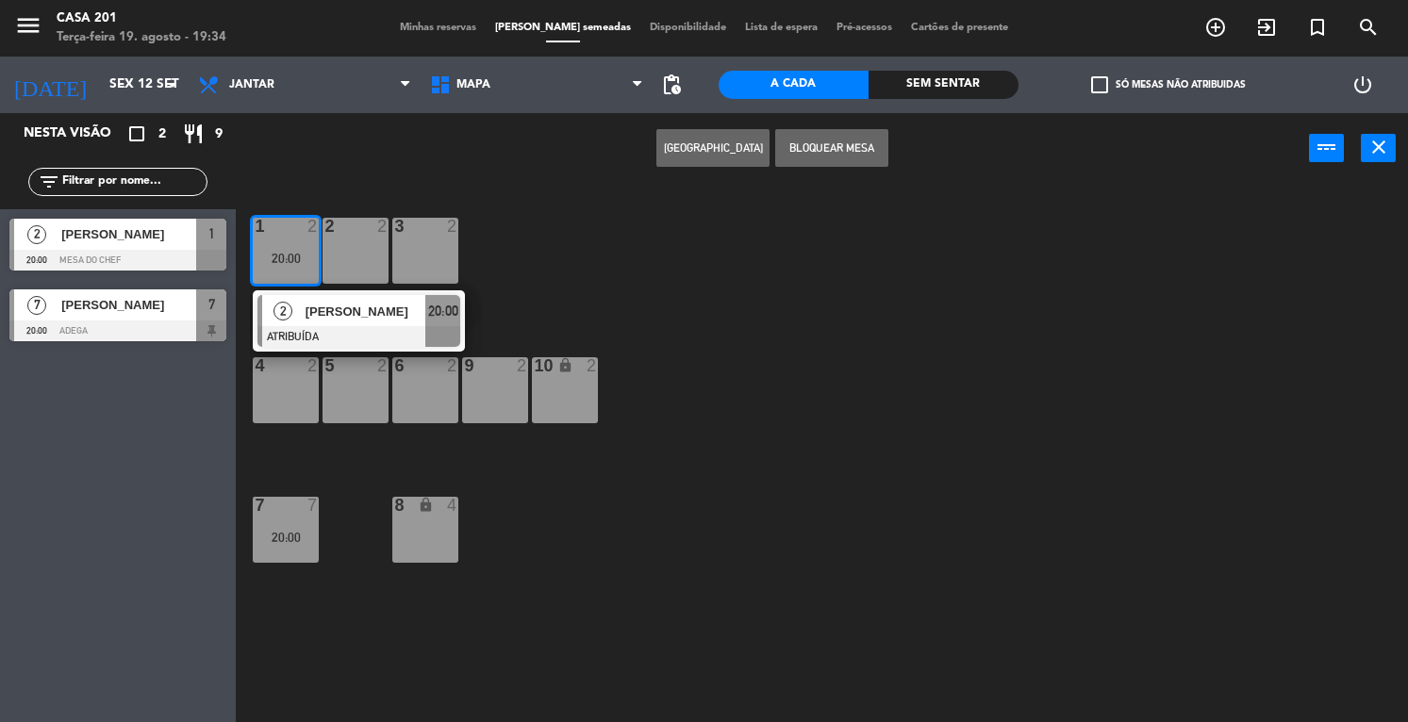
click at [348, 364] on div at bounding box center [355, 365] width 31 height 17
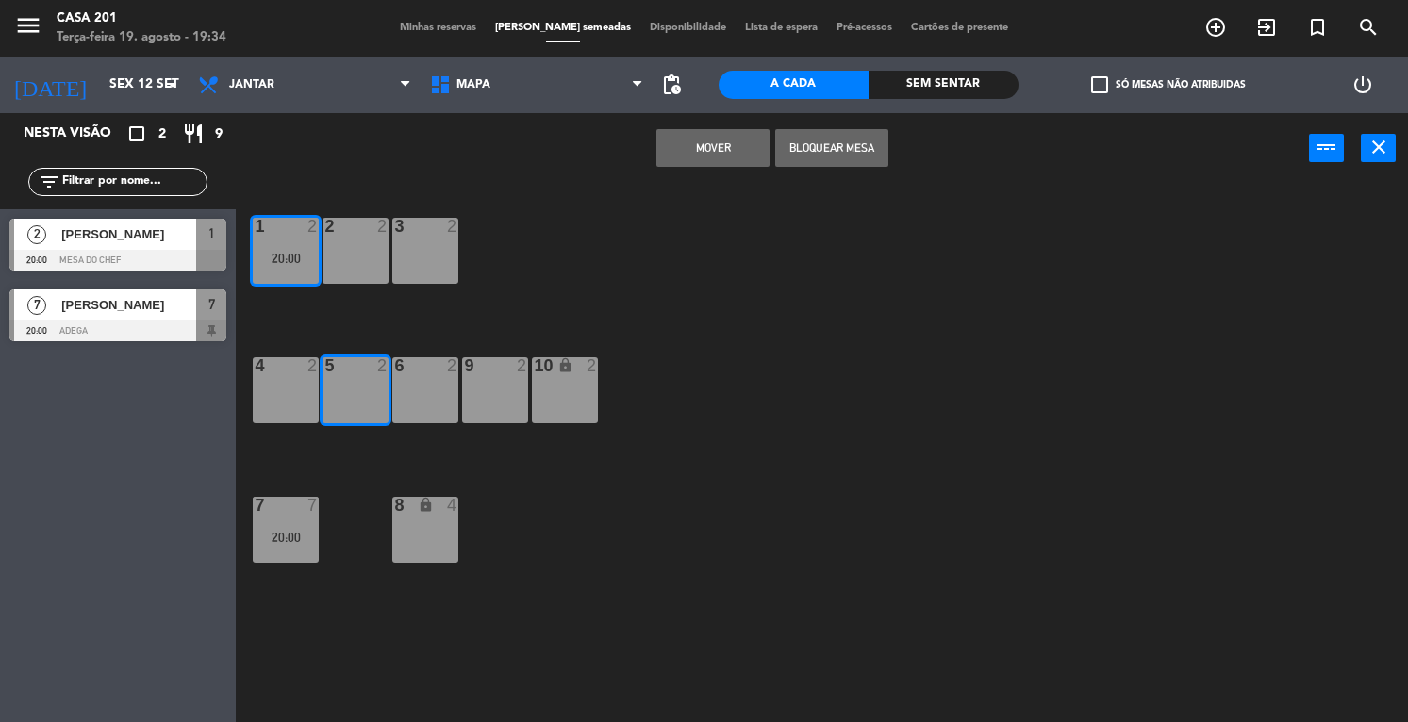
click at [711, 150] on button "MOVER" at bounding box center [712, 148] width 113 height 38
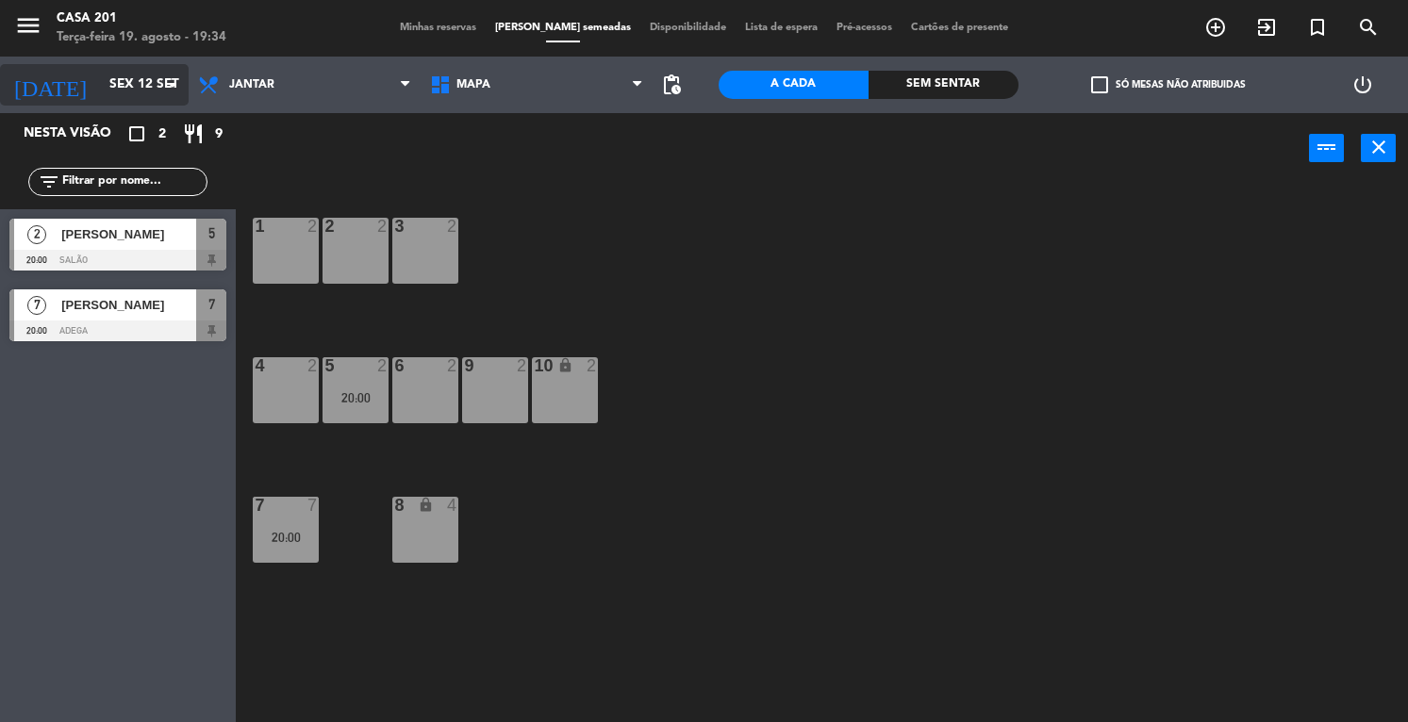
click at [100, 91] on input "Sex 12 set" at bounding box center [189, 85] width 178 height 34
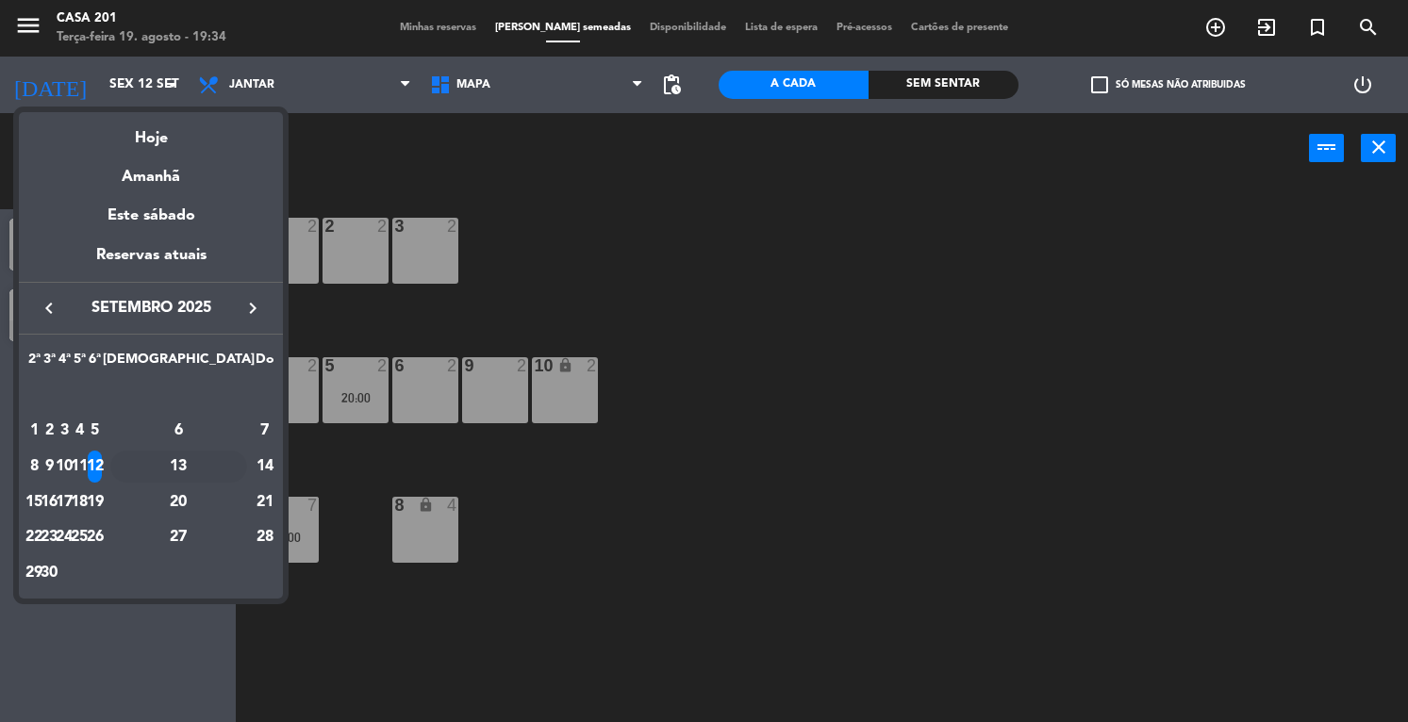
click at [220, 463] on div "13" at bounding box center [178, 467] width 137 height 32
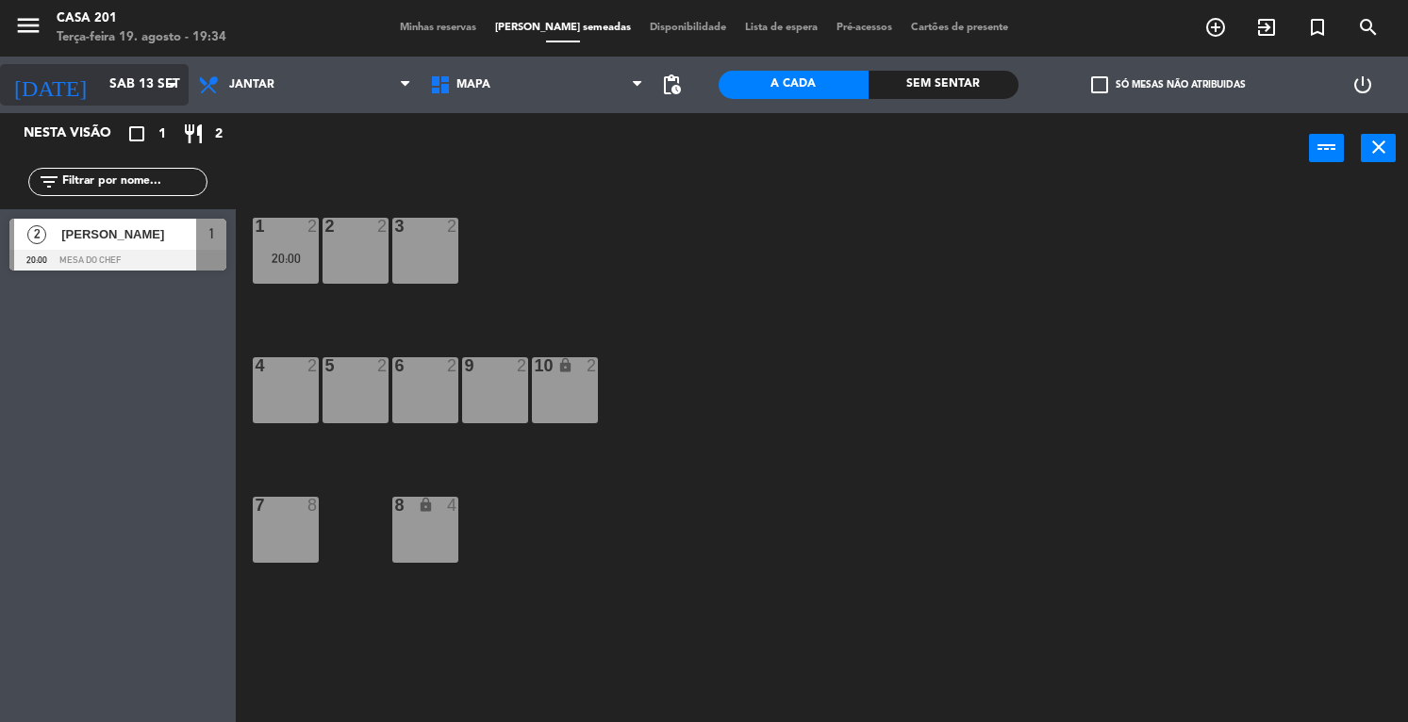
click at [100, 88] on input "Sáb 13 set" at bounding box center [189, 85] width 178 height 34
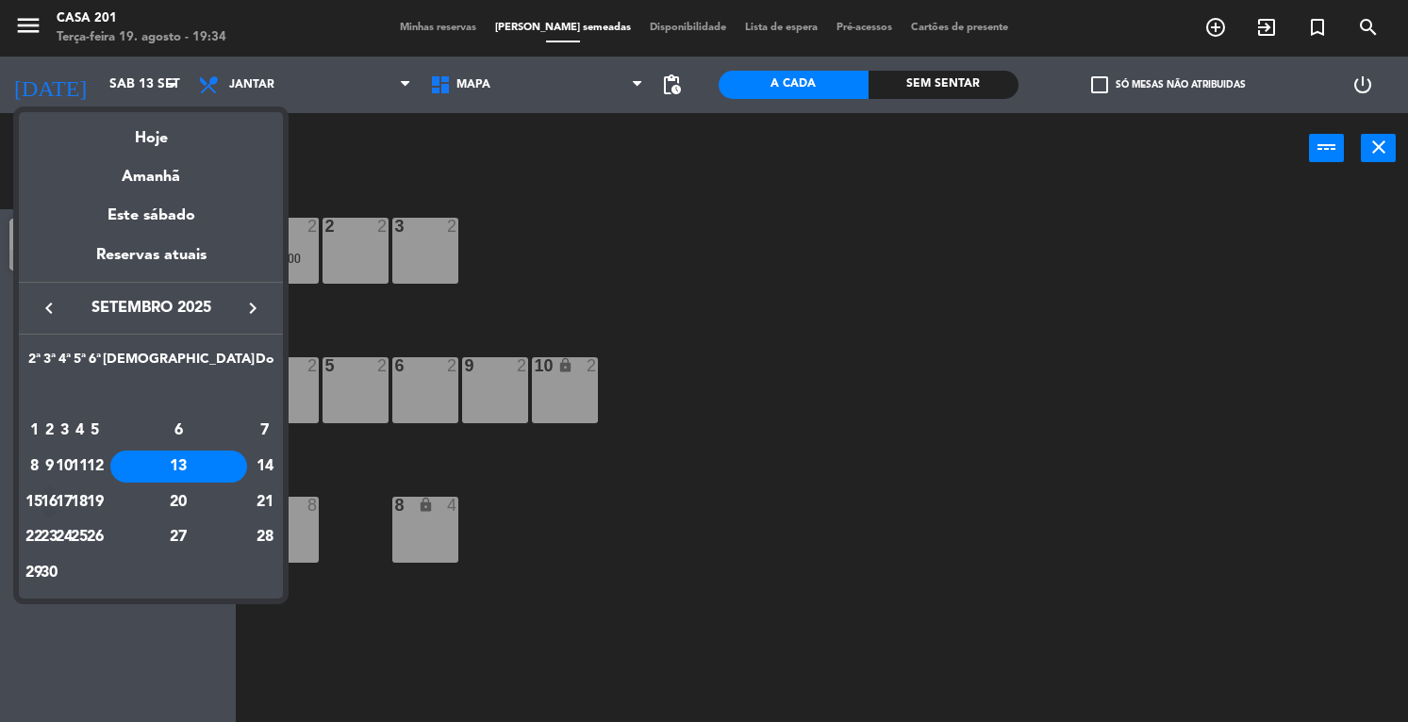
click at [57, 493] on div "16" at bounding box center [49, 502] width 14 height 32
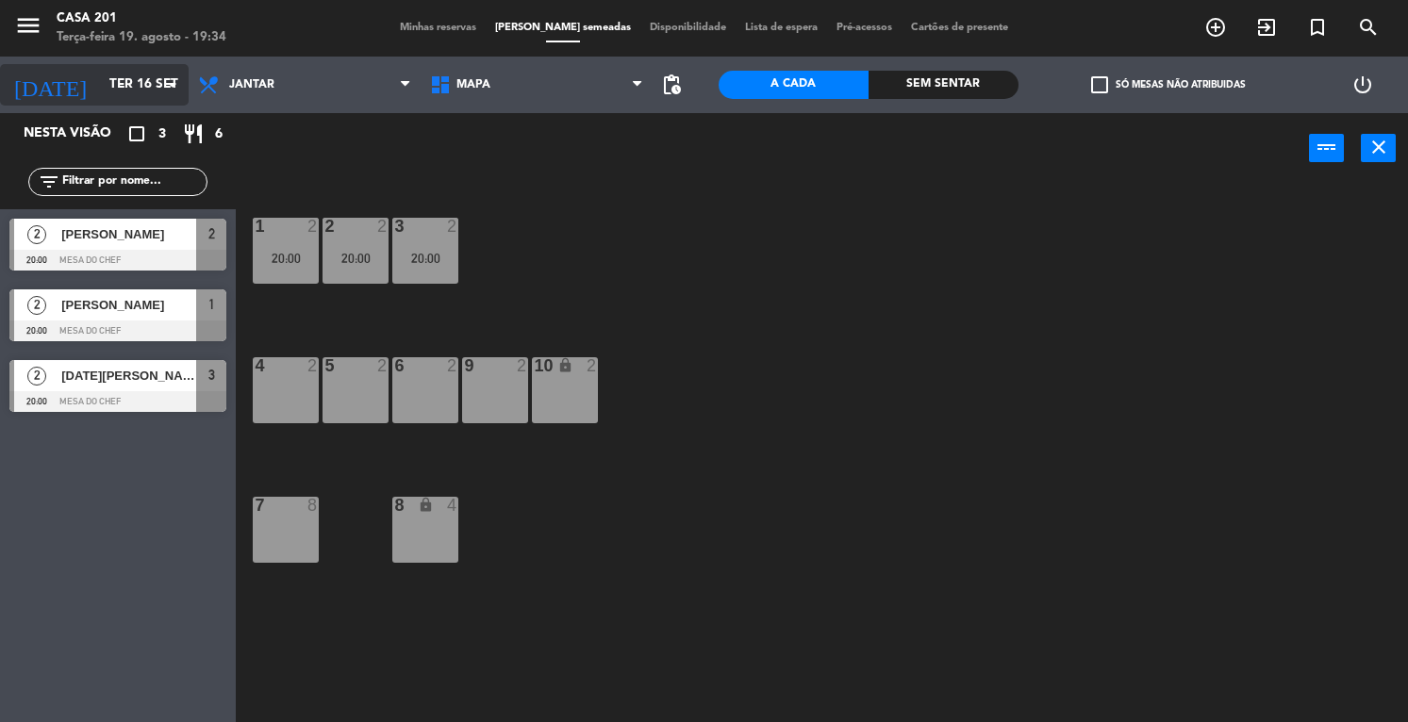
click at [100, 80] on input "Ter 16 set" at bounding box center [189, 85] width 178 height 34
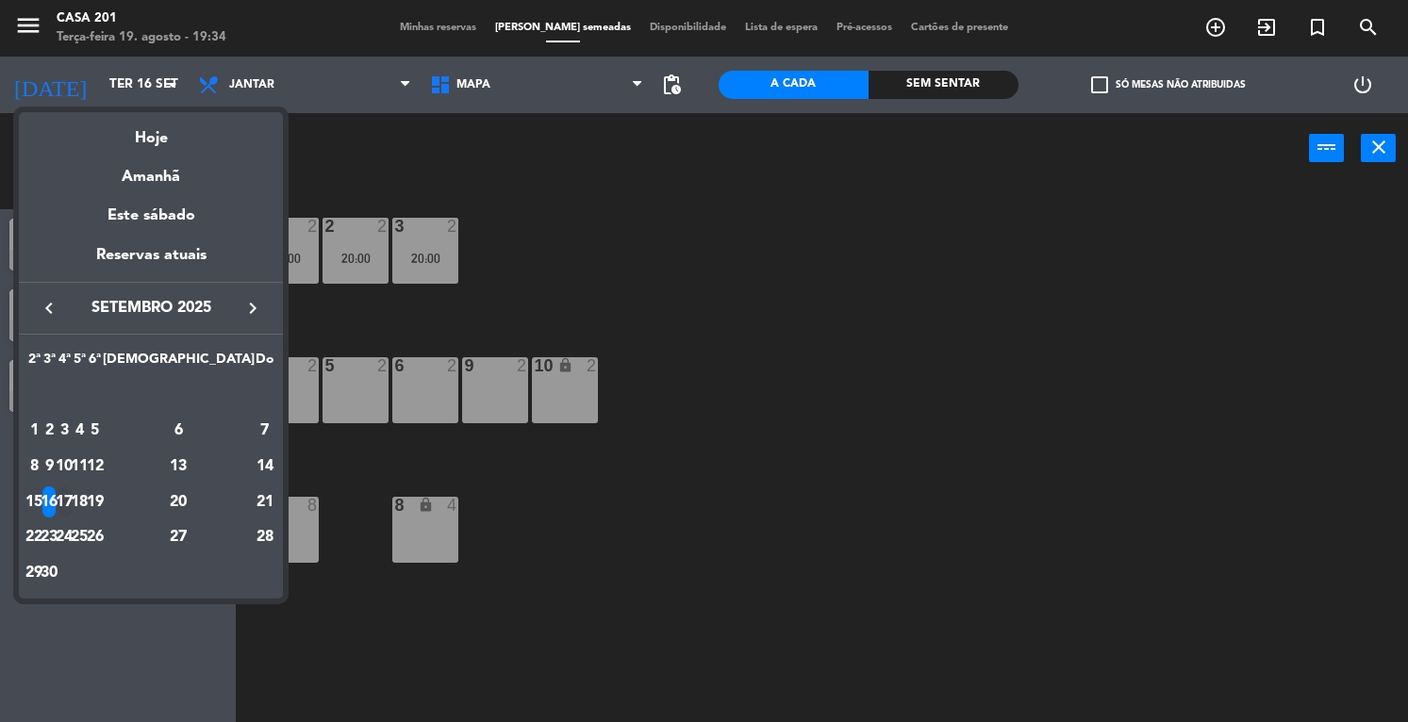
click at [72, 503] on div "17" at bounding box center [65, 502] width 14 height 32
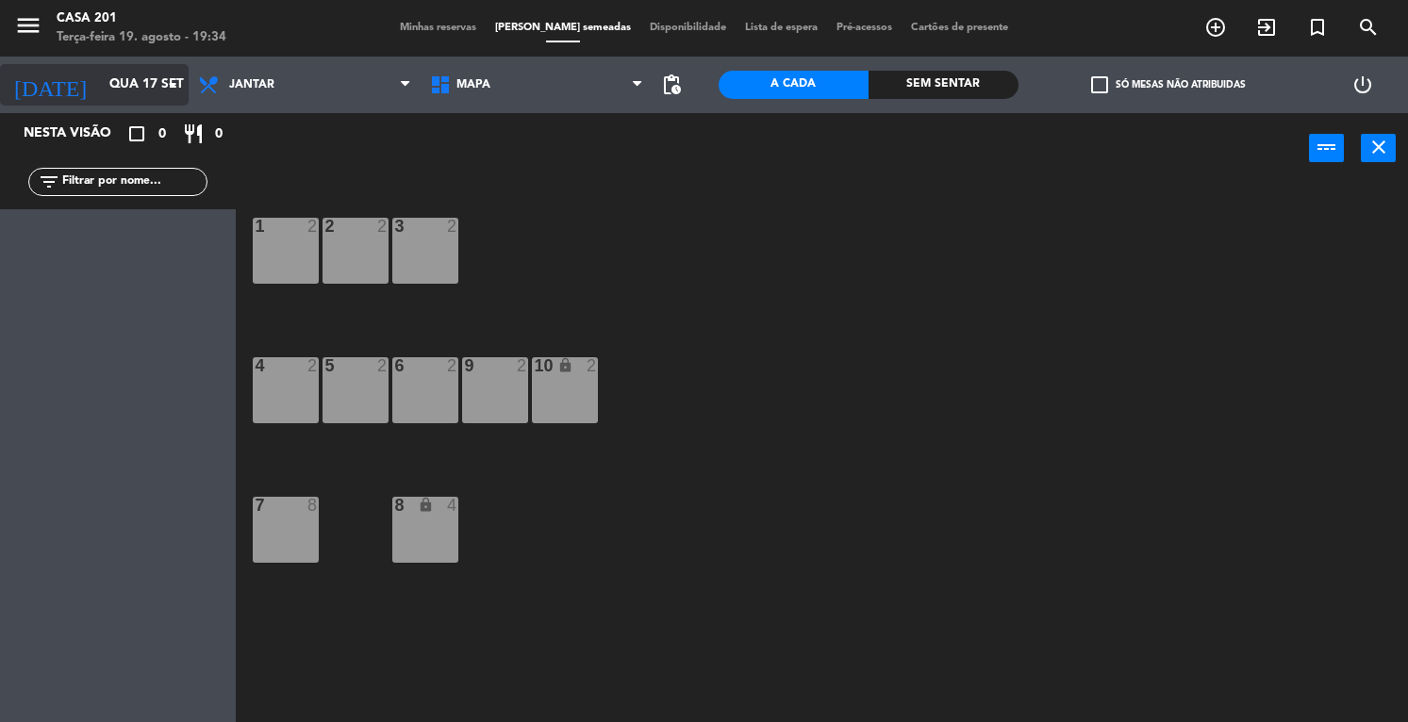
click at [100, 91] on input "Qua 17 set" at bounding box center [189, 85] width 178 height 34
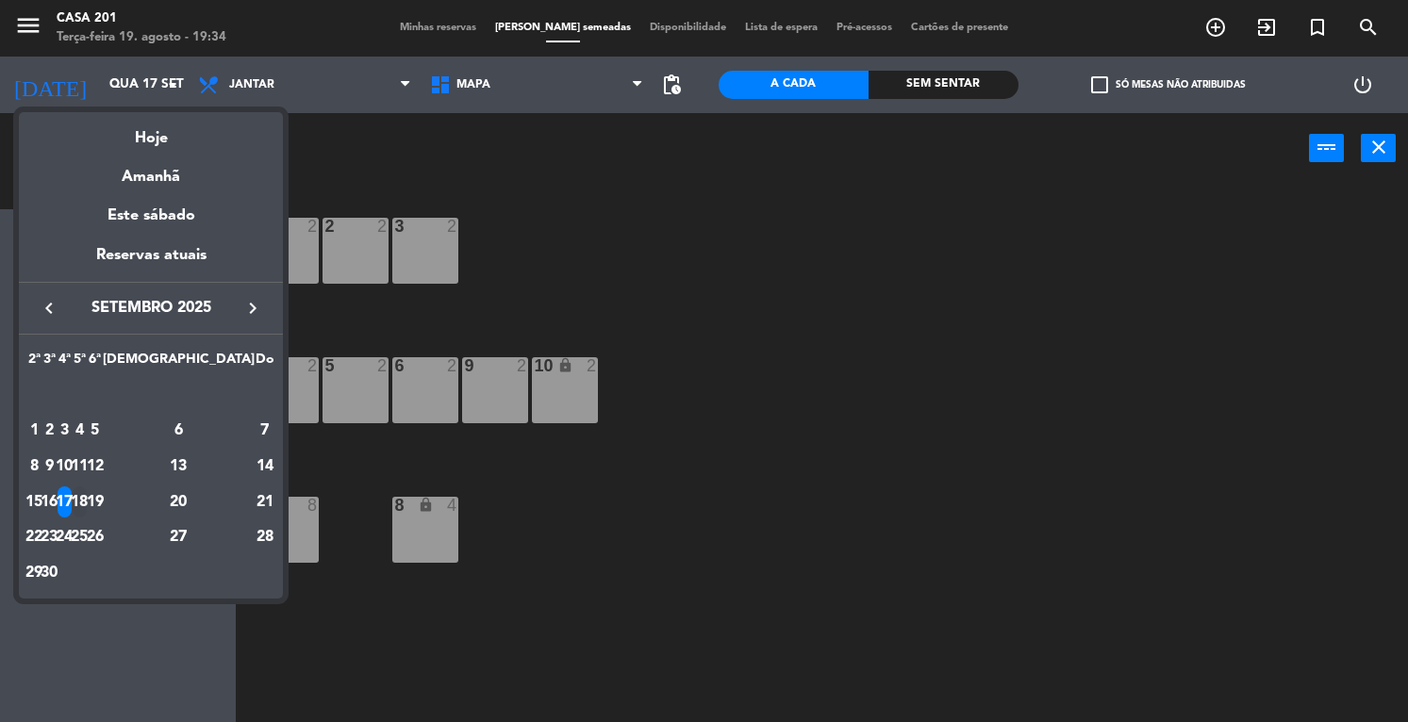
click at [87, 500] on div "18" at bounding box center [80, 502] width 14 height 32
type input "Qui 18 set"
